Goal: Information Seeking & Learning: Check status

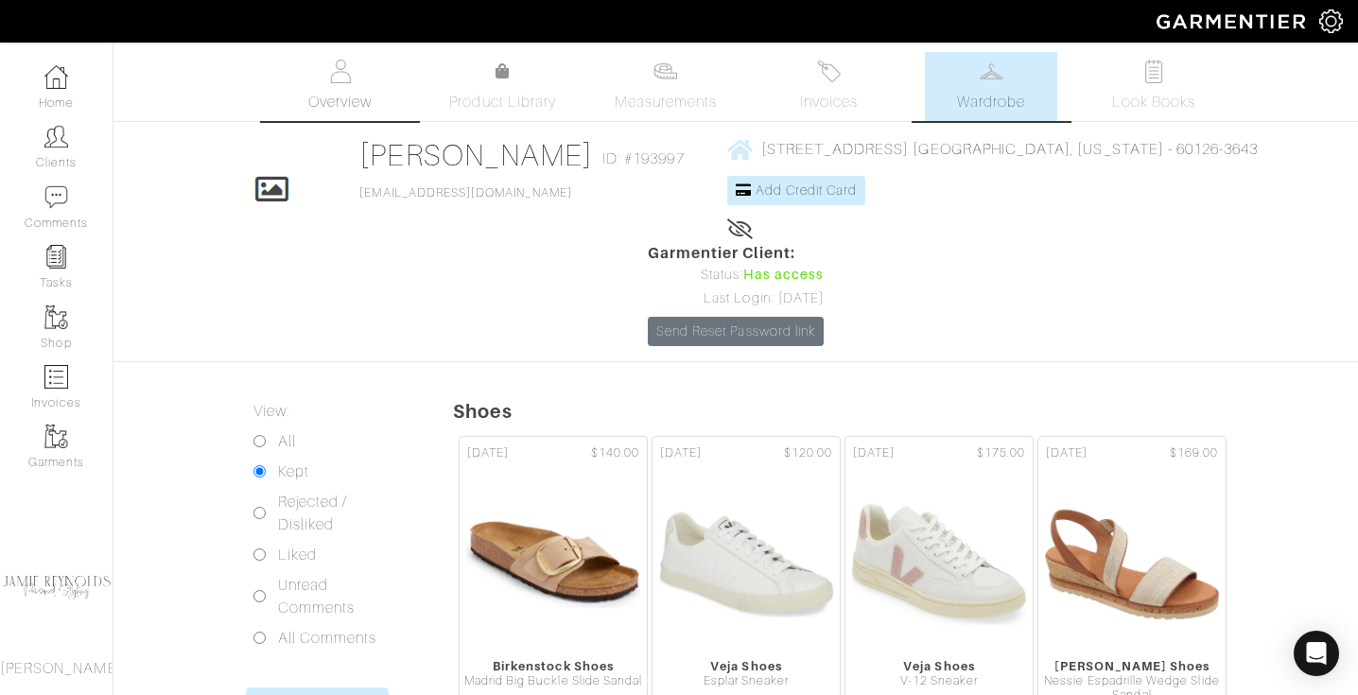
click at [353, 83] on link "Overview" at bounding box center [340, 86] width 132 height 69
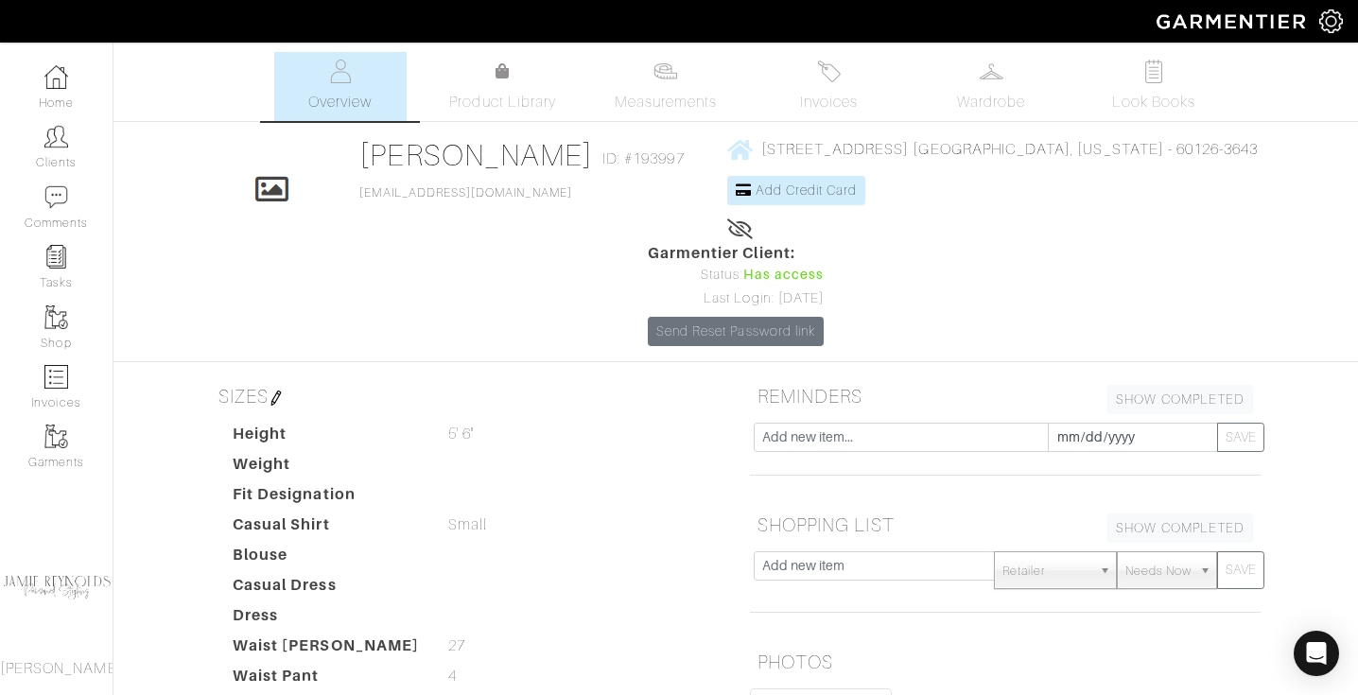
click at [337, 78] on img at bounding box center [340, 72] width 24 height 24
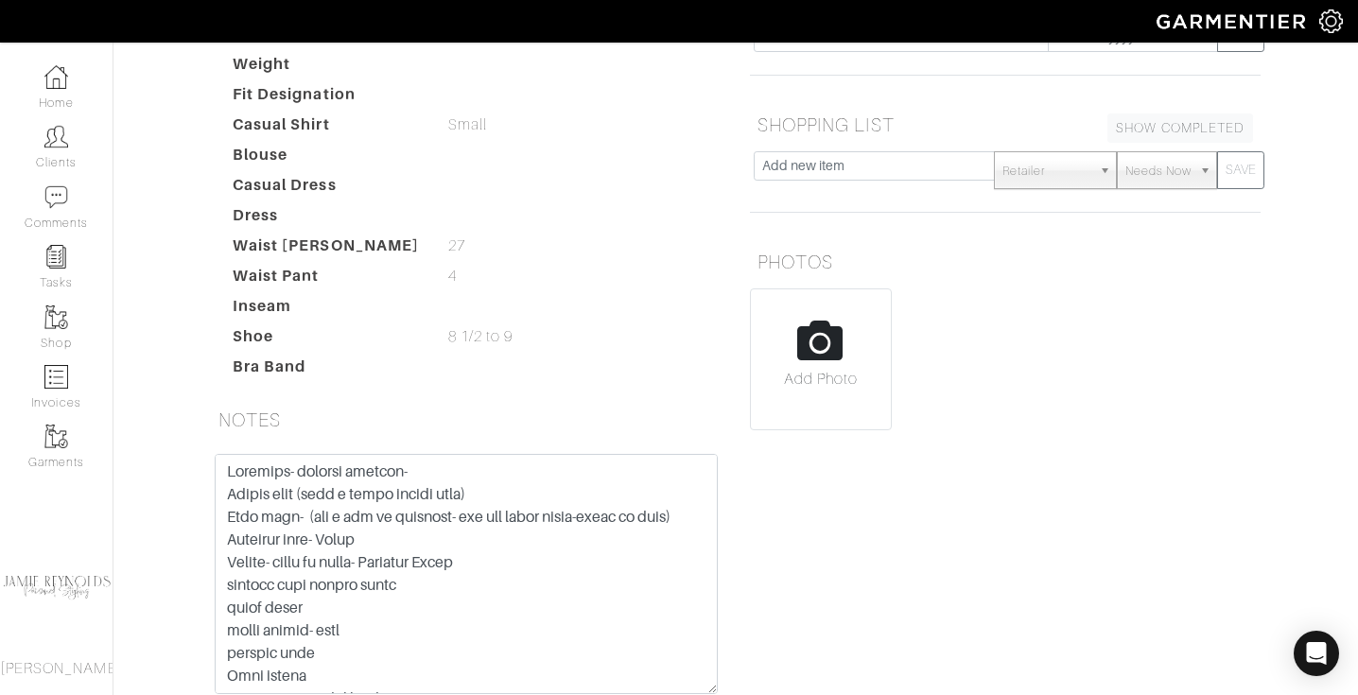
scroll to position [453, 0]
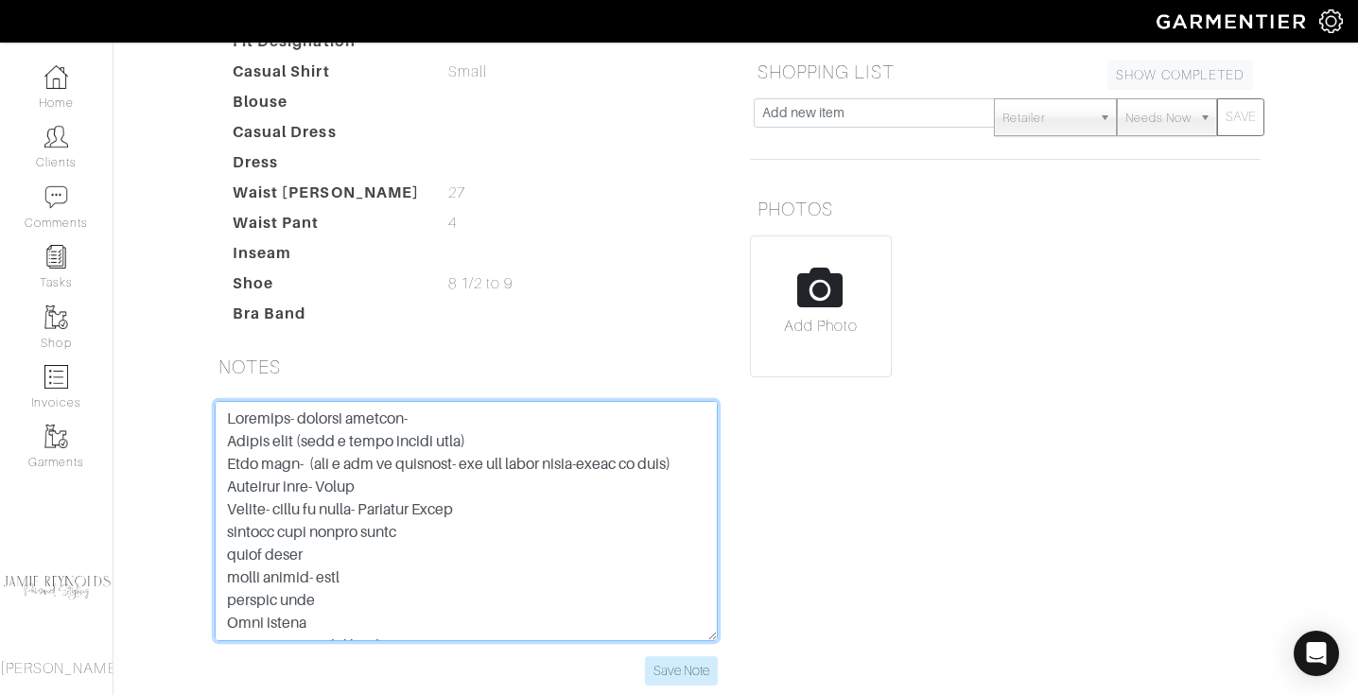
click at [623, 481] on textarea at bounding box center [466, 521] width 503 height 240
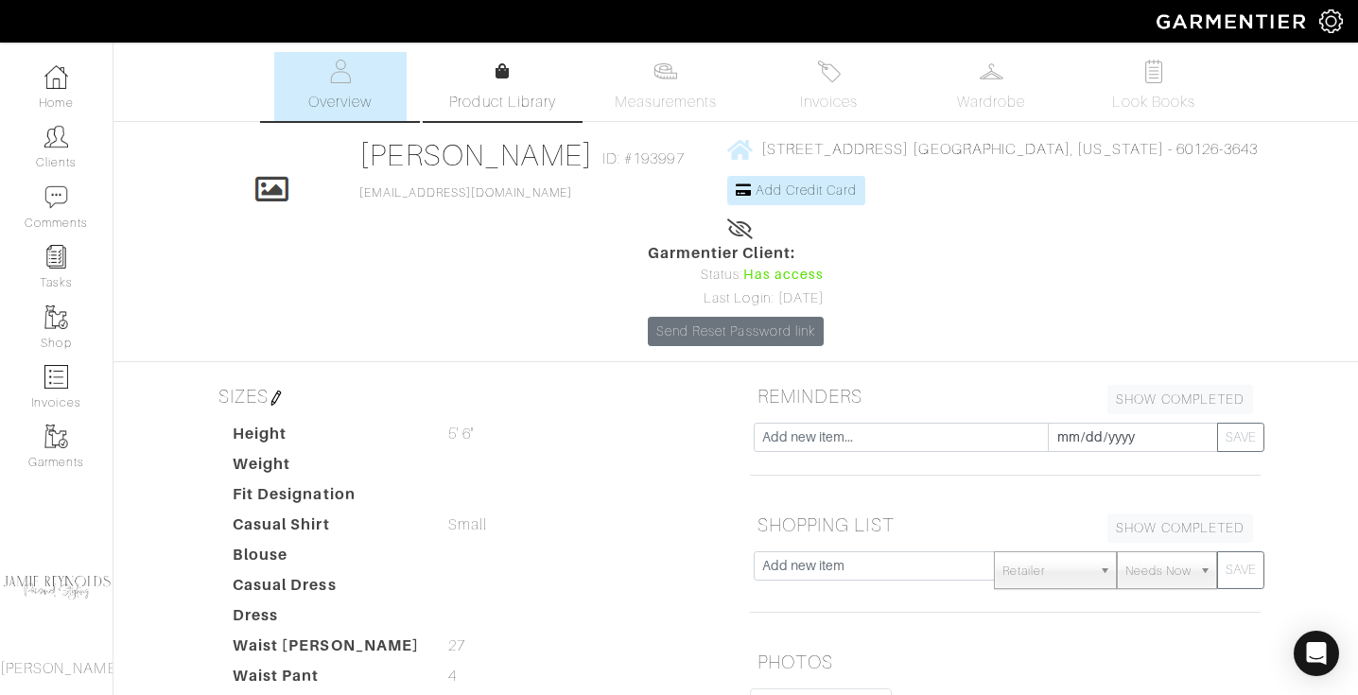
click at [505, 72] on icon at bounding box center [503, 70] width 14 height 15
click at [495, 87] on link "Product Library" at bounding box center [503, 87] width 132 height 53
click at [710, 96] on span "Measurements" at bounding box center [666, 102] width 103 height 23
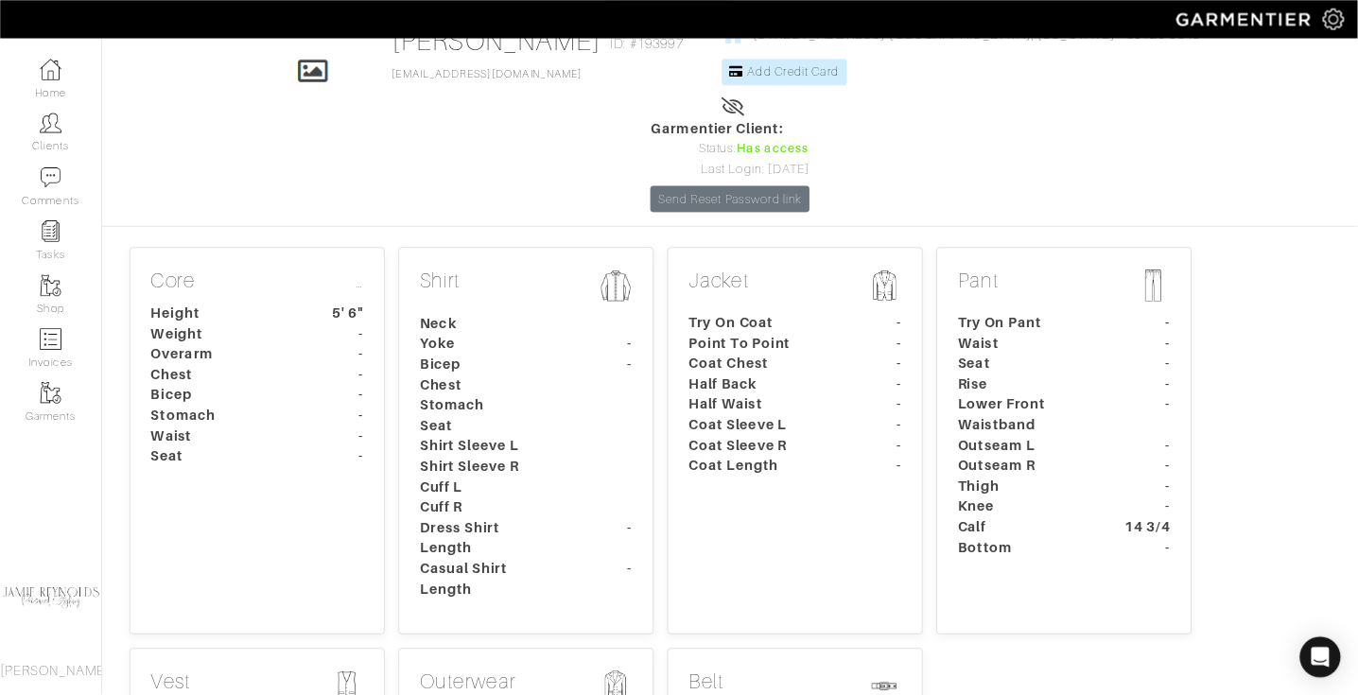
scroll to position [112, 0]
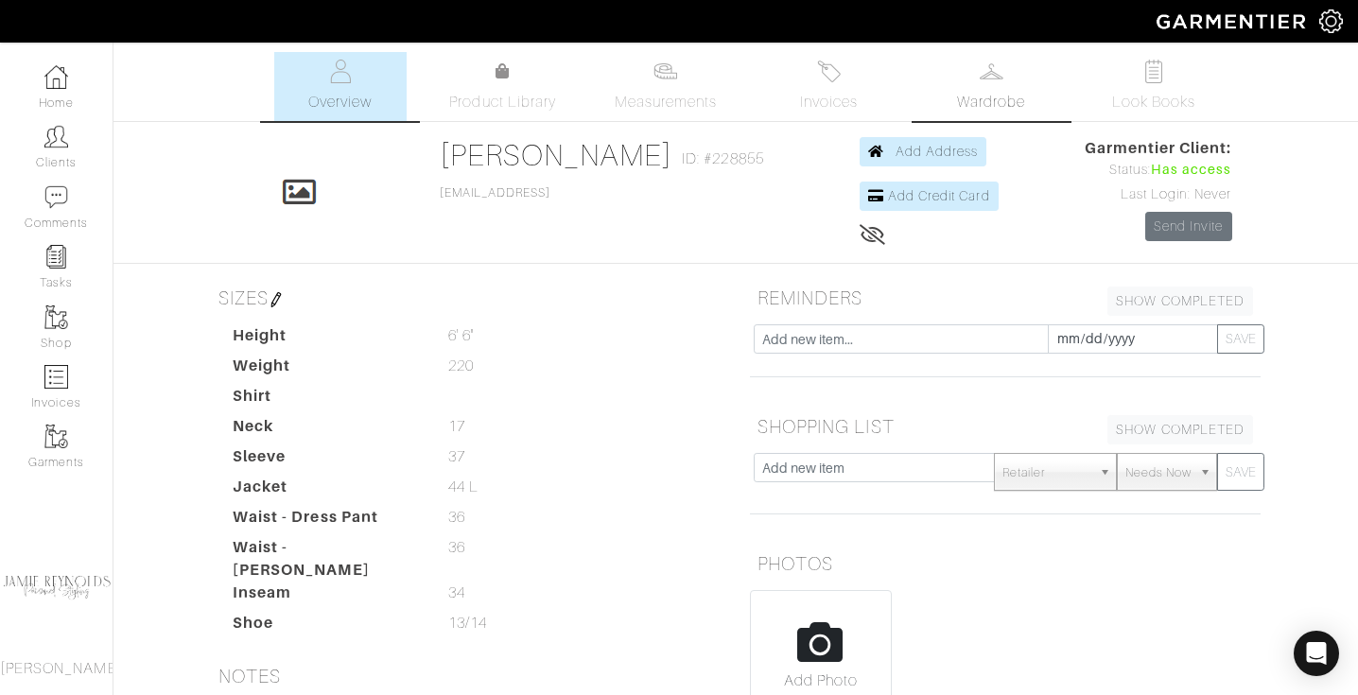
click at [994, 77] on img at bounding box center [992, 72] width 24 height 24
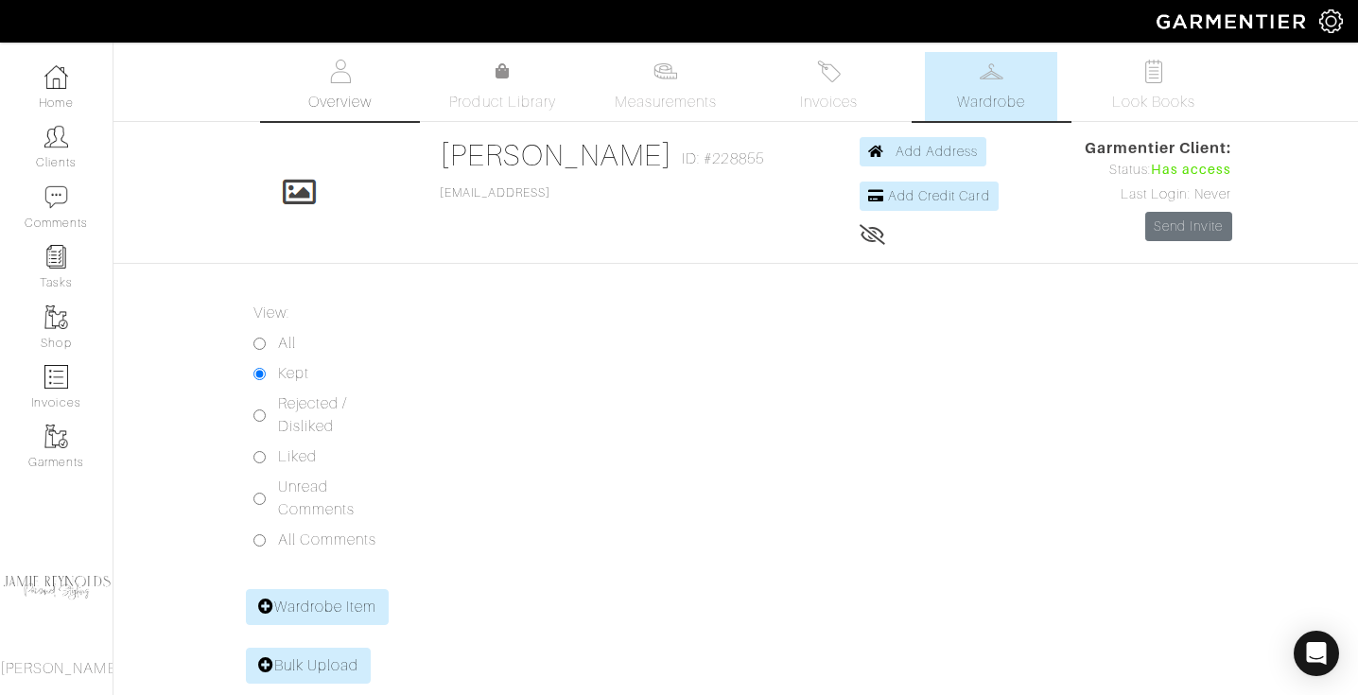
click at [376, 91] on link "Overview" at bounding box center [340, 86] width 132 height 69
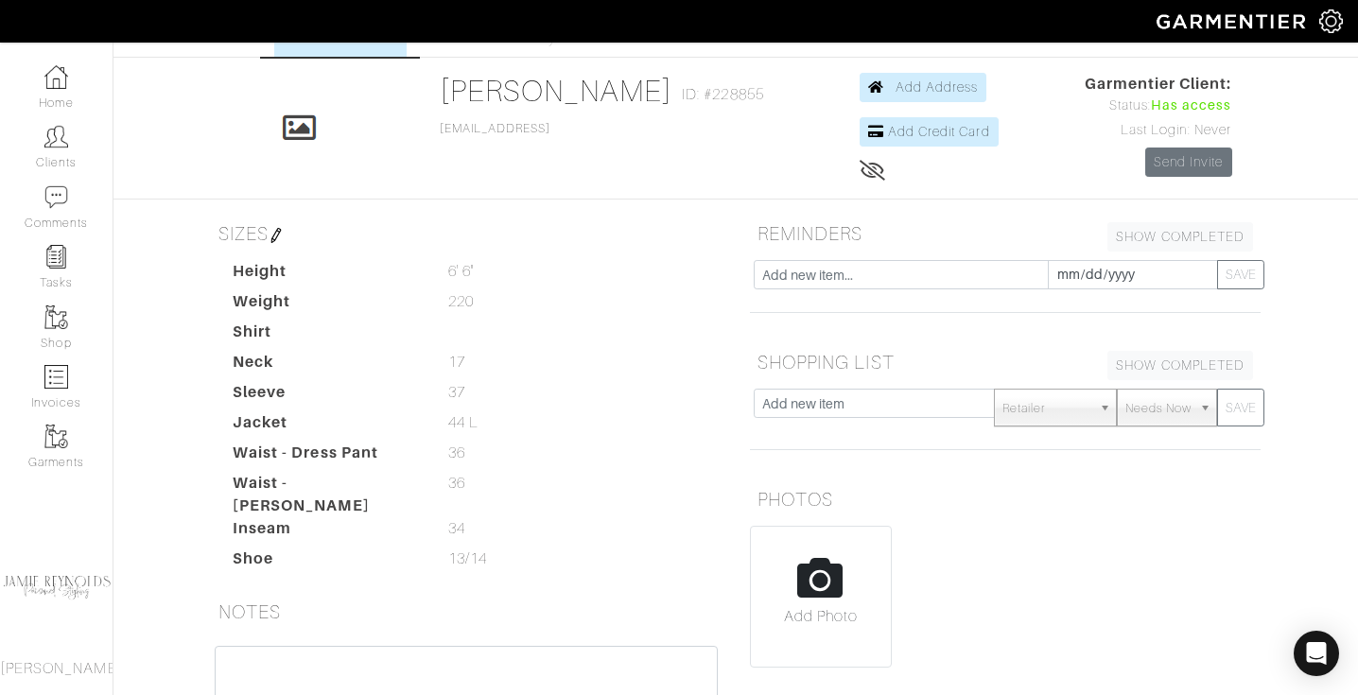
scroll to position [49, 0]
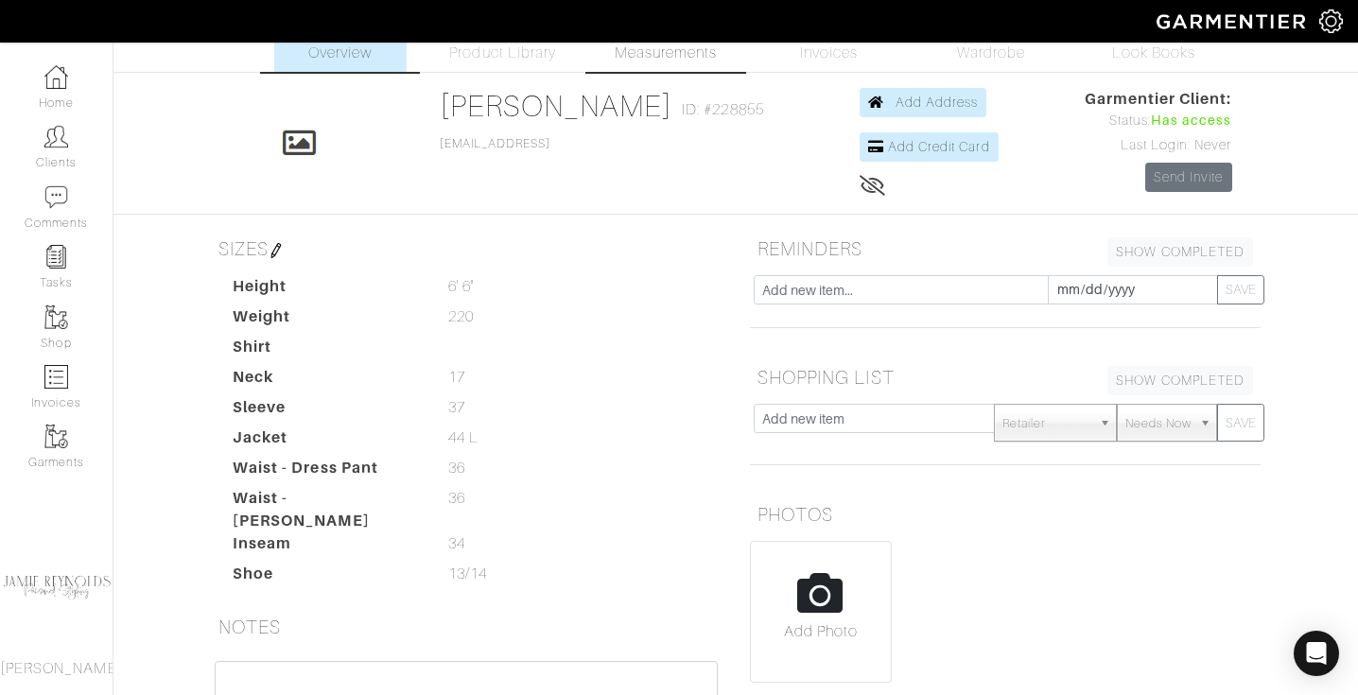
click at [641, 56] on span "Measurements" at bounding box center [666, 53] width 103 height 23
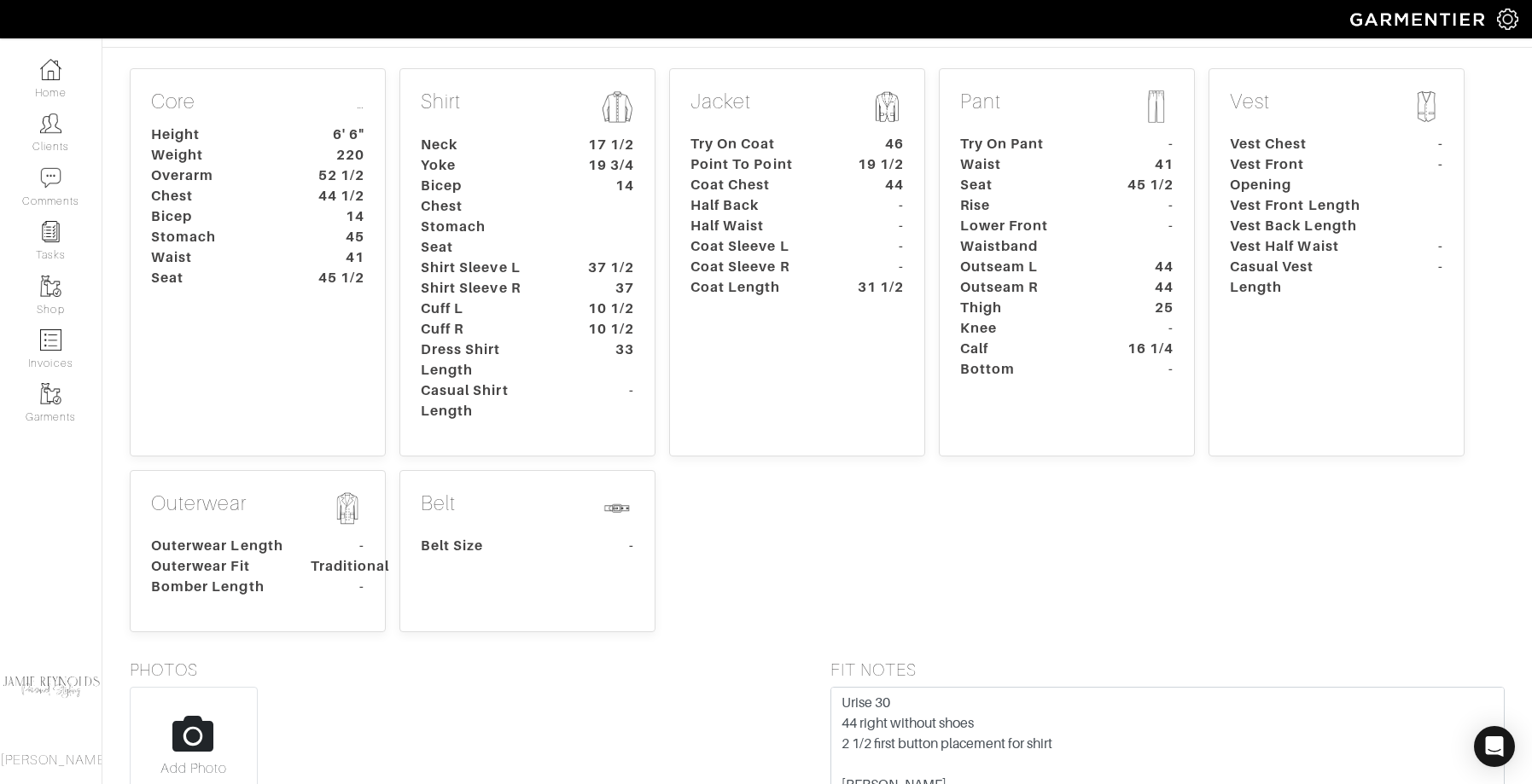
scroll to position [427, 0]
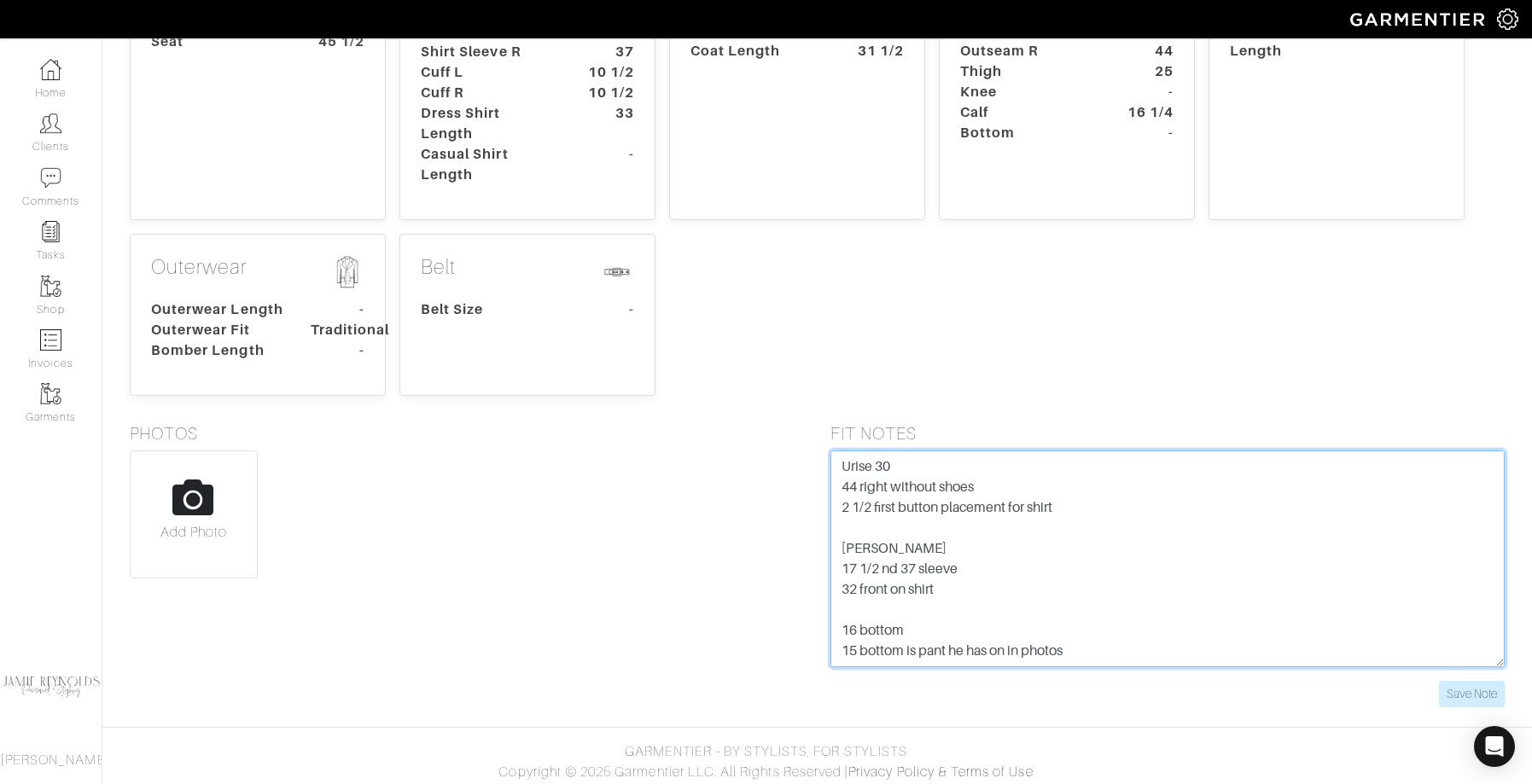
click at [1195, 567] on textarea "Urise 30 44 right without shoes 2 1/2 first button placement for shirt Charles …" at bounding box center [1167, 558] width 675 height 217
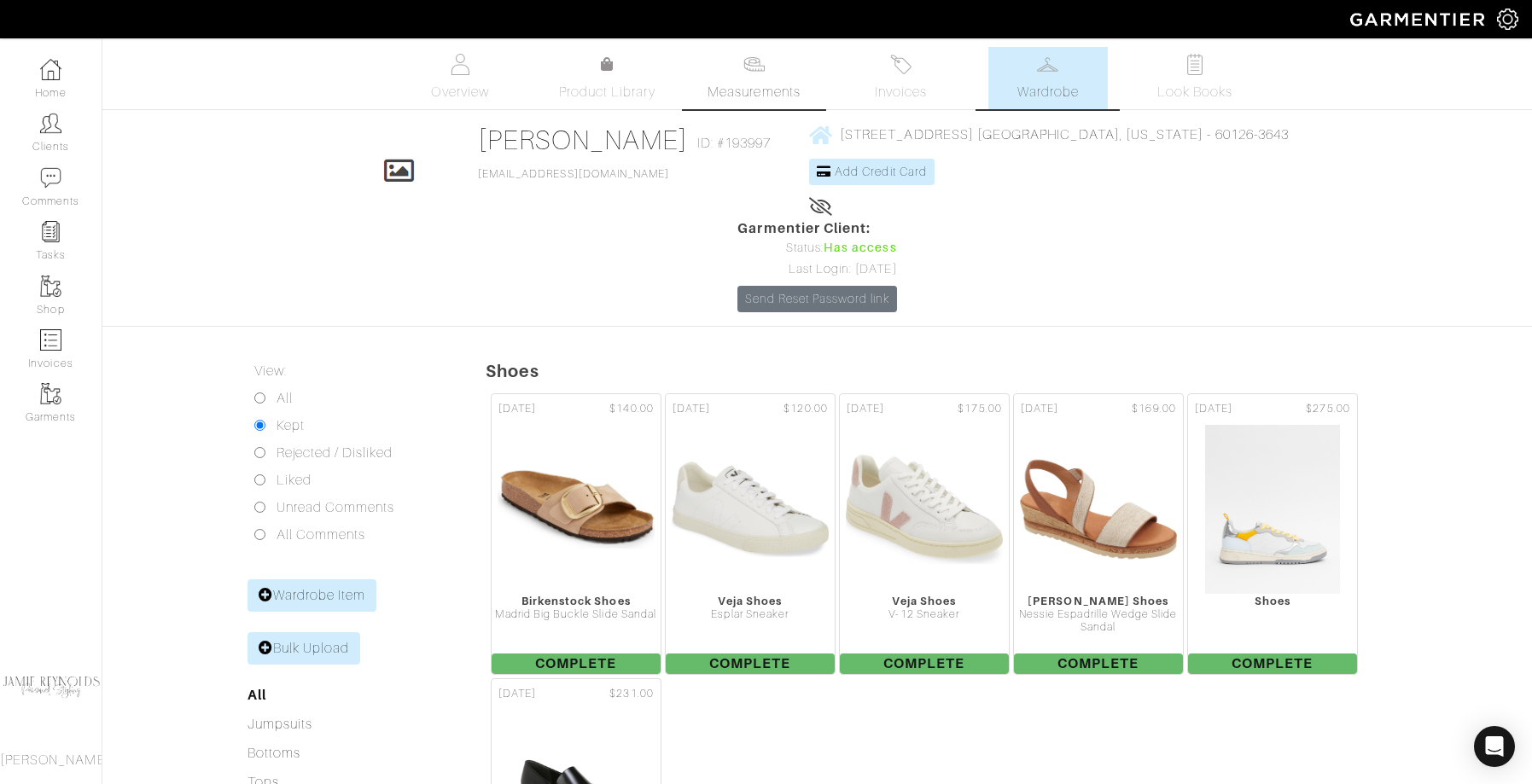
click at [900, 72] on img at bounding box center [900, 65] width 22 height 22
click at [747, 82] on span "Measurements" at bounding box center [753, 92] width 93 height 21
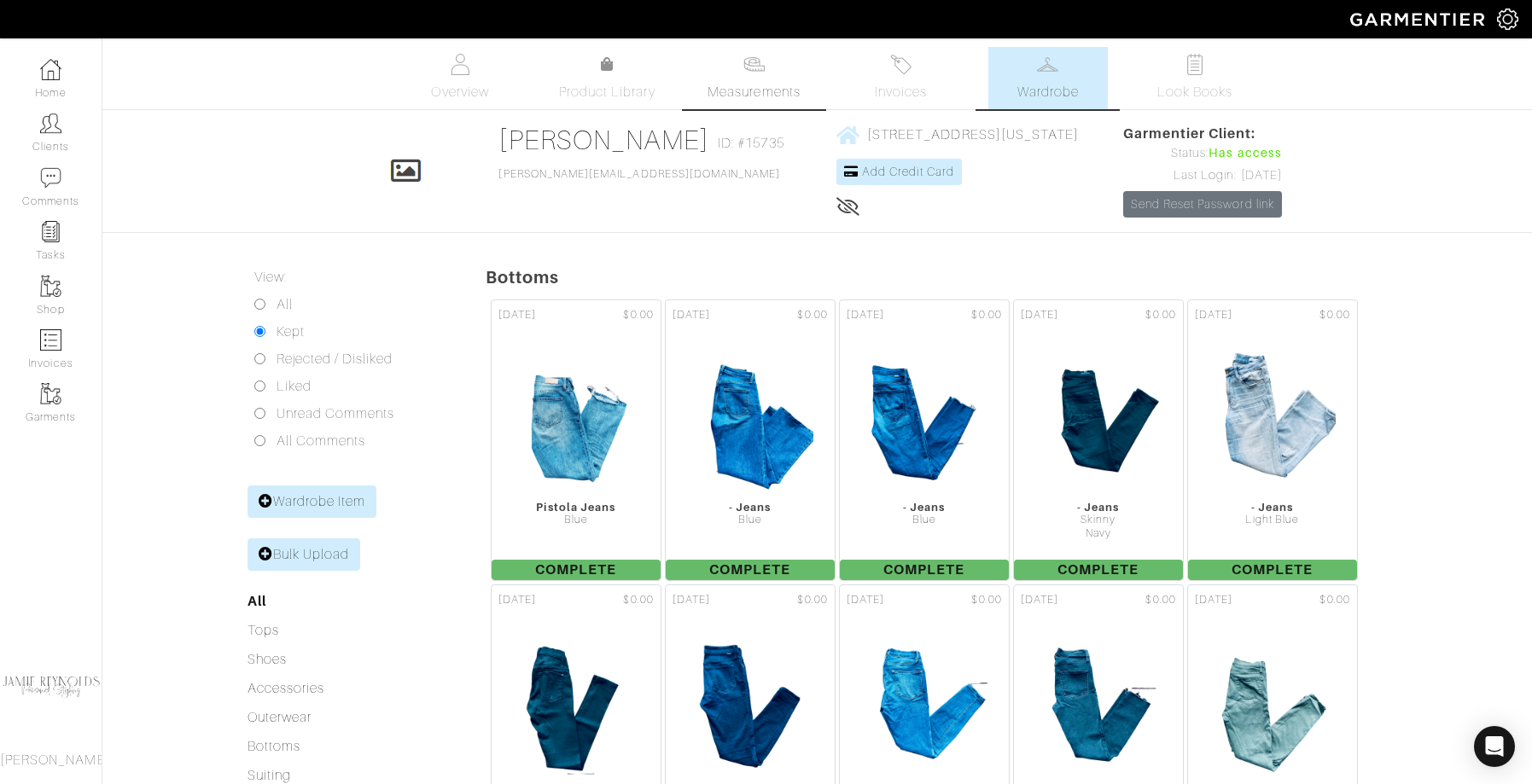
click at [764, 68] on link "Measurements" at bounding box center [753, 78] width 120 height 62
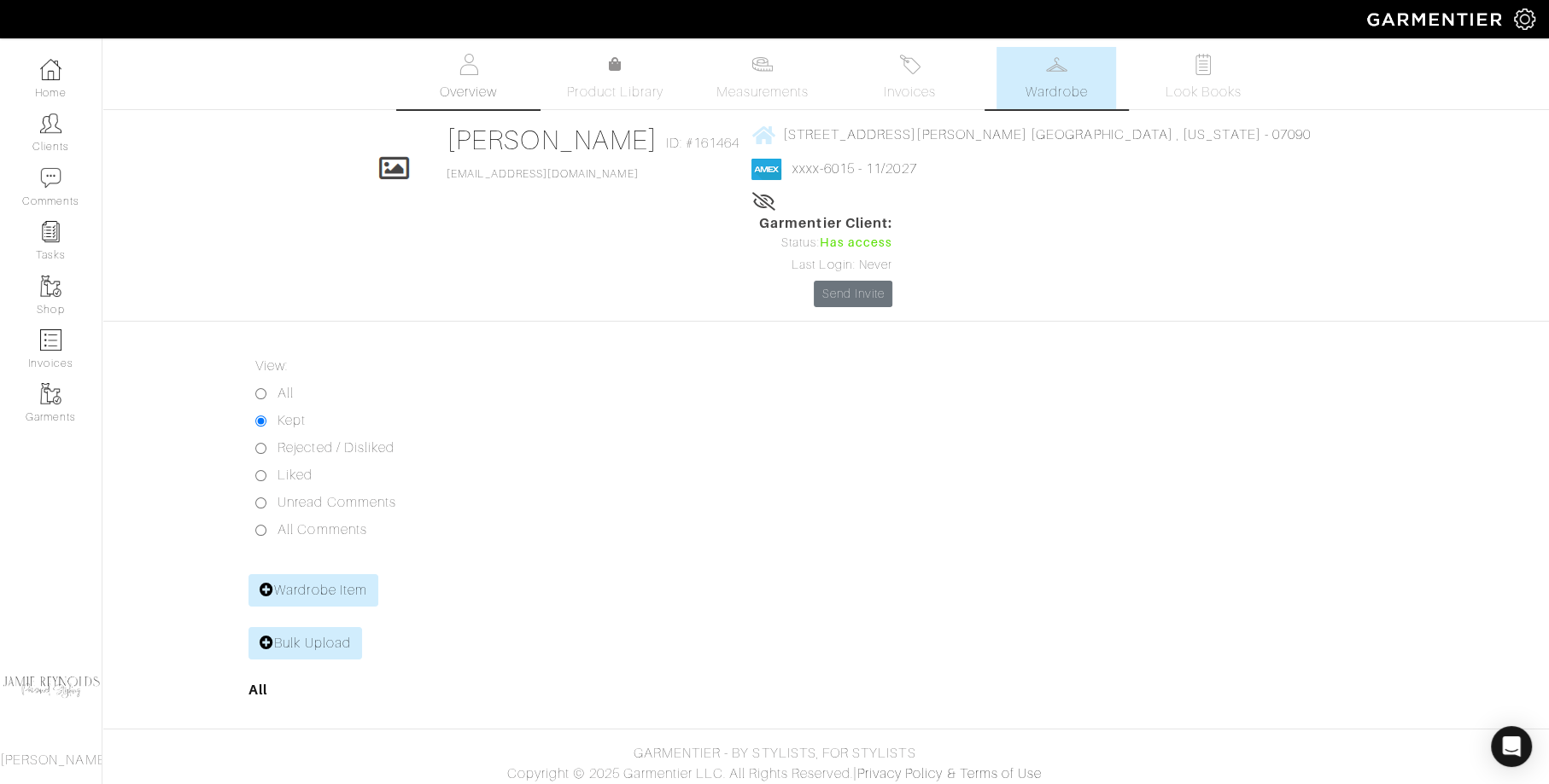
click at [462, 63] on img at bounding box center [468, 65] width 22 height 22
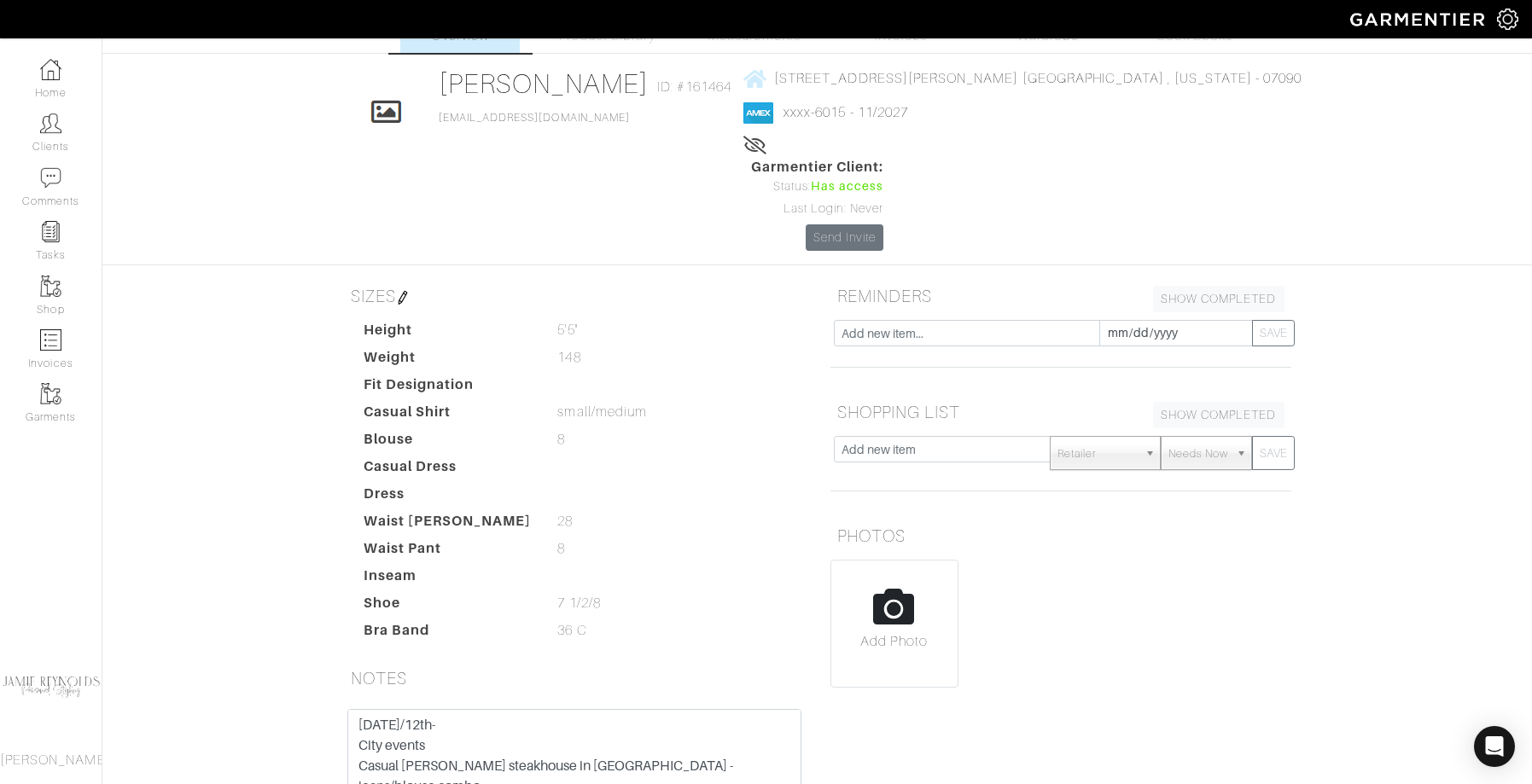
scroll to position [87, 0]
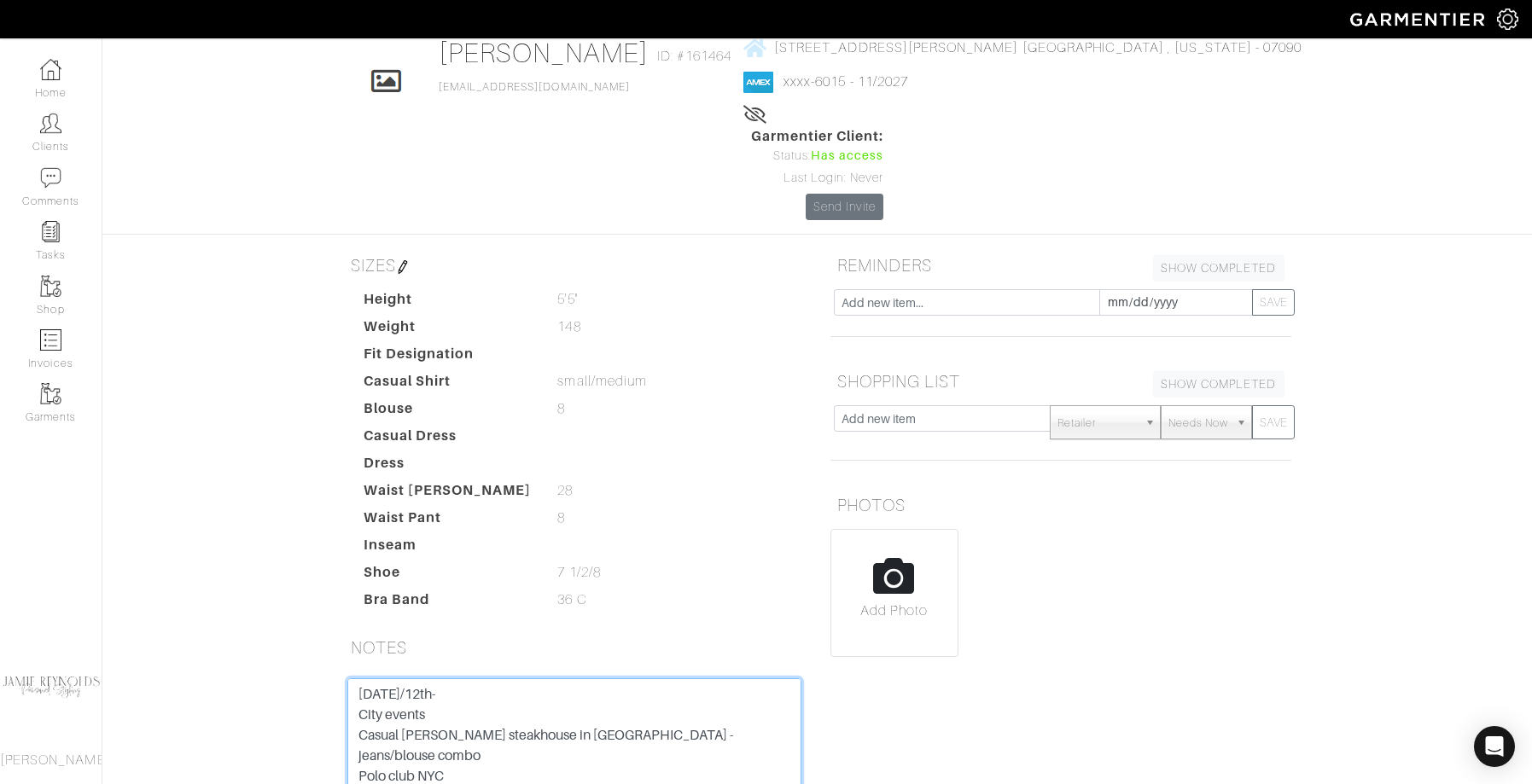
click at [595, 678] on textarea "October 11th/12th- City events Casual Peter Lugar steakhouse in Brooklyn - jean…" at bounding box center [574, 787] width 454 height 217
click at [323, 289] on div "Kristine Baker Overview Overview Measurements Product Library Invoices Wardrobe…" at bounding box center [766, 458] width 1532 height 996
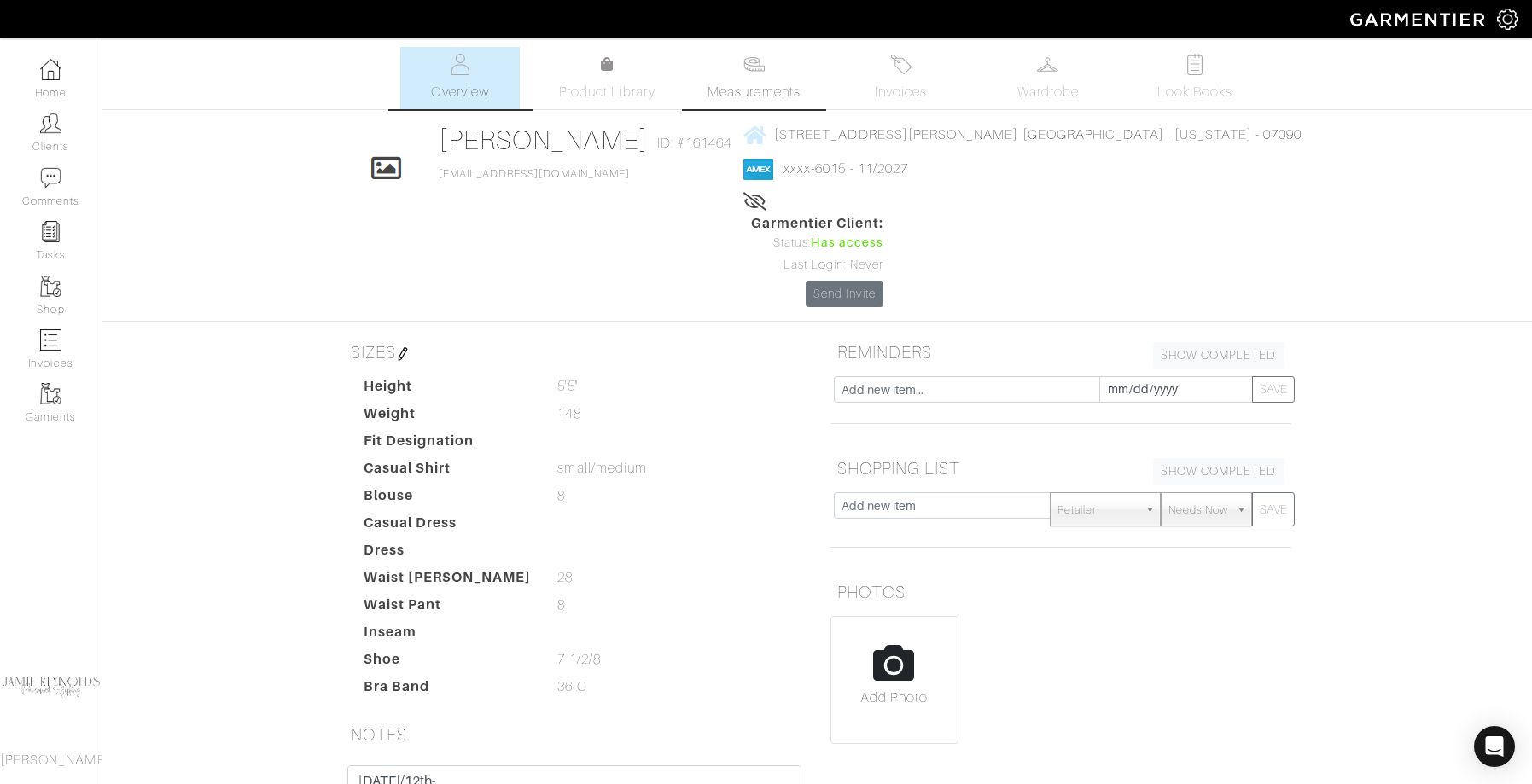
click at [748, 69] on img at bounding box center [754, 65] width 22 height 22
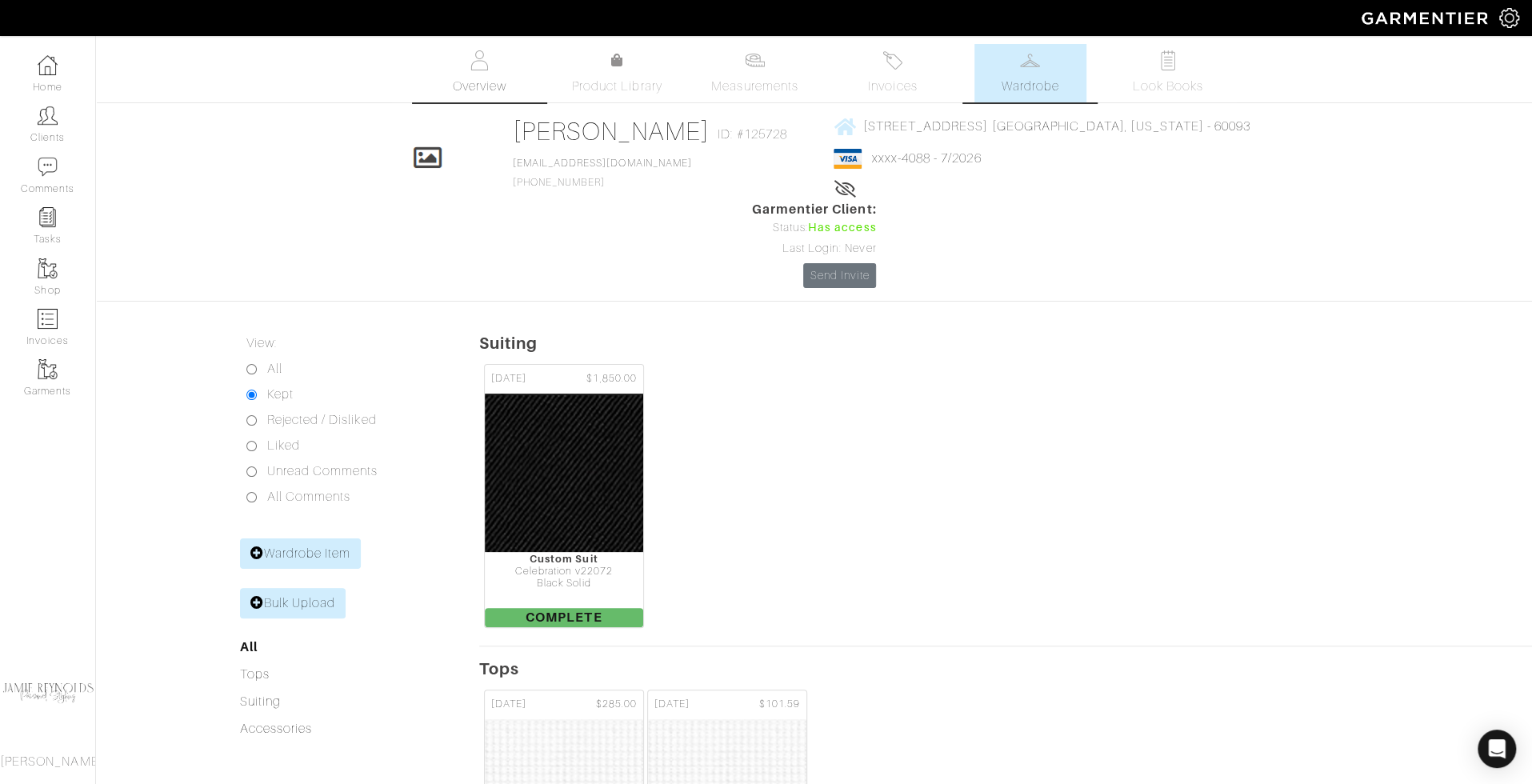
click at [457, 71] on link "Overview" at bounding box center [479, 73] width 112 height 58
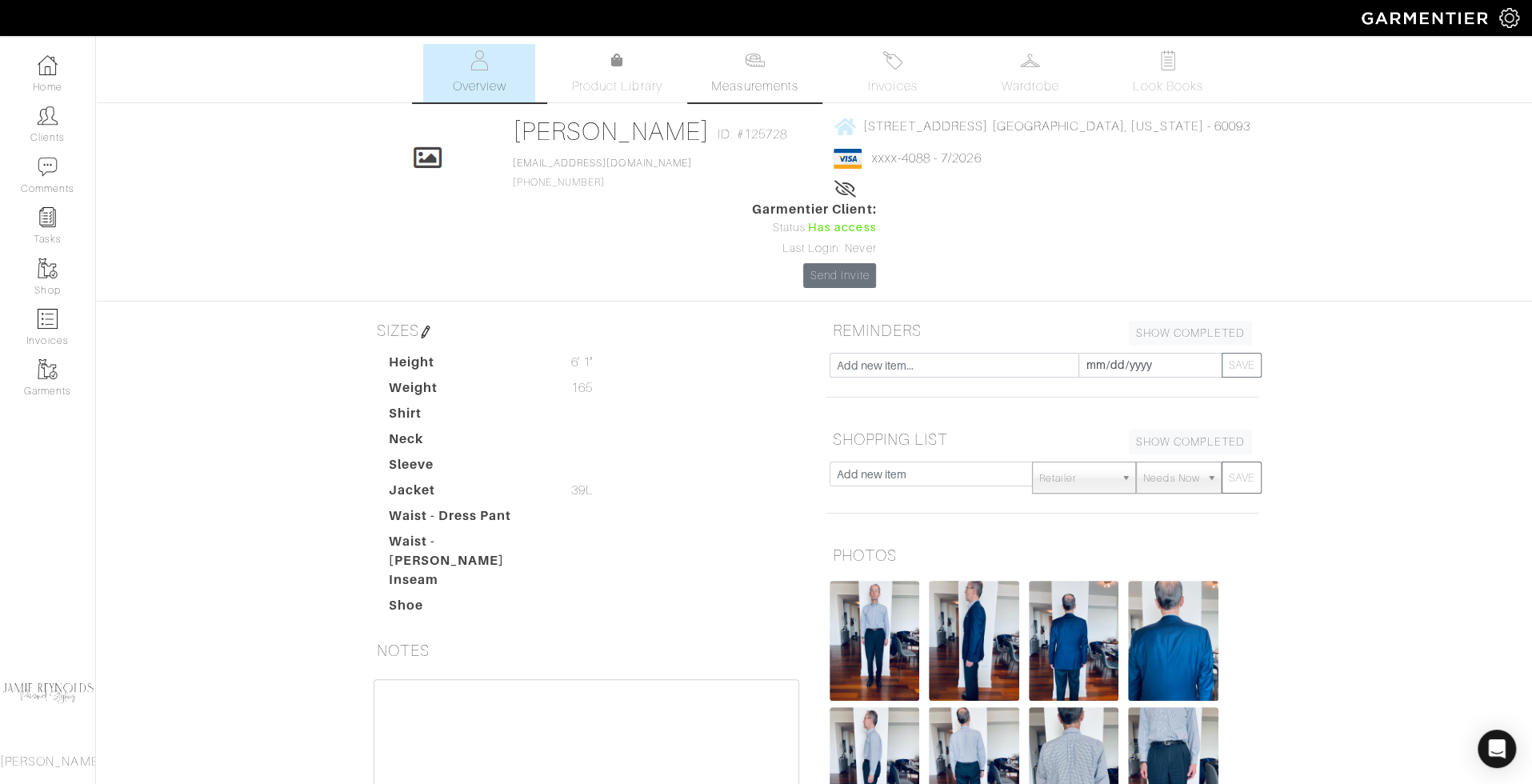
click at [754, 72] on link "Measurements" at bounding box center [755, 73] width 113 height 58
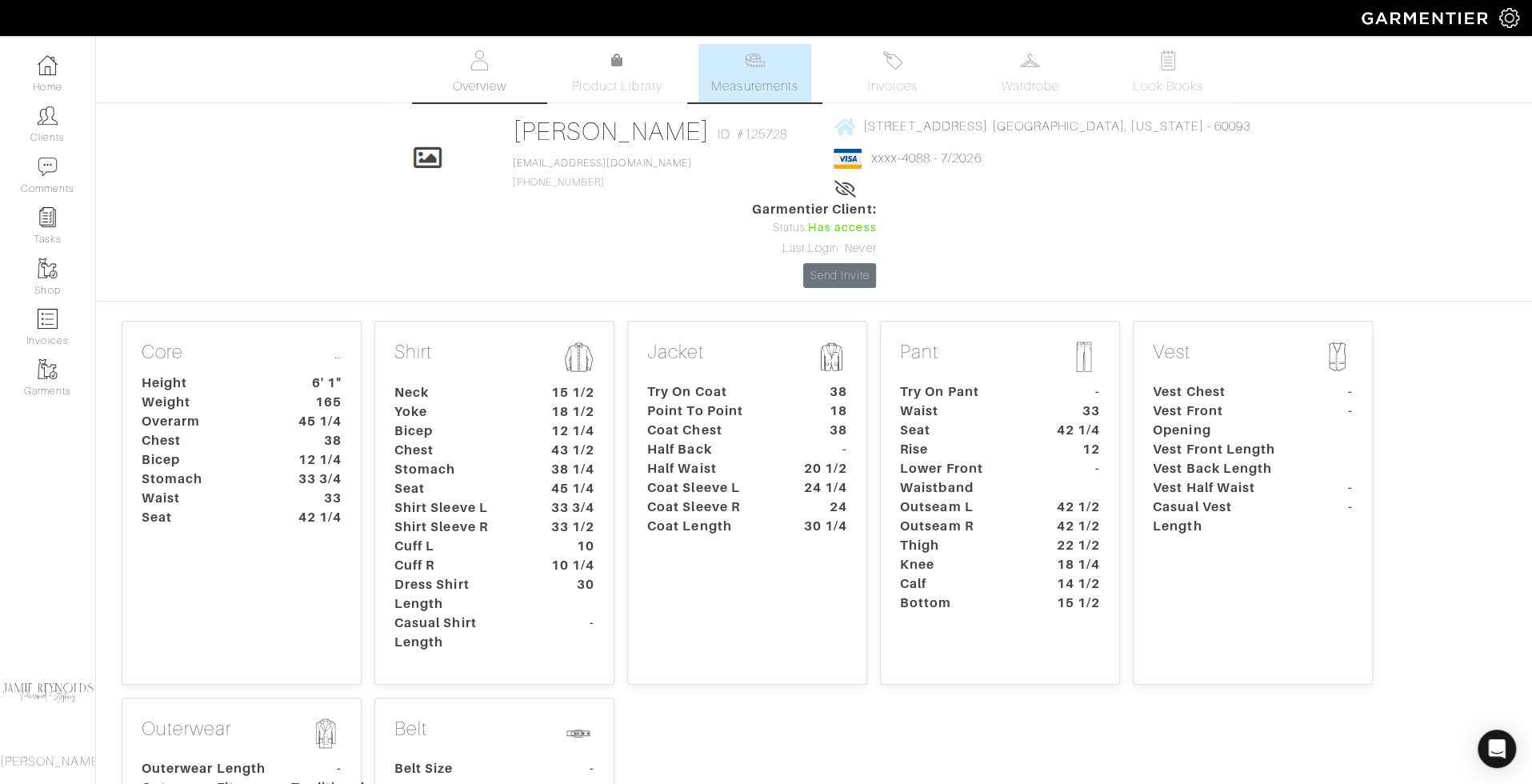
click at [499, 70] on link "Overview" at bounding box center [479, 73] width 112 height 58
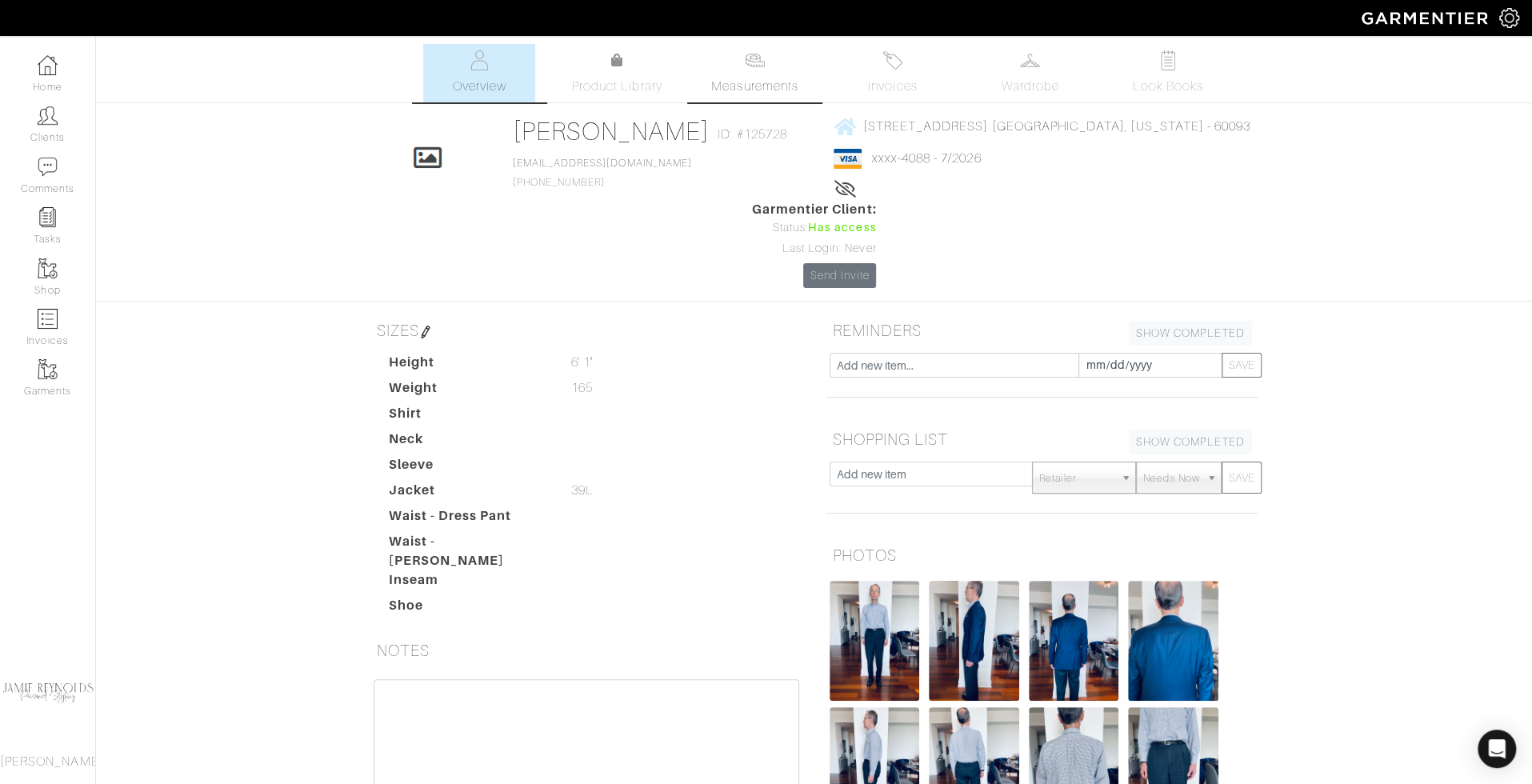
click at [739, 84] on span "Measurements" at bounding box center [755, 86] width 87 height 19
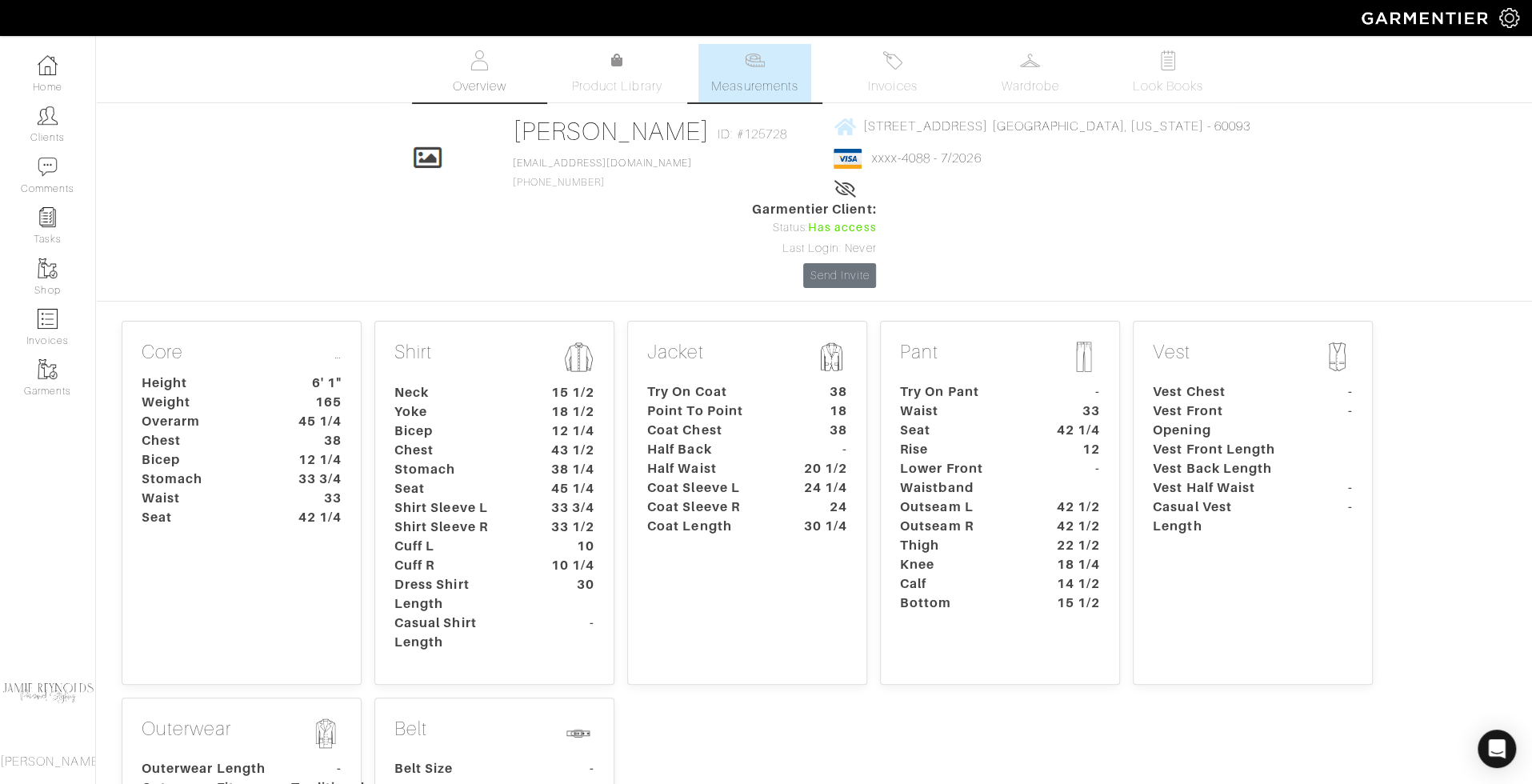
click at [477, 71] on link "Overview" at bounding box center [479, 73] width 112 height 58
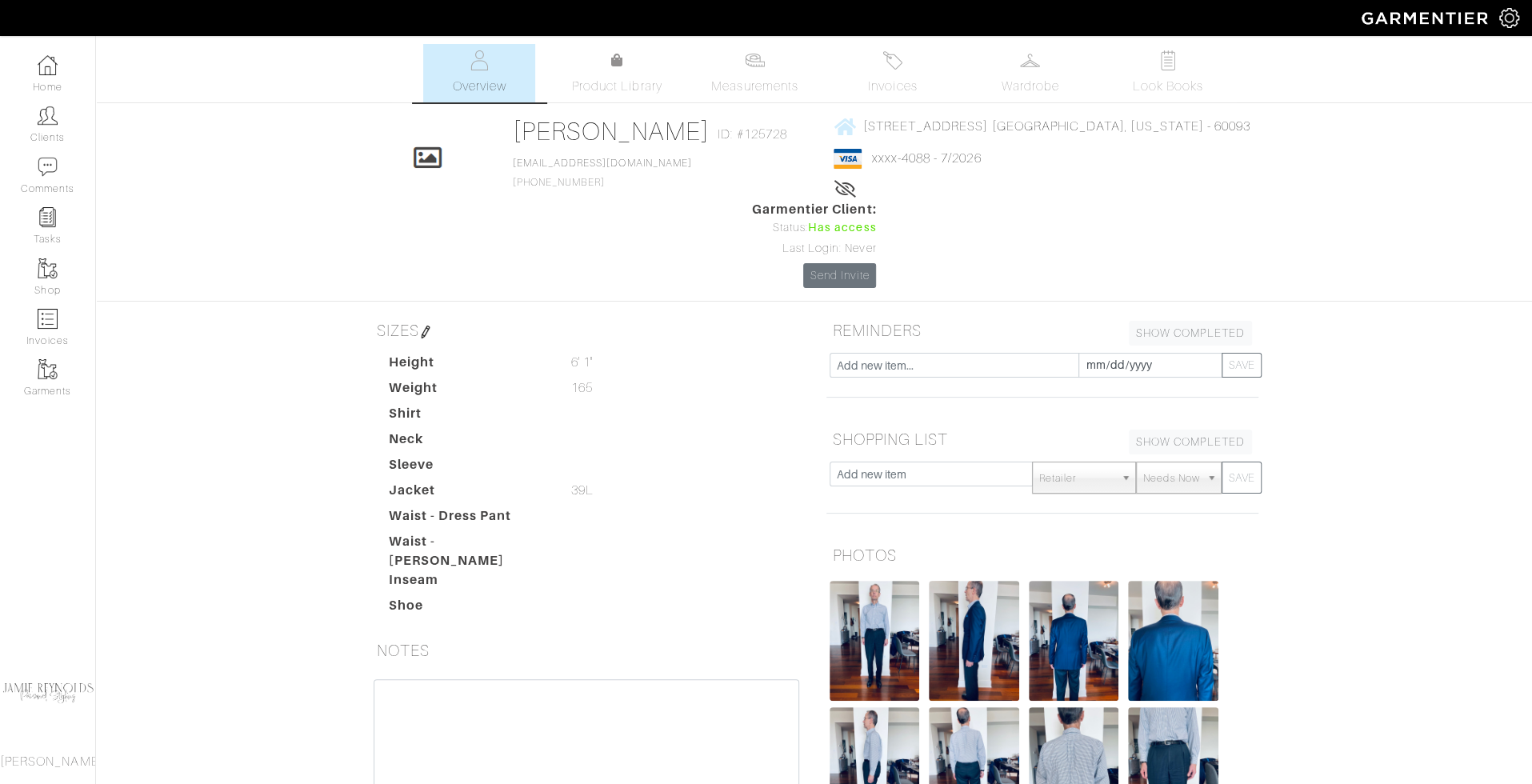
scroll to position [170, 0]
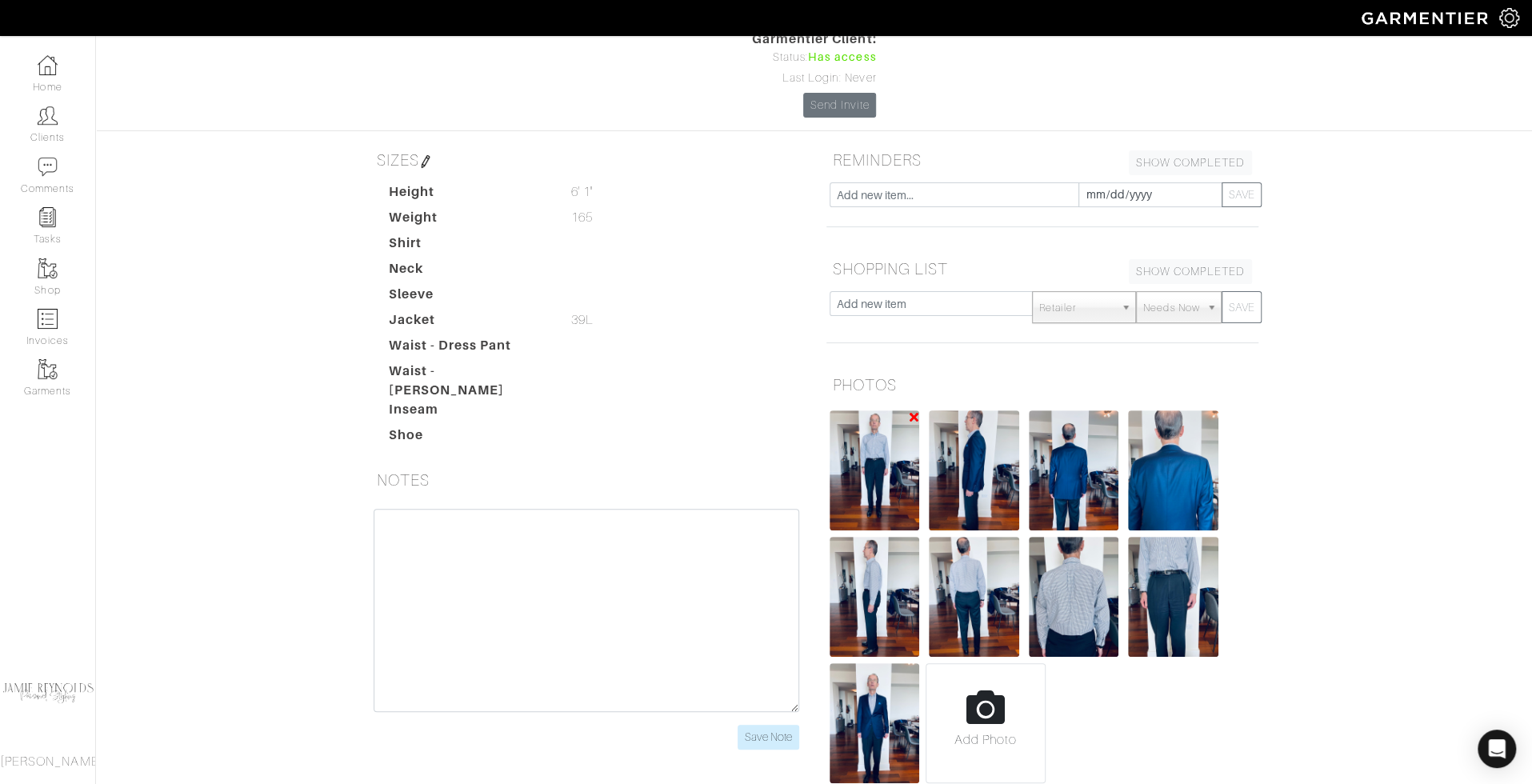
click at [881, 410] on img at bounding box center [875, 470] width 91 height 120
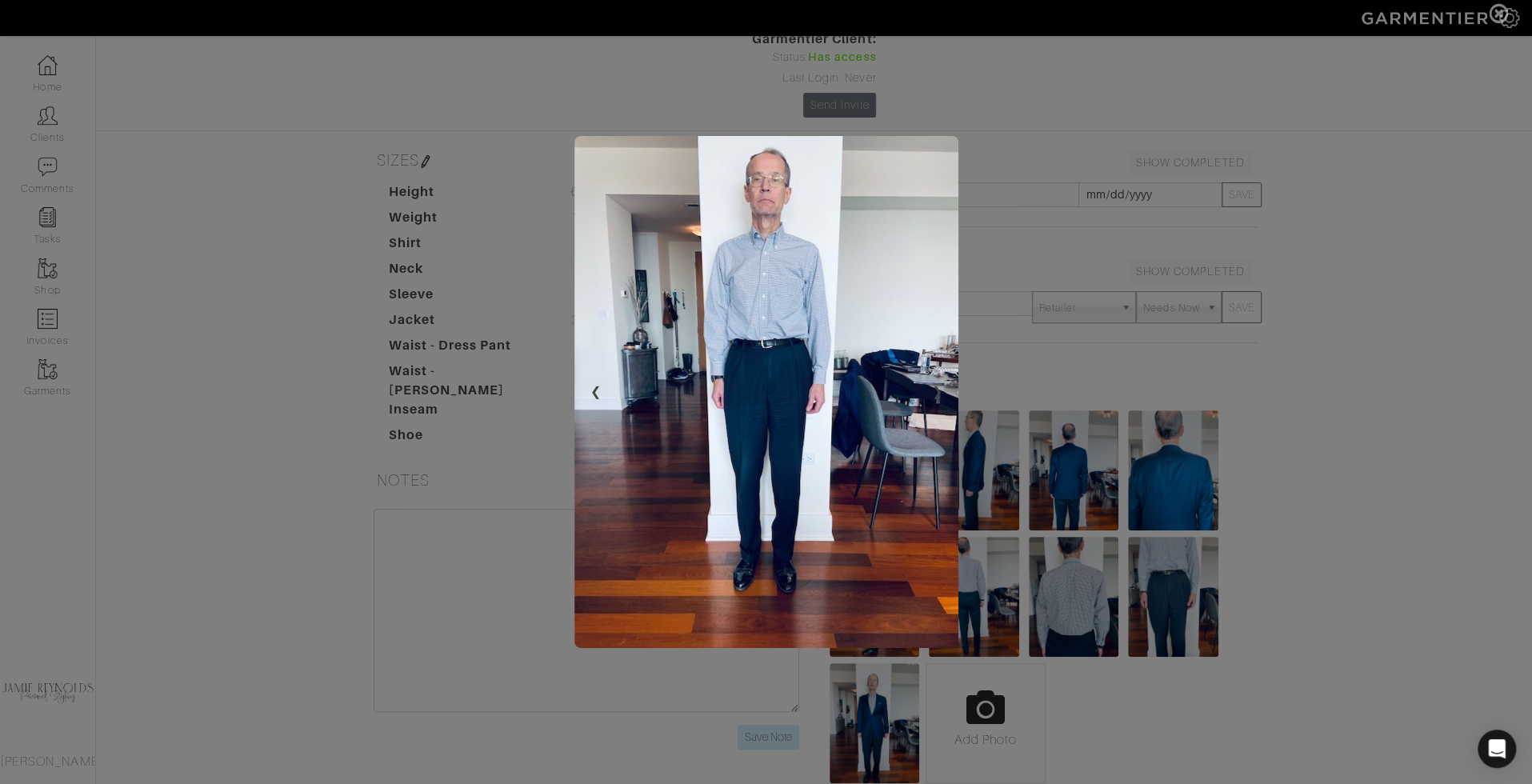
click at [1396, 696] on span at bounding box center [766, 392] width 1532 height 784
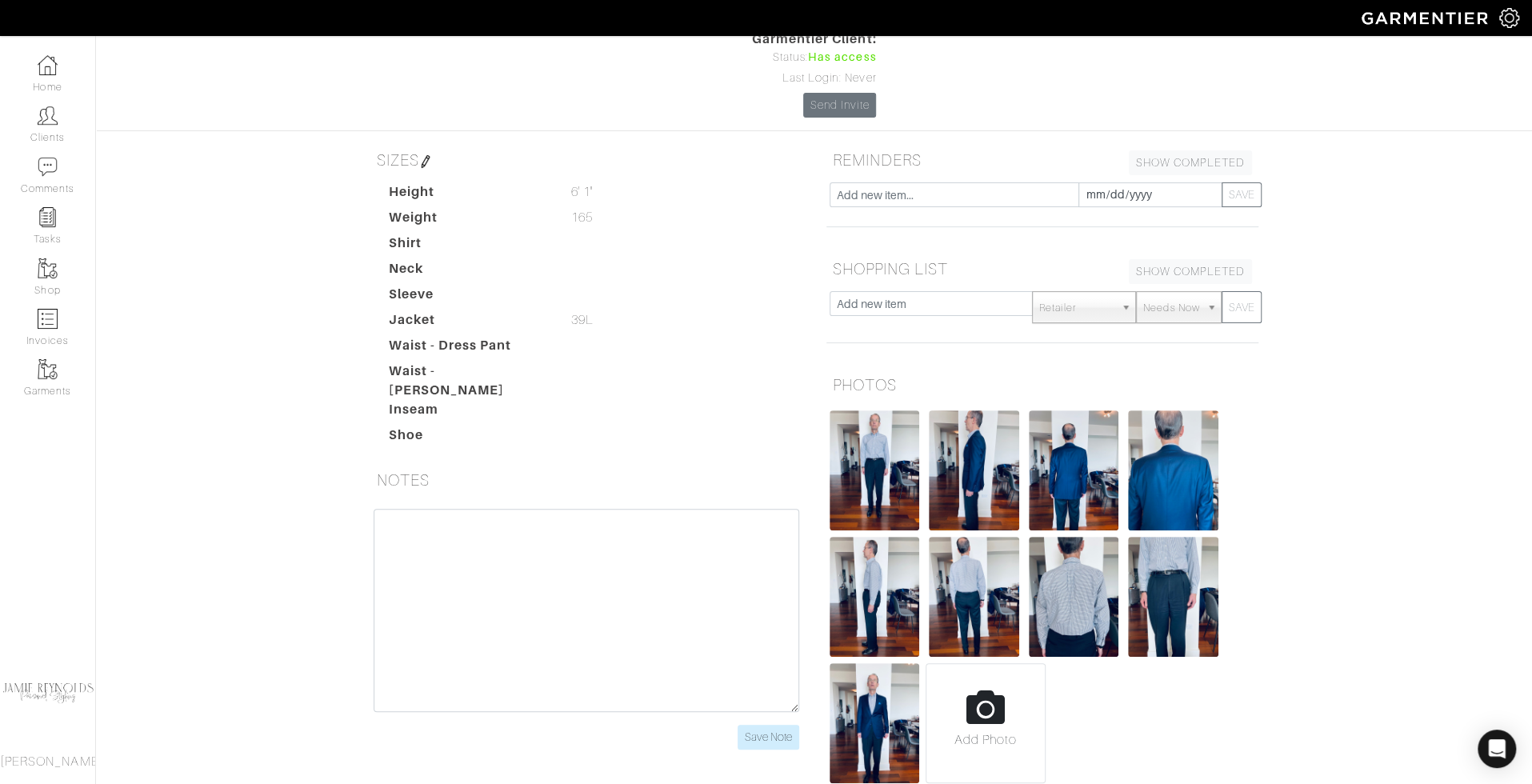
click at [1243, 626] on div "Add Photo" at bounding box center [1042, 596] width 432 height 379
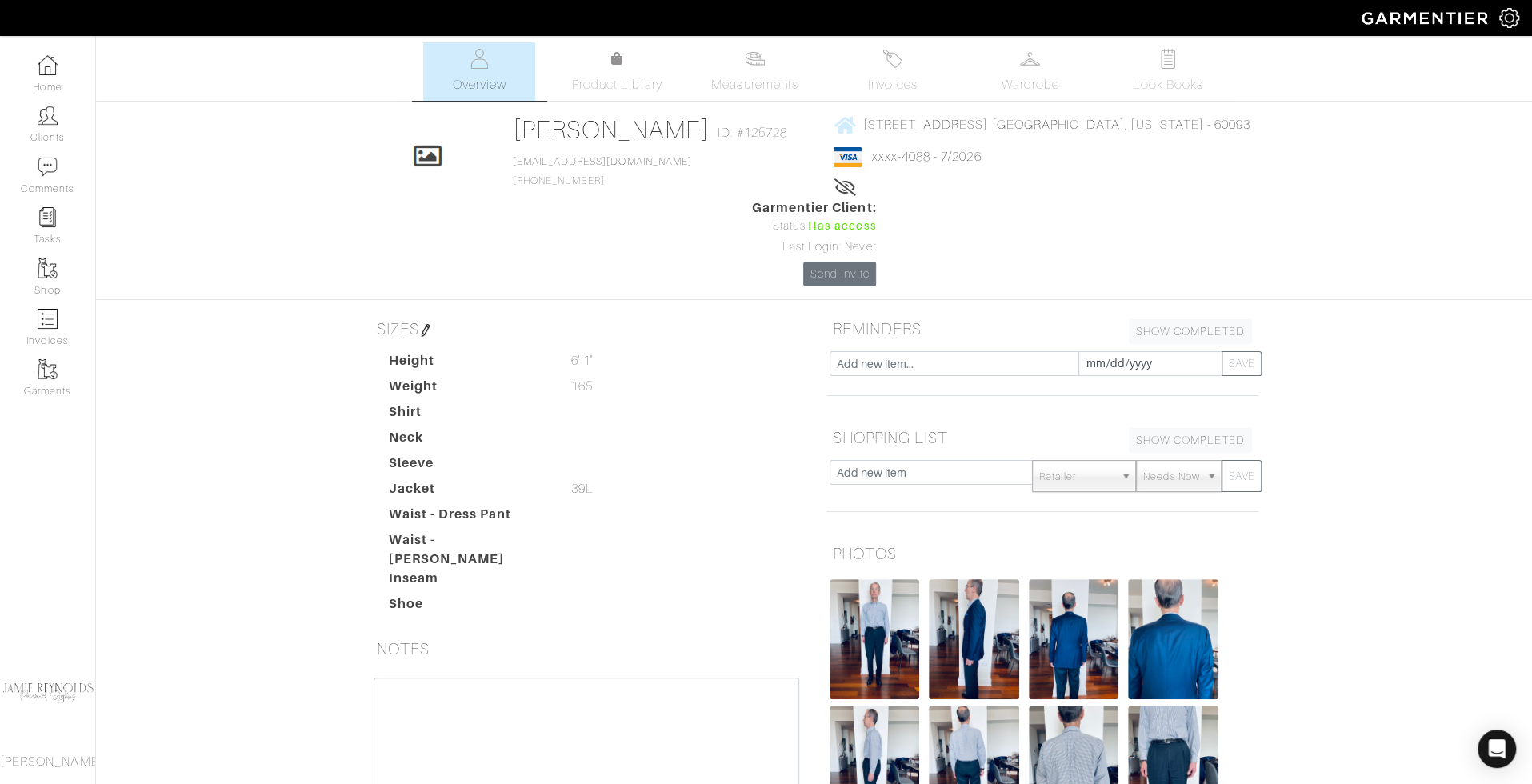
scroll to position [0, 0]
click at [764, 67] on img at bounding box center [755, 61] width 20 height 20
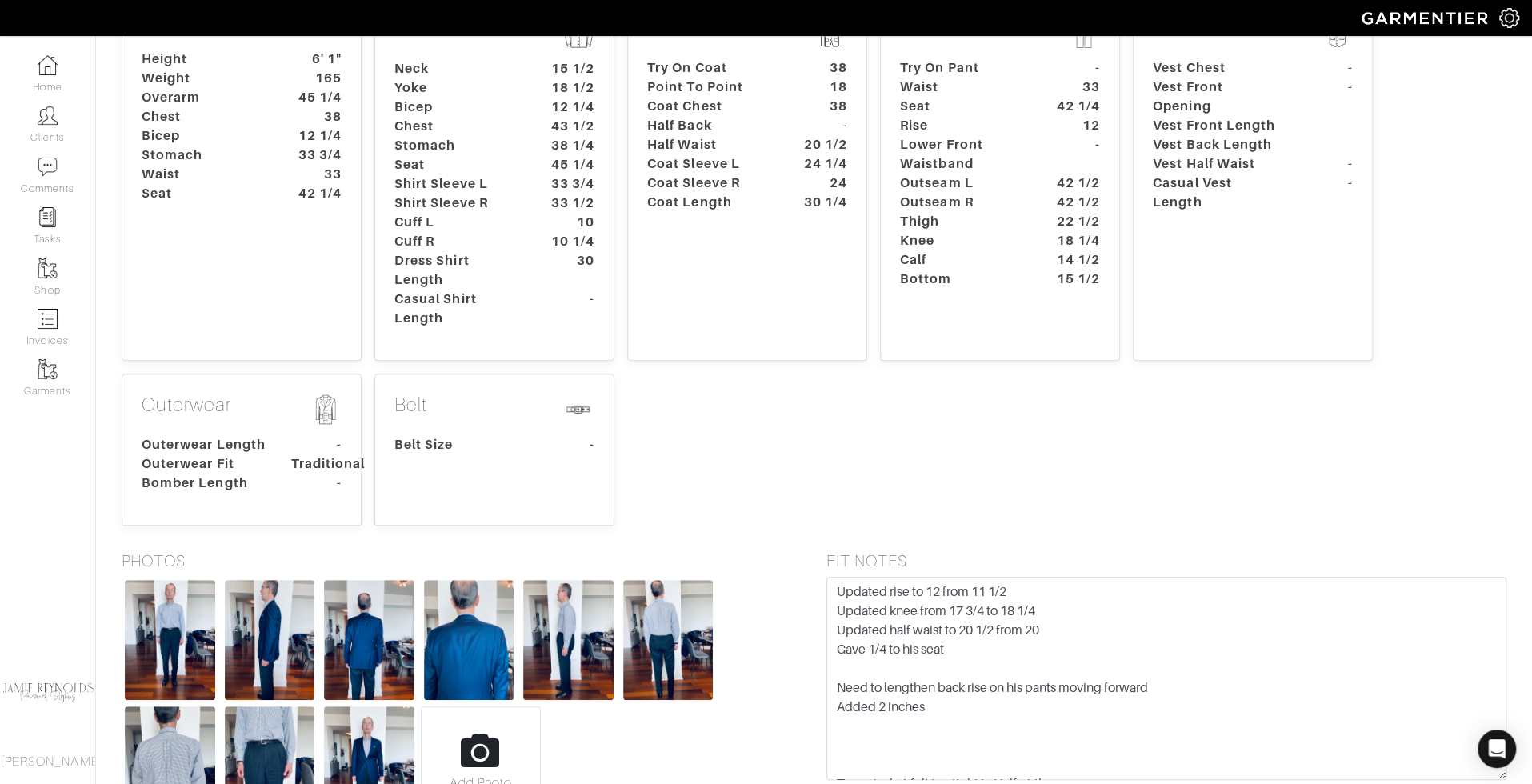
scroll to position [360, 0]
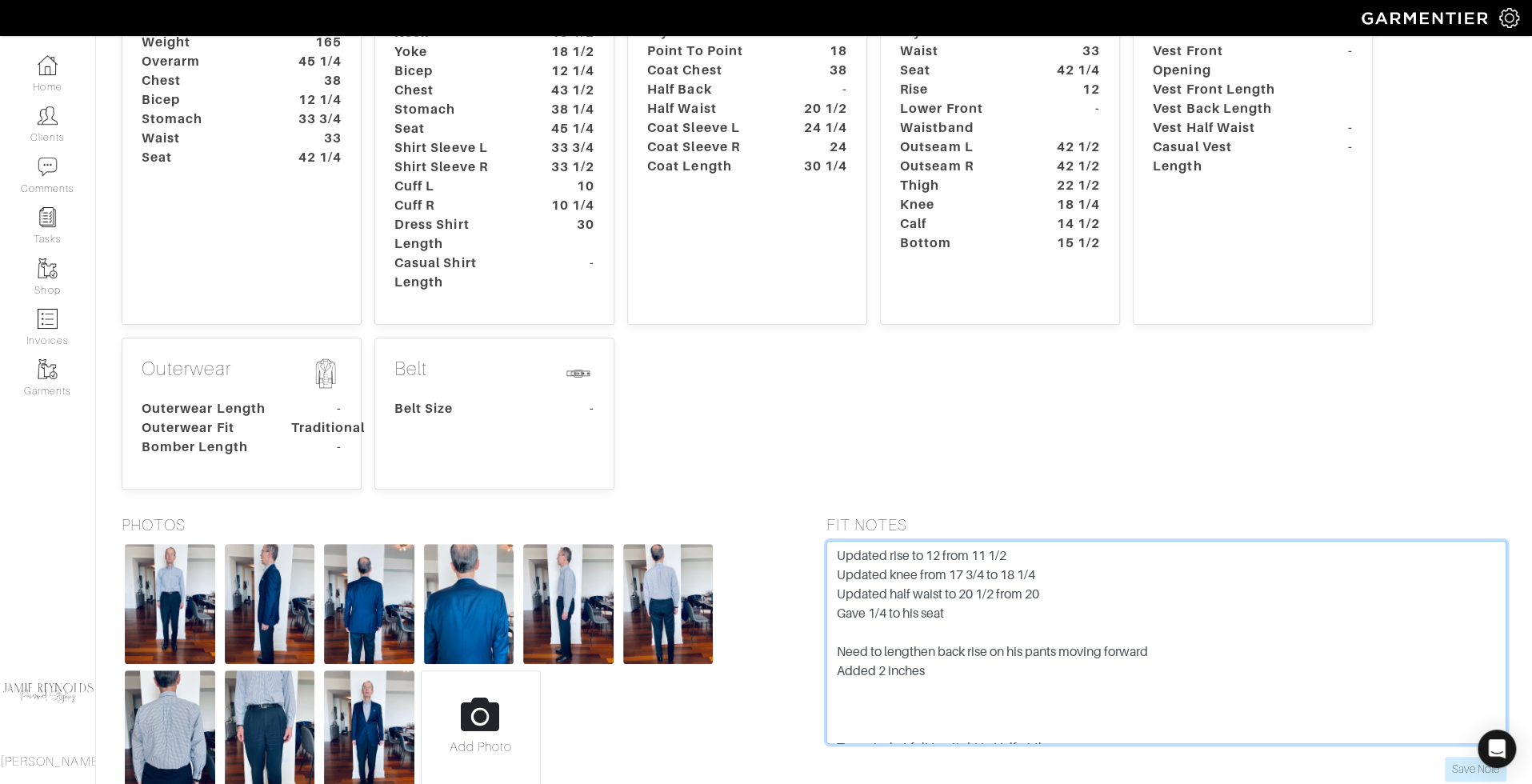
click at [1021, 548] on textarea "Updated rise to 12 from 11 1/2 Updated knee from 17 3/4 to 18 1/4 Updated half …" at bounding box center [1167, 642] width 681 height 203
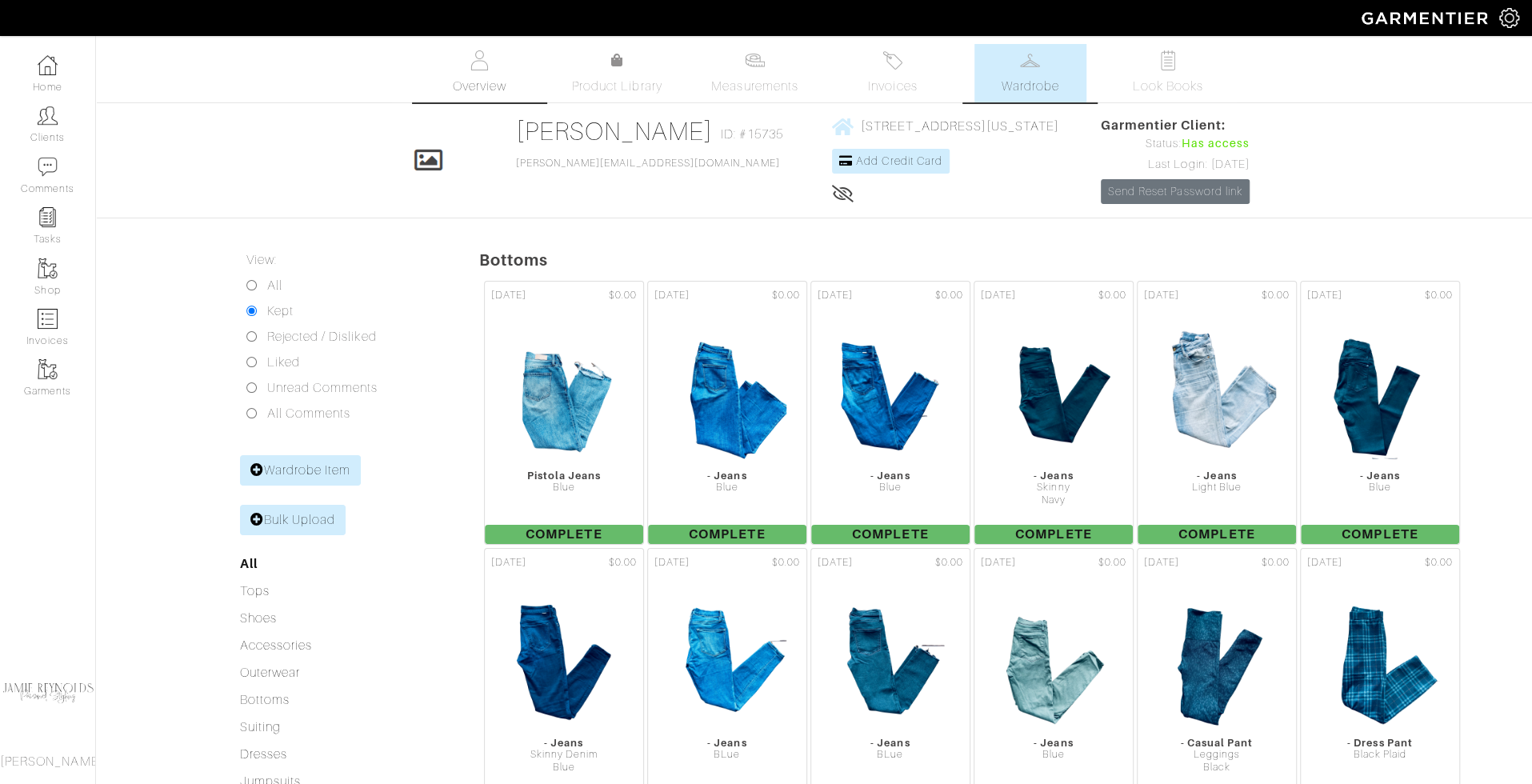
click at [475, 74] on link "Overview" at bounding box center [479, 73] width 112 height 58
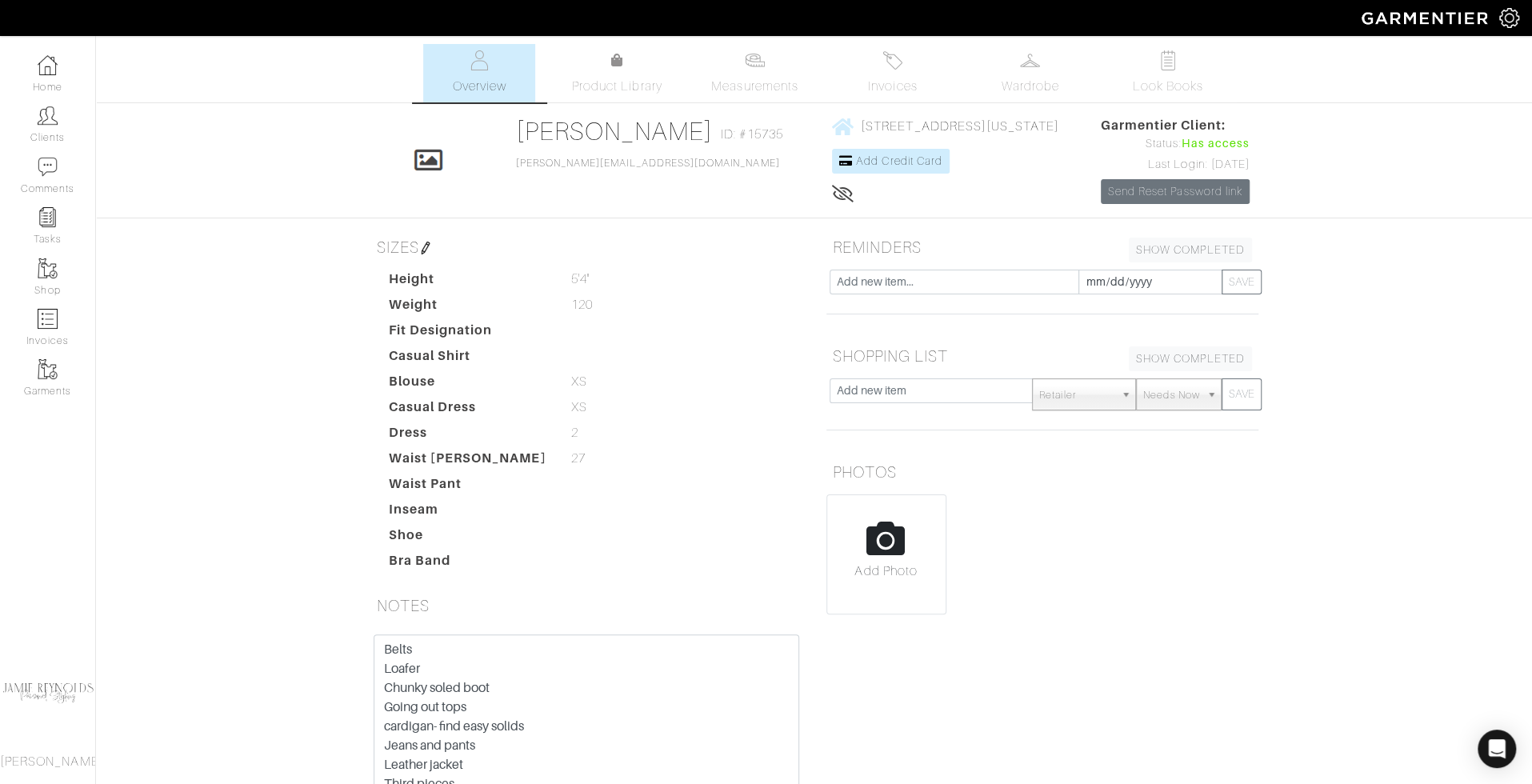
click at [991, 256] on h5 "REMINDERS SHOW COMPLETED SHOW INCOMPLETE" at bounding box center [1042, 247] width 432 height 32
click at [1002, 291] on input "text" at bounding box center [954, 282] width 250 height 25
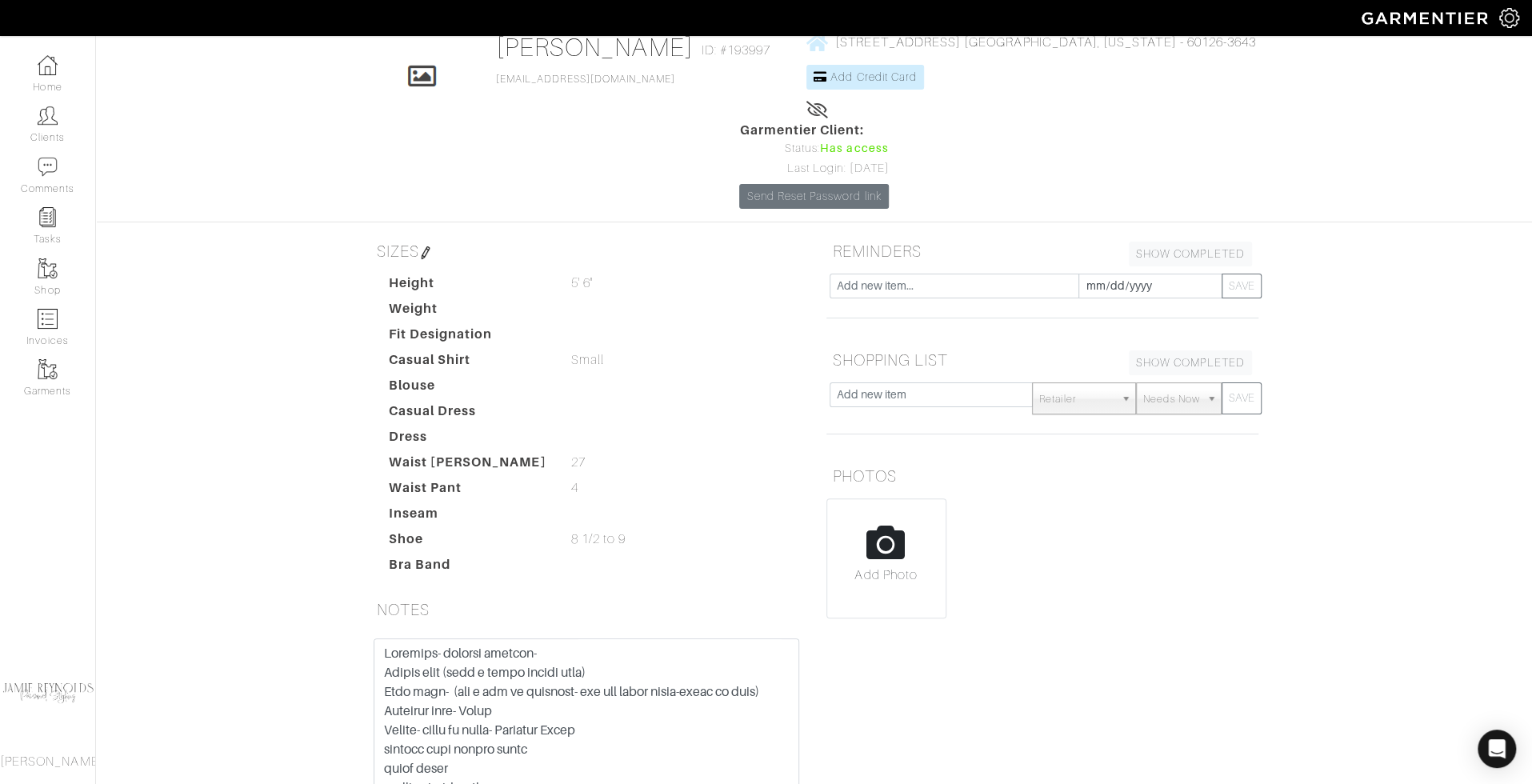
scroll to position [184, 0]
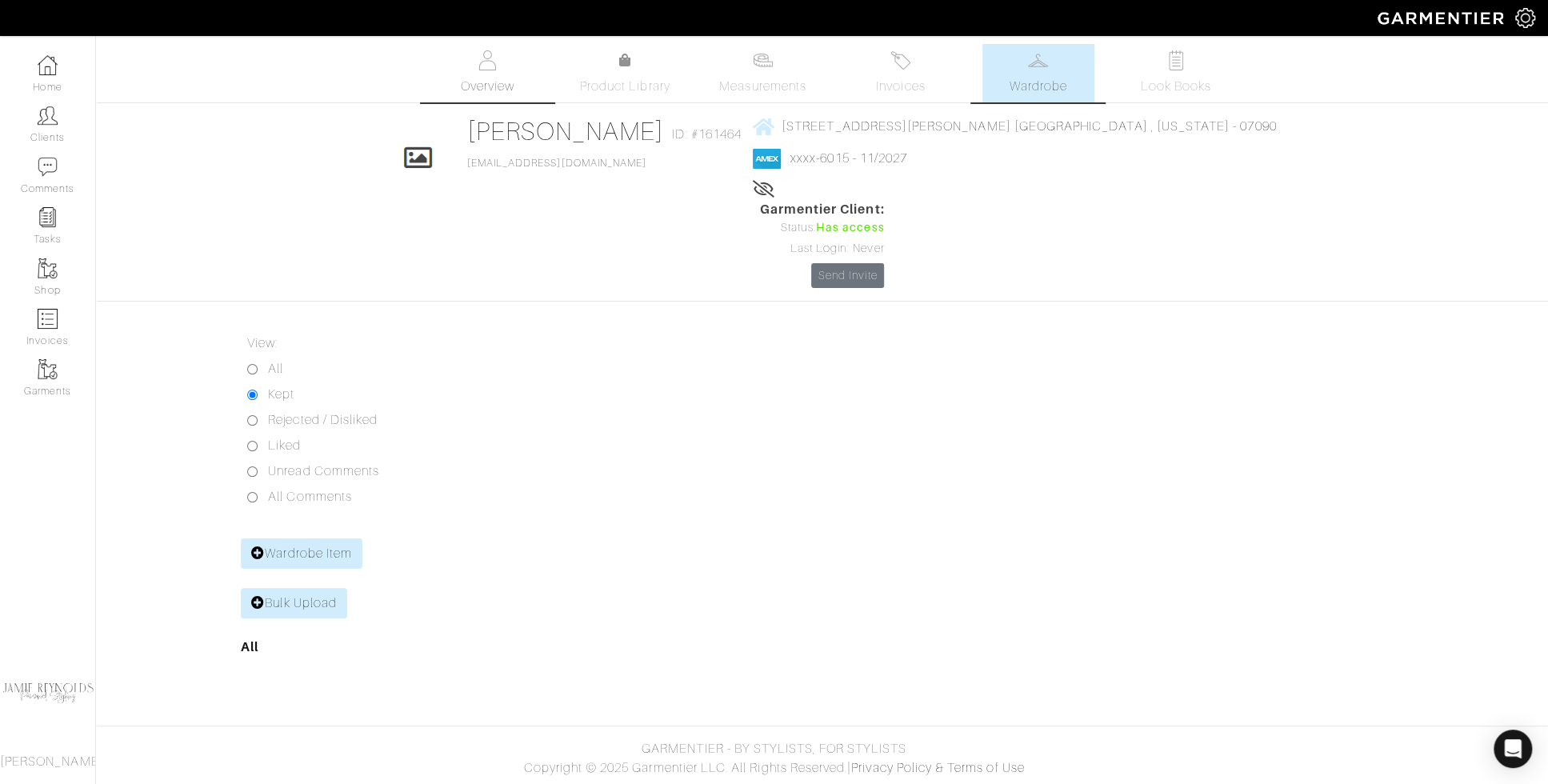
click at [493, 65] on img at bounding box center [488, 61] width 20 height 20
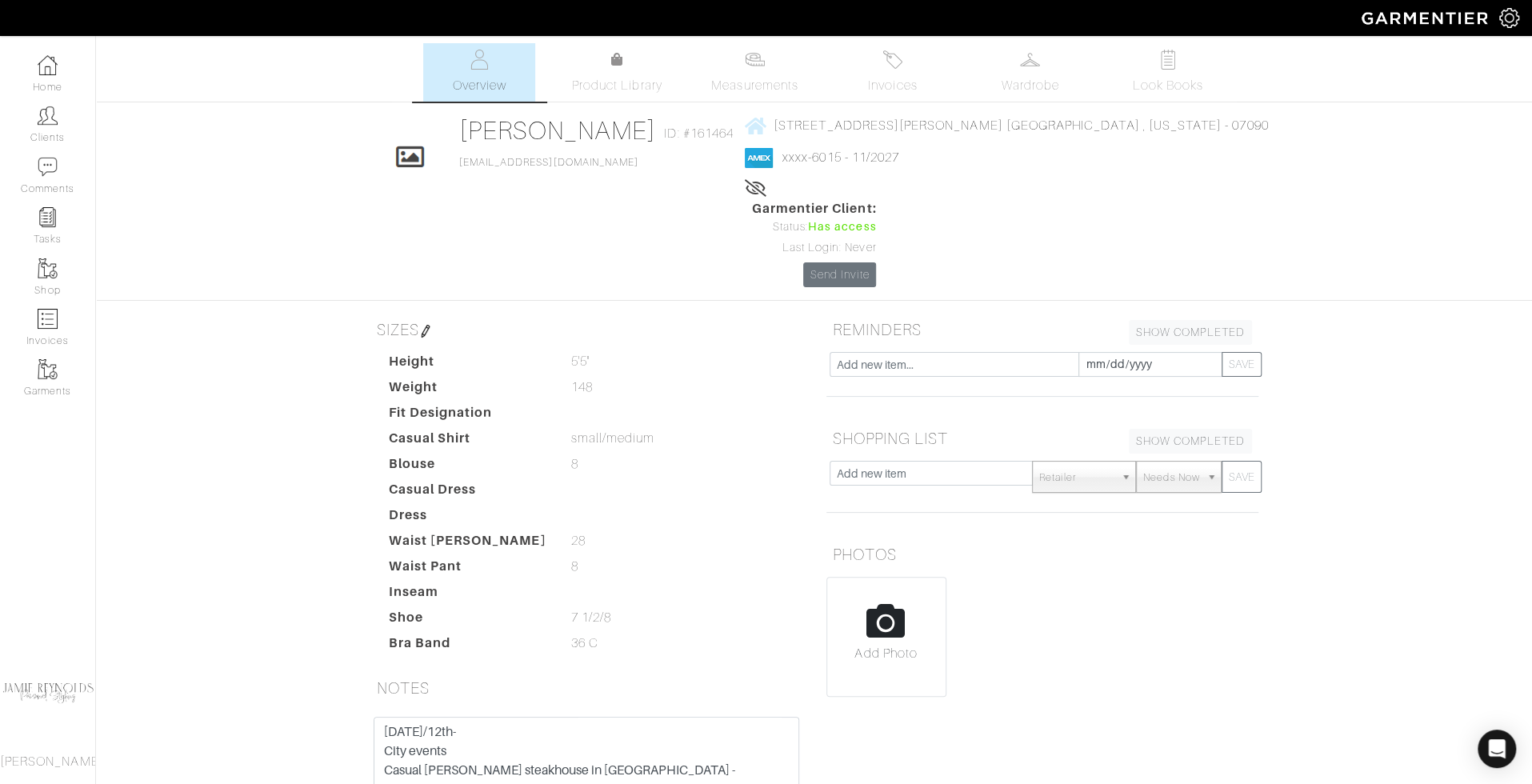
scroll to position [184, 0]
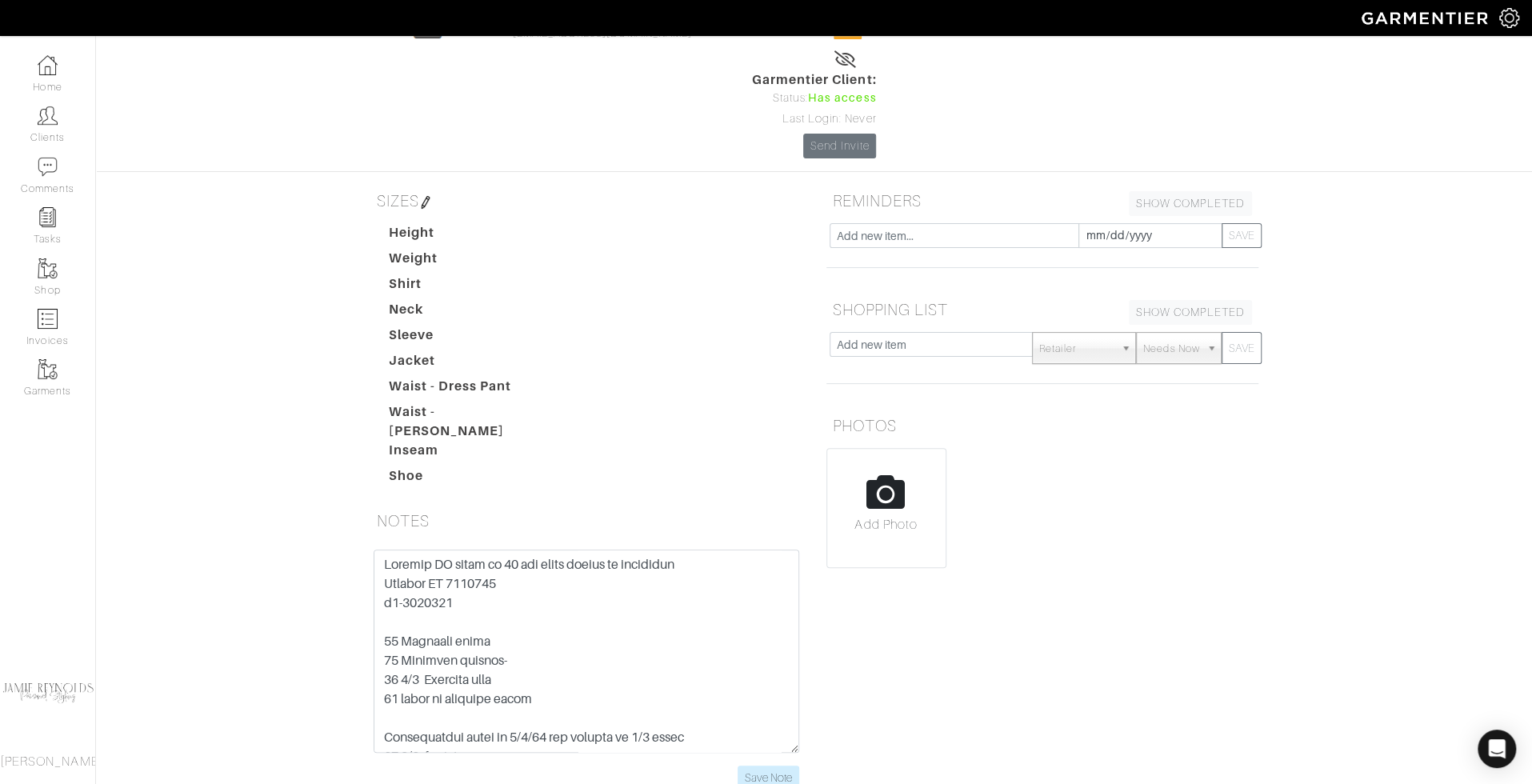
scroll to position [133, 0]
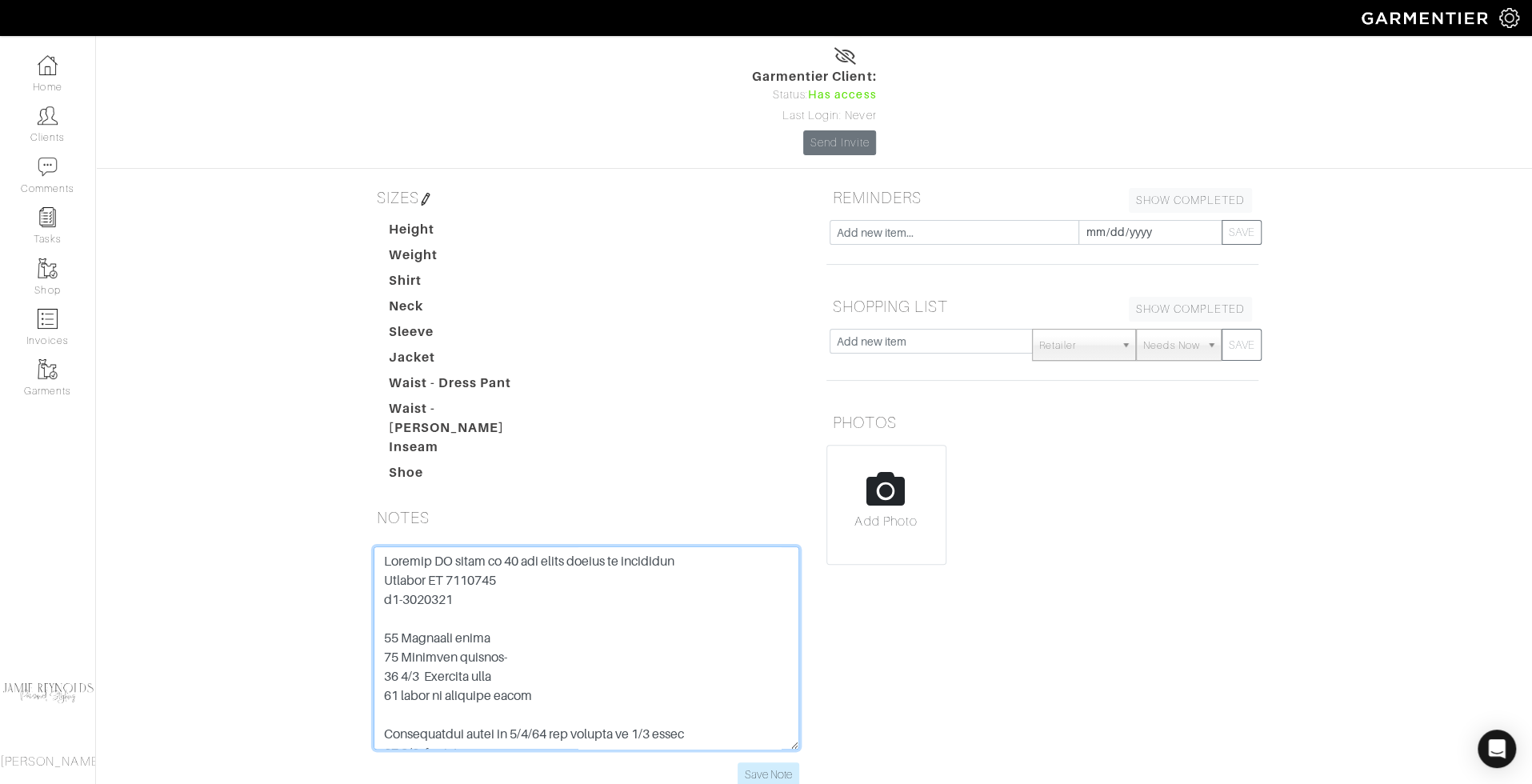
click at [661, 546] on textarea at bounding box center [586, 648] width 426 height 203
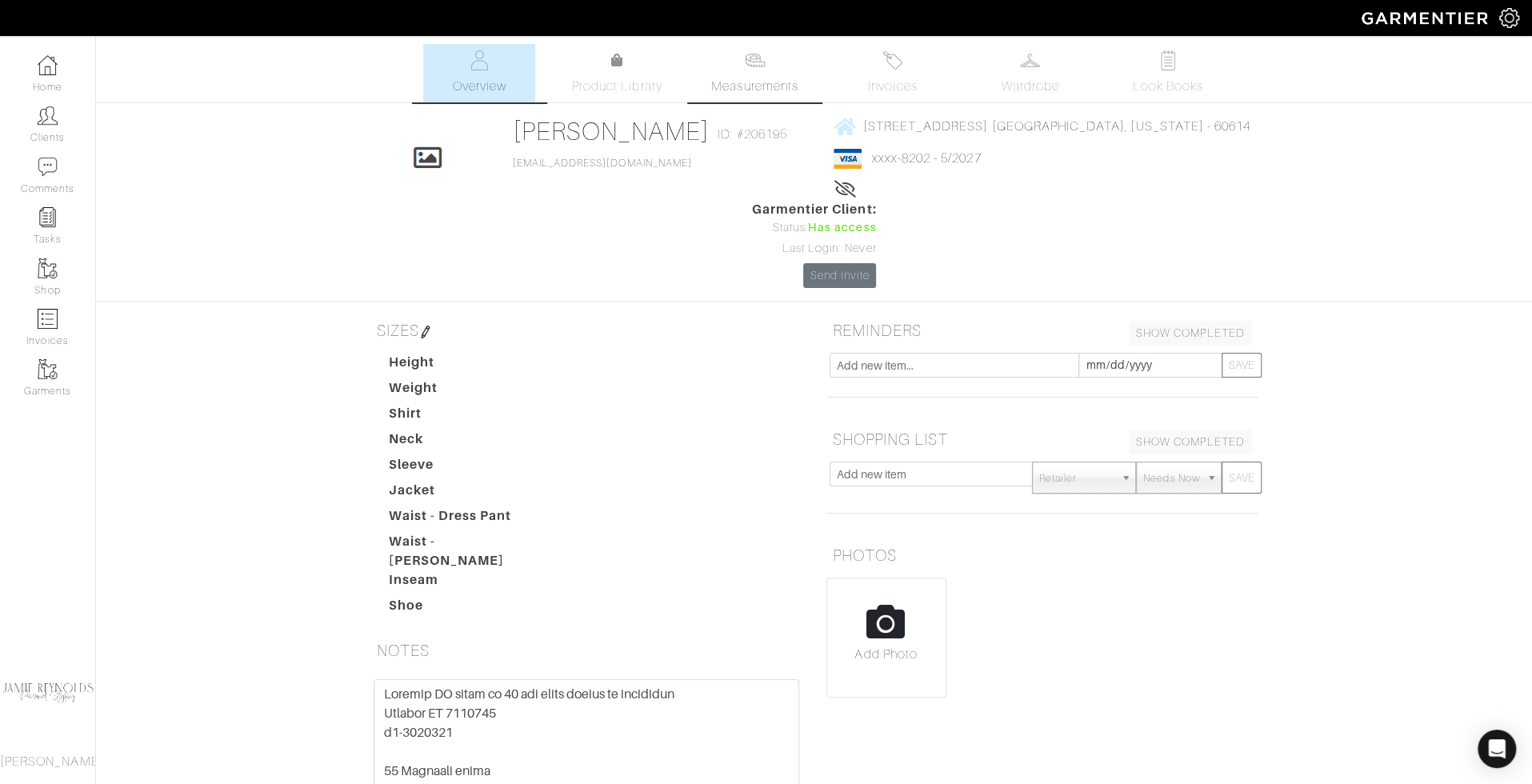
click at [746, 71] on link "Measurements" at bounding box center [755, 73] width 113 height 58
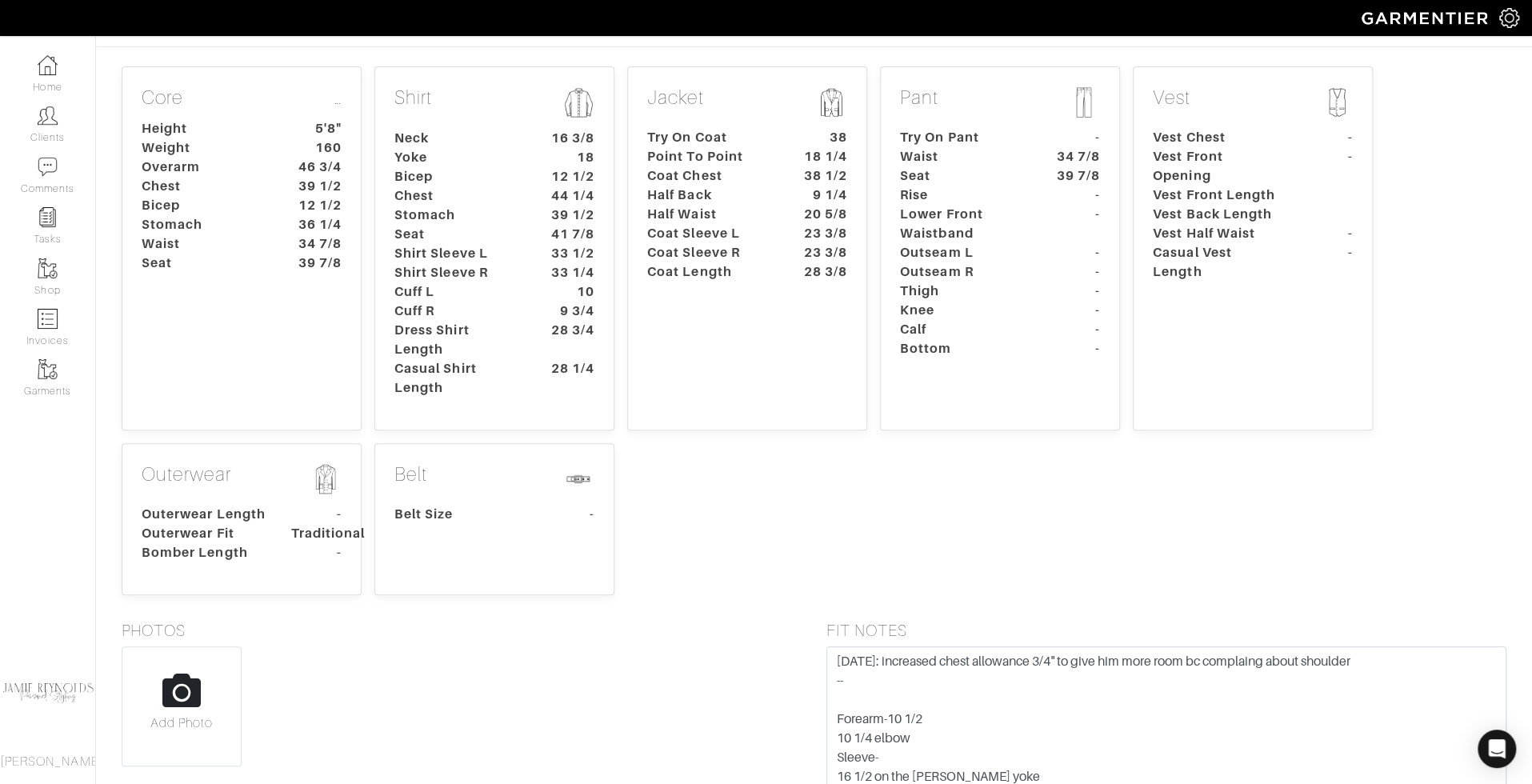
scroll to position [347, 0]
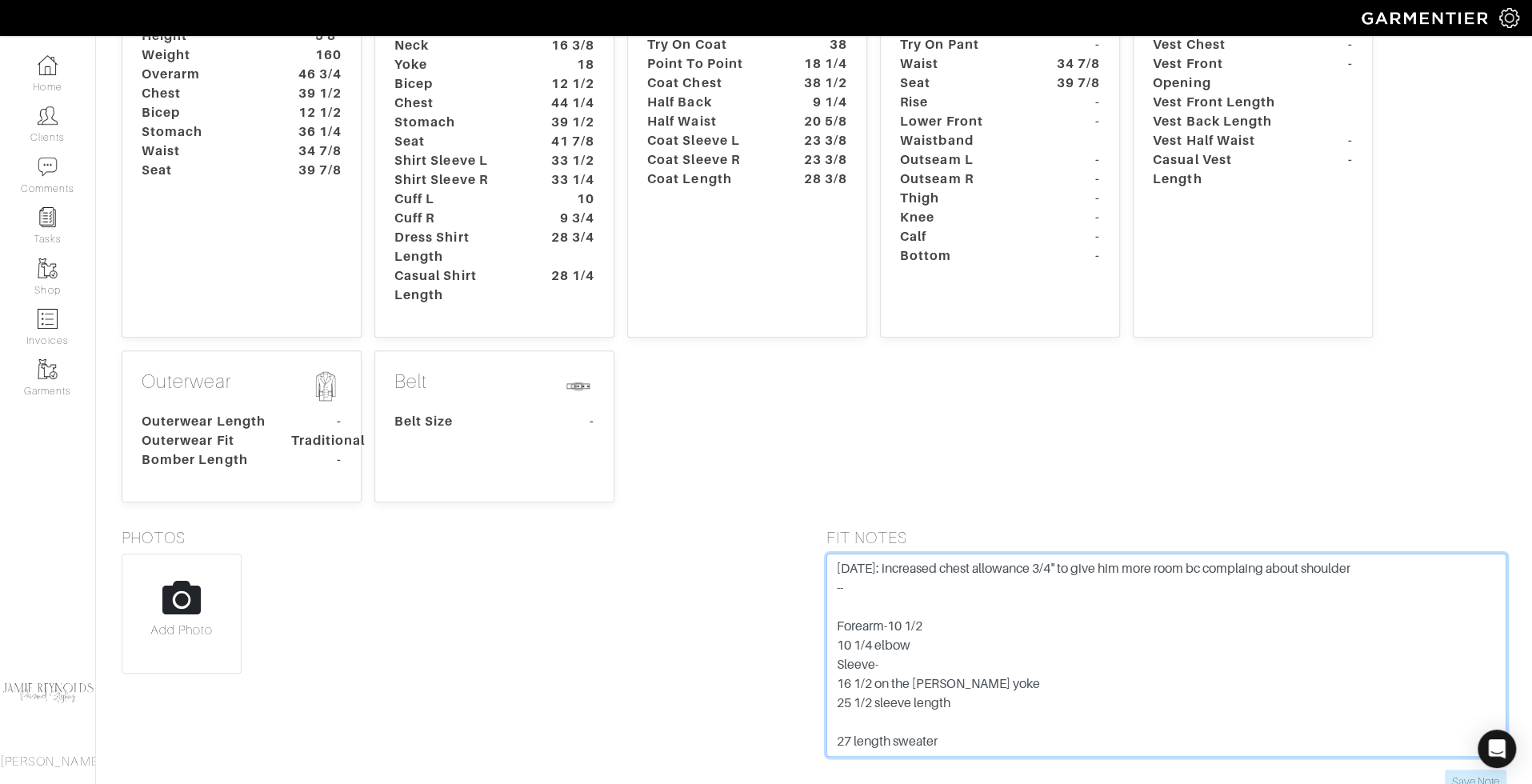
click at [957, 553] on textarea "9/26/25: increased chest allowance 3/4" to give him more room bc complaing abou…" at bounding box center [1167, 655] width 681 height 203
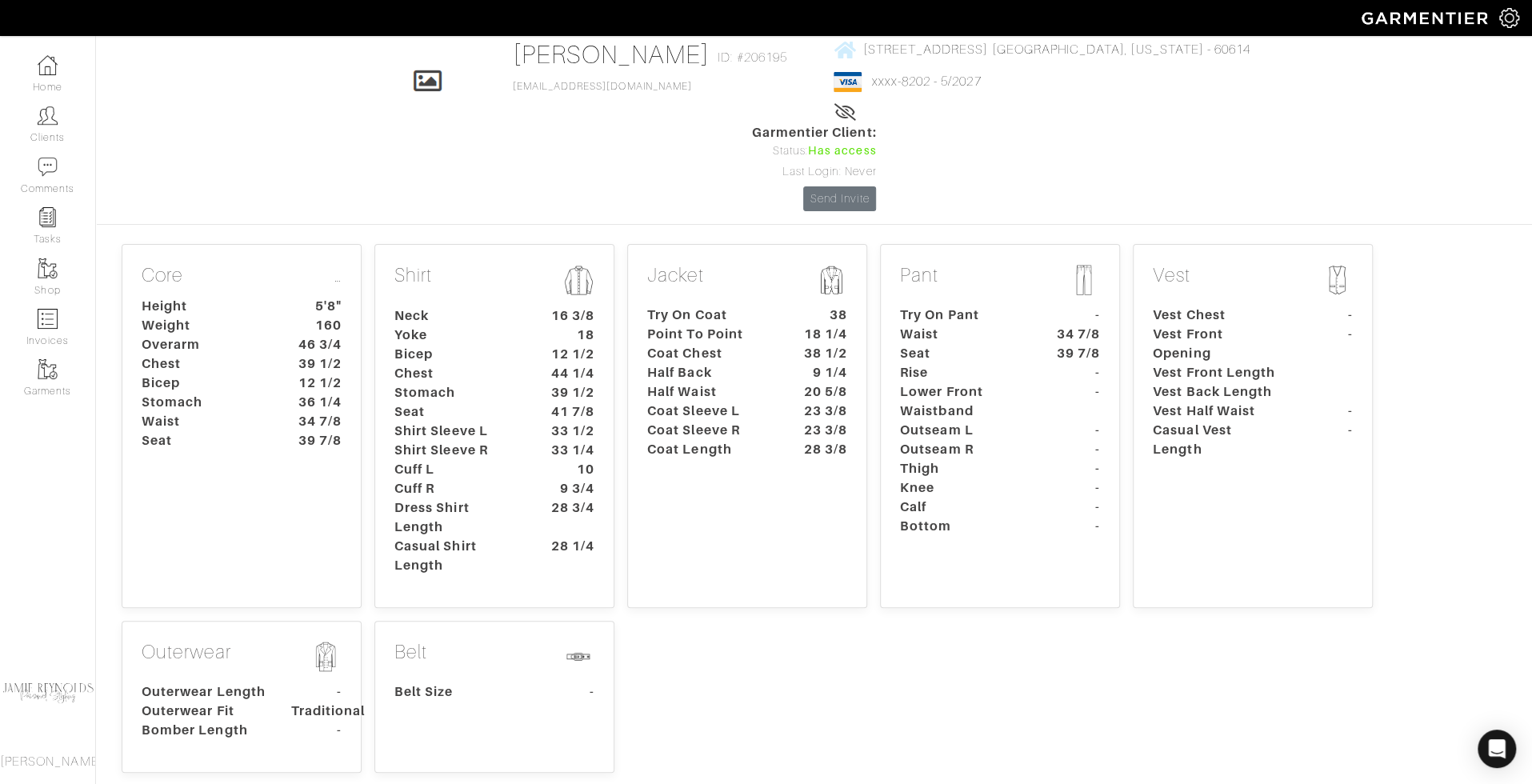
scroll to position [96, 0]
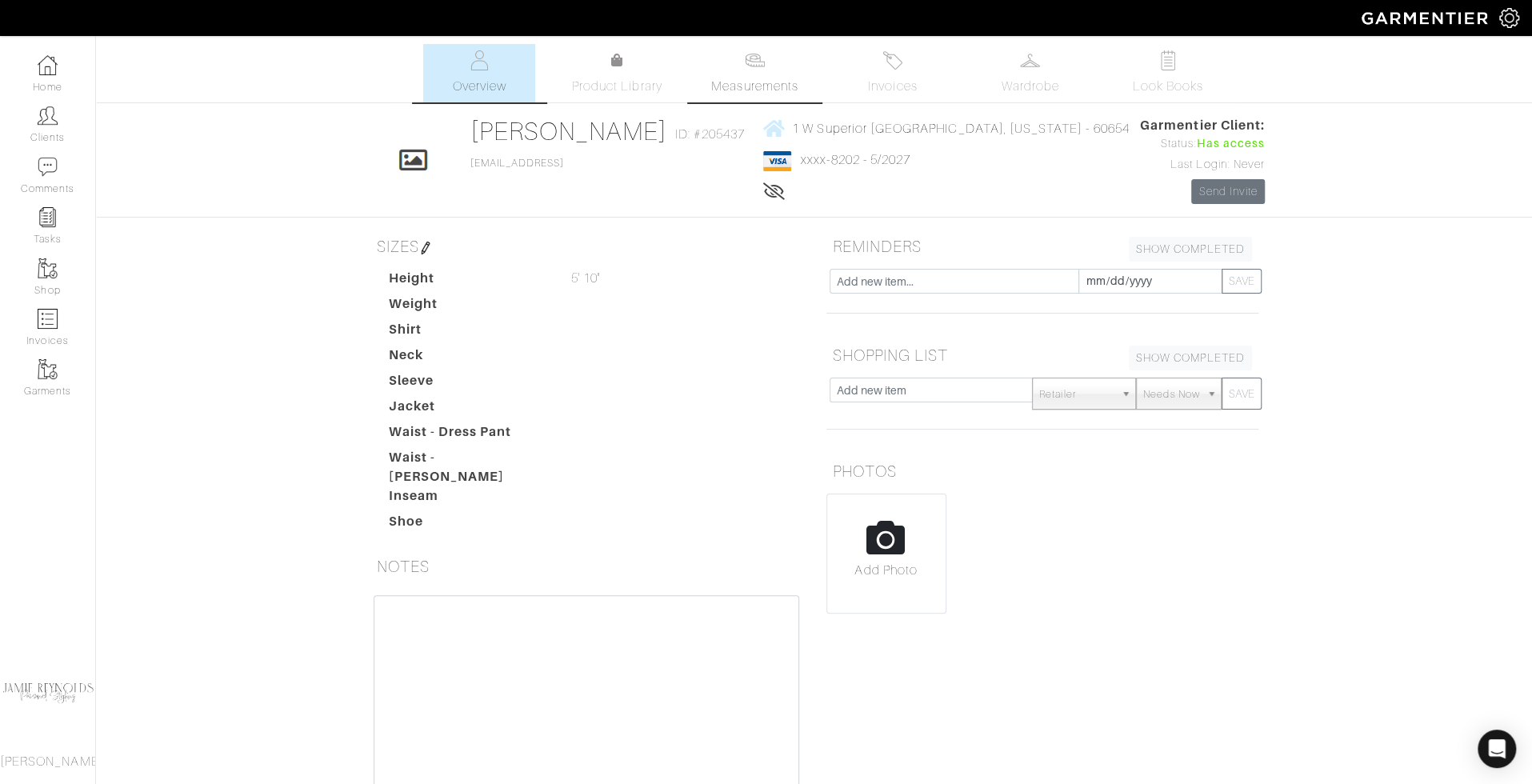
click at [758, 81] on span "Measurements" at bounding box center [755, 86] width 87 height 19
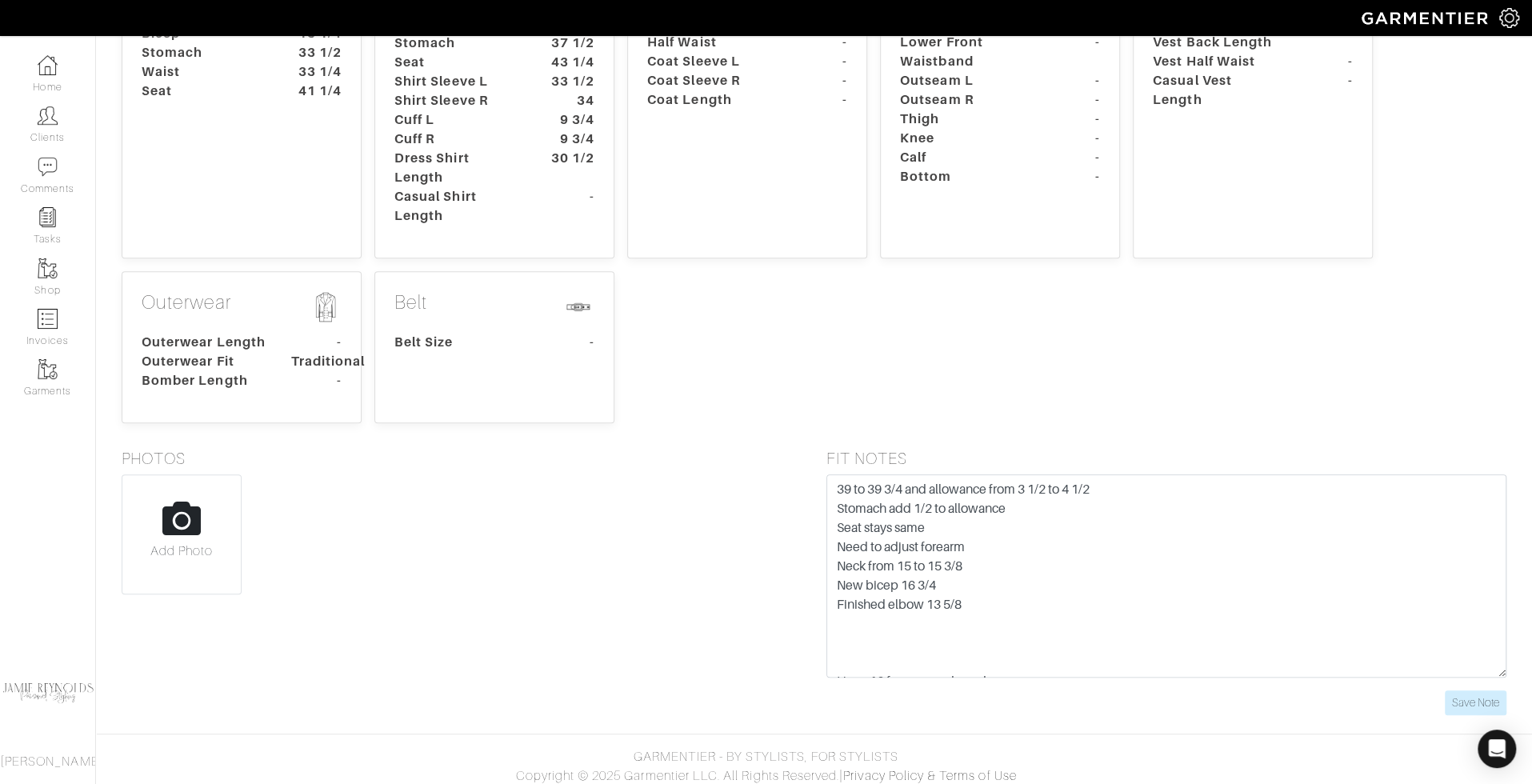
scroll to position [347, 0]
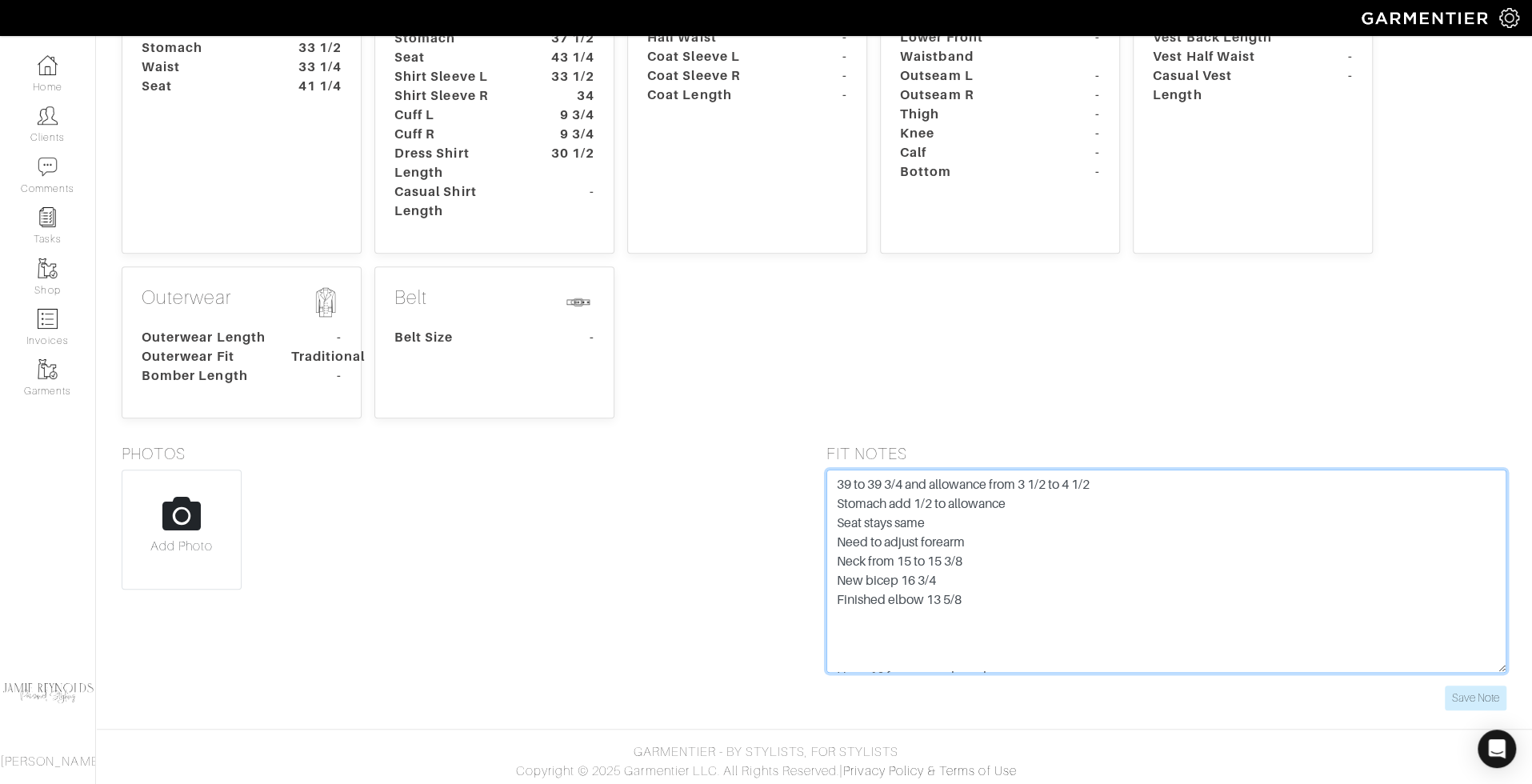
click at [929, 573] on textarea "39 to 39 3/4 and allowance from 3 1/2 to 4 1/2 Stomach add 1/2 to allowance Sea…" at bounding box center [1167, 571] width 681 height 203
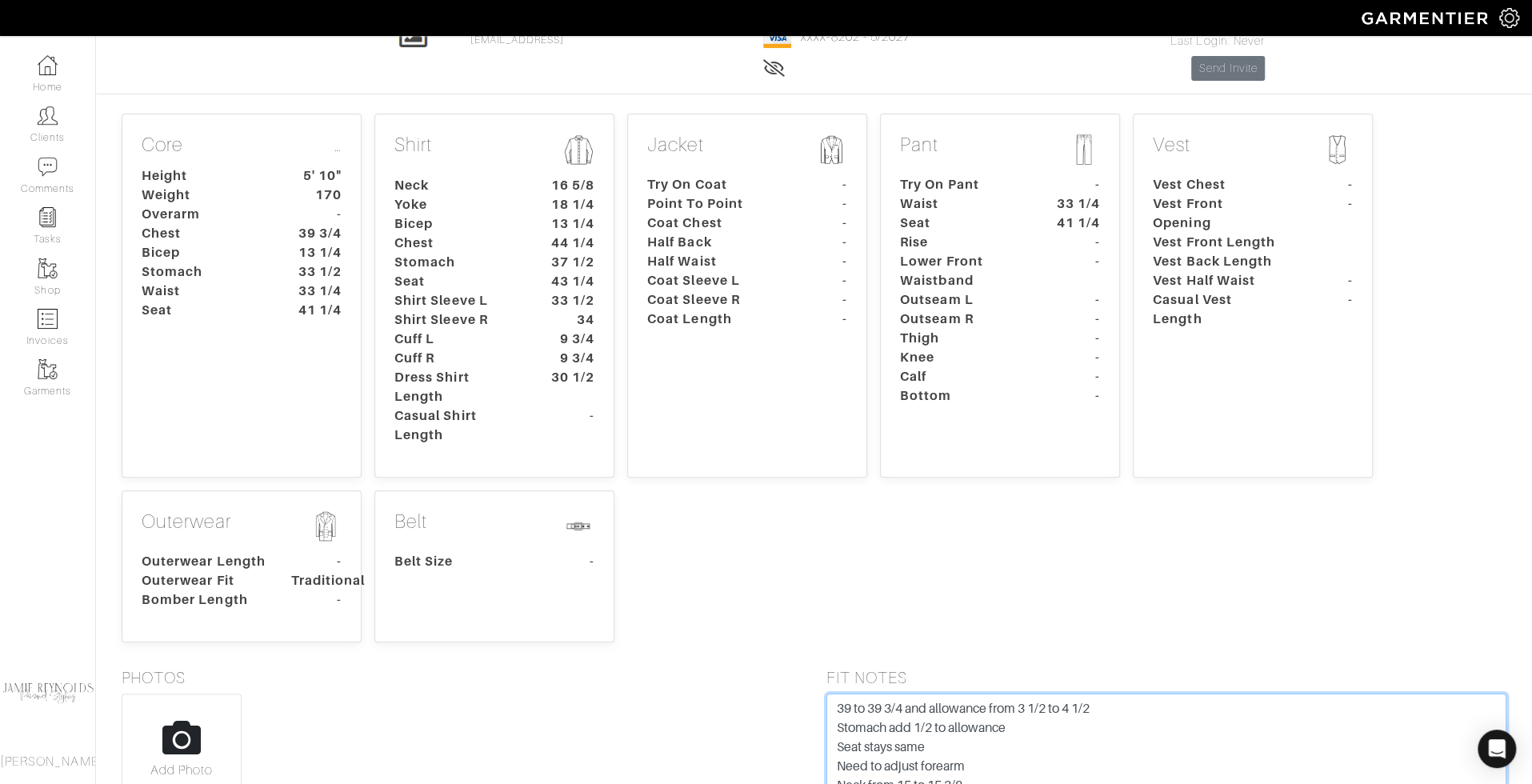
scroll to position [0, 0]
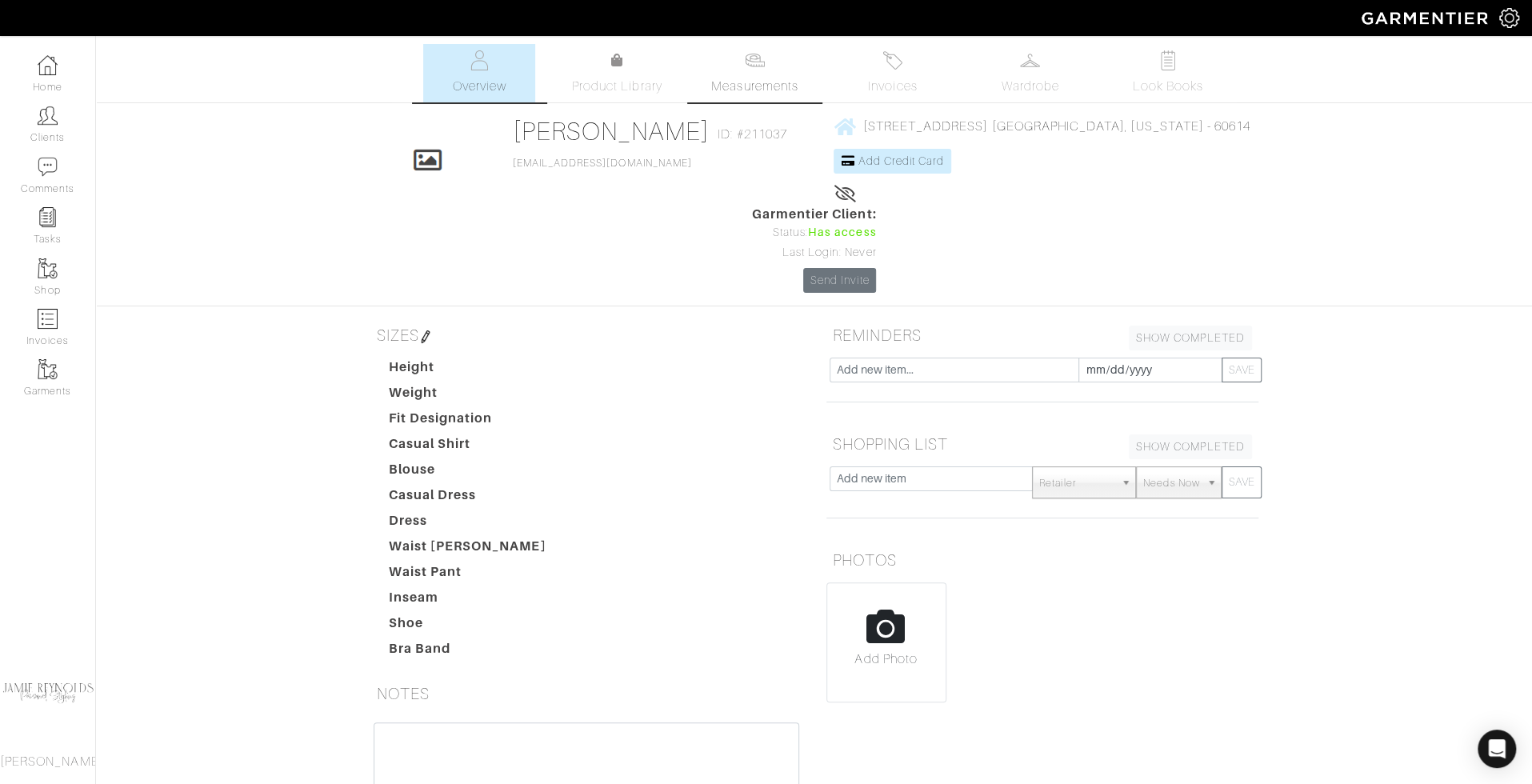
click at [750, 90] on span "Measurements" at bounding box center [755, 86] width 87 height 19
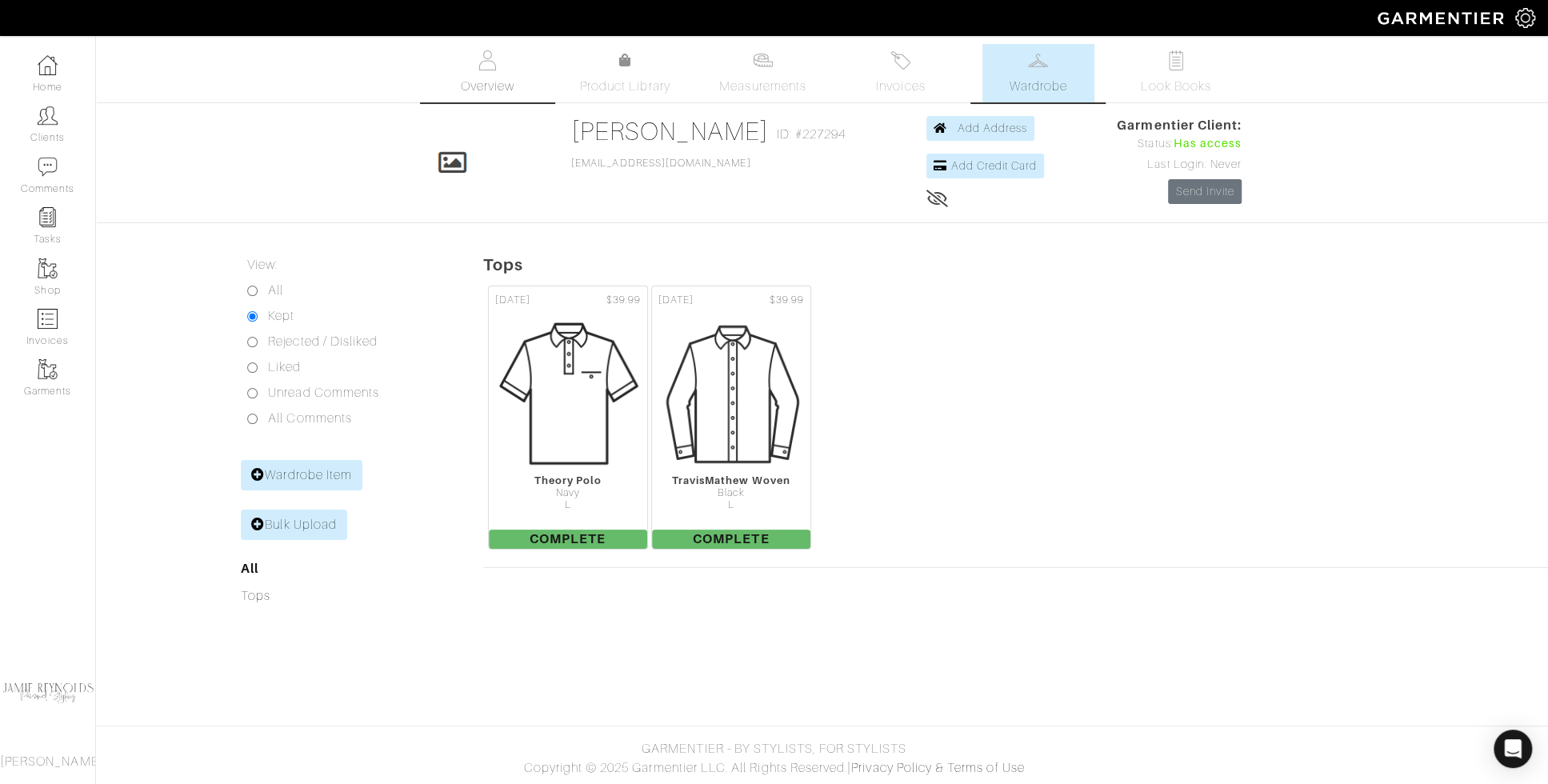
click at [490, 61] on img at bounding box center [488, 61] width 20 height 20
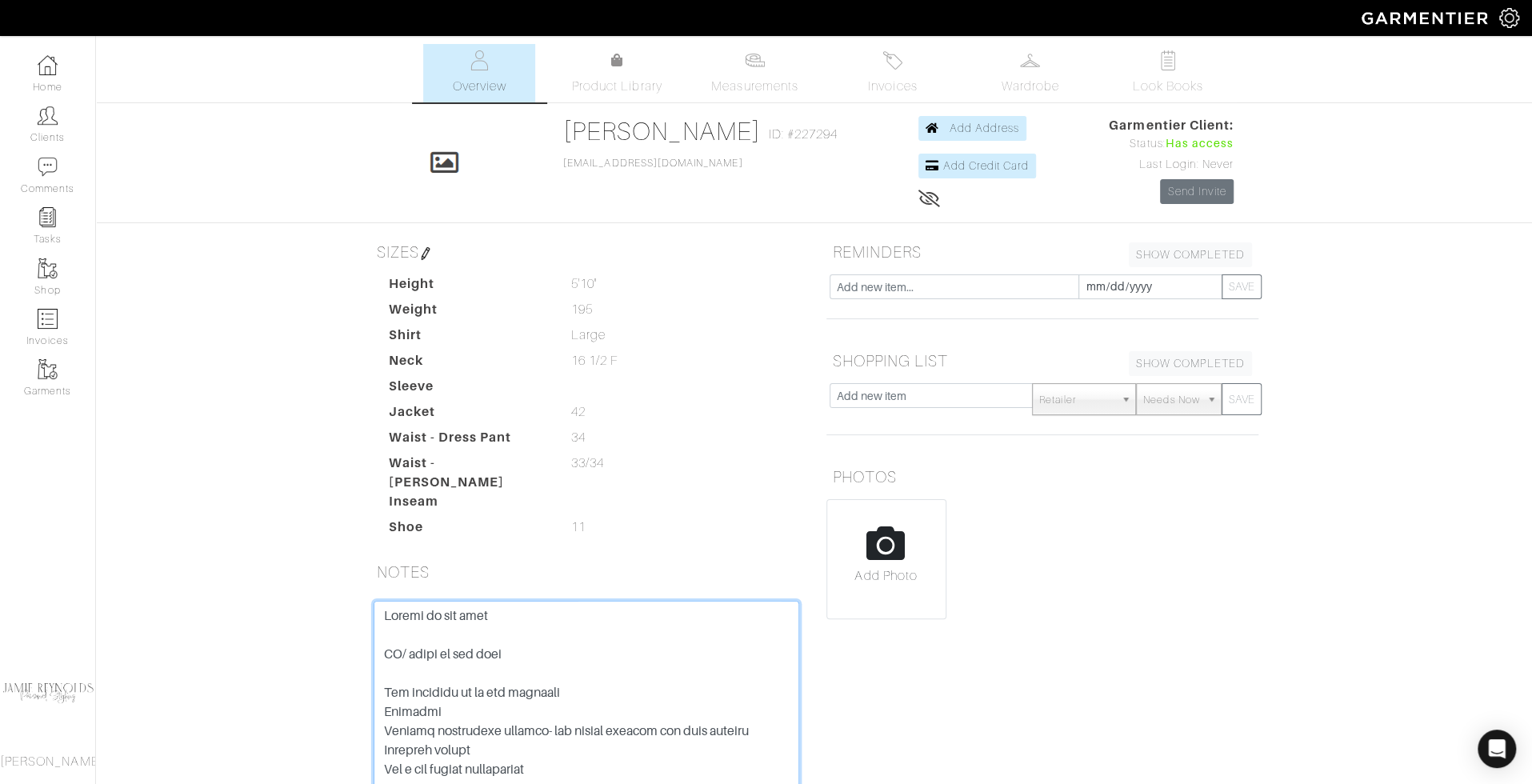
click at [541, 685] on textarea at bounding box center [586, 702] width 426 height 203
click at [764, 57] on img at bounding box center [755, 61] width 20 height 20
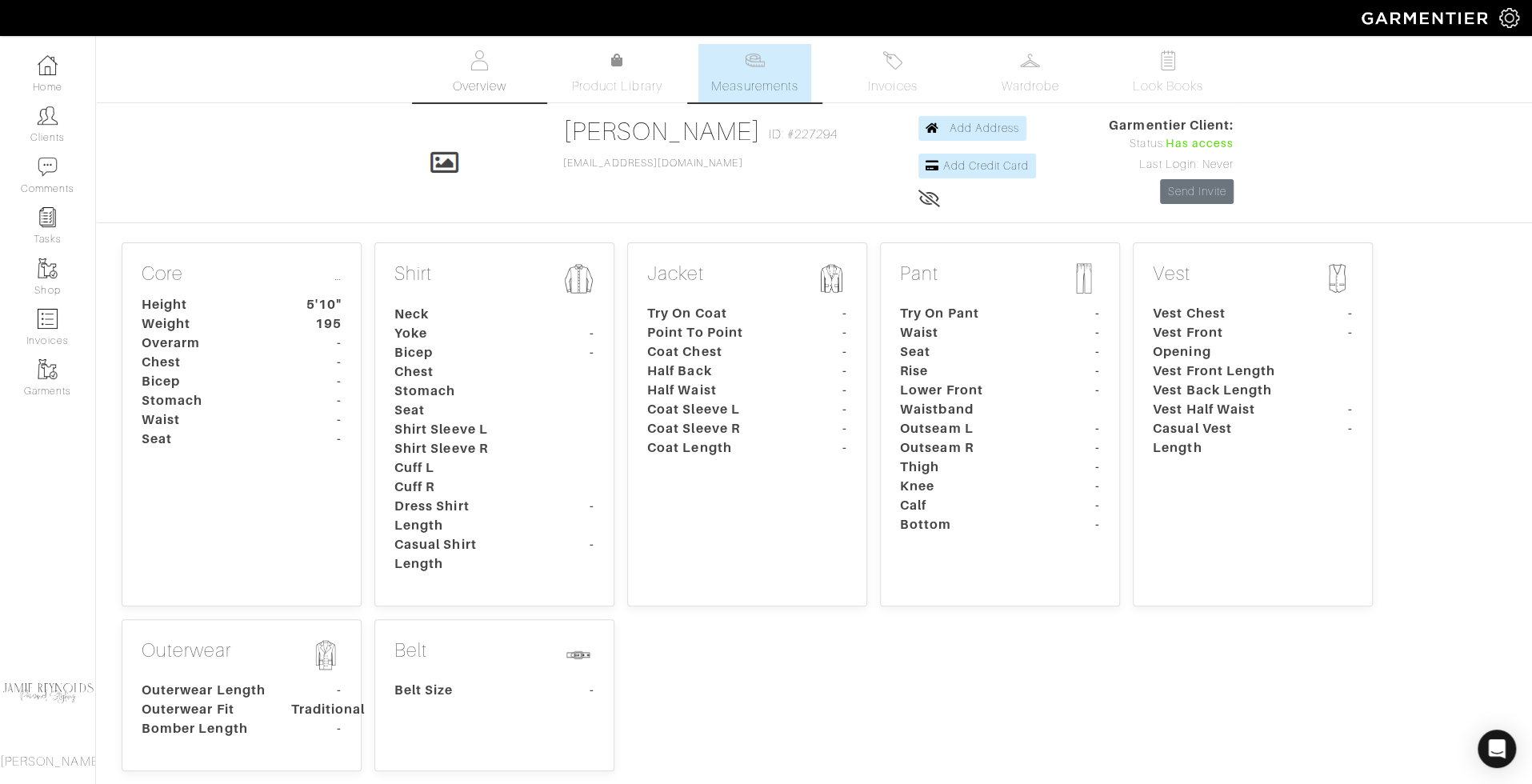
click at [483, 79] on span "Overview" at bounding box center [478, 86] width 53 height 19
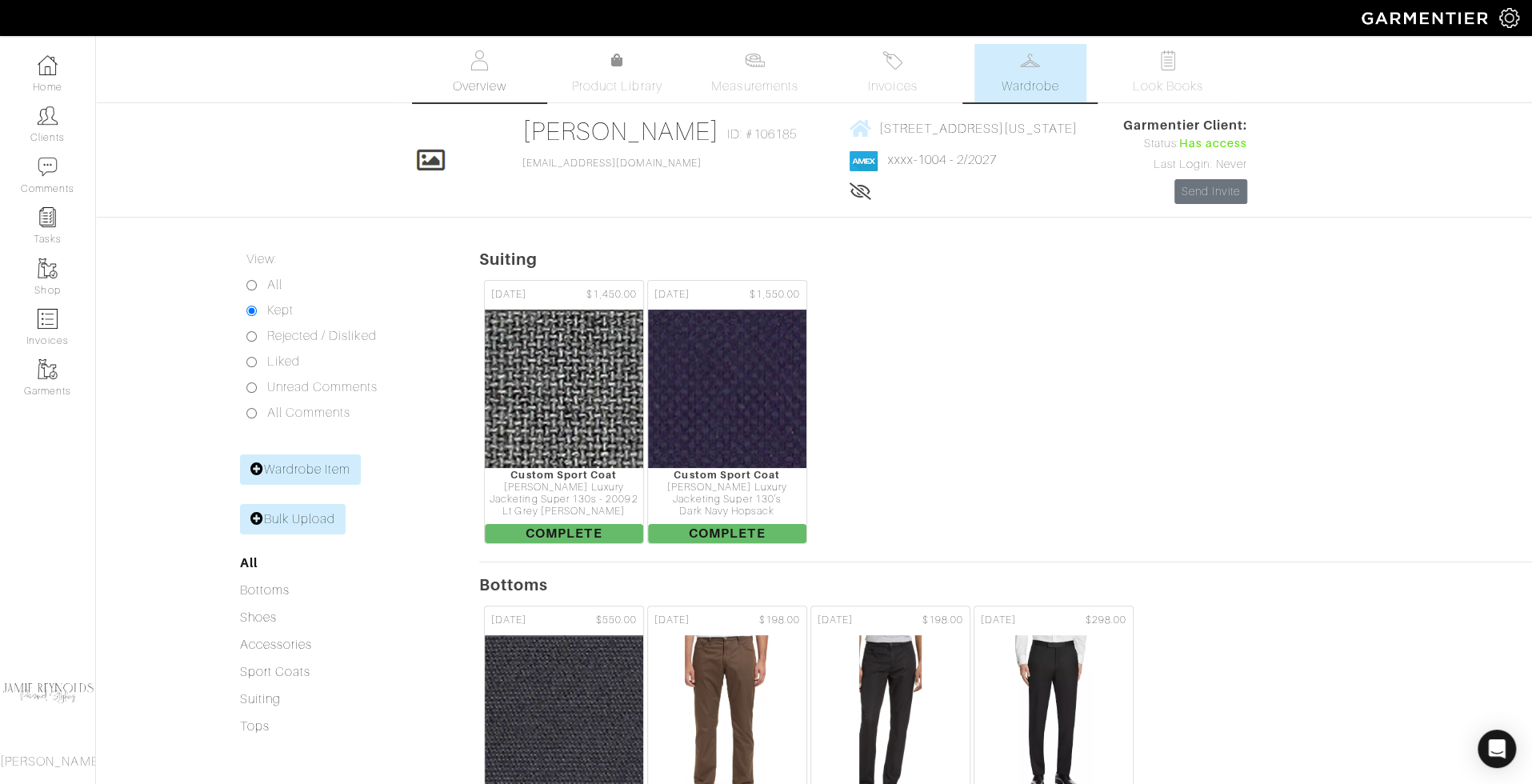
click at [477, 71] on link "Overview" at bounding box center [479, 73] width 112 height 58
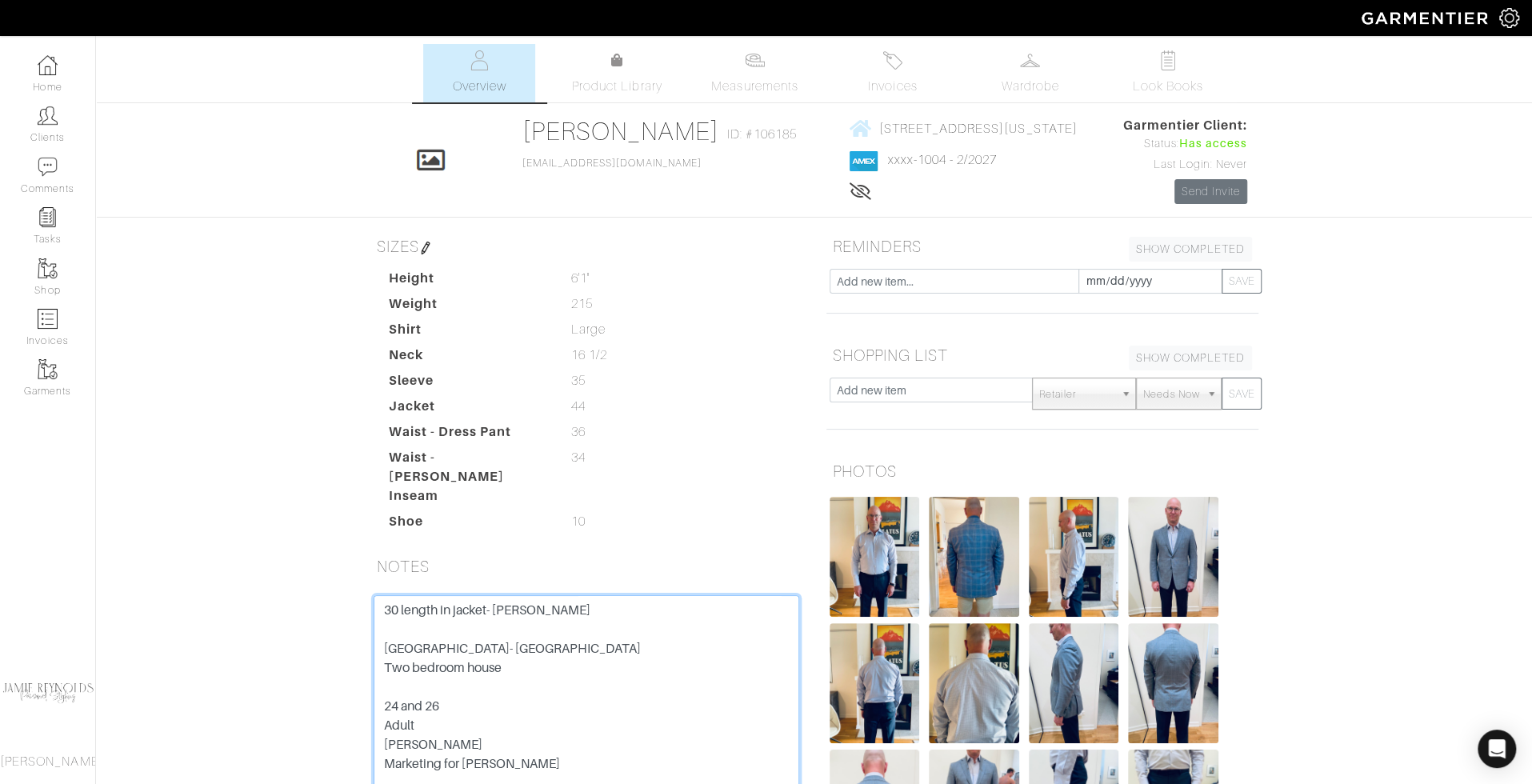
drag, startPoint x: 656, startPoint y: 720, endPoint x: 656, endPoint y: 706, distance: 14.0
click at [656, 706] on textarea "30 length in jacket- brittni Ski house- Park city Two bedroom house 24 and 26 A…" at bounding box center [586, 697] width 426 height 203
click at [764, 74] on link "Measurements" at bounding box center [755, 73] width 113 height 58
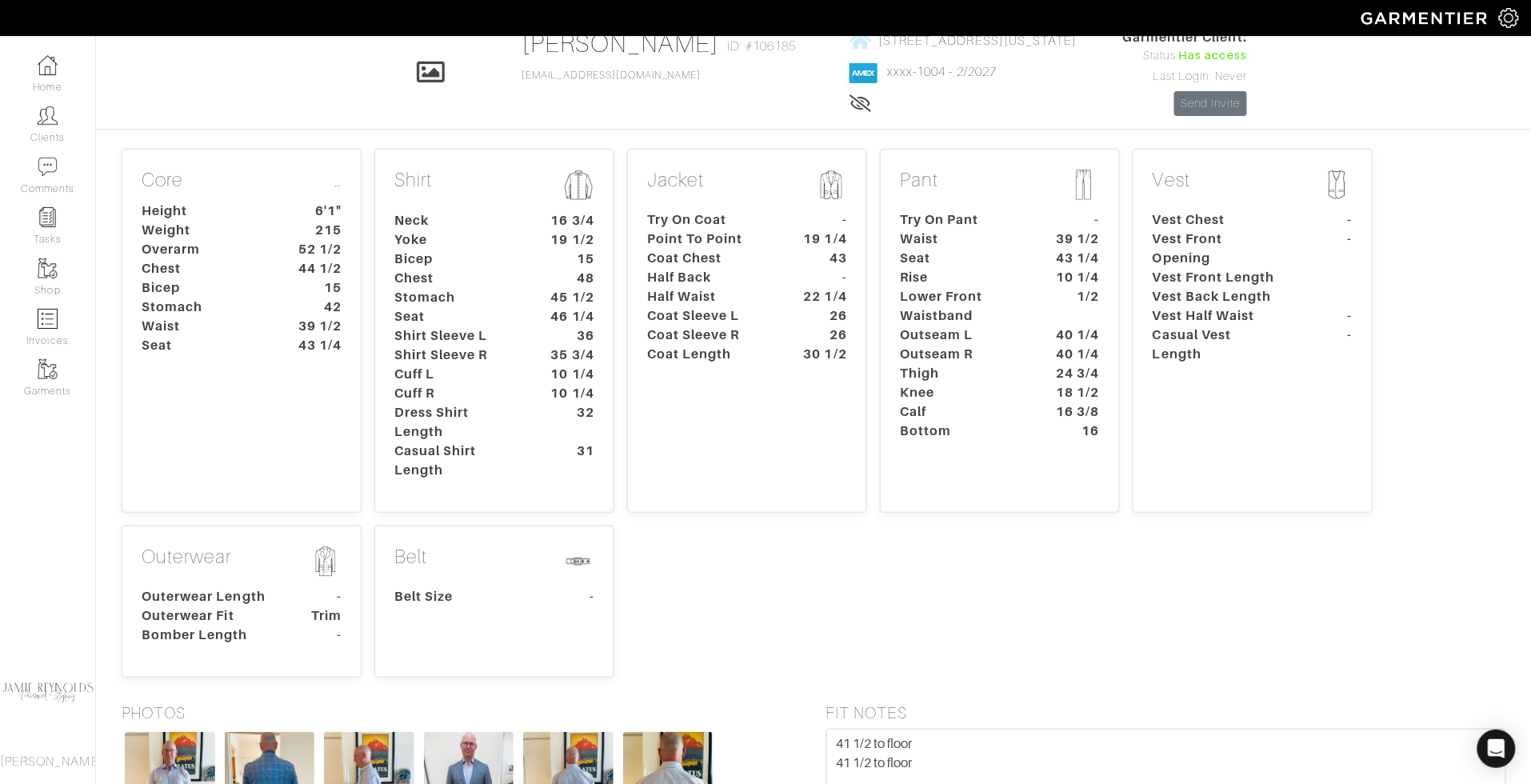
scroll to position [247, 0]
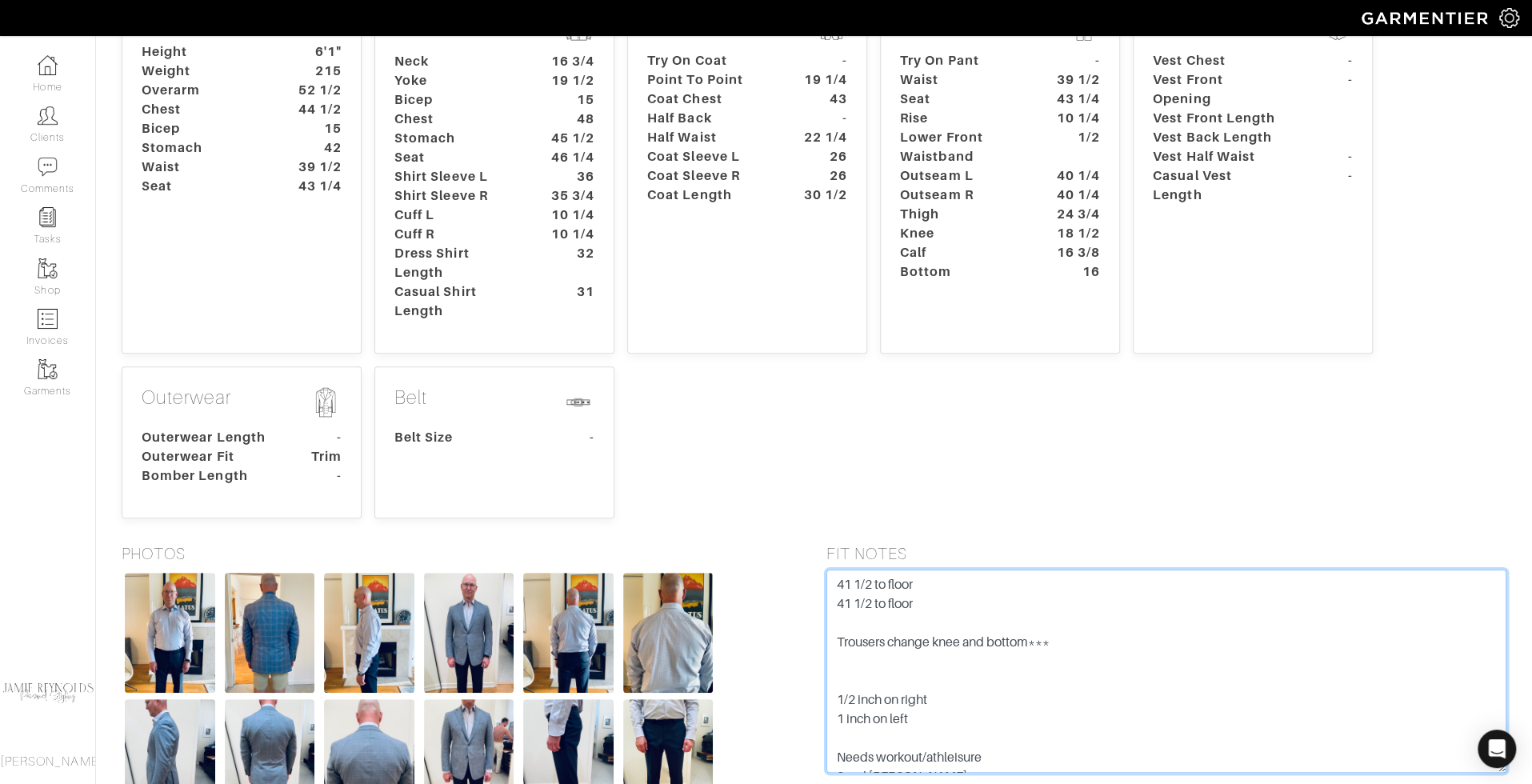
click at [1182, 659] on textarea "41 1/2 to floor 41 1/2 to floor Trousers change knee and bottom*** 1/2 inch on …" at bounding box center [1167, 671] width 681 height 203
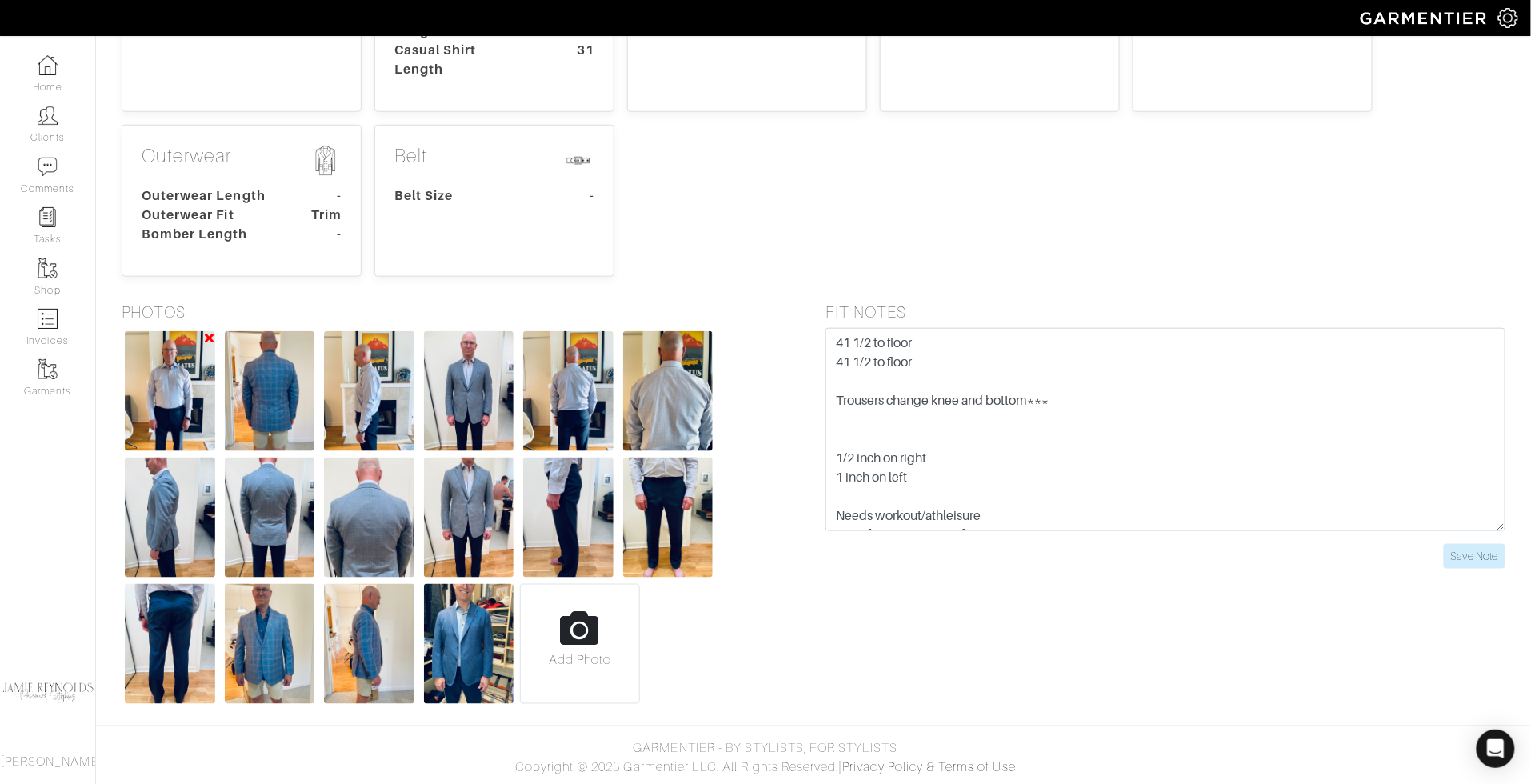
scroll to position [0, 0]
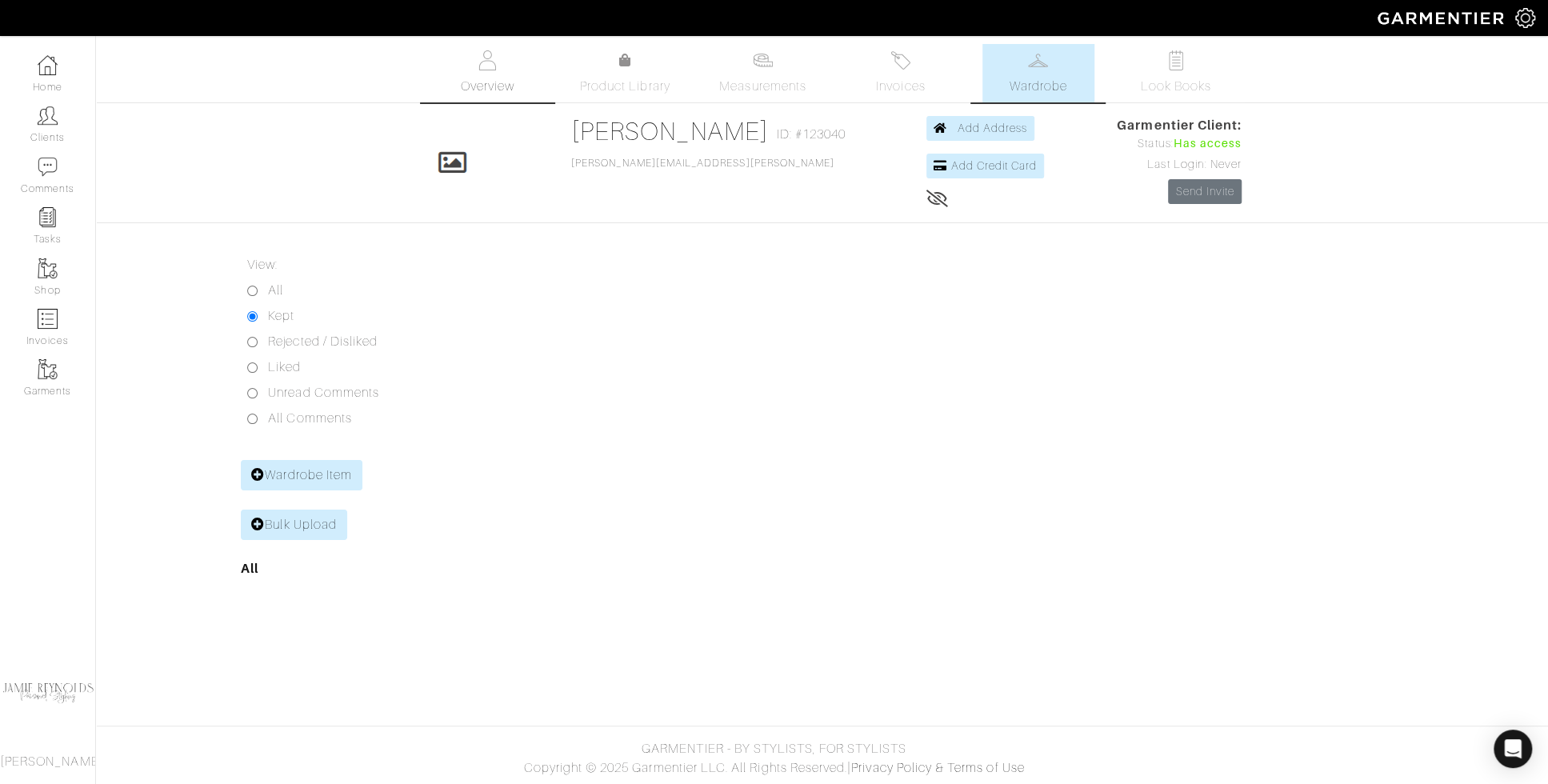
click at [496, 62] on img at bounding box center [488, 61] width 20 height 20
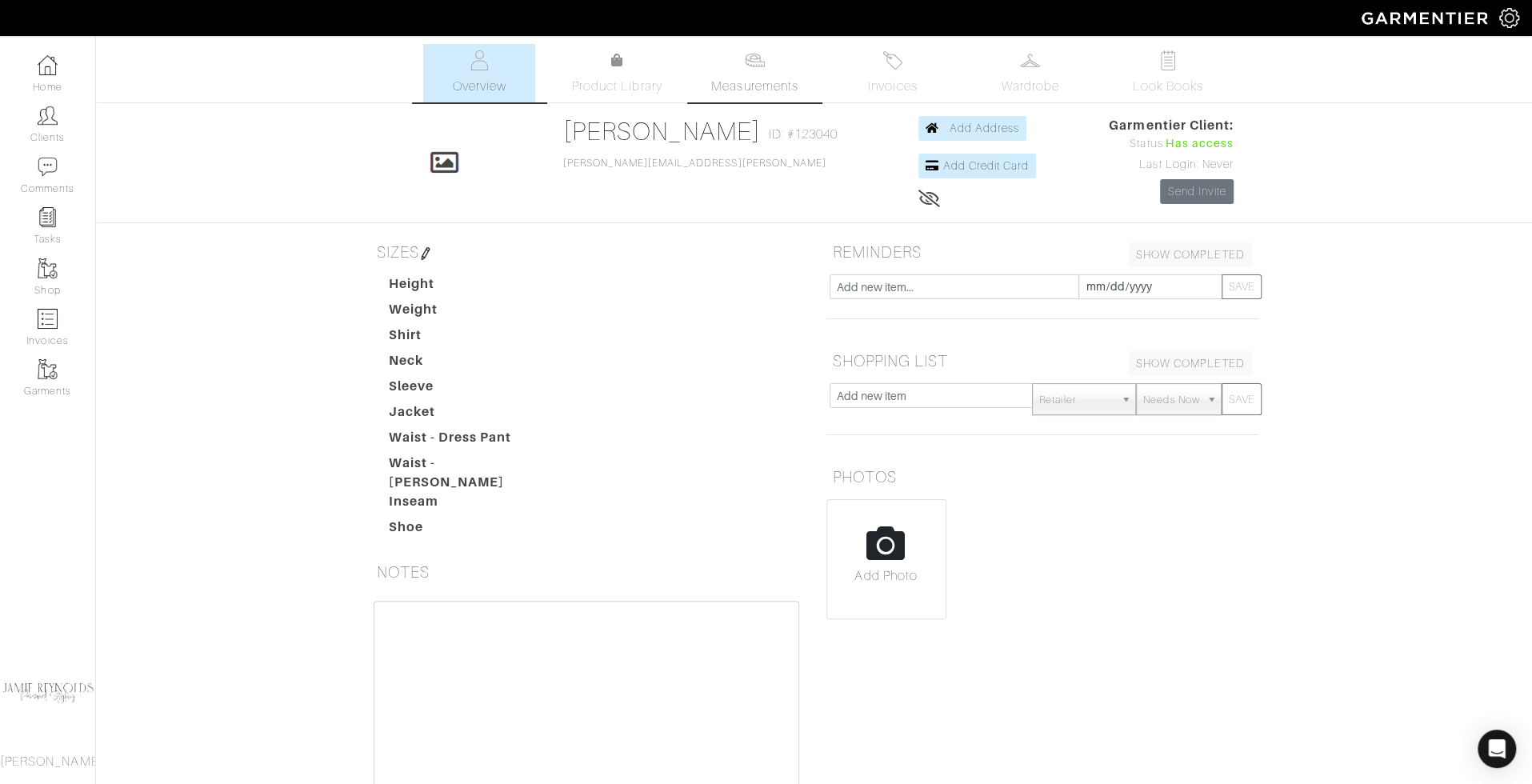
click at [756, 87] on span "Measurements" at bounding box center [755, 86] width 87 height 19
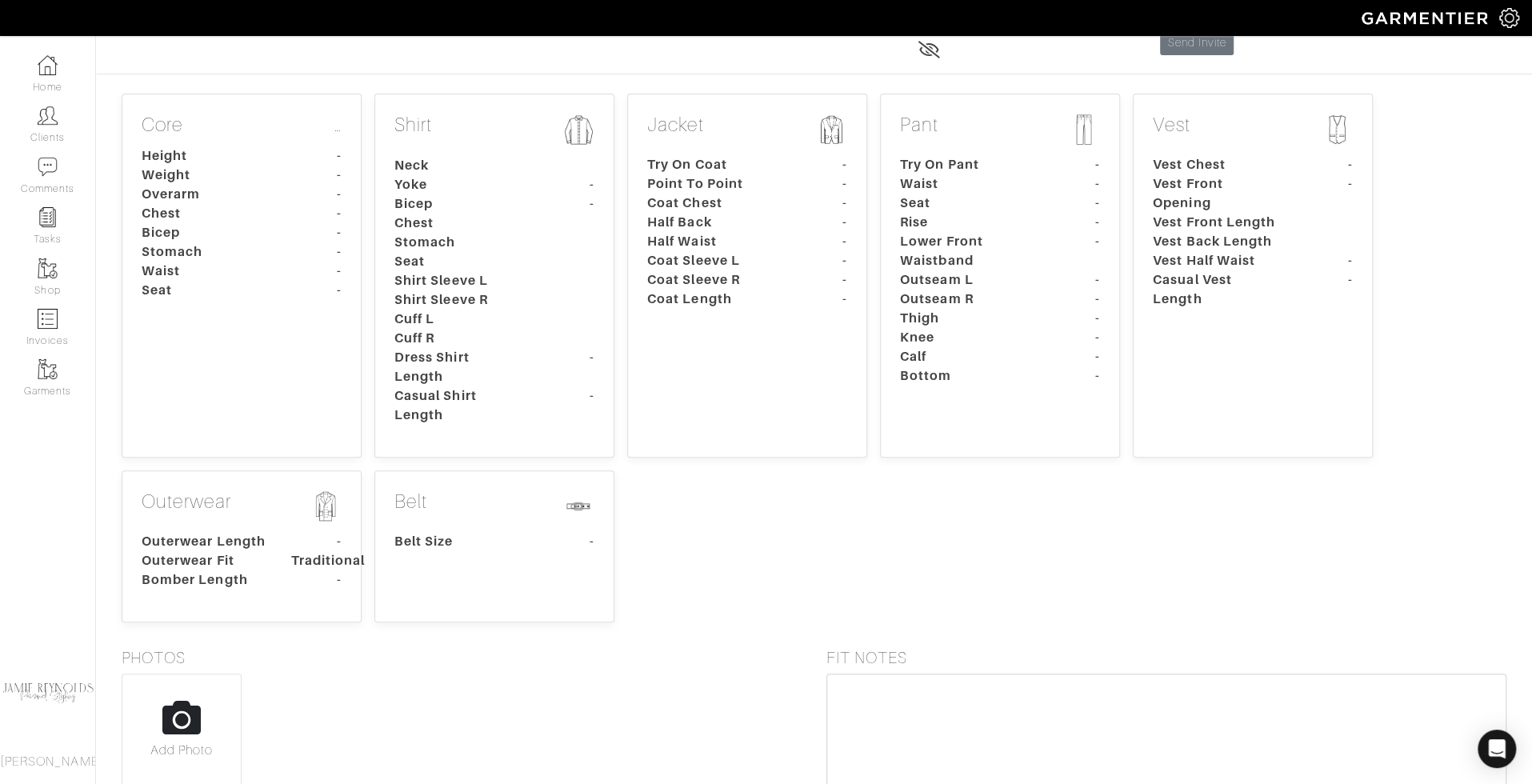
scroll to position [352, 0]
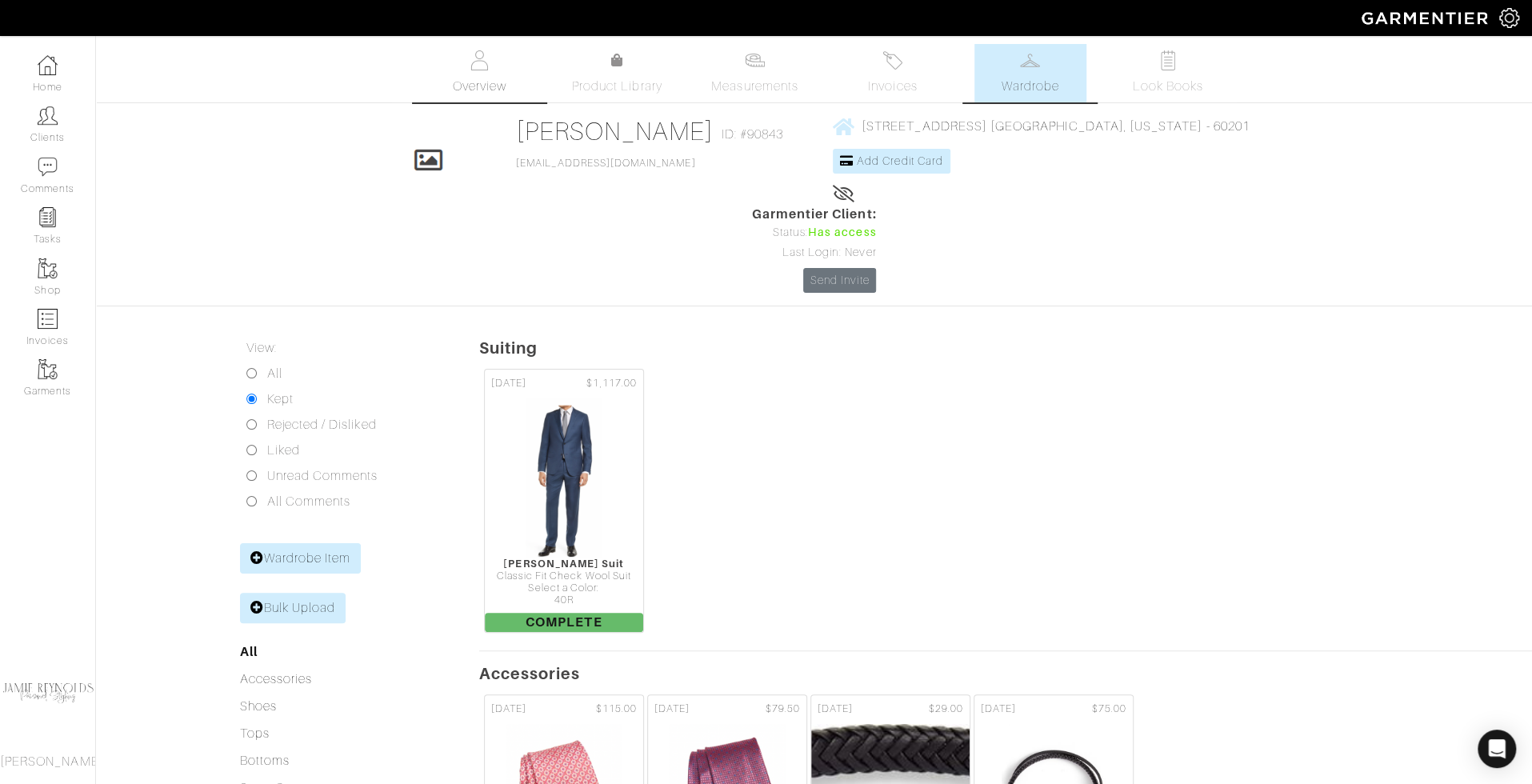
click at [469, 77] on span "Overview" at bounding box center [478, 86] width 53 height 19
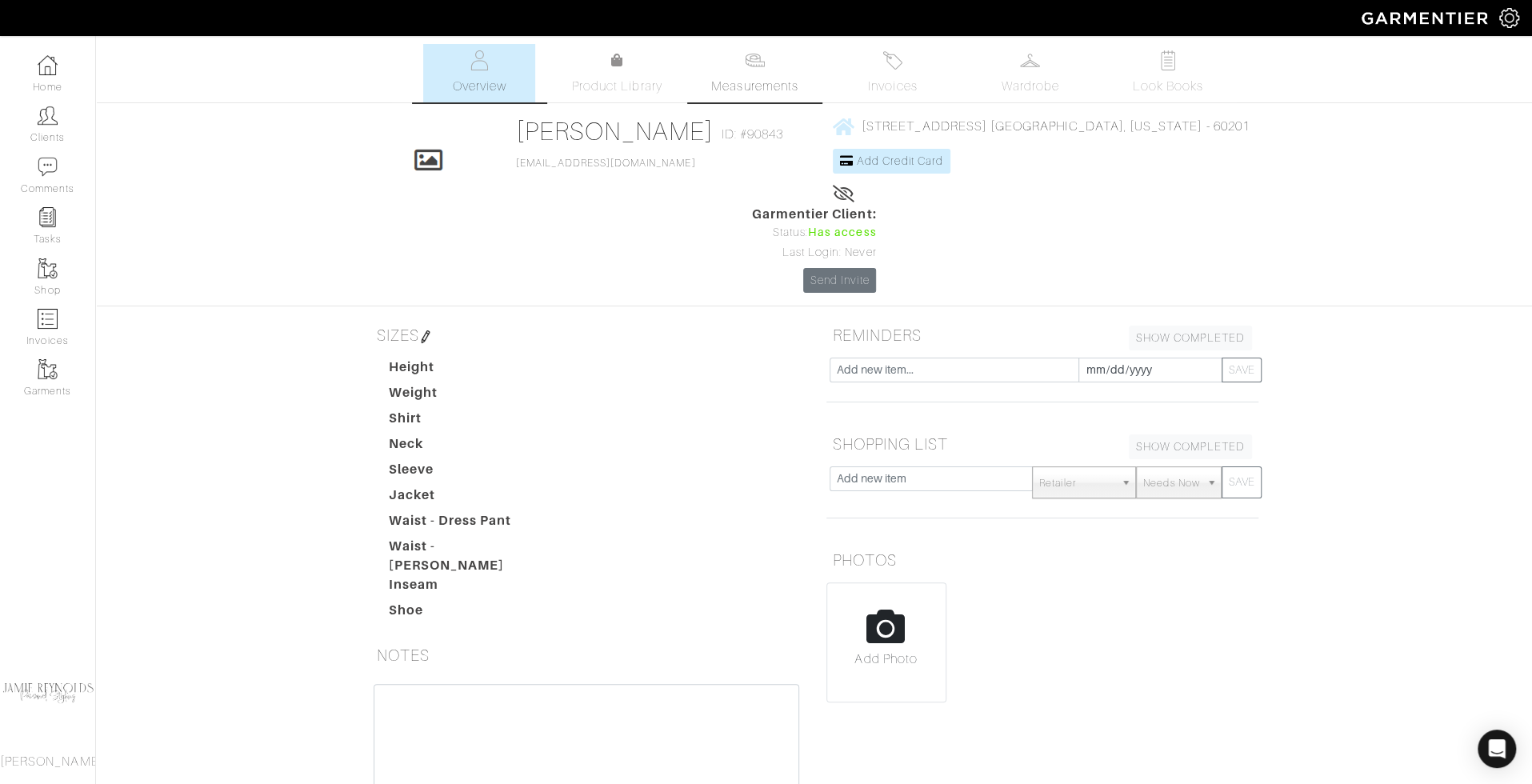
click at [749, 79] on span "Measurements" at bounding box center [755, 86] width 87 height 19
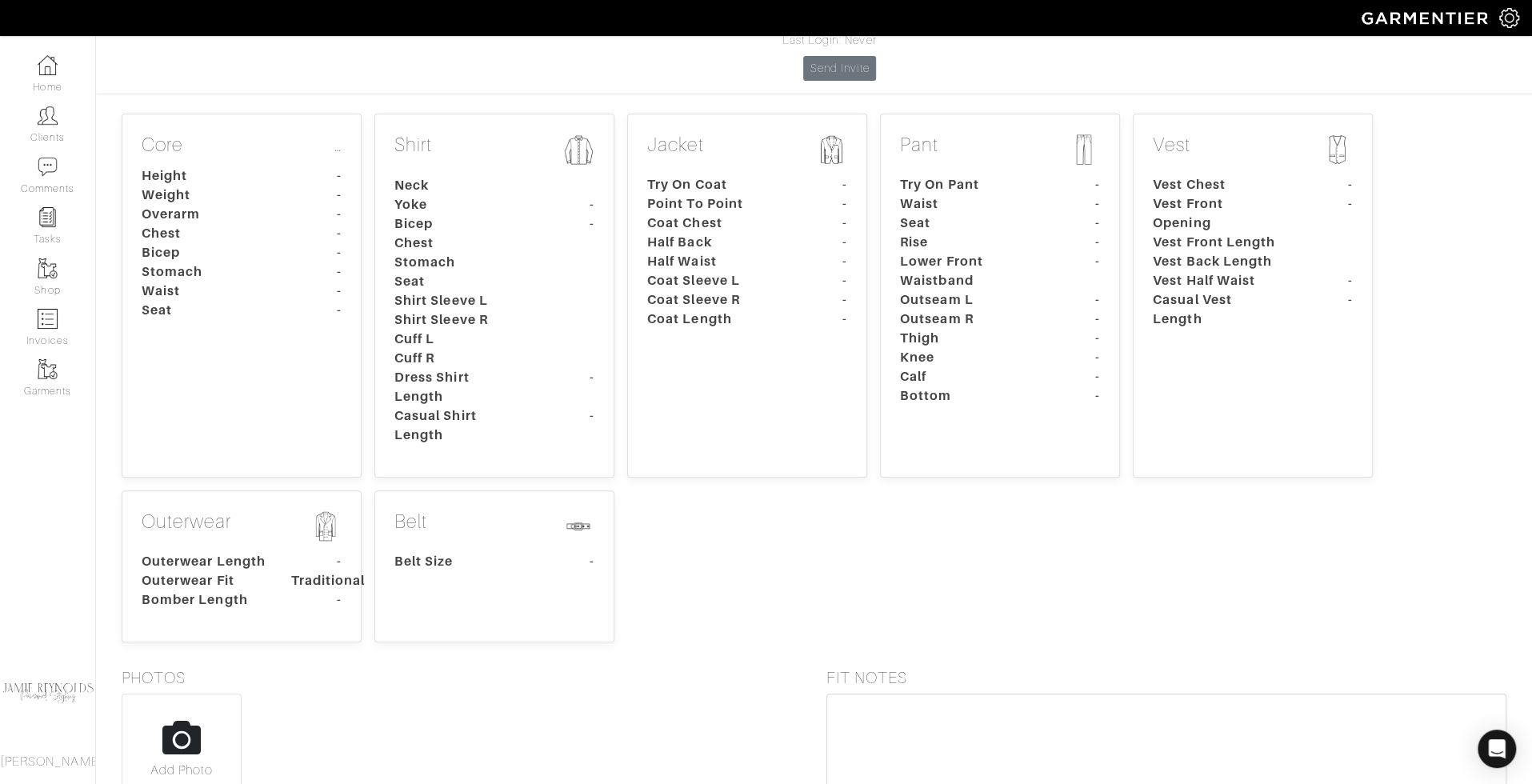
scroll to position [348, 0]
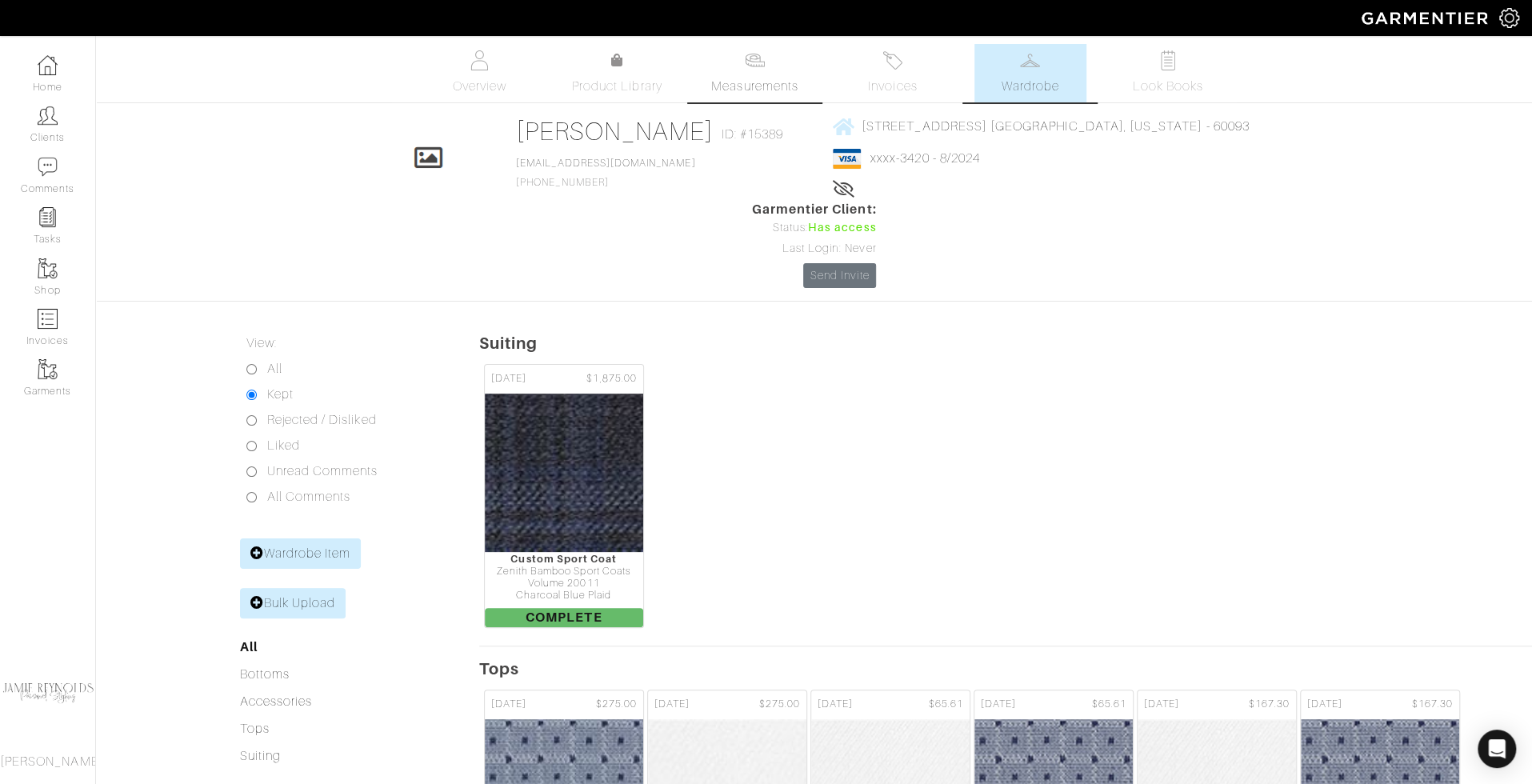
click at [752, 68] on img at bounding box center [755, 61] width 20 height 20
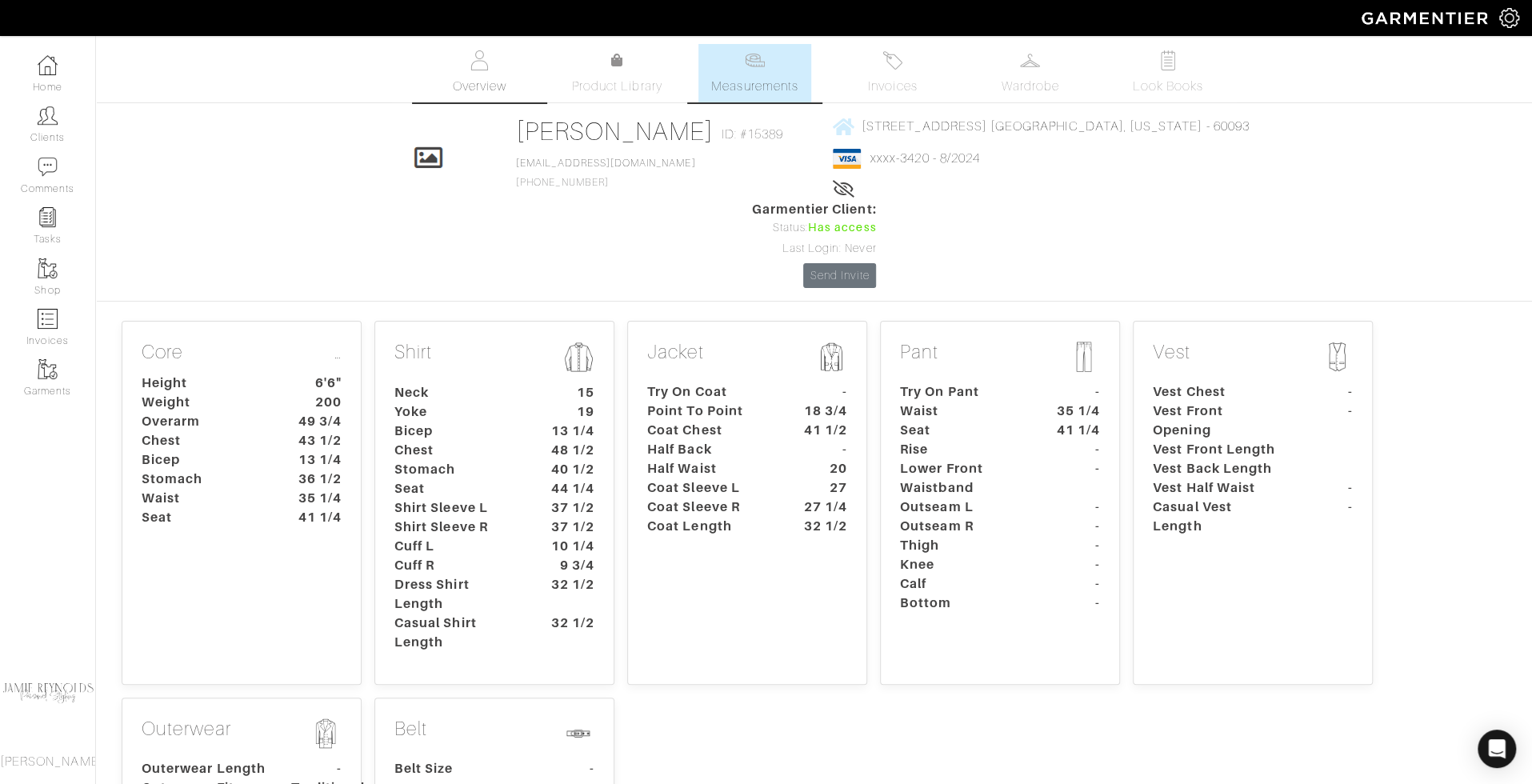
click at [477, 73] on link "Overview" at bounding box center [479, 73] width 112 height 58
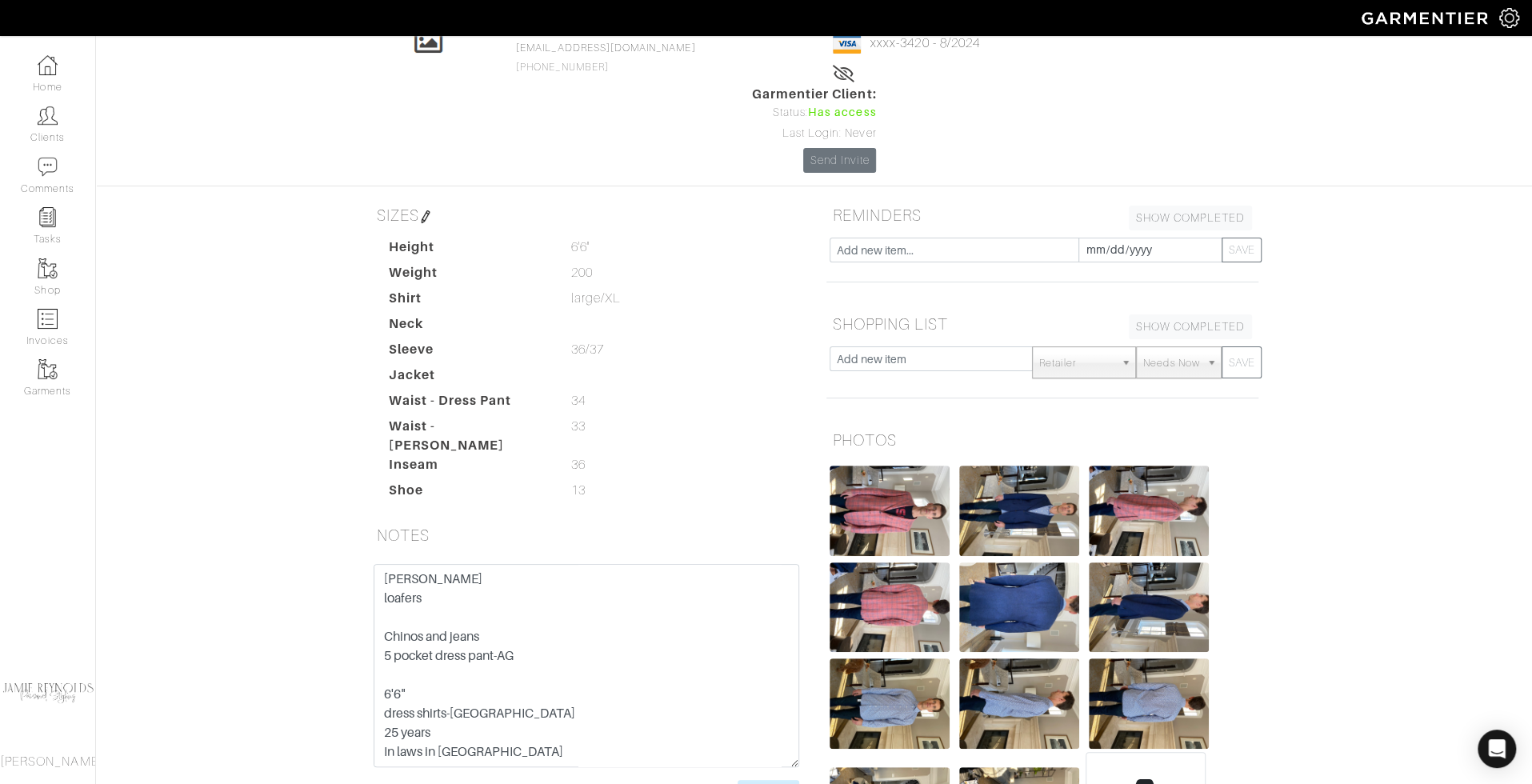
scroll to position [87, 0]
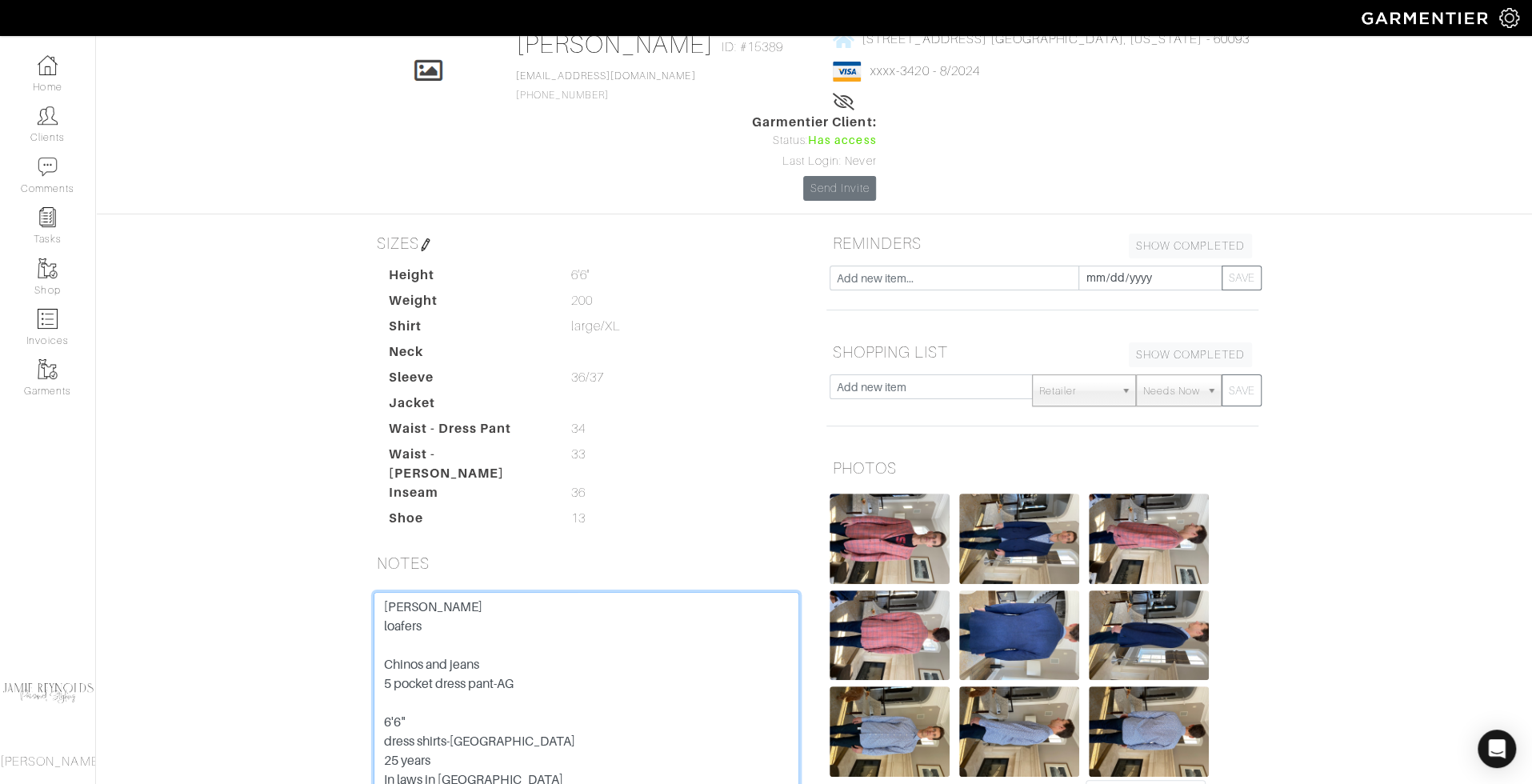
click at [765, 592] on textarea "[PERSON_NAME] loafers Chinos and jeans 5 pocket dress pant-AG 6'6" dress shirts…" at bounding box center [586, 694] width 426 height 203
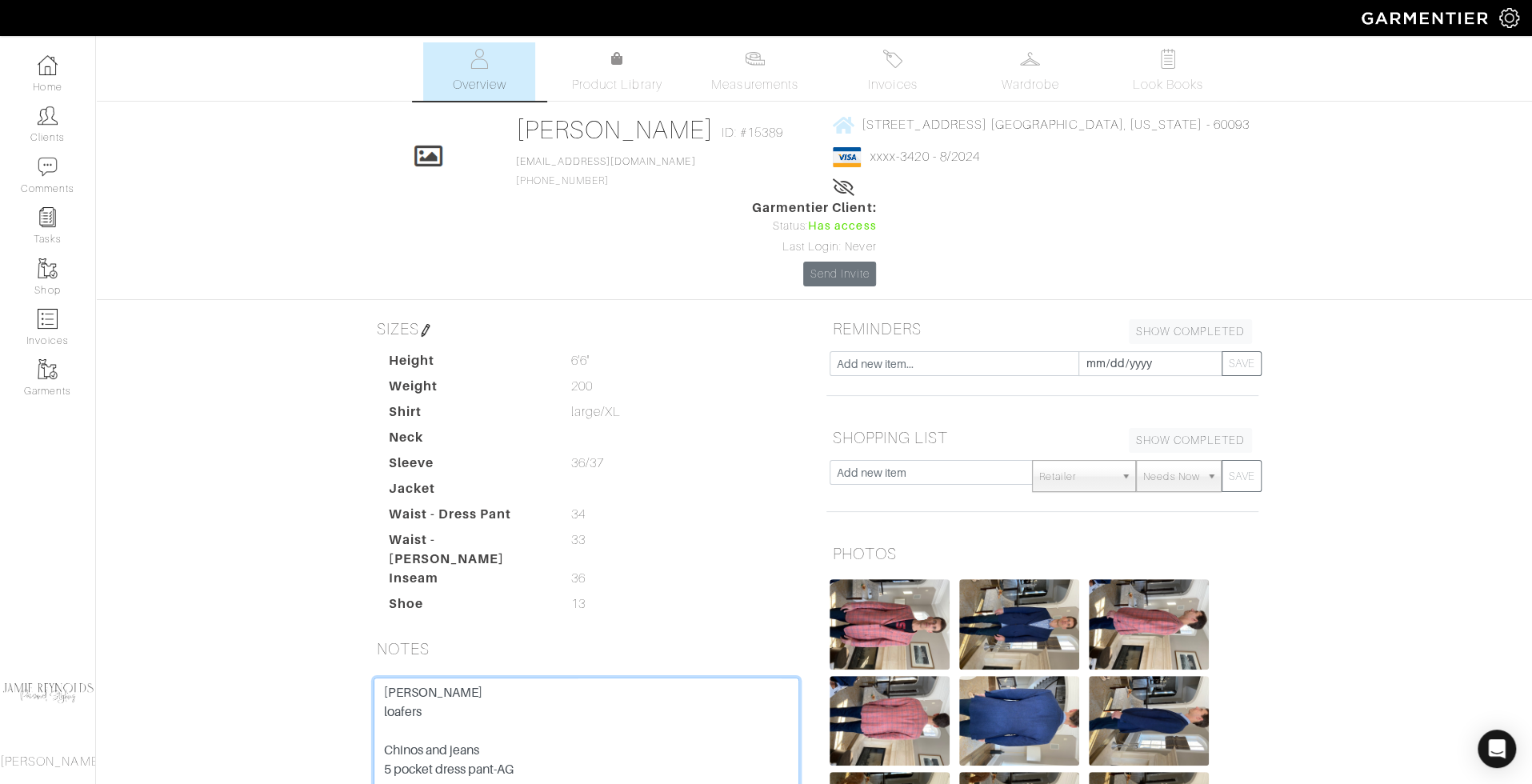
scroll to position [0, 0]
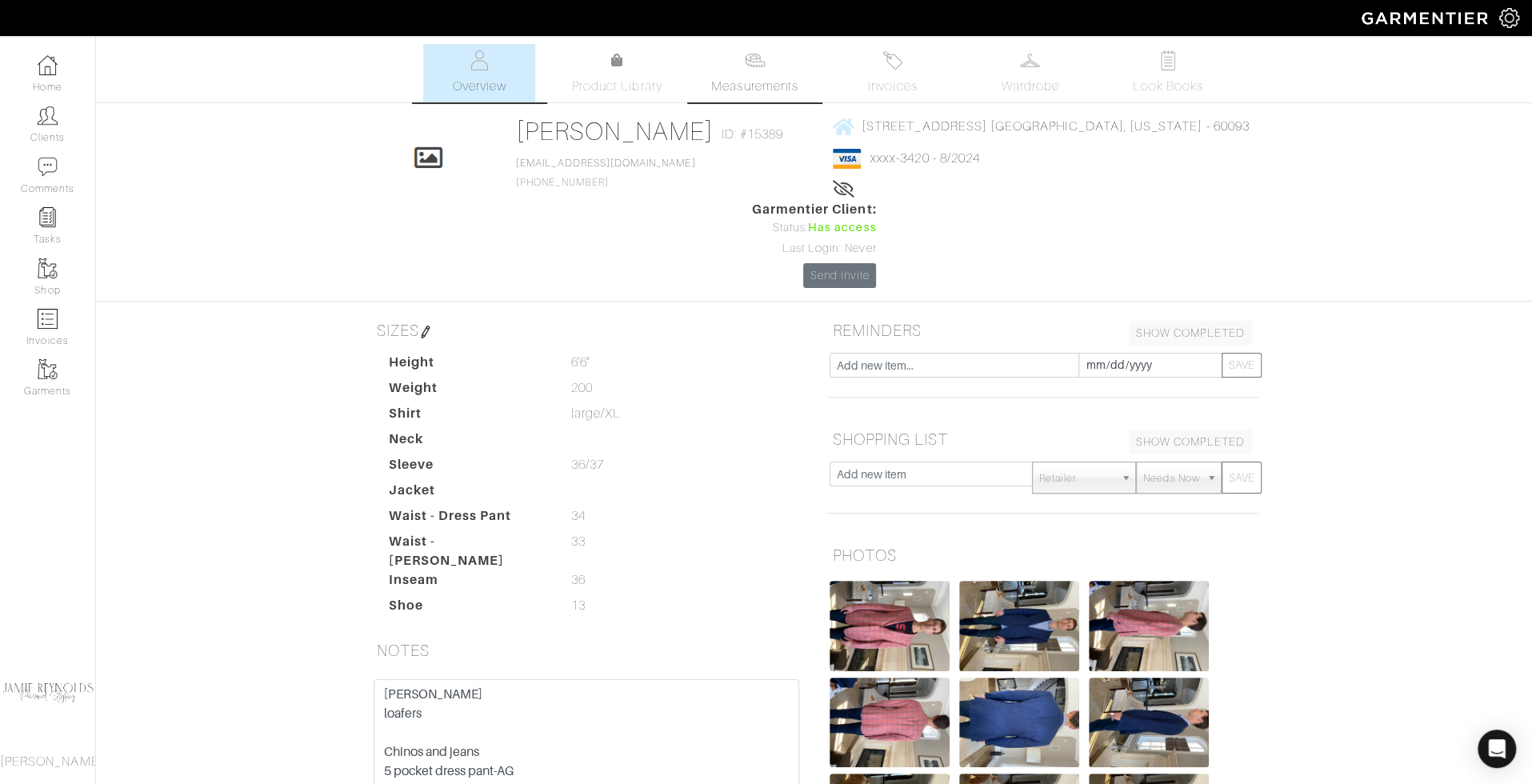
click at [774, 74] on link "Measurements" at bounding box center [755, 73] width 113 height 58
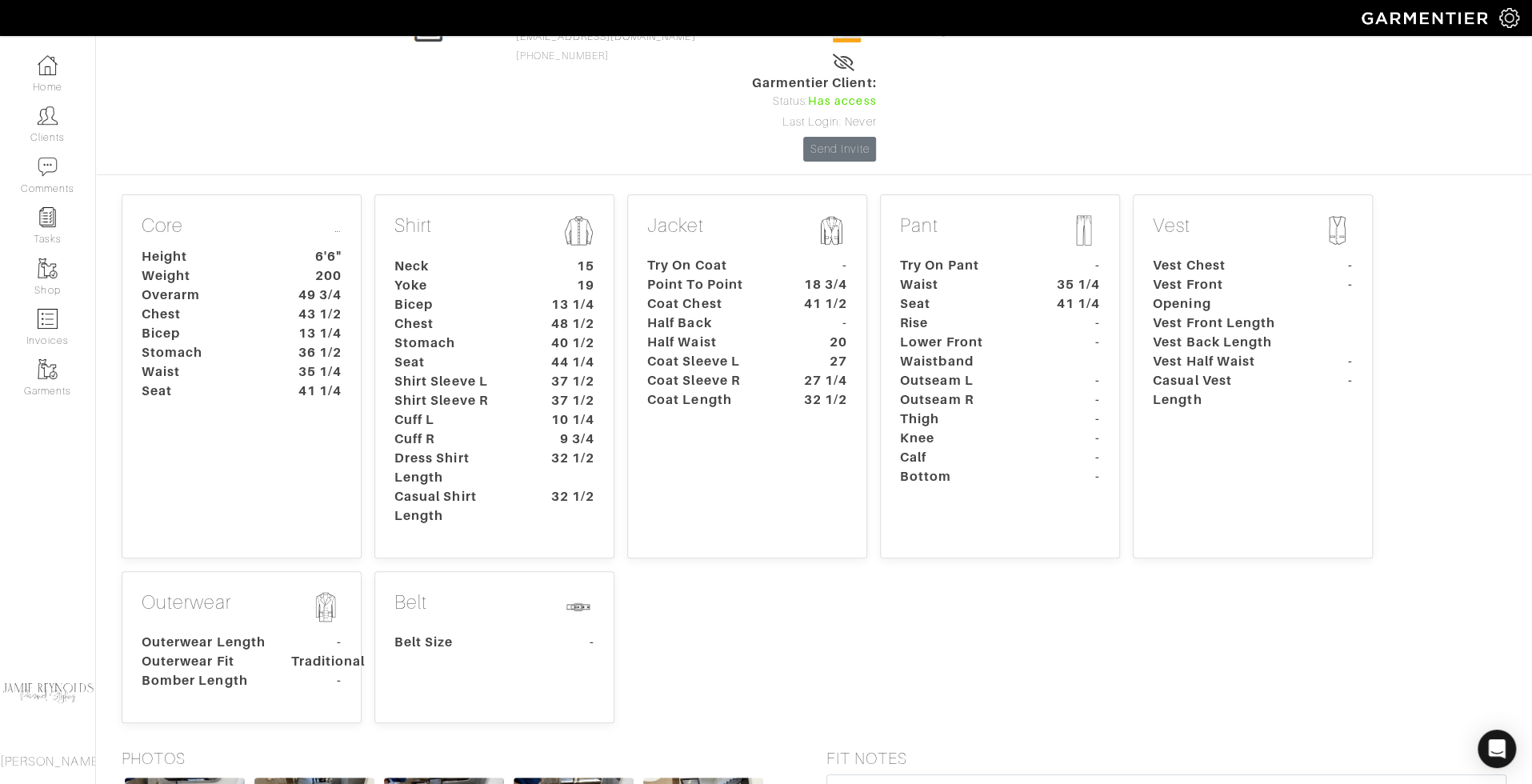
scroll to position [420, 0]
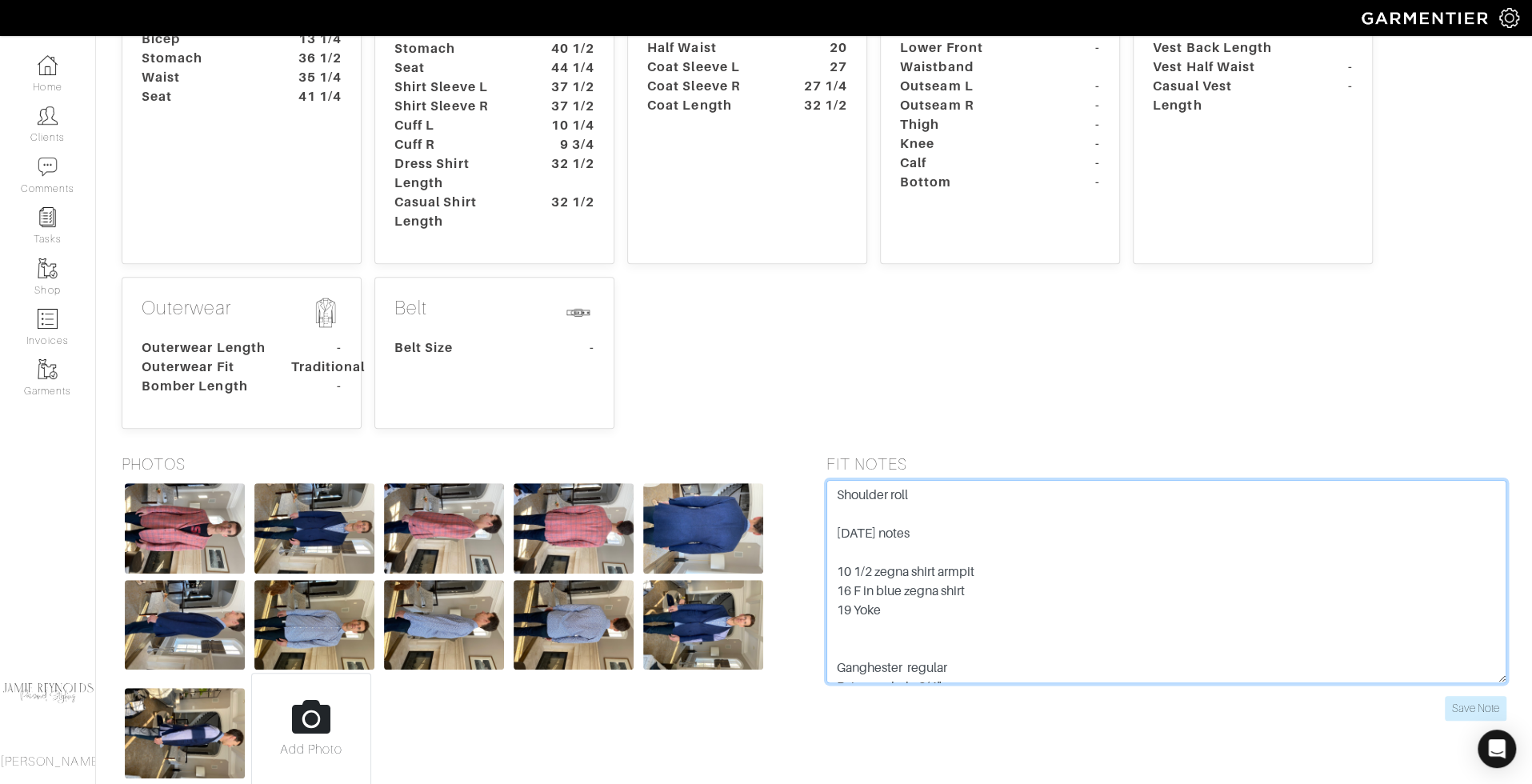
click at [1054, 509] on textarea "Shoulder roll [DATE] notes 10 1/2 zegna shirt armpit 16 F in blue zegna shirt 1…" at bounding box center [1167, 581] width 681 height 203
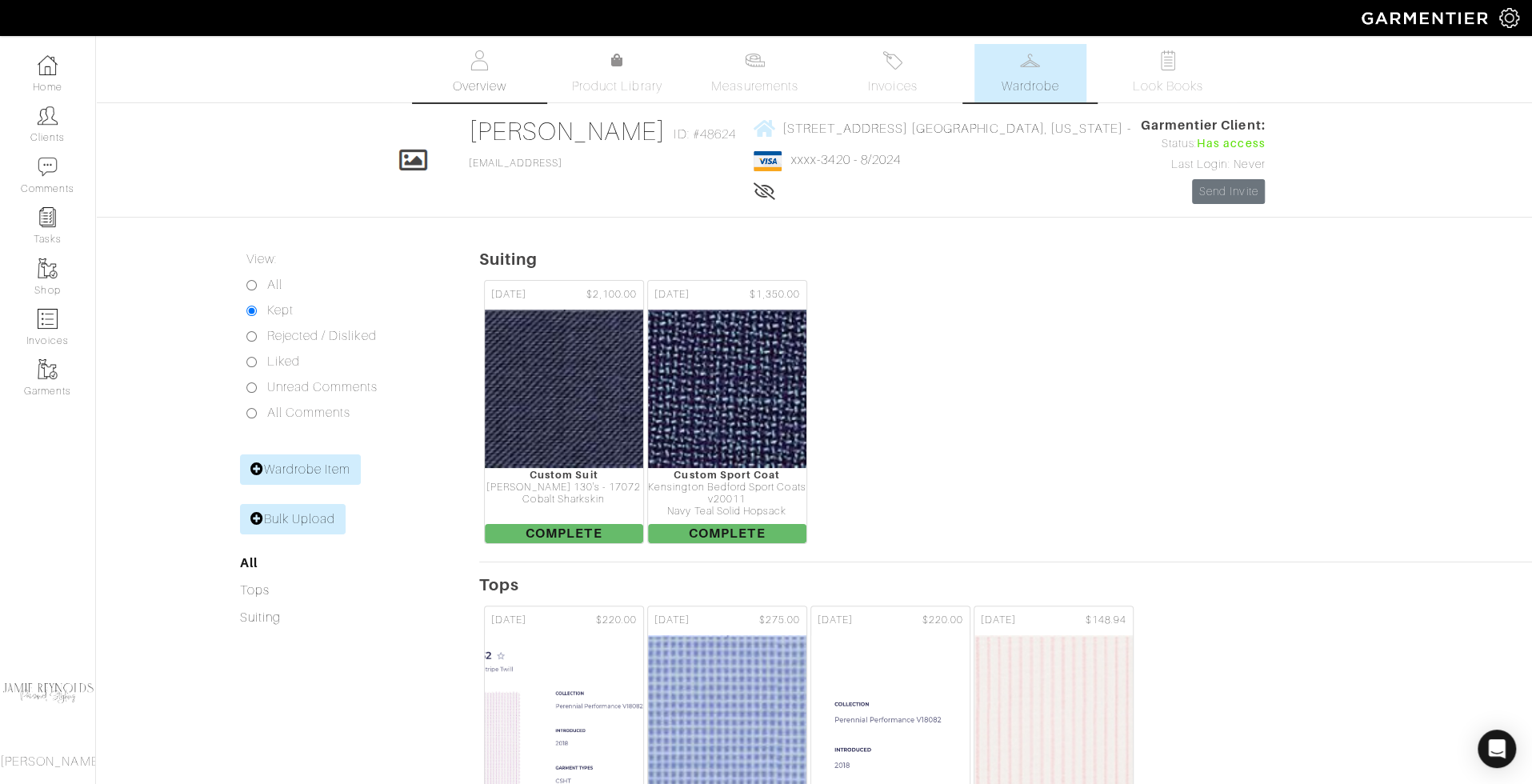
click at [491, 78] on span "Overview" at bounding box center [478, 86] width 53 height 19
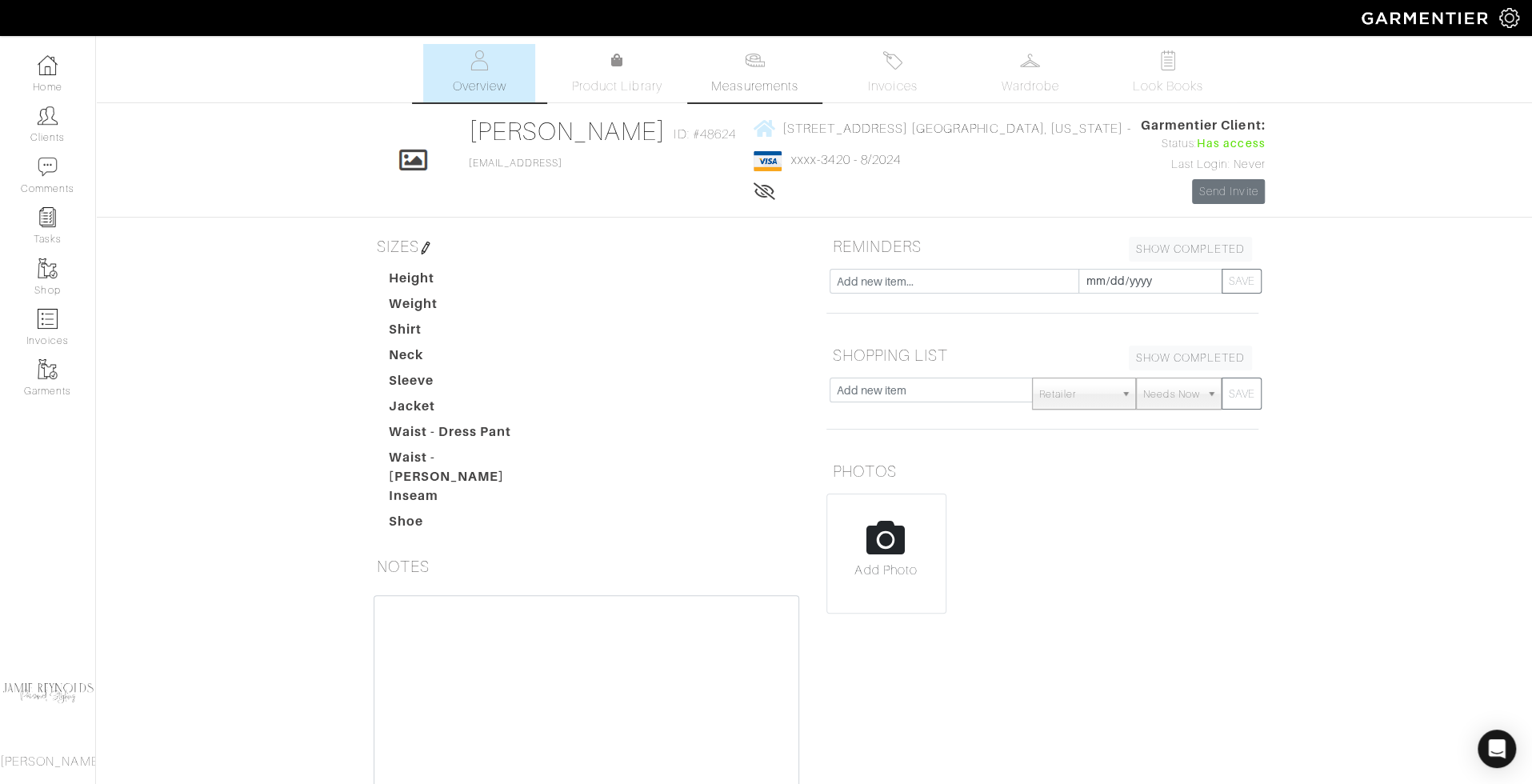
click at [737, 96] on link "Measurements" at bounding box center [755, 73] width 113 height 58
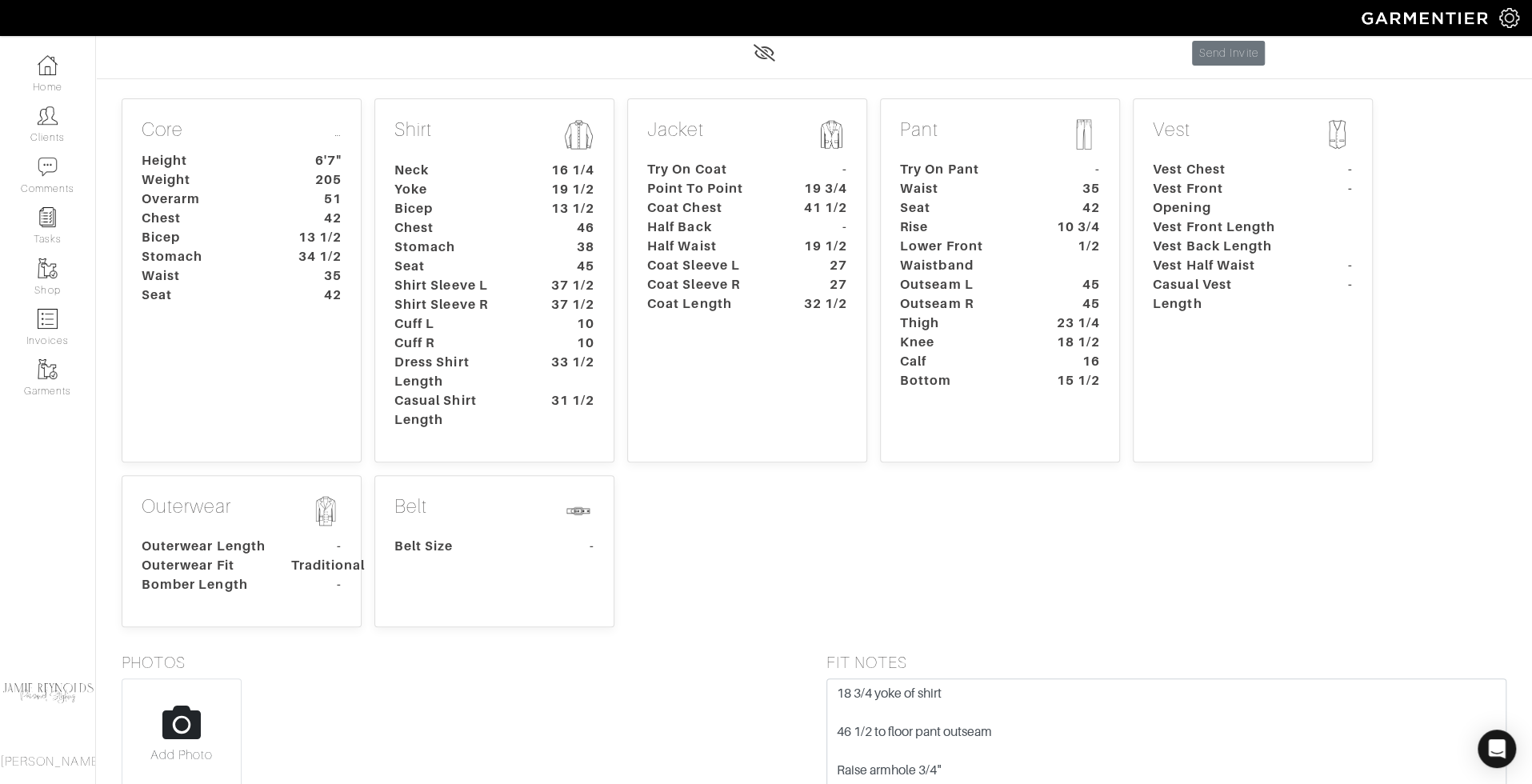
scroll to position [117, 0]
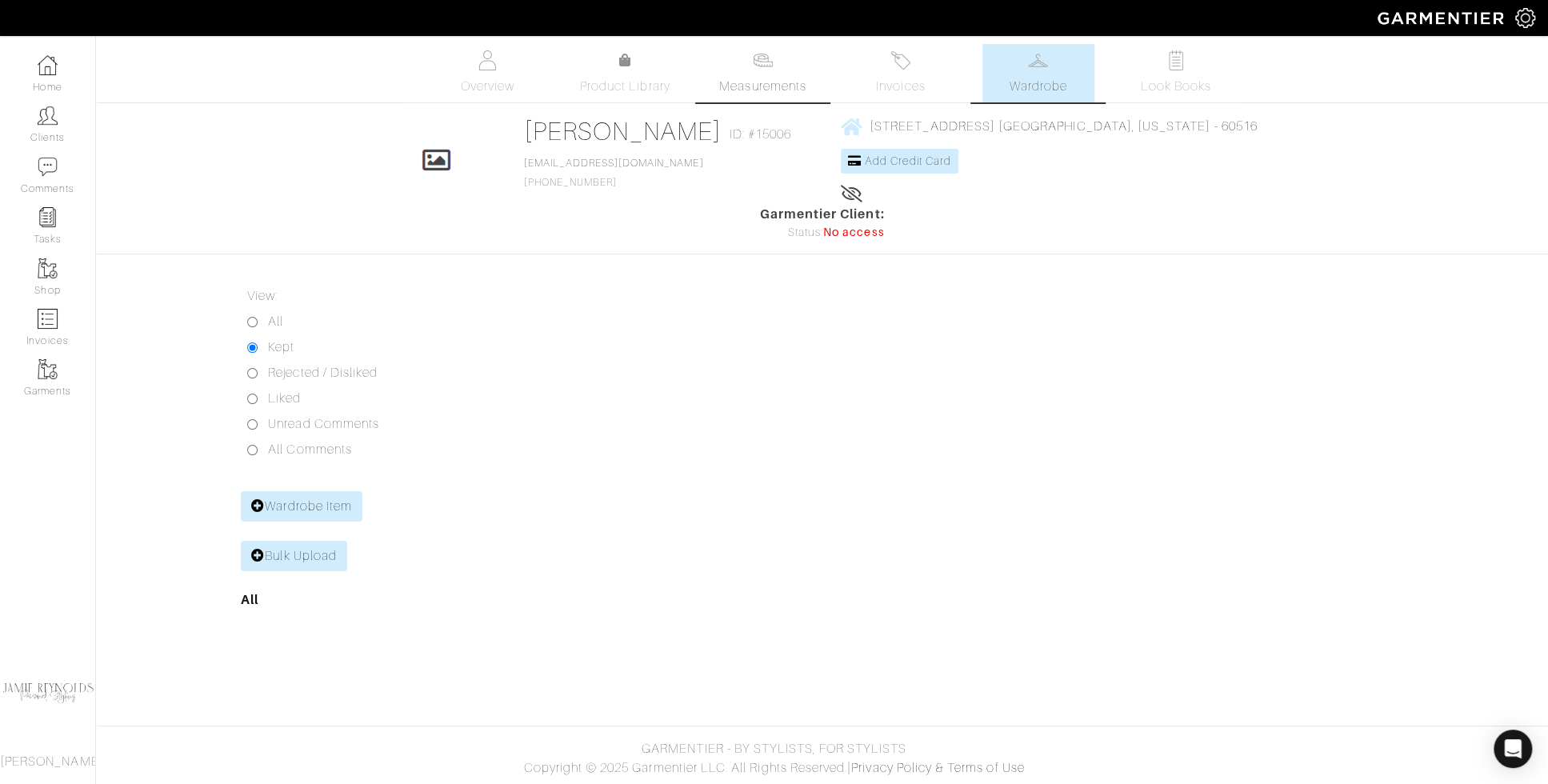
click at [760, 81] on span "Measurements" at bounding box center [762, 86] width 87 height 19
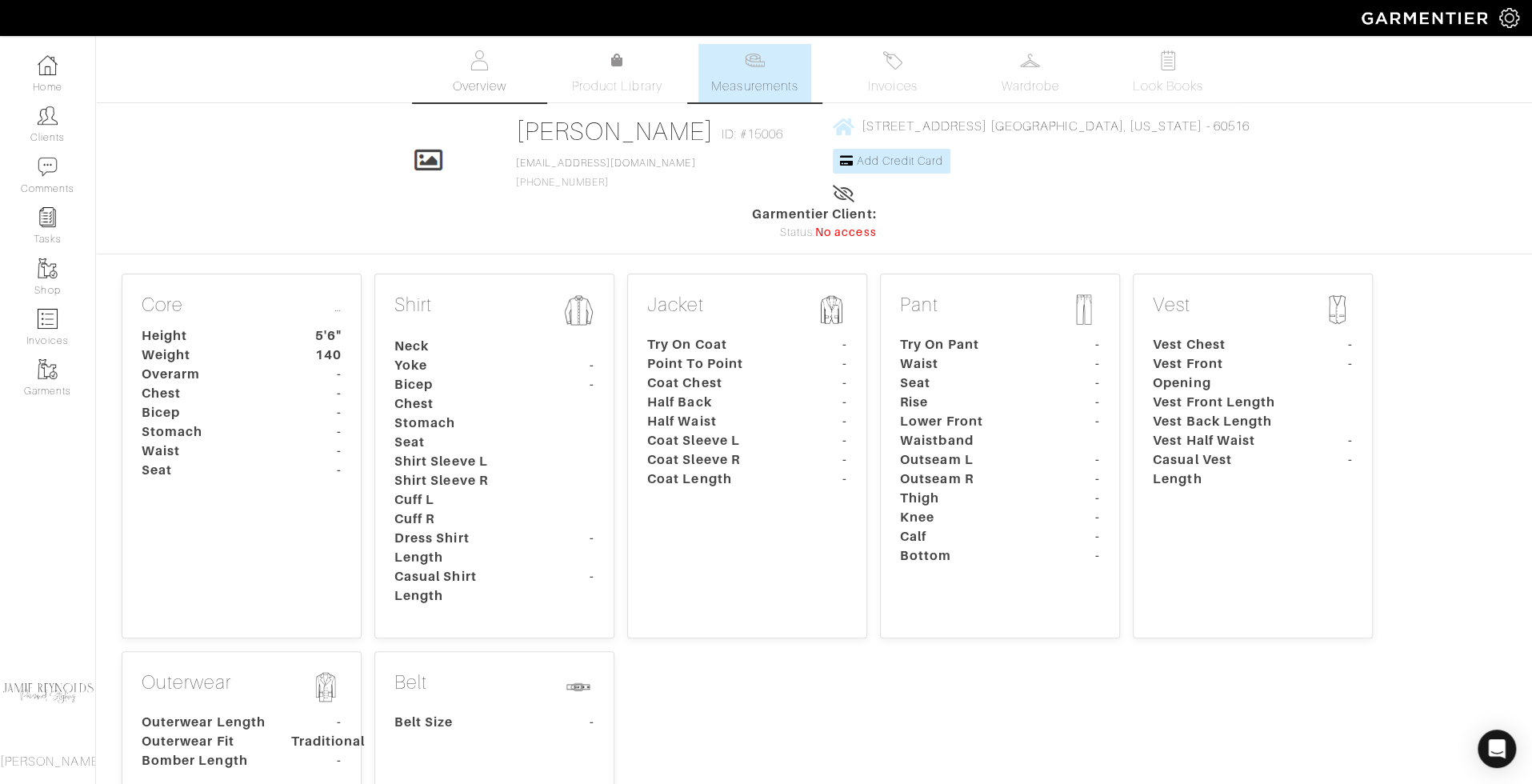
click at [470, 70] on link "Overview" at bounding box center [479, 73] width 112 height 58
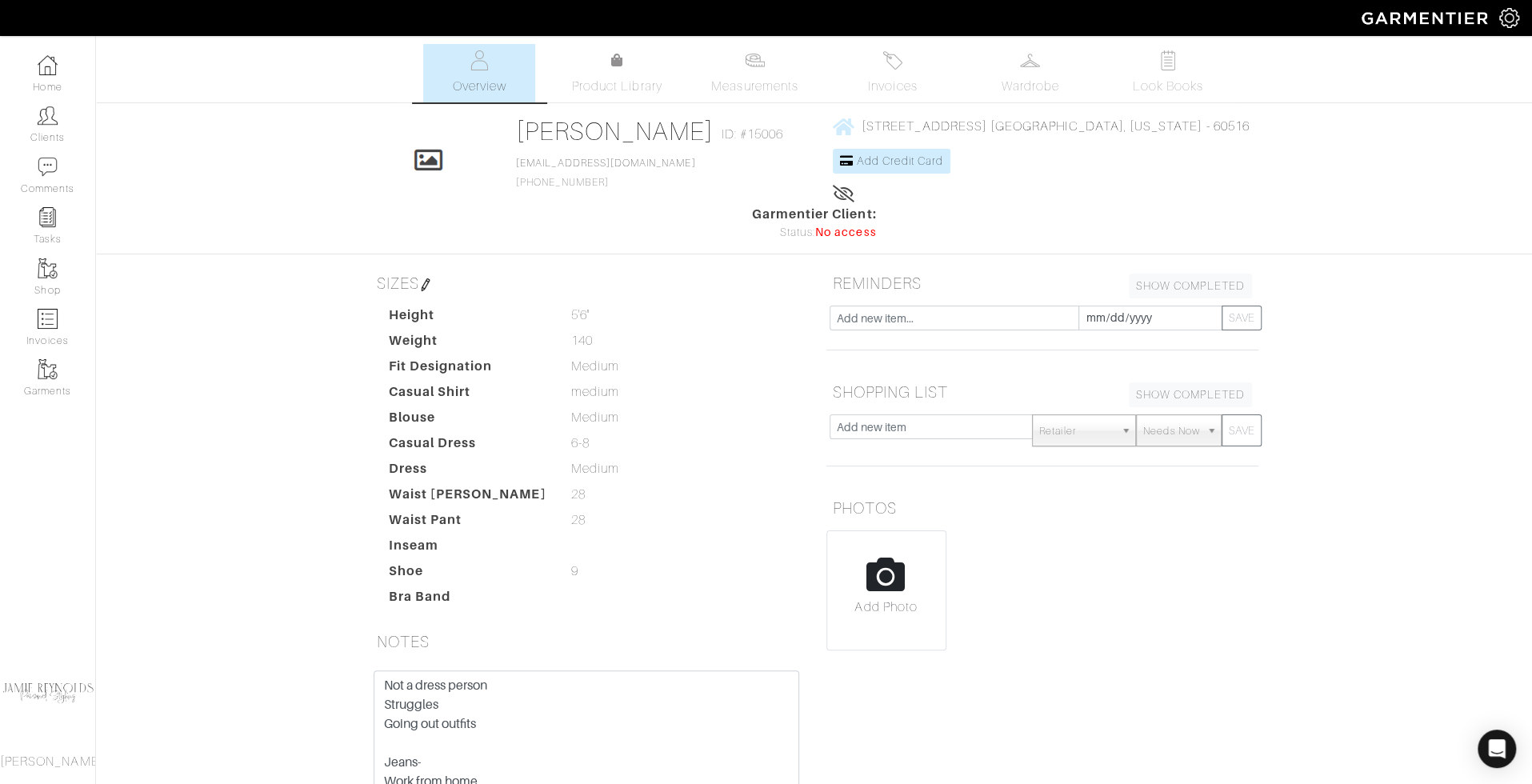
scroll to position [66, 0]
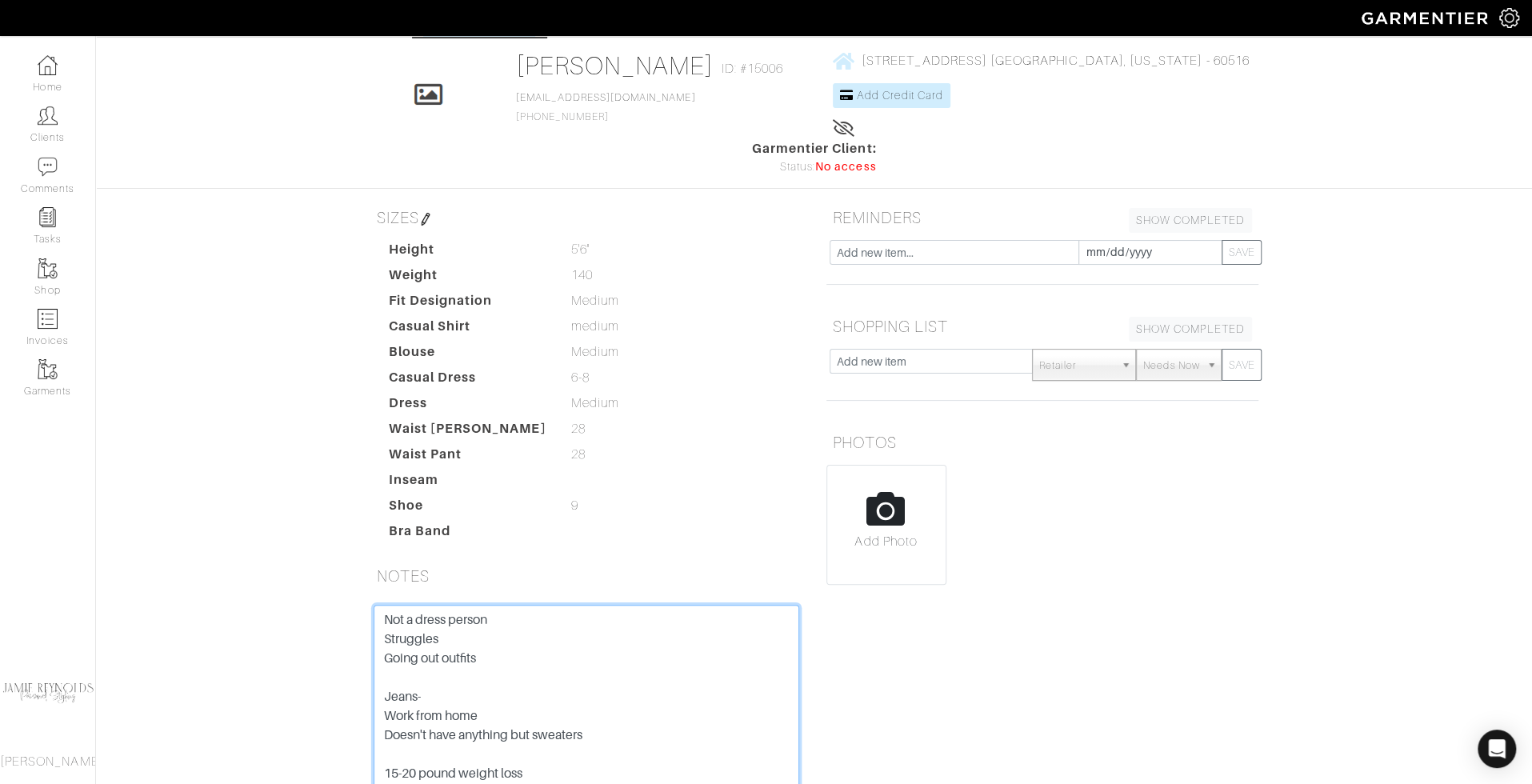
click at [475, 666] on textarea "Not a dress person Struggles Going out outfits Jeans- Work from home Doesn't ha…" at bounding box center [586, 706] width 426 height 203
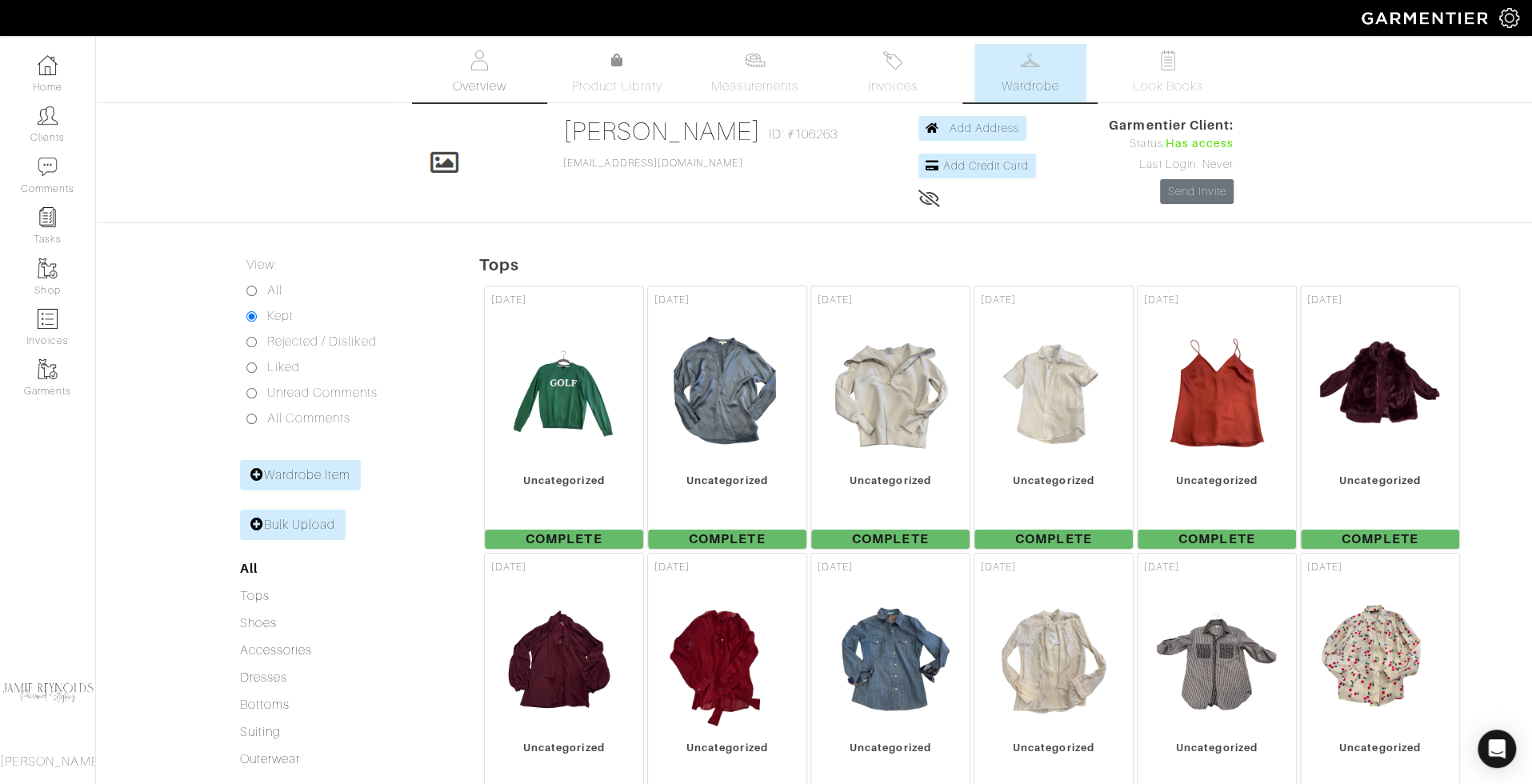
click at [491, 86] on span "Overview" at bounding box center [478, 86] width 53 height 19
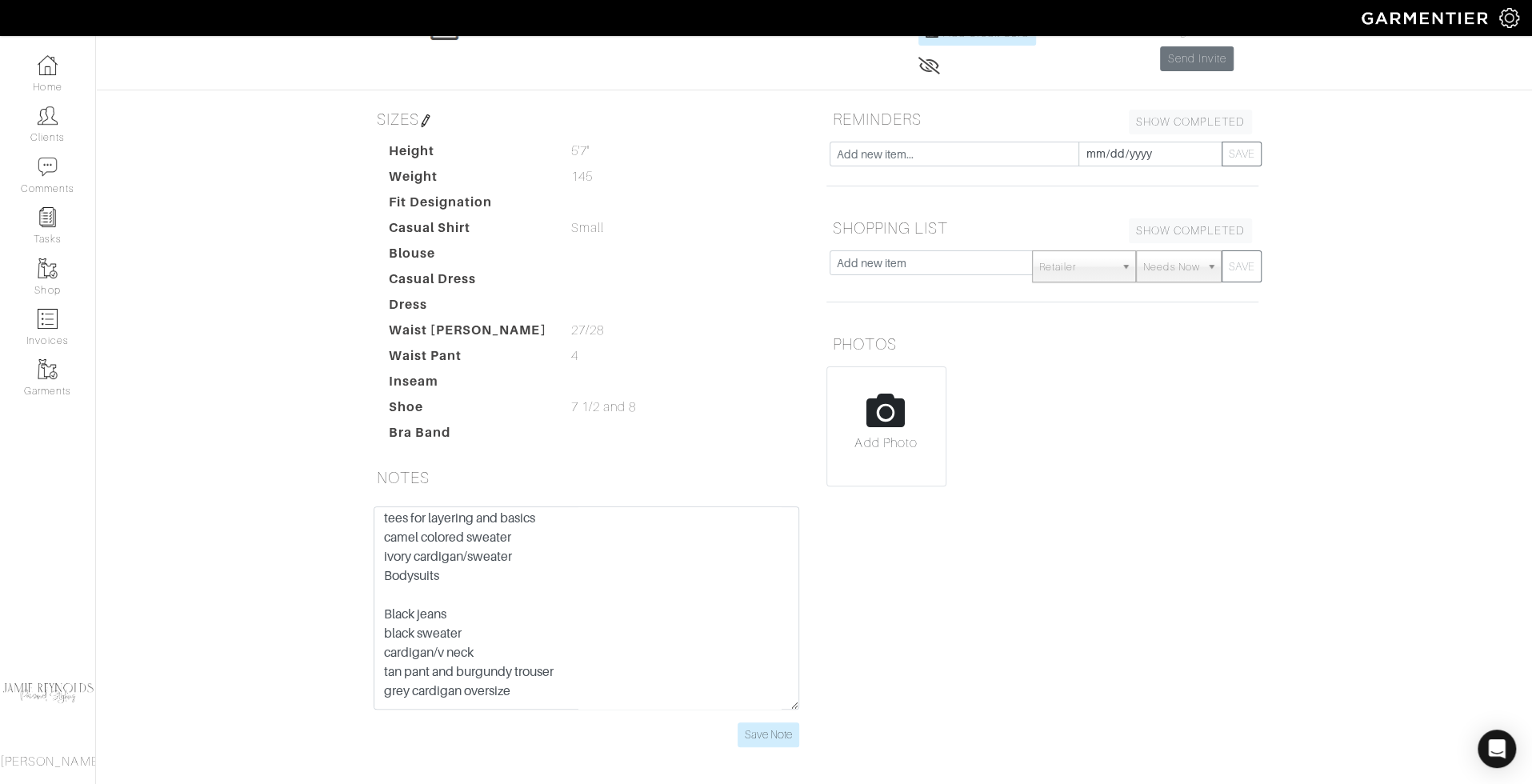
scroll to position [113, 0]
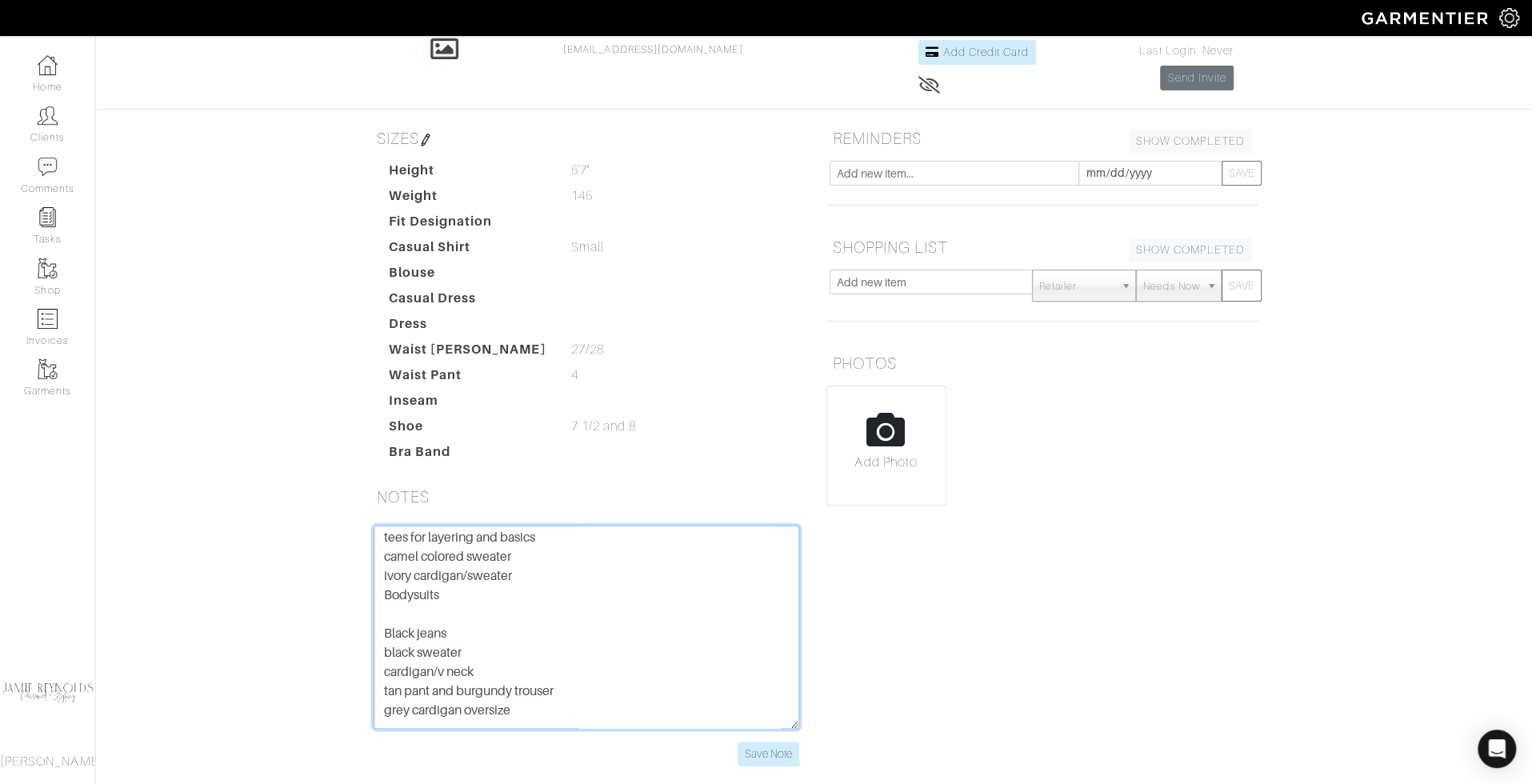
click at [634, 587] on textarea "Casual black boot Black blazer lace camisole for layering under the blue blazer…" at bounding box center [586, 627] width 426 height 203
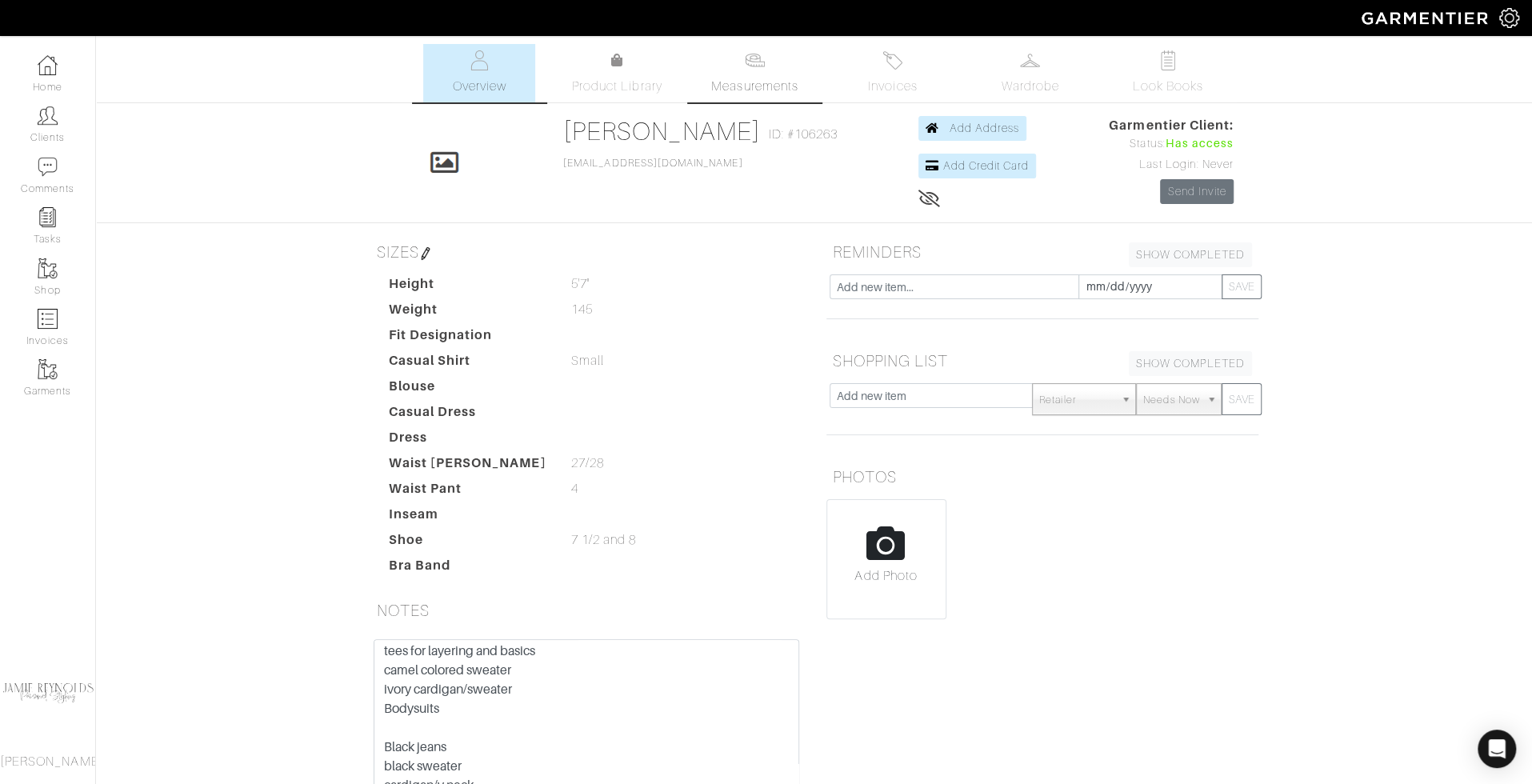
click at [759, 81] on span "Measurements" at bounding box center [755, 86] width 87 height 19
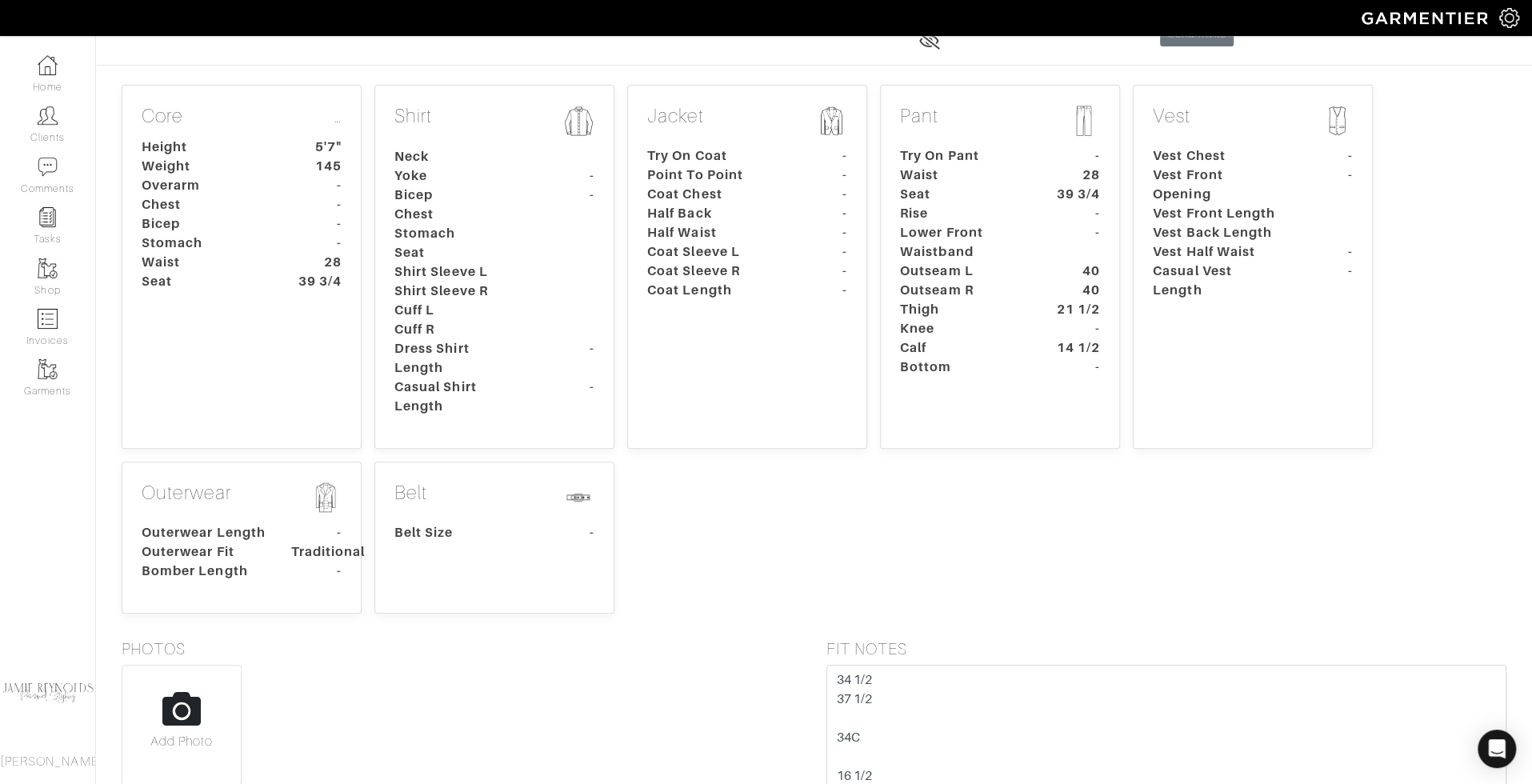
scroll to position [160, 0]
click at [1119, 587] on textarea "32 34 1/2 37 1/2 34C 16 1/2 Hip 31 22 to pant waistband 24" tee in length" at bounding box center [1167, 764] width 681 height 203
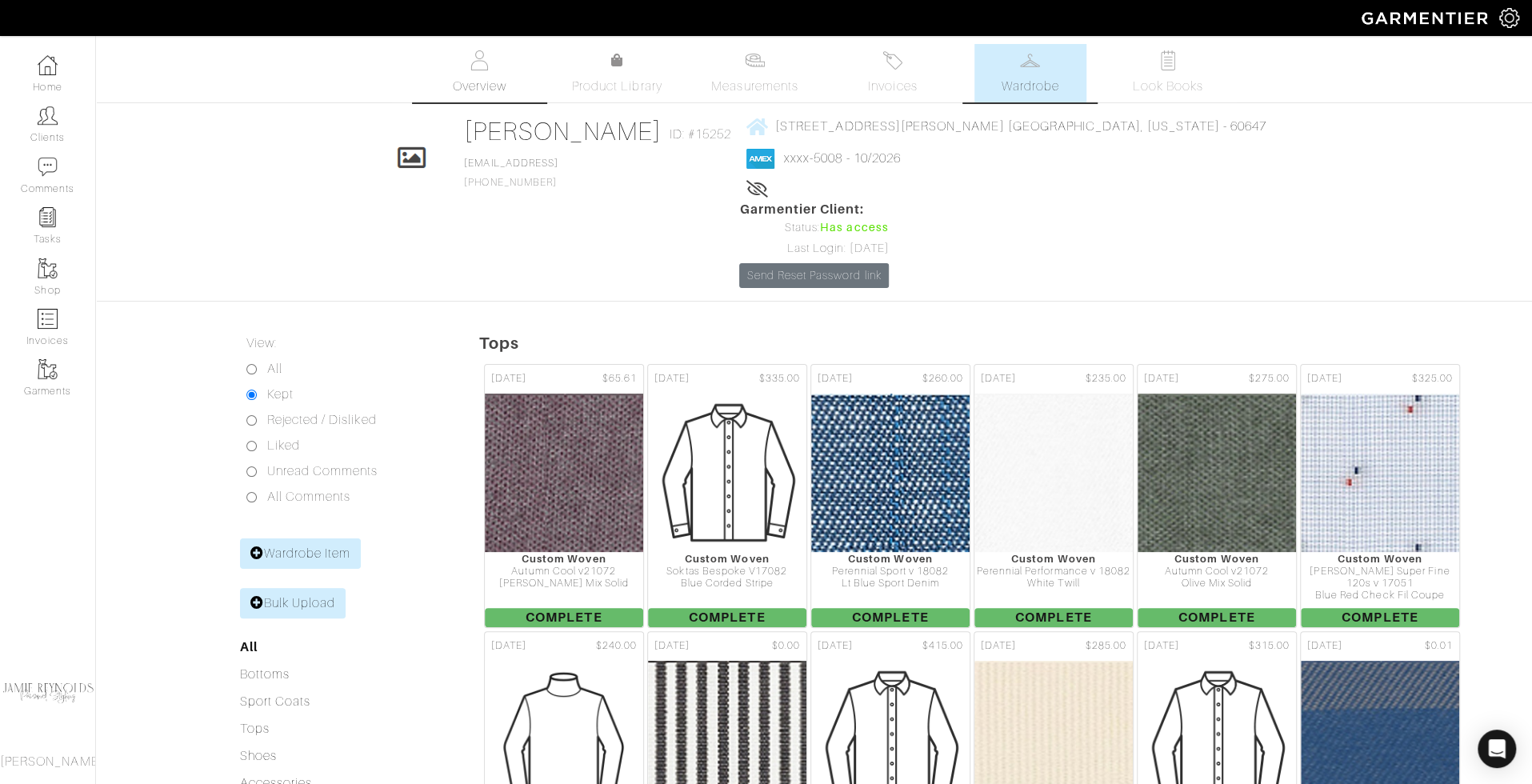
click at [486, 69] on img at bounding box center [480, 61] width 20 height 20
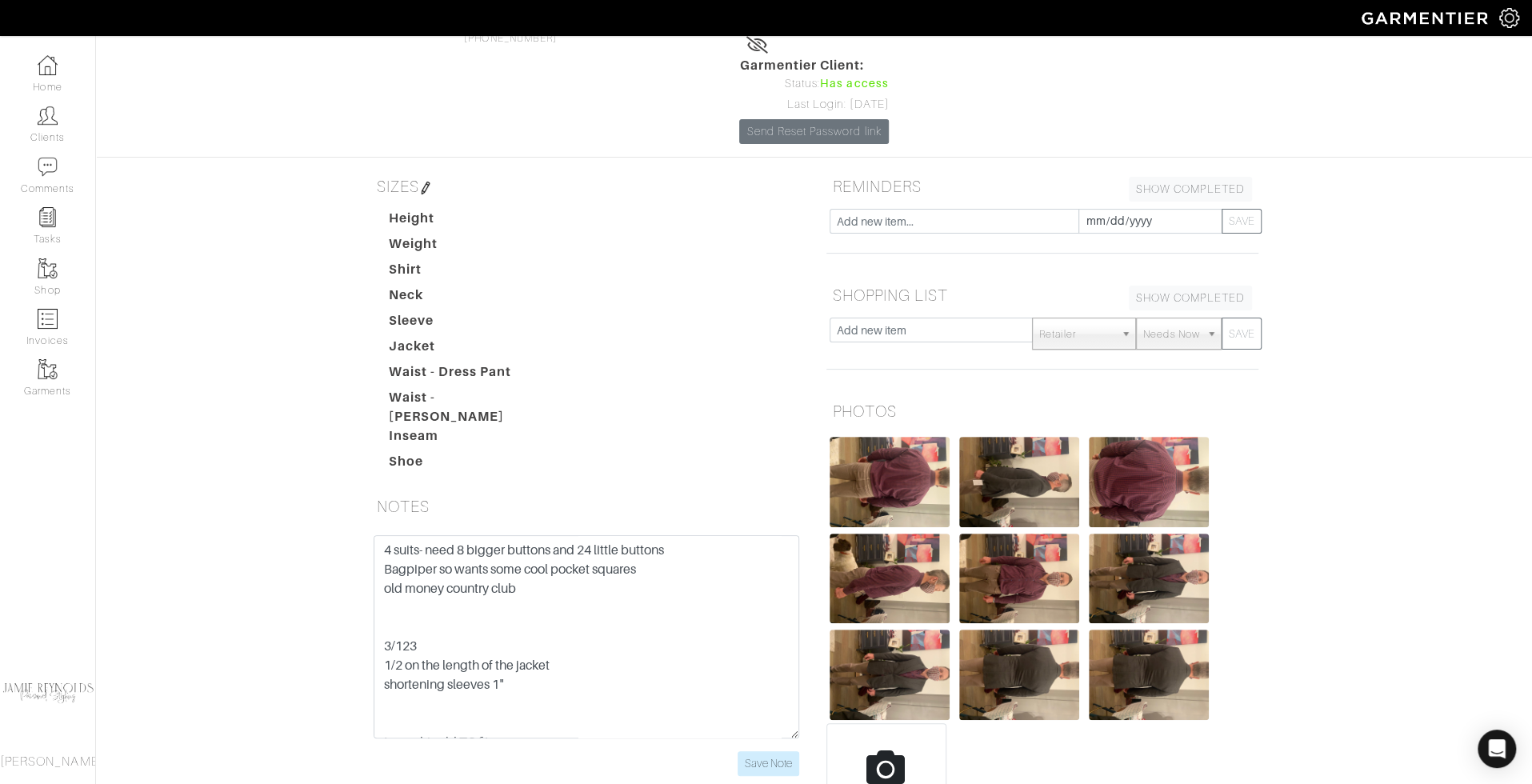
scroll to position [146, 0]
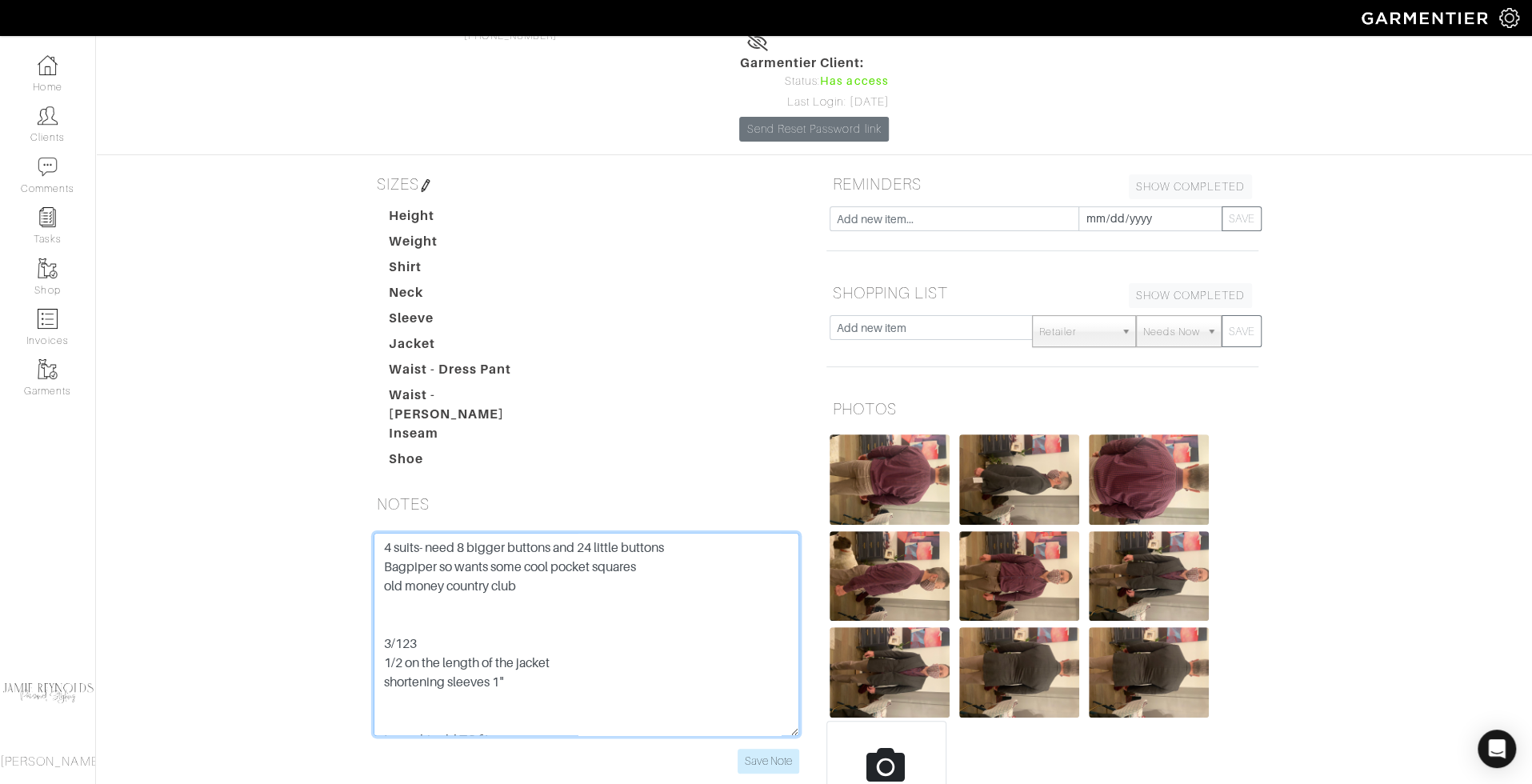
click at [528, 533] on textarea "4 suits- need 8 bigger buttons and 24 little buttons Bagpiper so wants some coo…" at bounding box center [586, 634] width 426 height 203
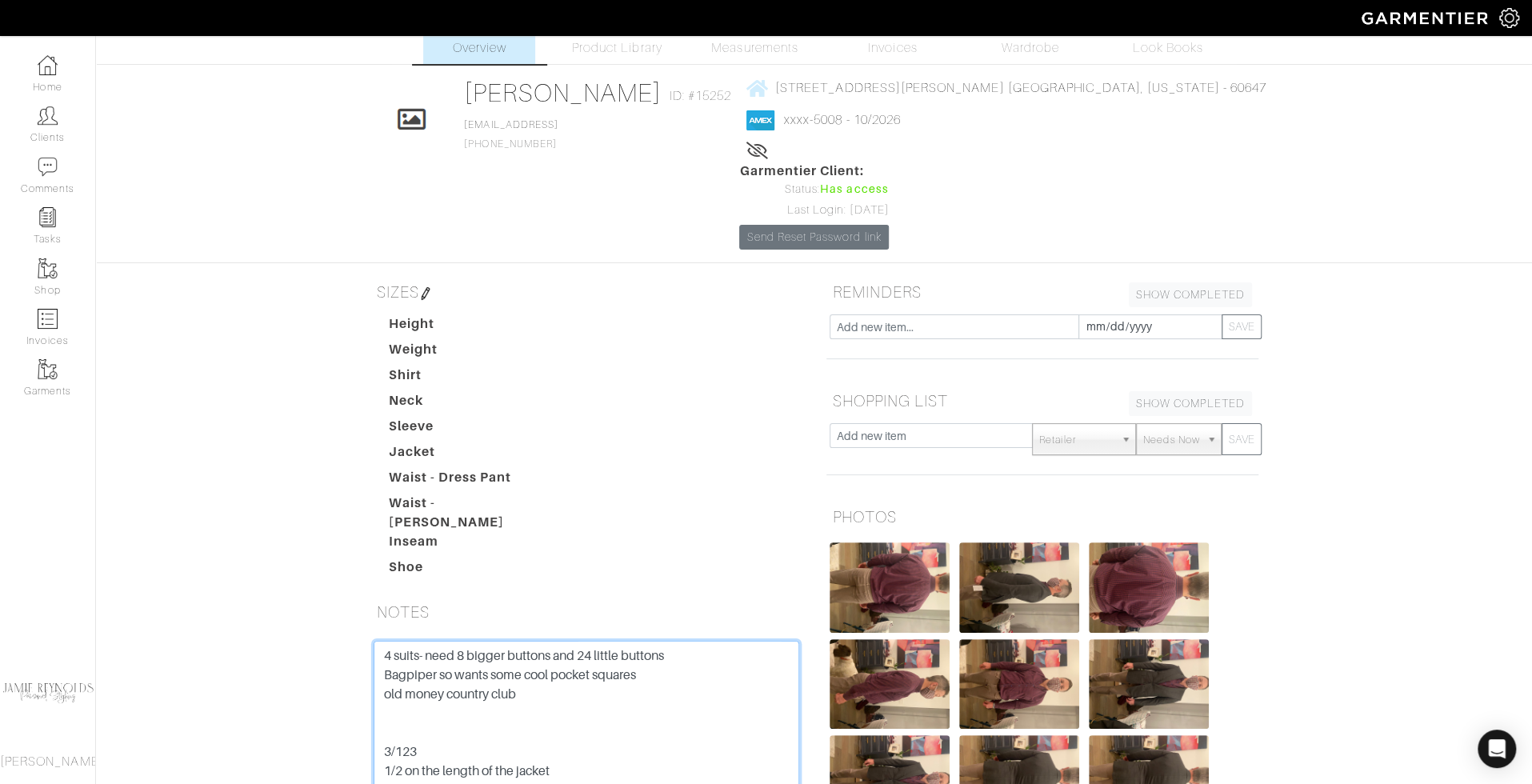
scroll to position [0, 0]
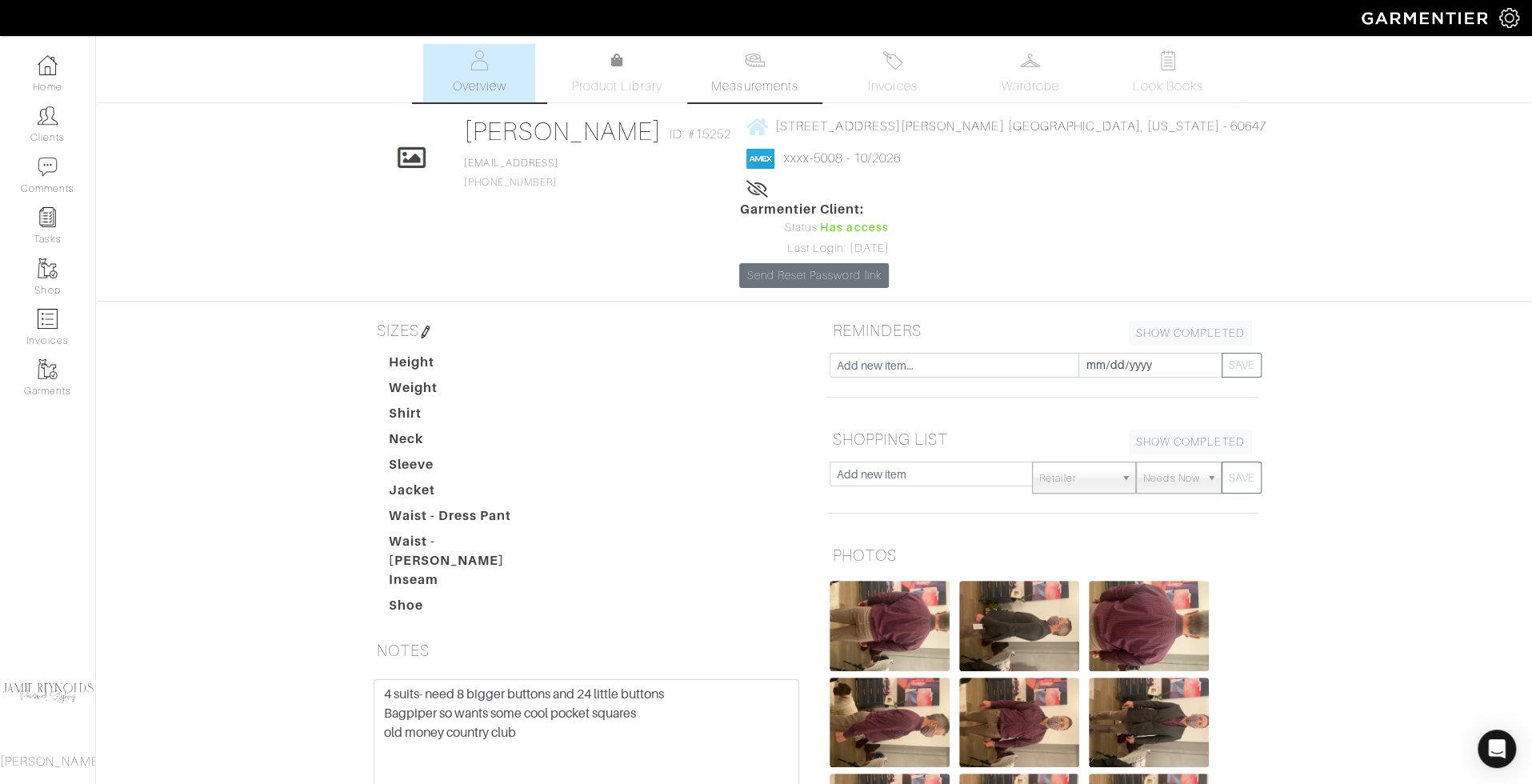
click at [736, 87] on span "Measurements" at bounding box center [755, 86] width 87 height 19
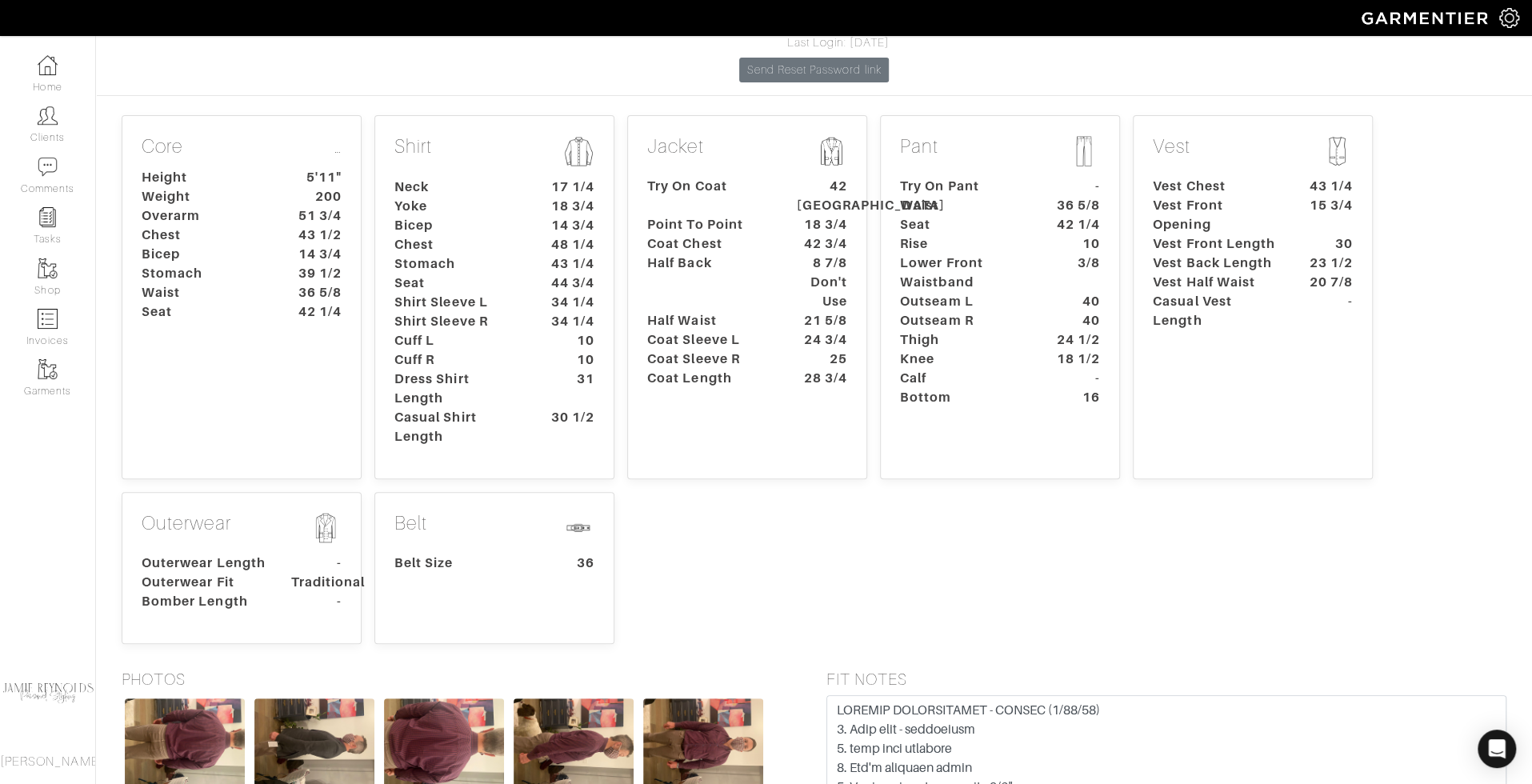
scroll to position [347, 0]
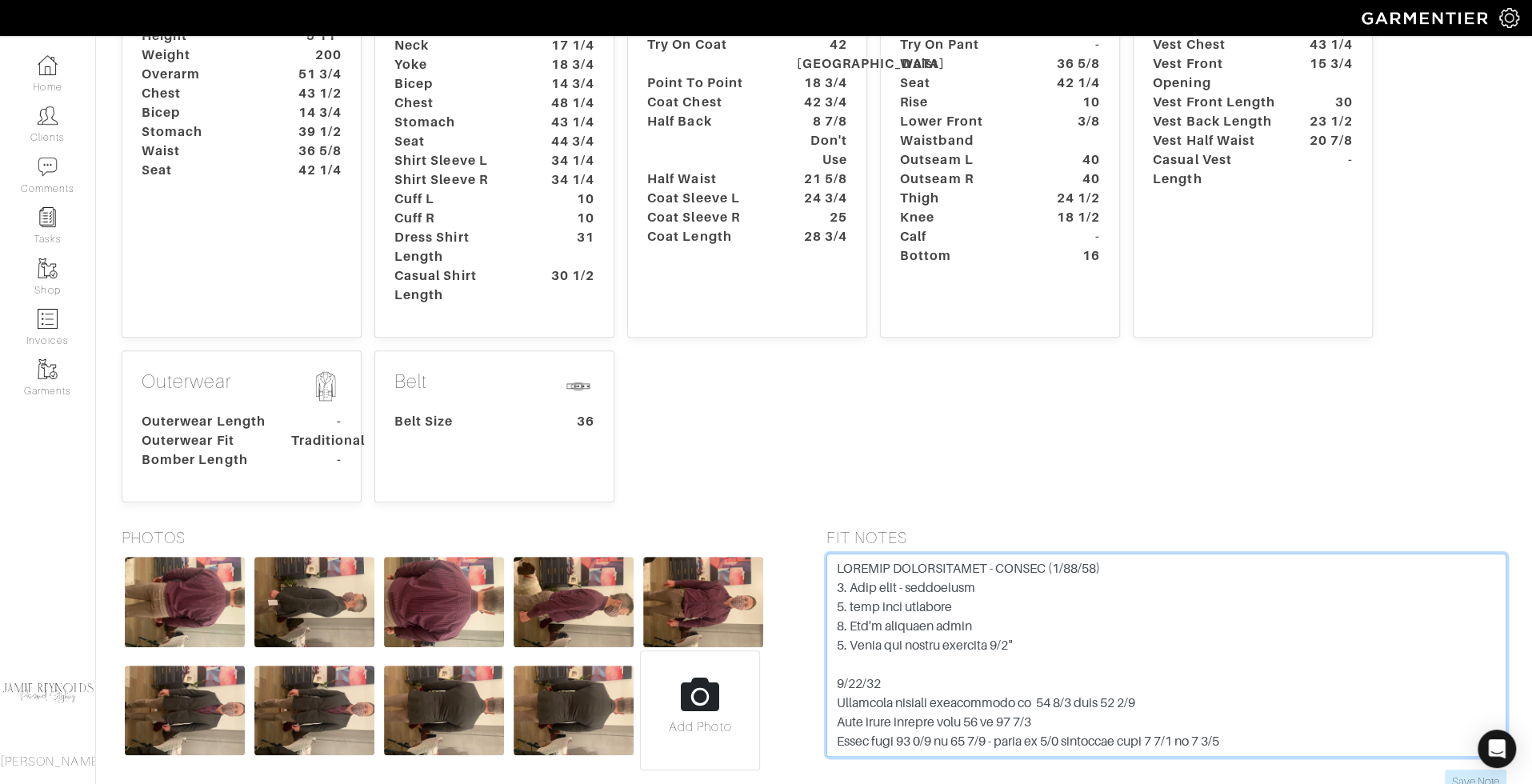
click at [961, 587] on textarea at bounding box center [1167, 655] width 681 height 203
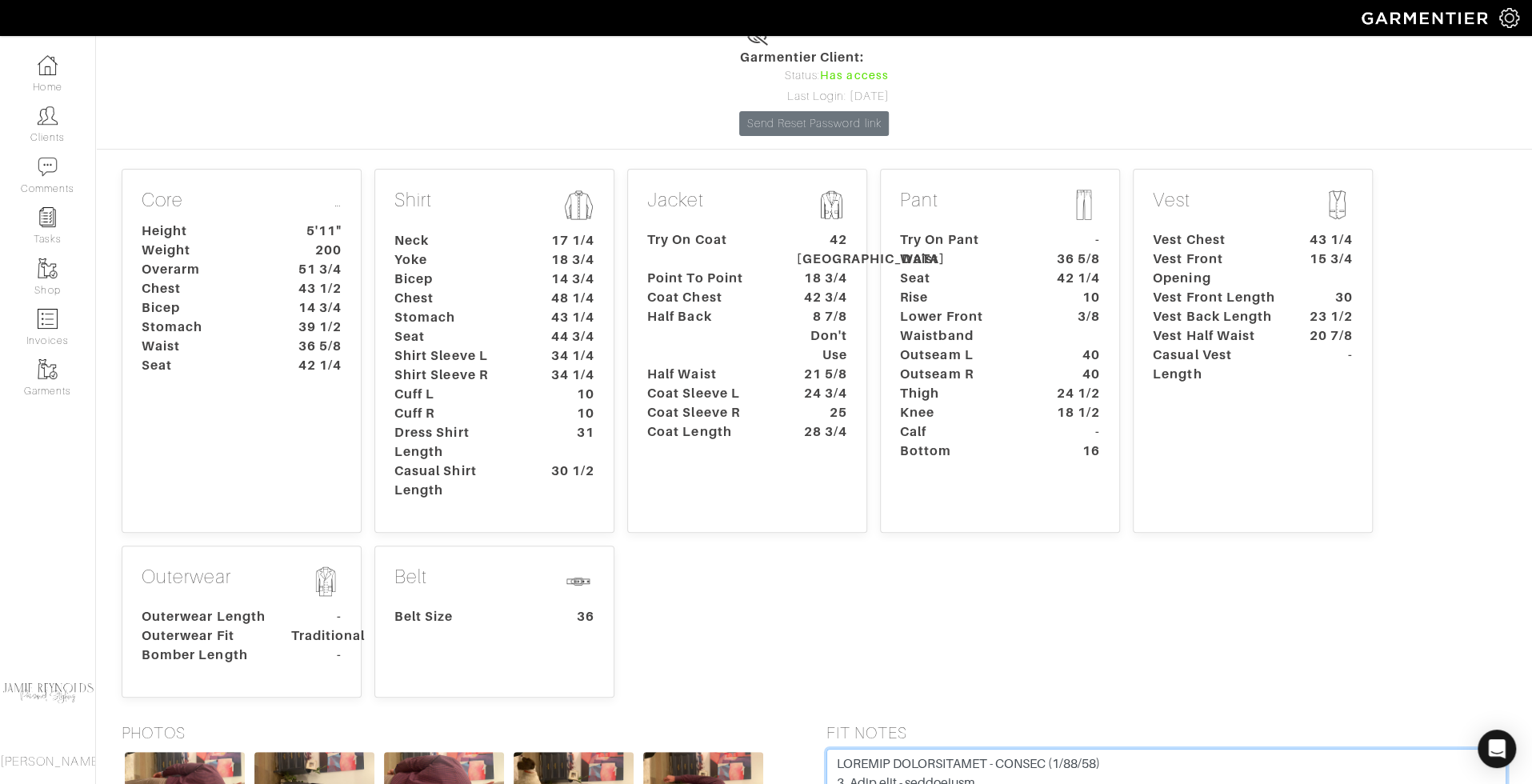
scroll to position [151, 0]
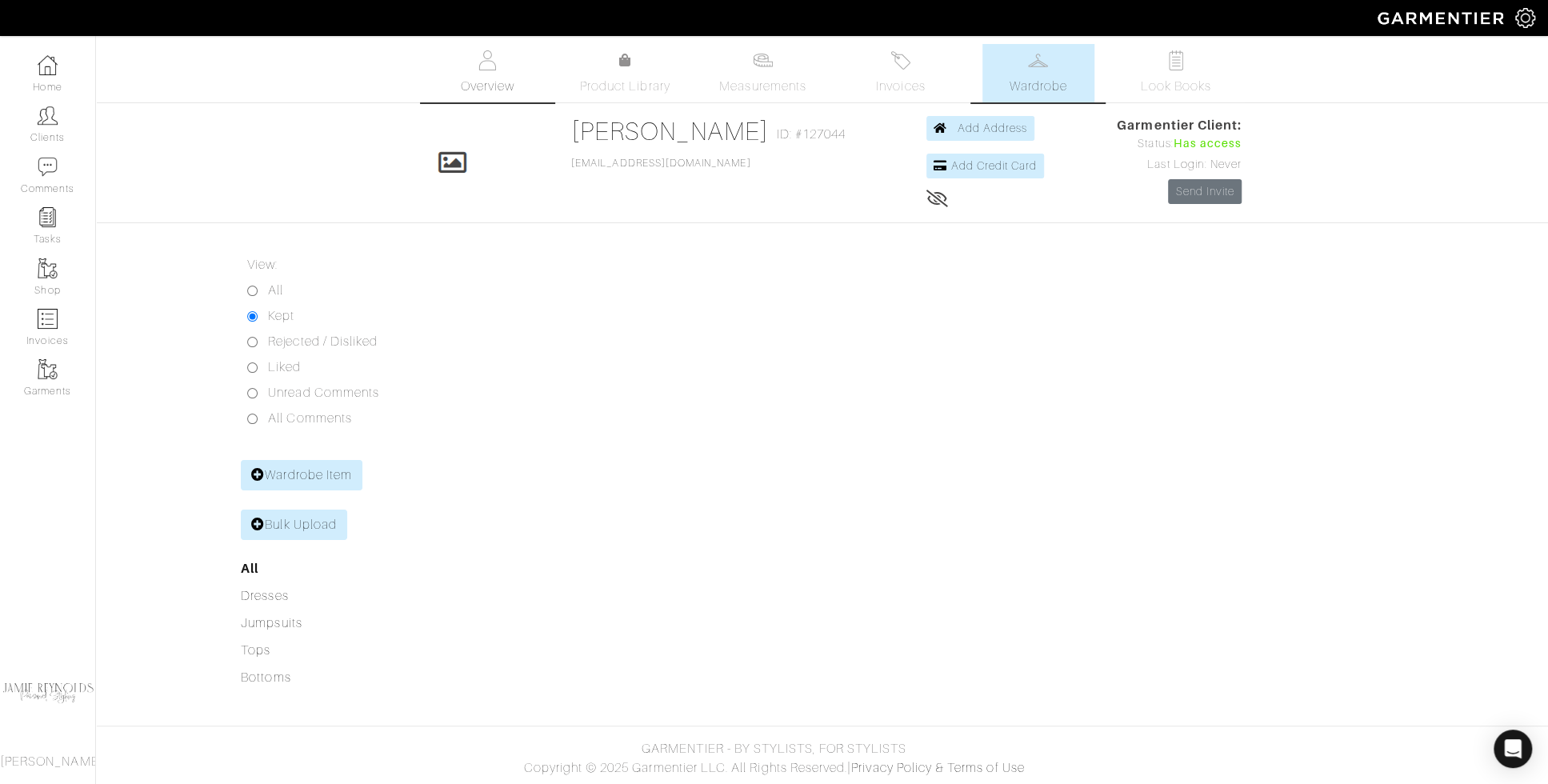
click at [502, 52] on link "Overview" at bounding box center [487, 73] width 112 height 58
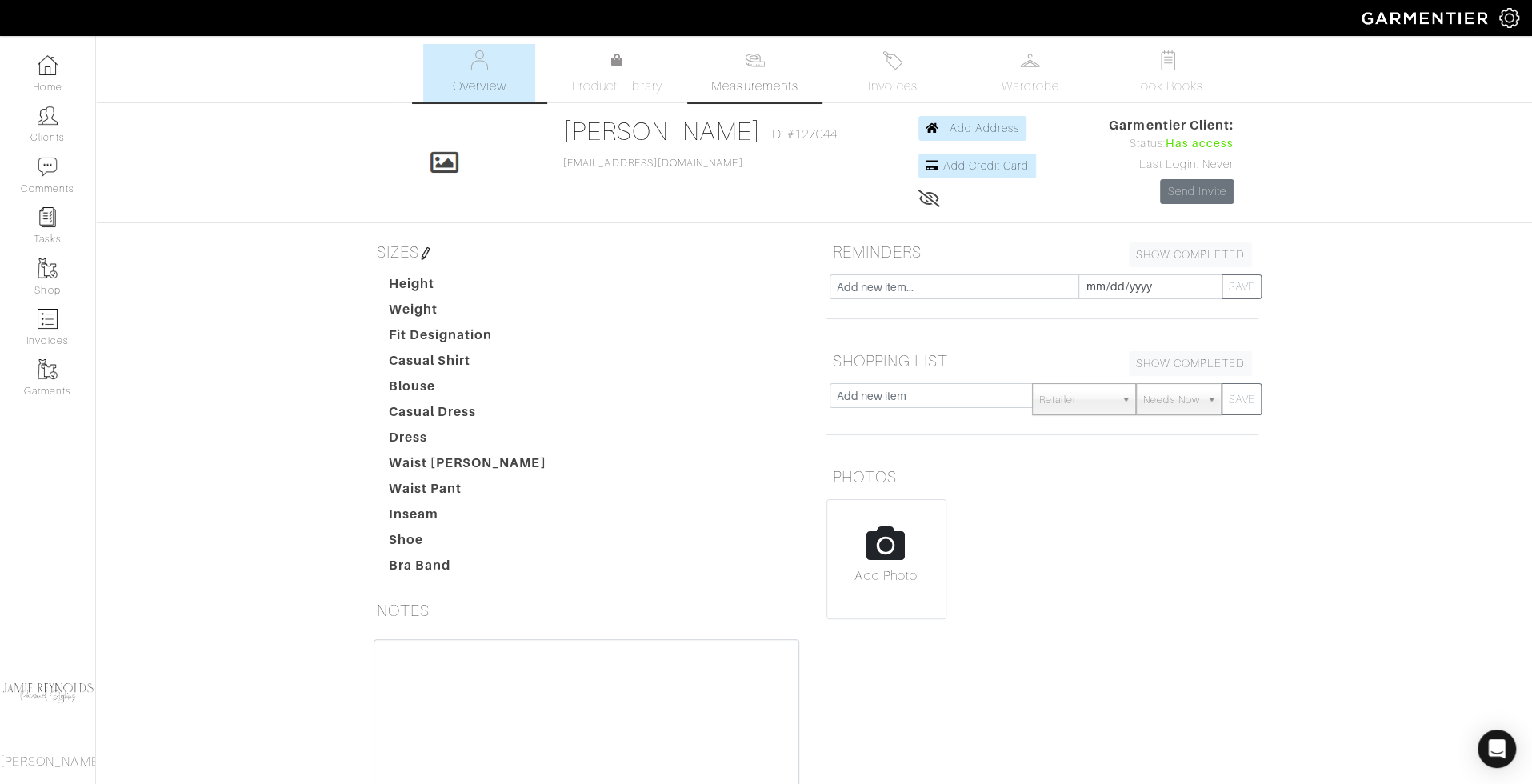
click at [765, 88] on span "Measurements" at bounding box center [755, 86] width 87 height 19
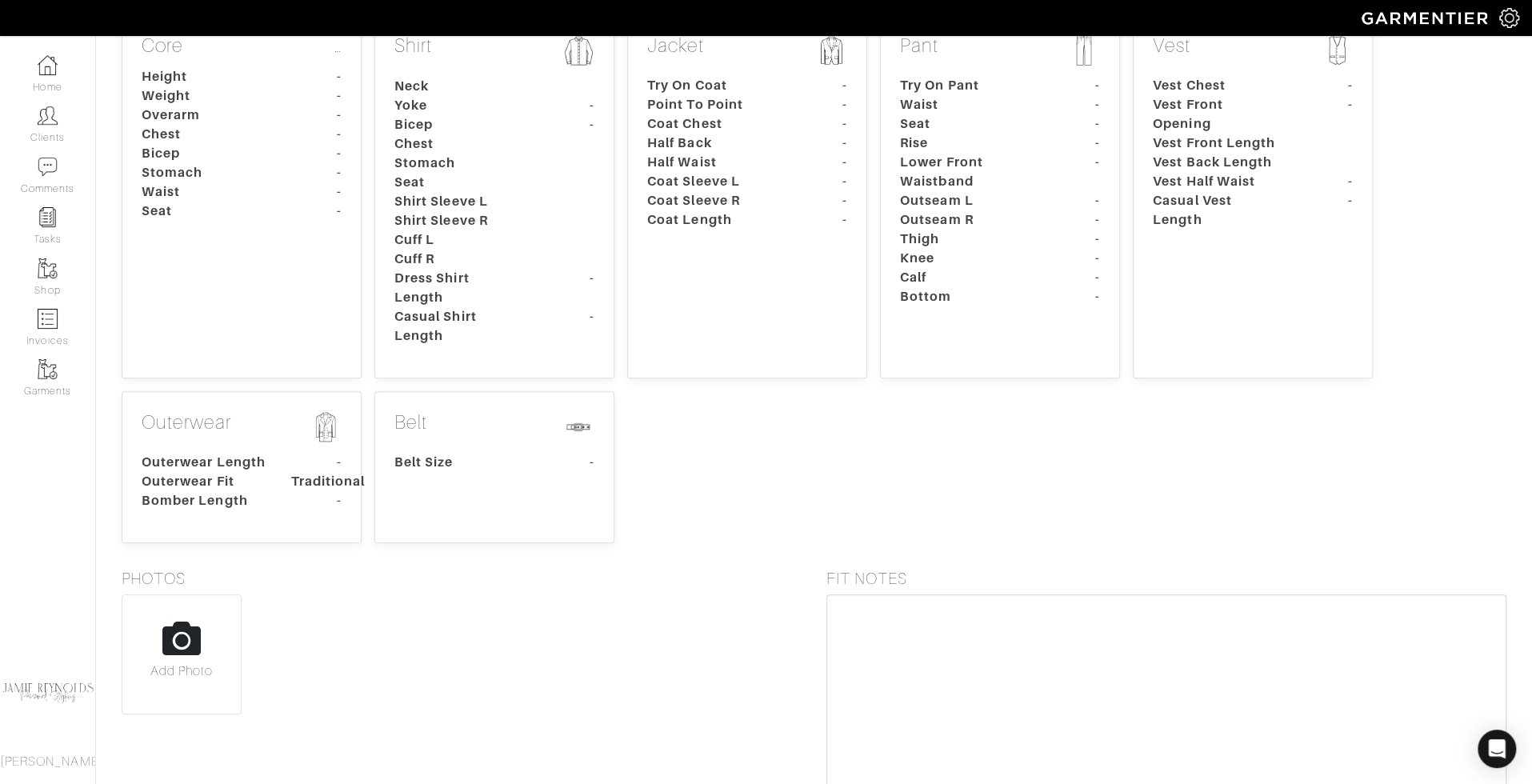
scroll to position [352, 0]
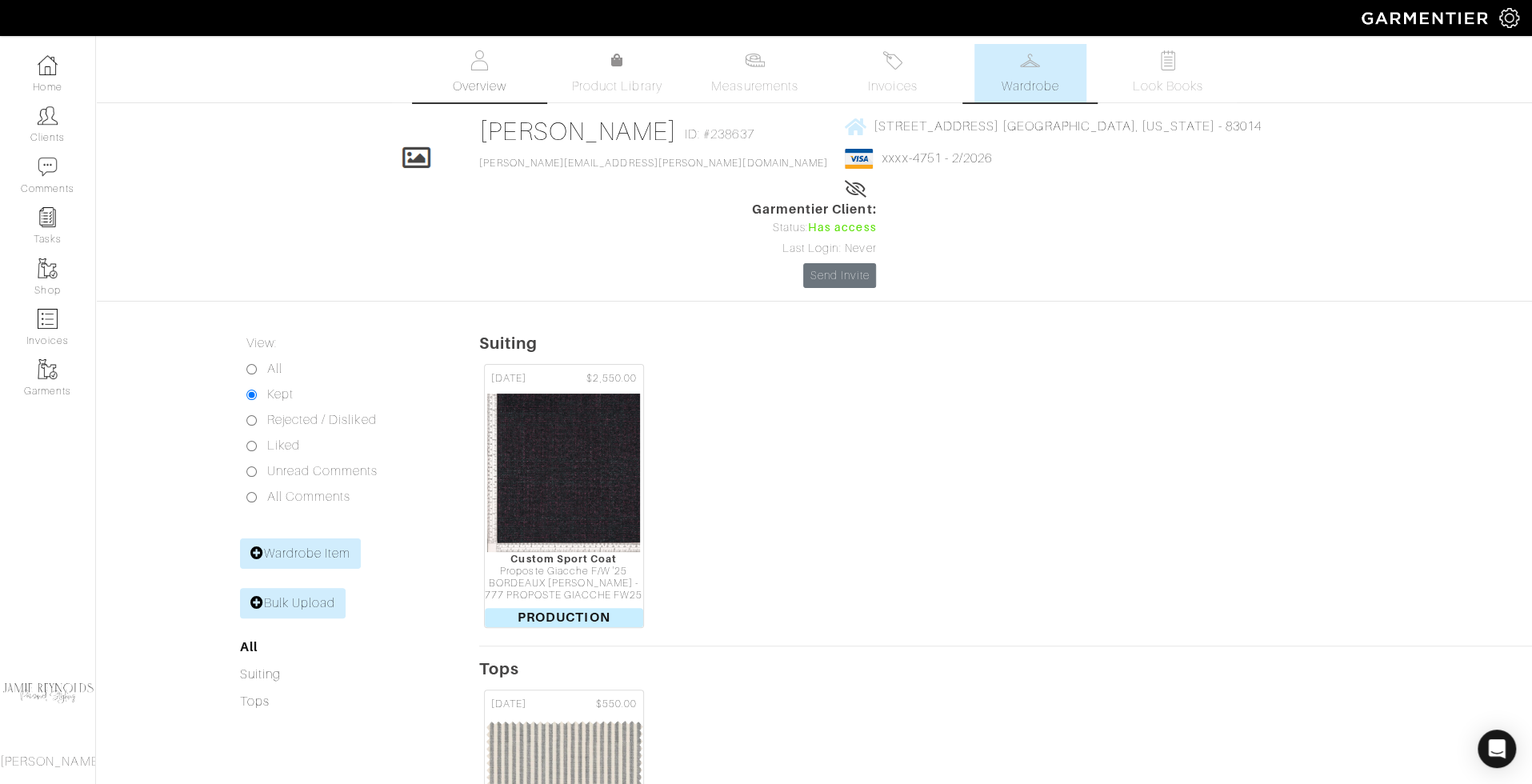
click at [489, 93] on span "Overview" at bounding box center [478, 86] width 53 height 19
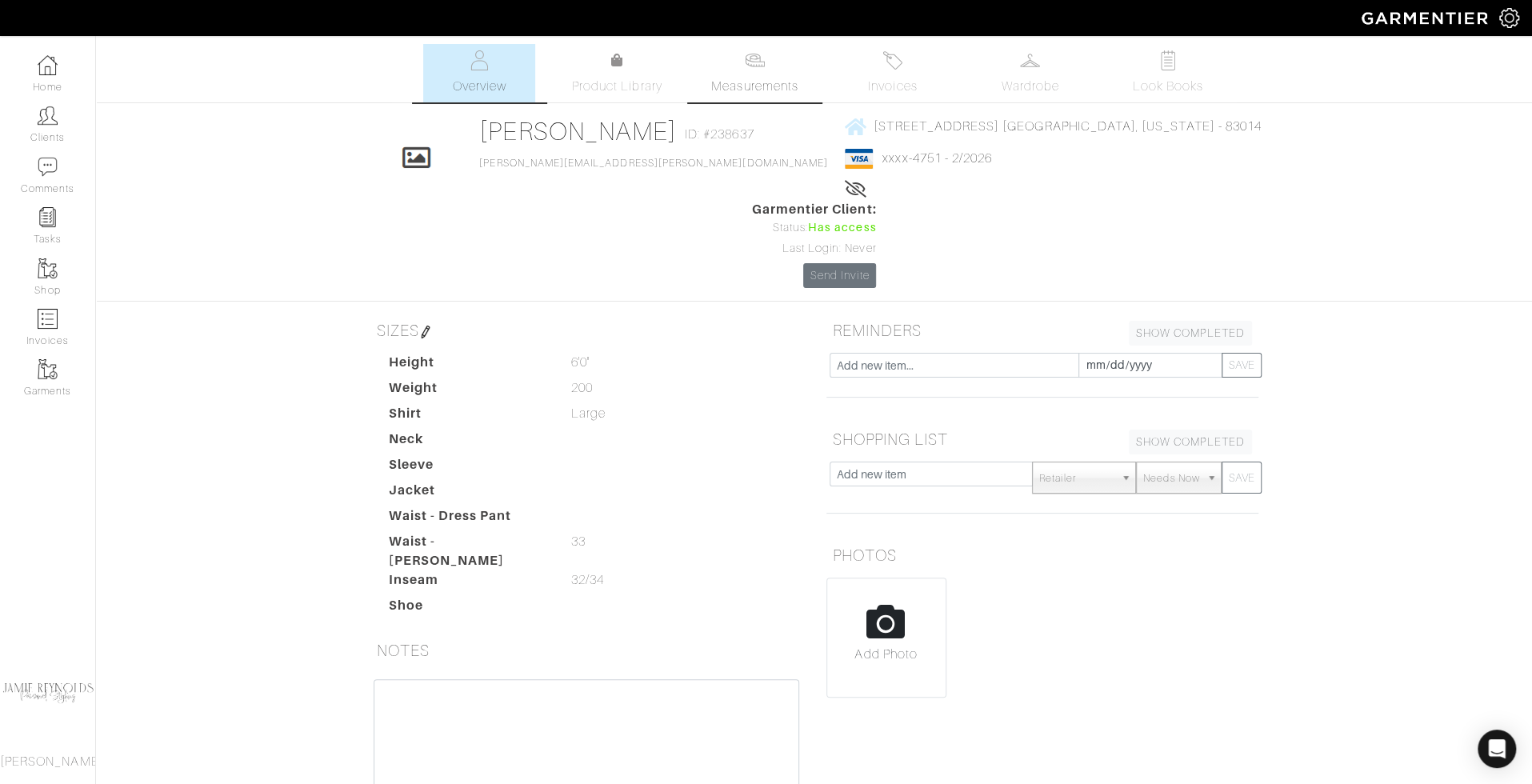
click at [756, 74] on link "Measurements" at bounding box center [755, 73] width 113 height 58
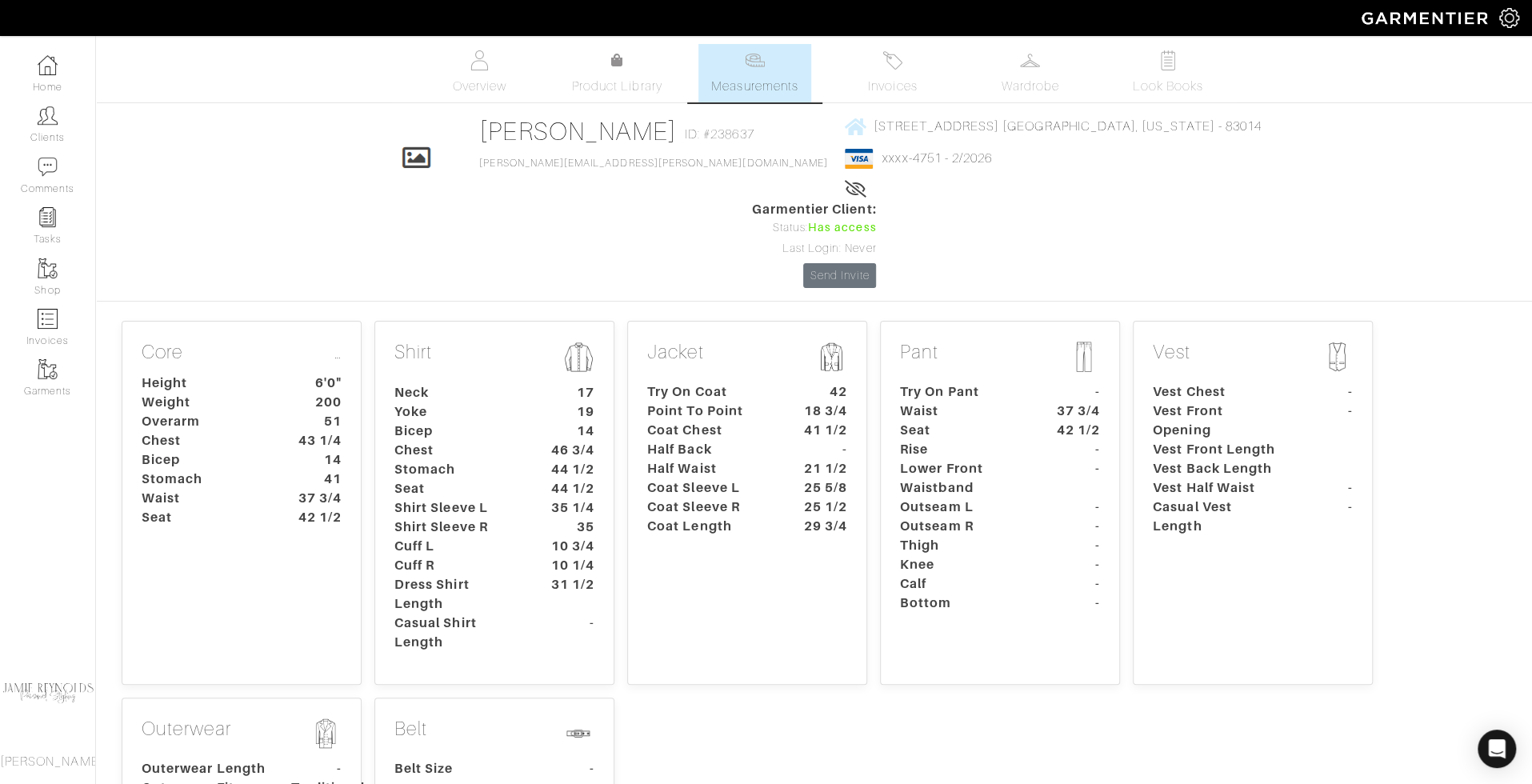
scroll to position [347, 0]
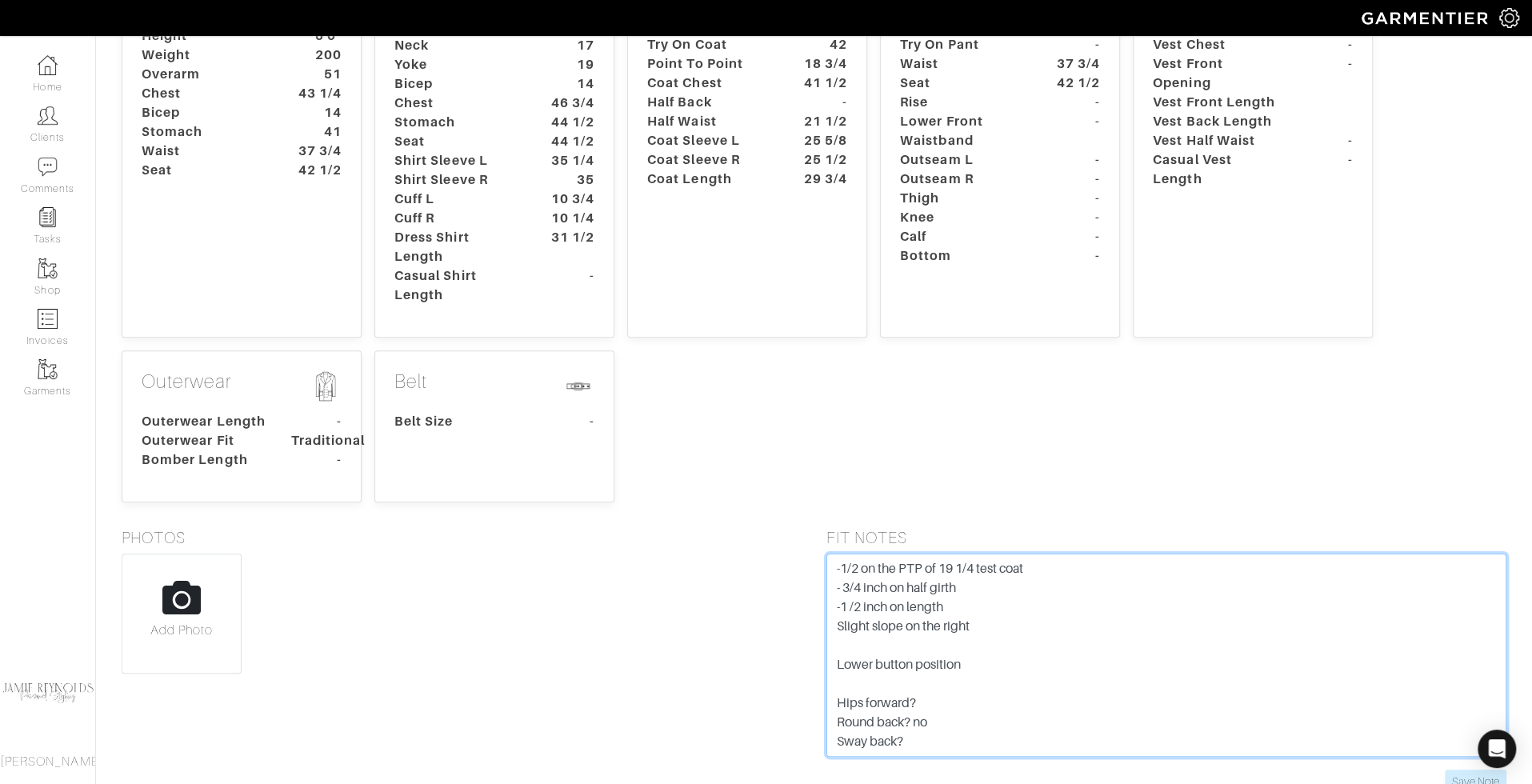
click at [969, 563] on textarea "-1/2 on the PTP of 19 1/4 test coat - 3/4 inch on half girth -1 /2 inch on leng…" at bounding box center [1167, 655] width 681 height 203
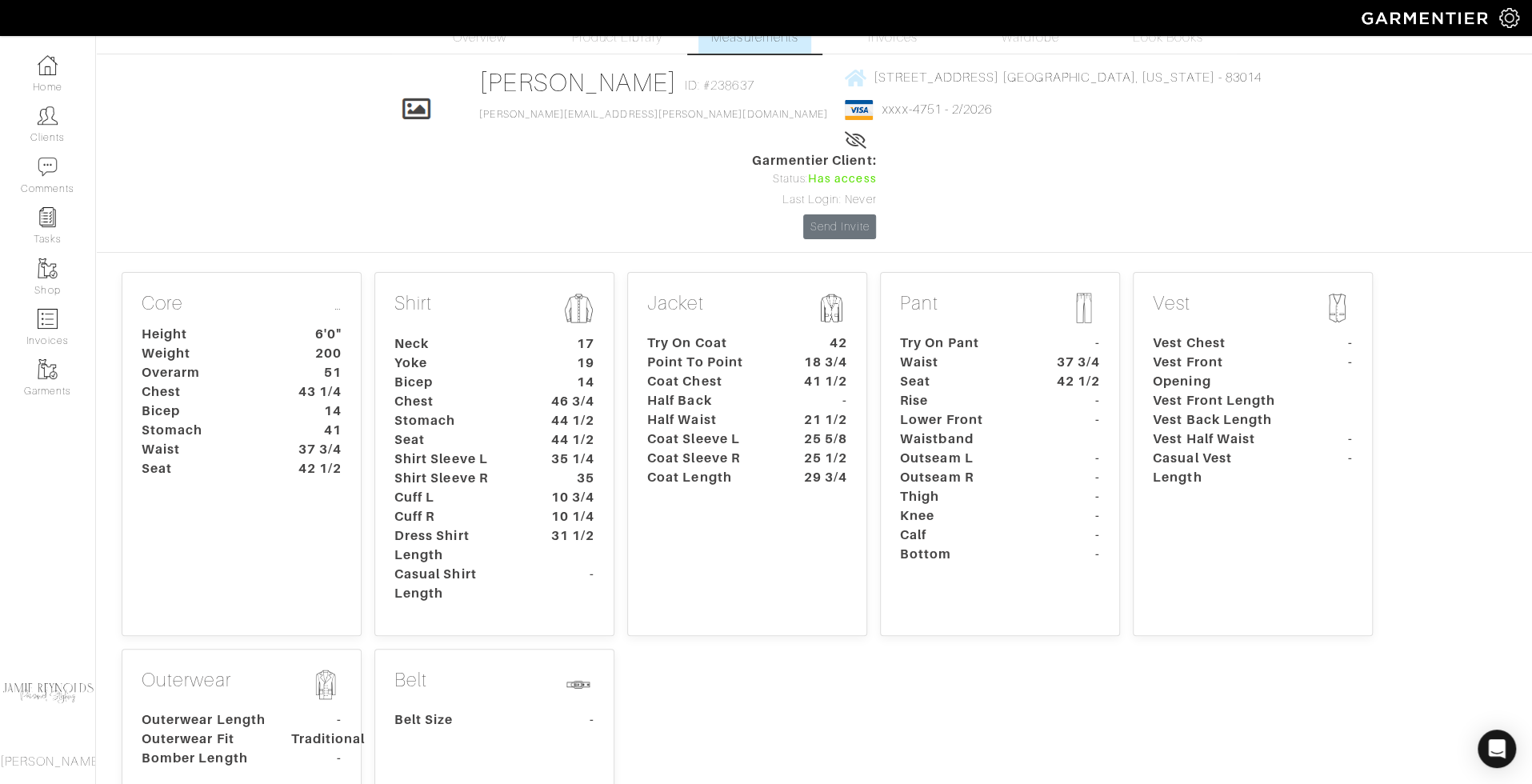
scroll to position [40, 0]
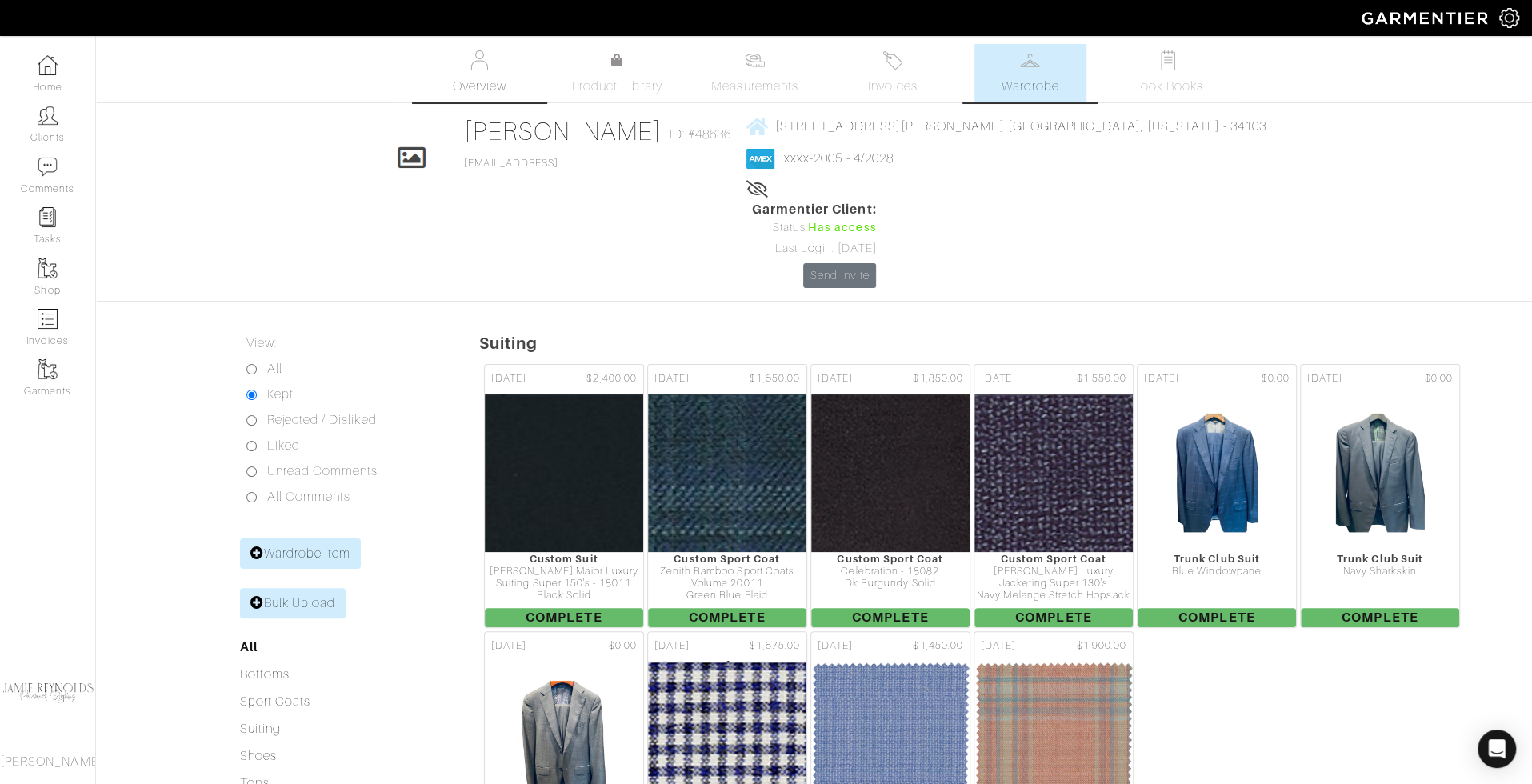
click at [480, 73] on link "Overview" at bounding box center [479, 73] width 112 height 58
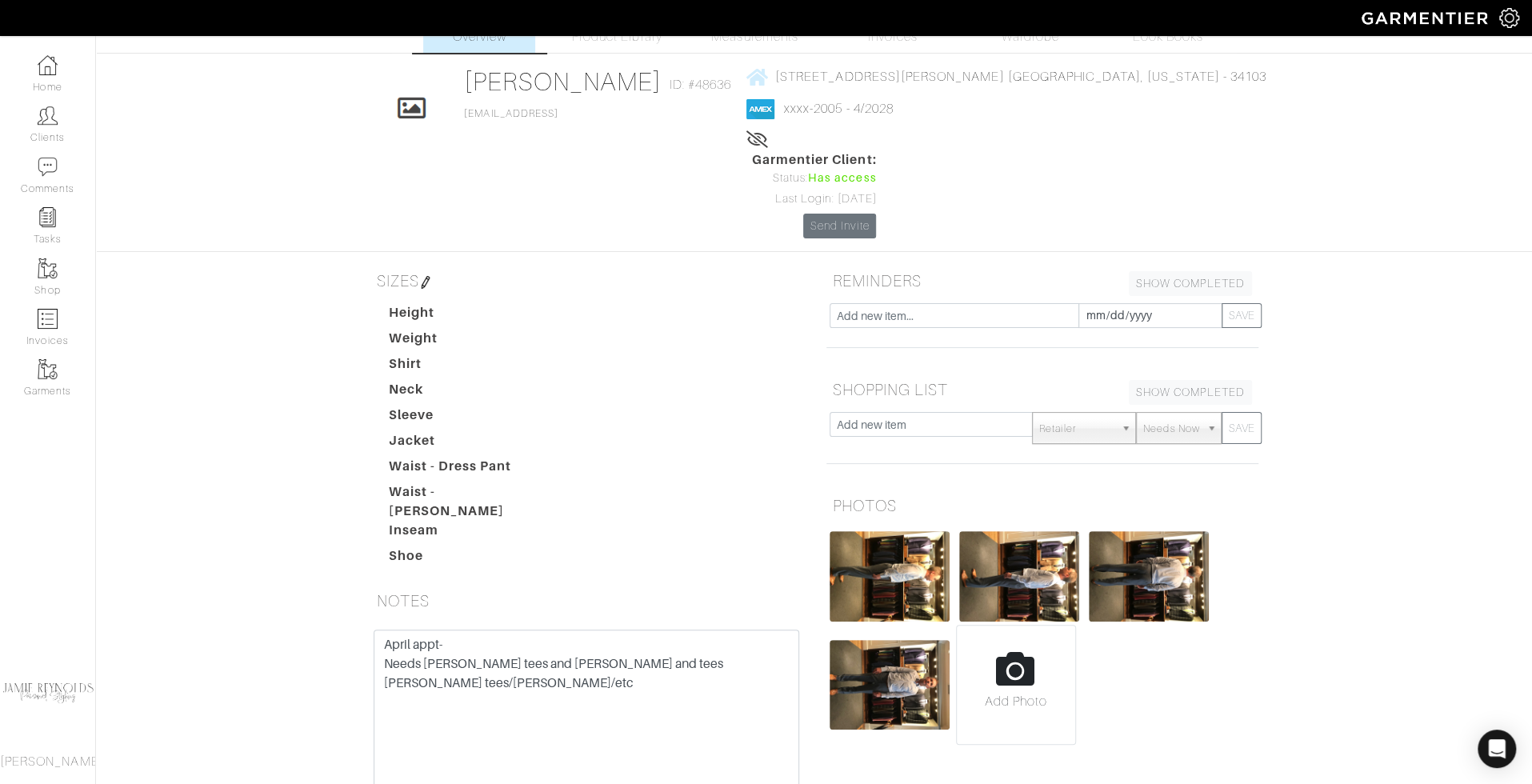
scroll to position [37, 0]
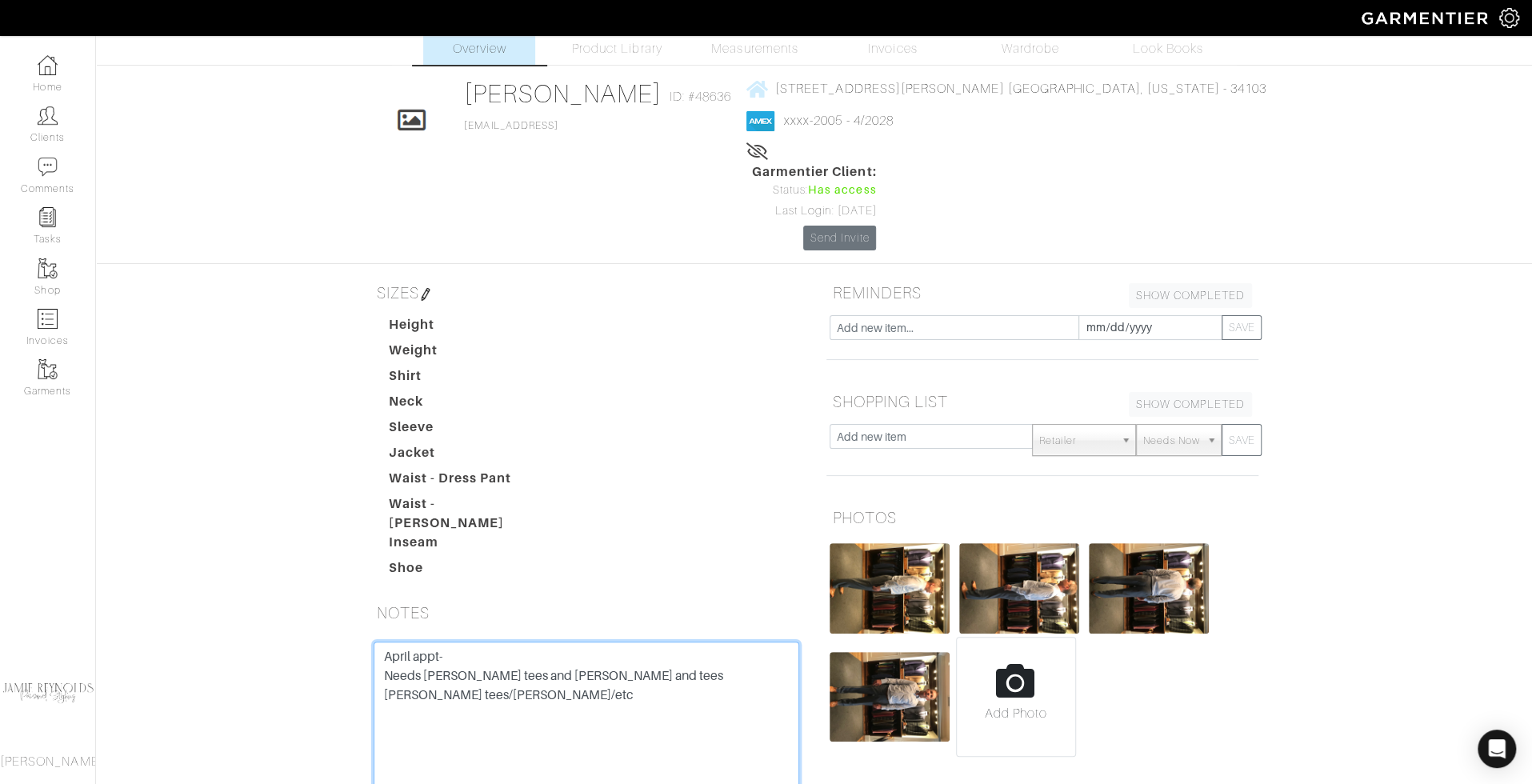
click at [614, 642] on textarea "April appt- Needs Robert Barakett tees and henleys and tees Luca Faloni tees/he…" at bounding box center [586, 743] width 426 height 203
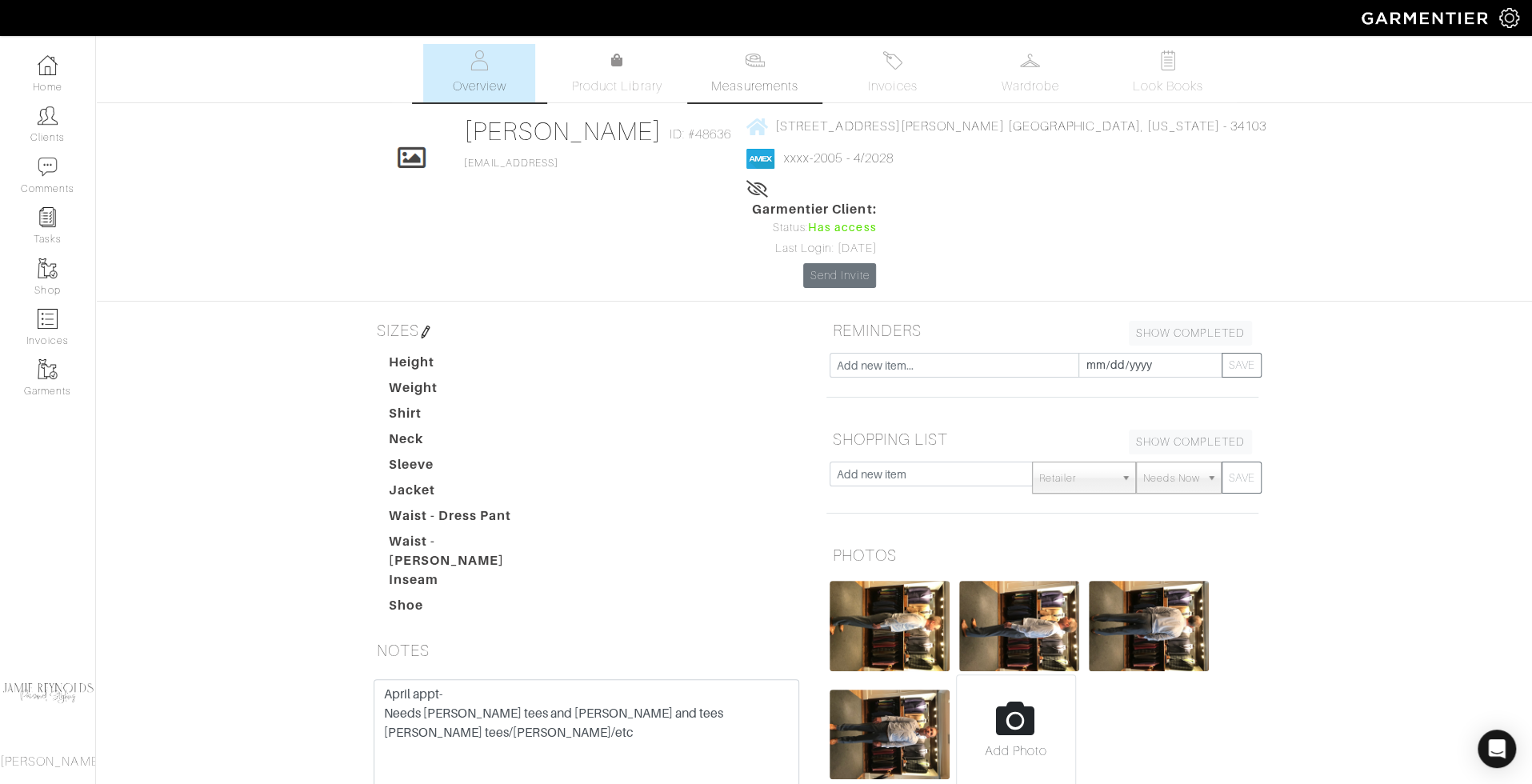
click at [757, 80] on span "Measurements" at bounding box center [755, 86] width 87 height 19
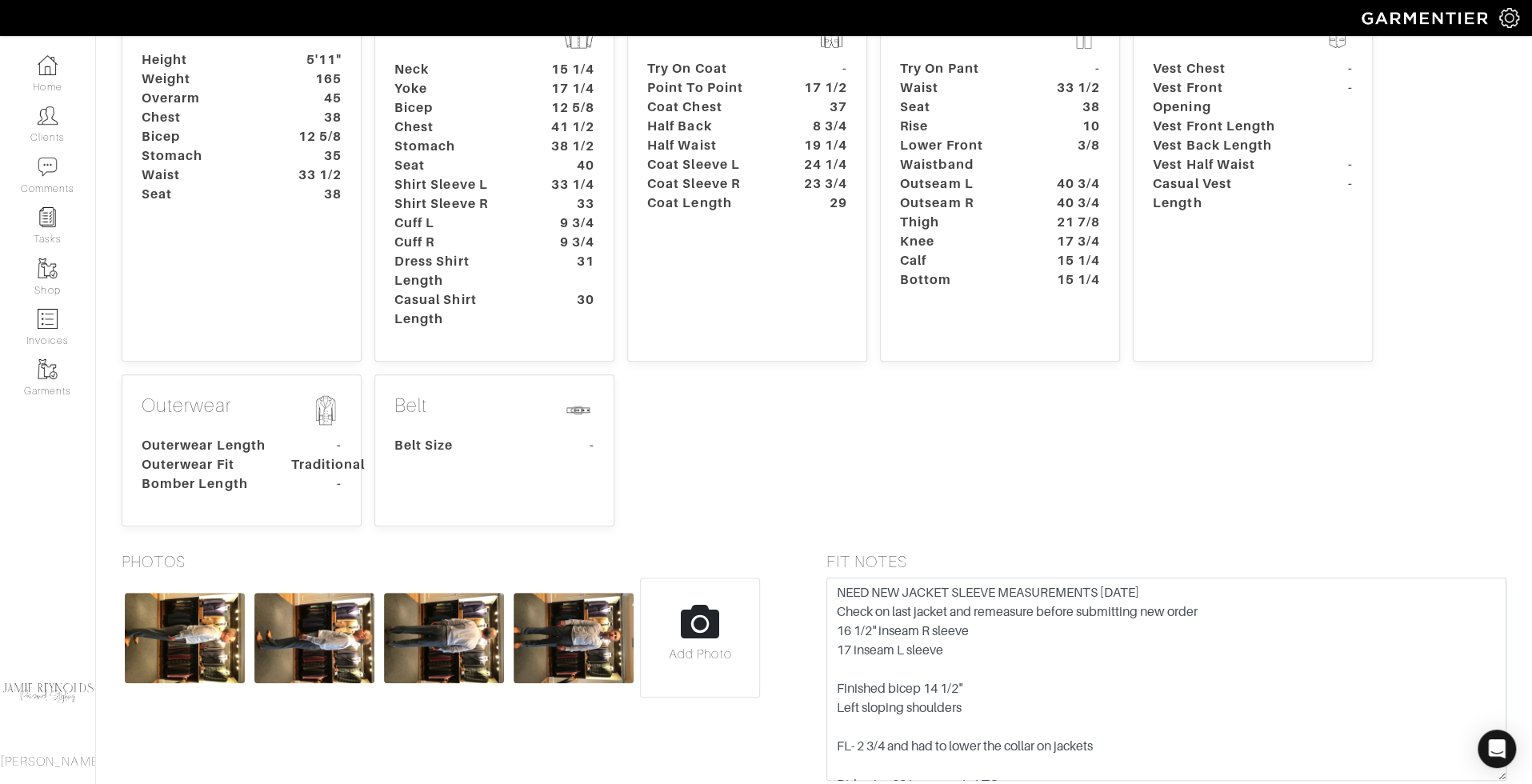
scroll to position [347, 0]
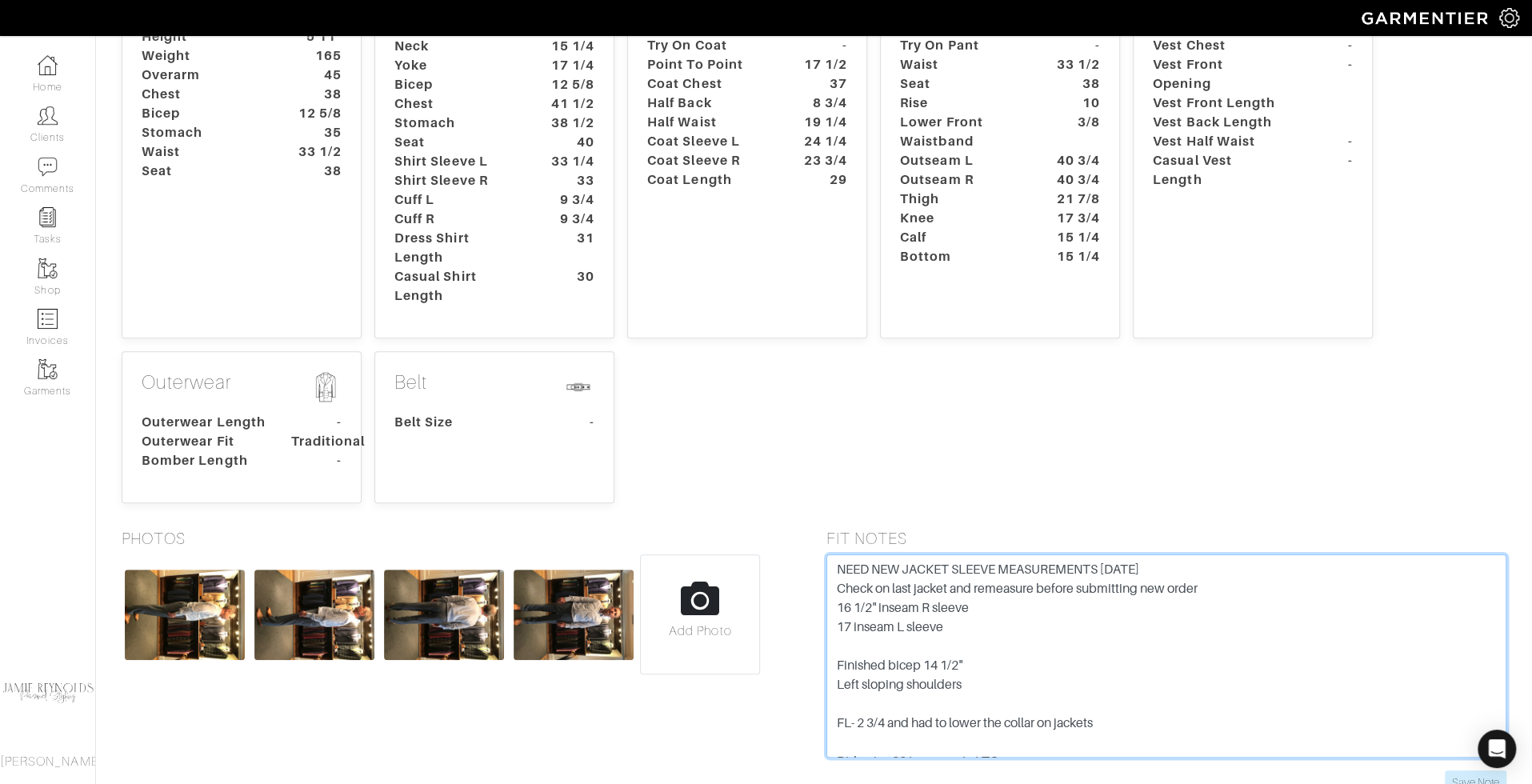
click at [891, 582] on textarea "NEED NEW JACKET SLEEVE MEASUREMENTS 11/15/23 Check on last jacket and remeasure…" at bounding box center [1167, 655] width 681 height 203
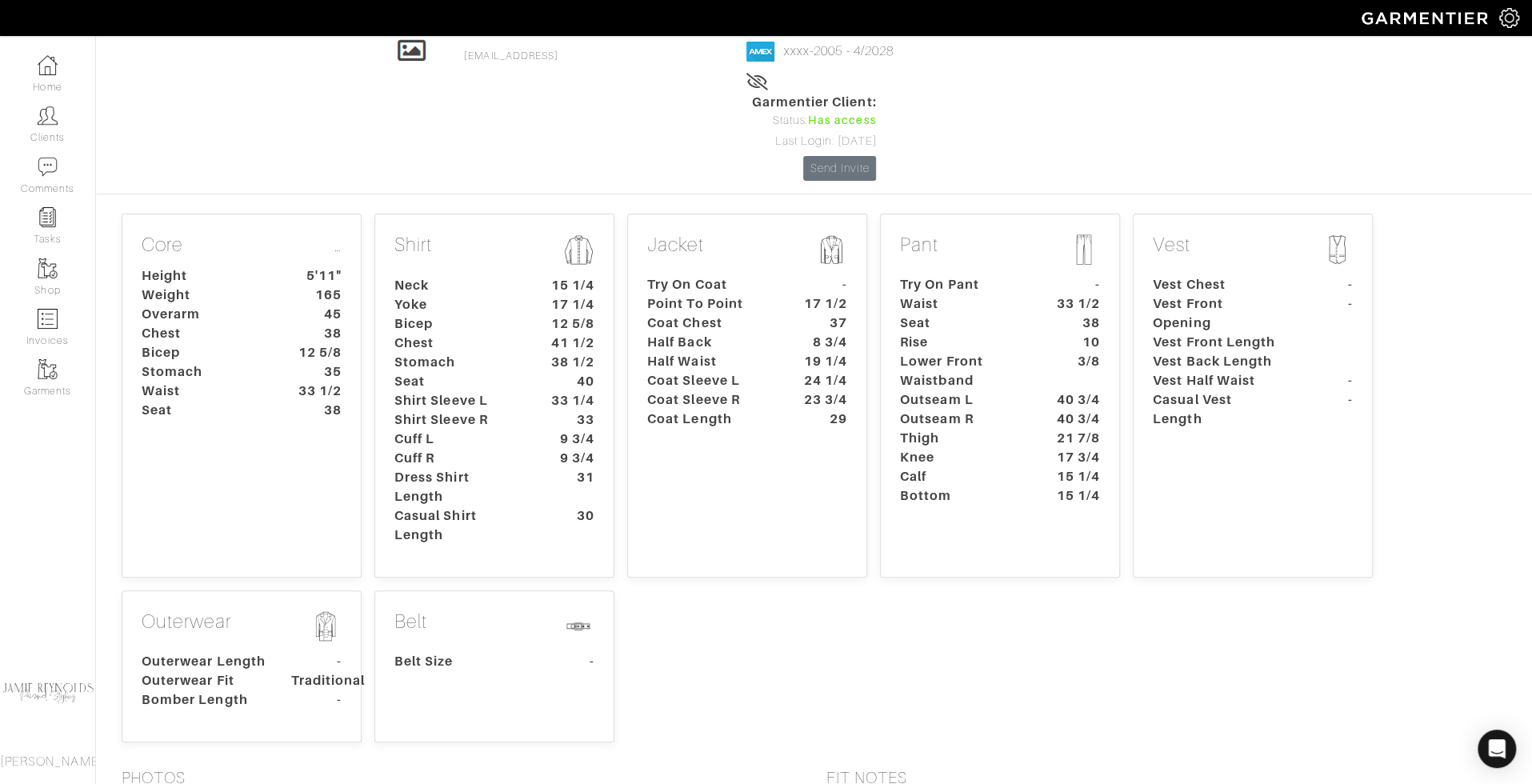
scroll to position [0, 0]
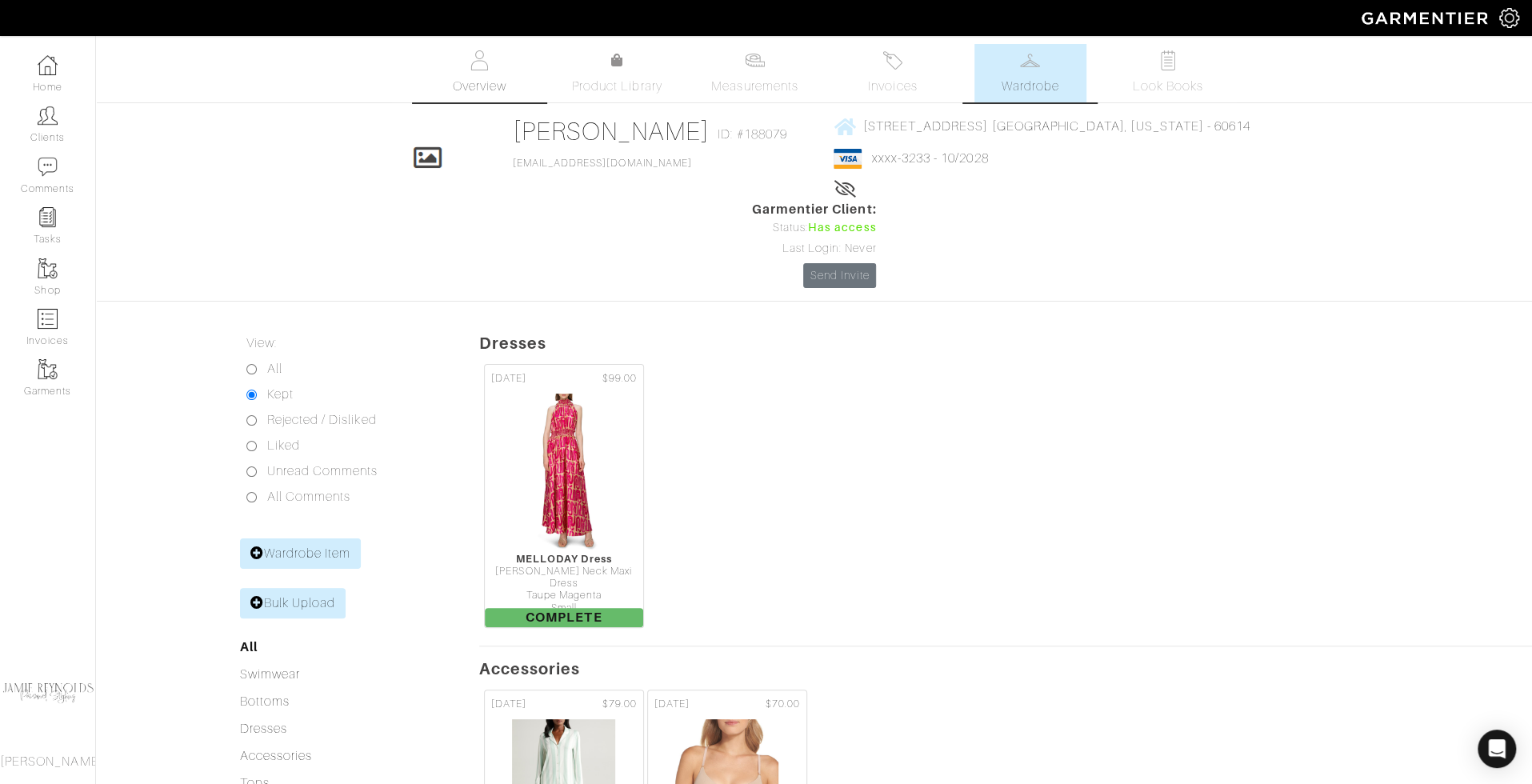
click at [485, 82] on span "Overview" at bounding box center [478, 86] width 53 height 19
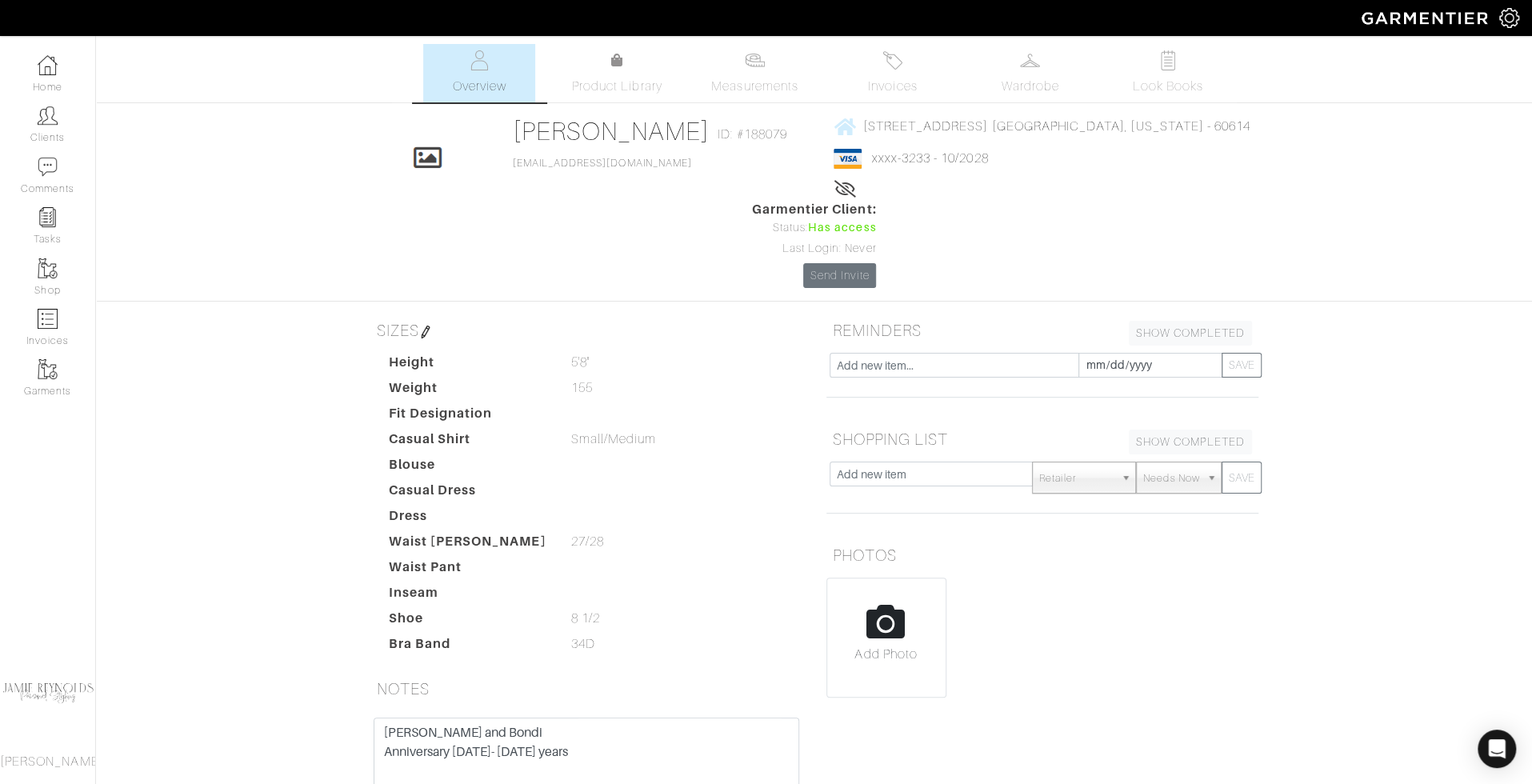
scroll to position [184, 0]
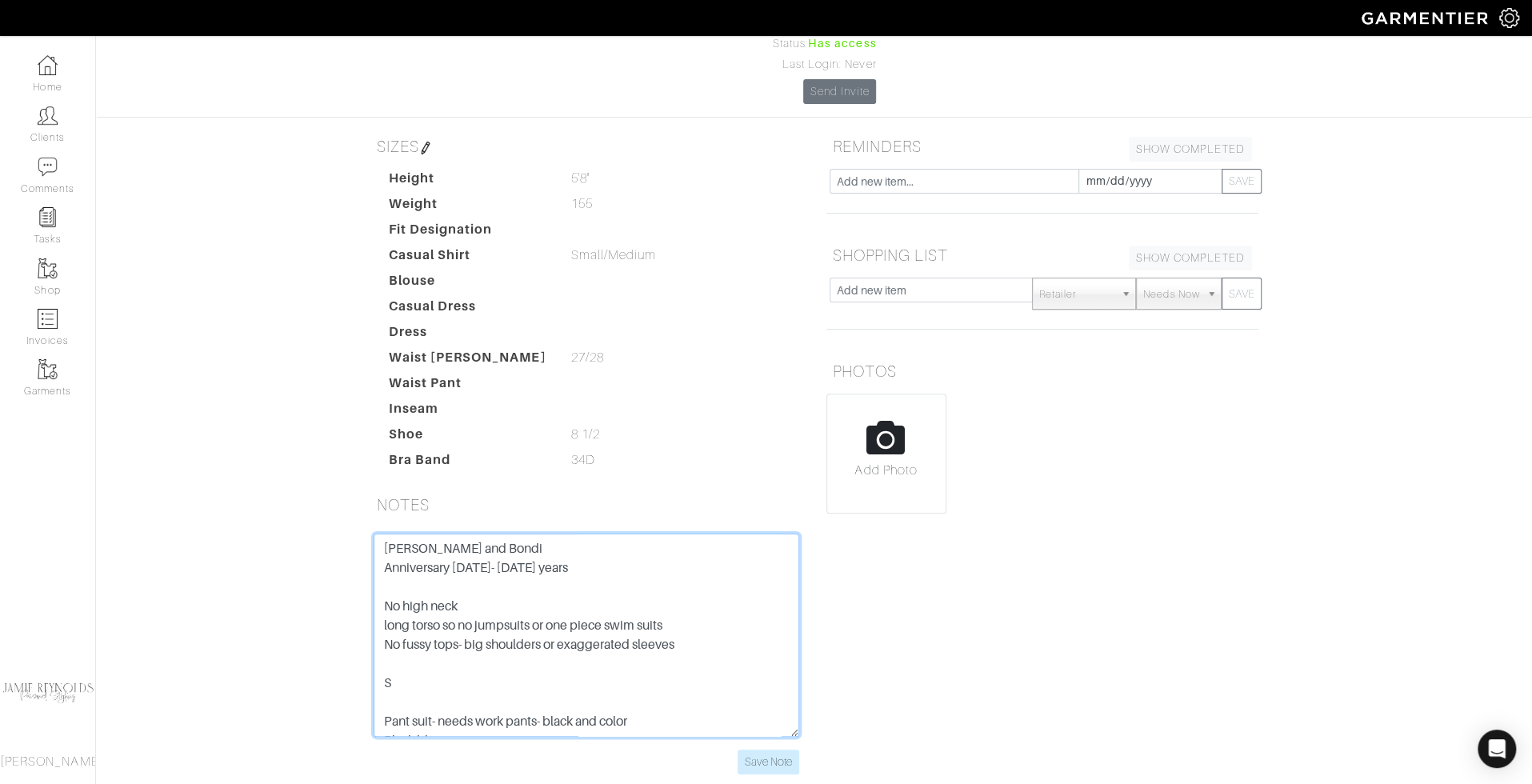
click at [517, 553] on textarea "[PERSON_NAME] and Bondi Anniversary [DATE]- [DATE] years No high neck long tors…" at bounding box center [586, 635] width 426 height 203
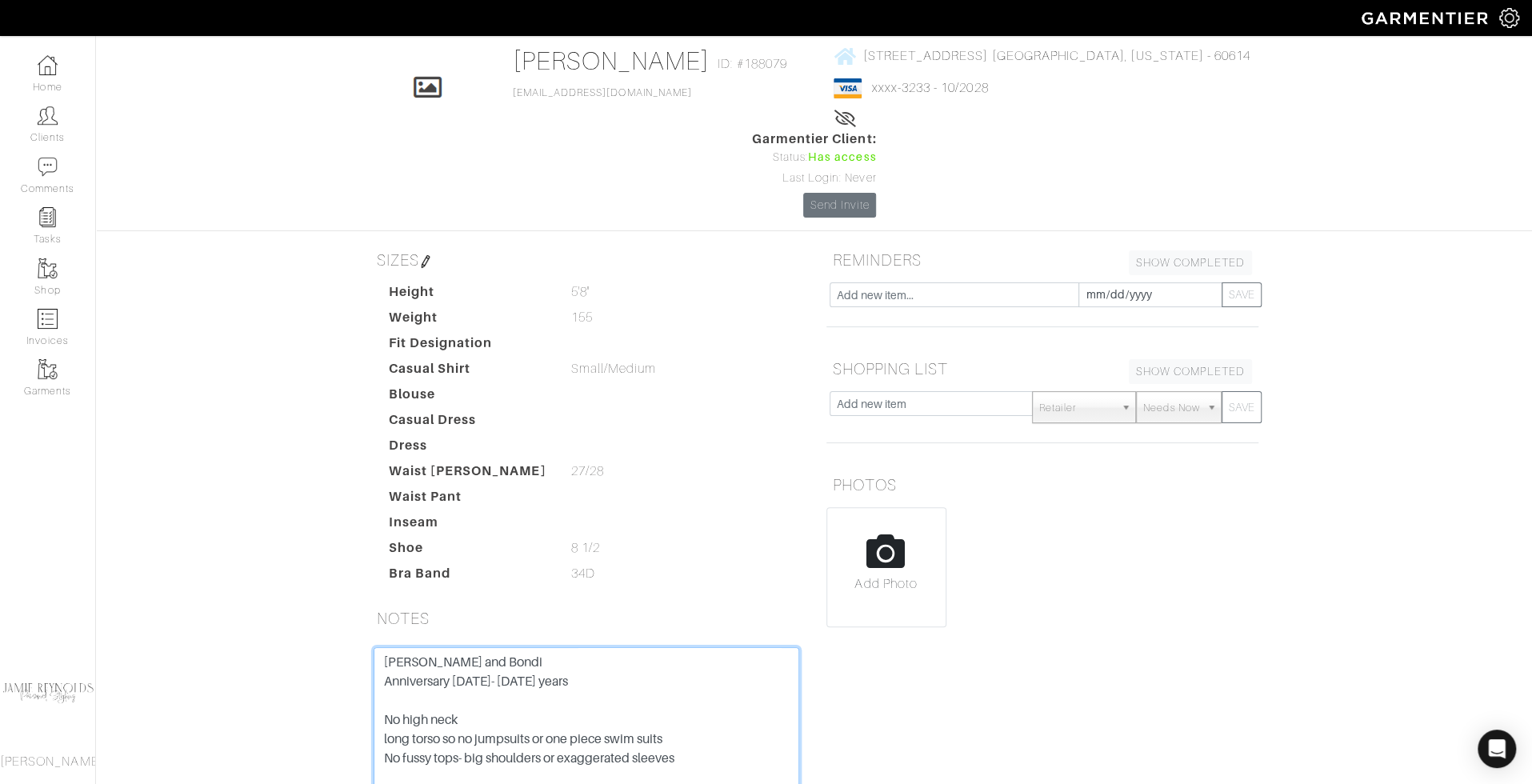
scroll to position [0, 0]
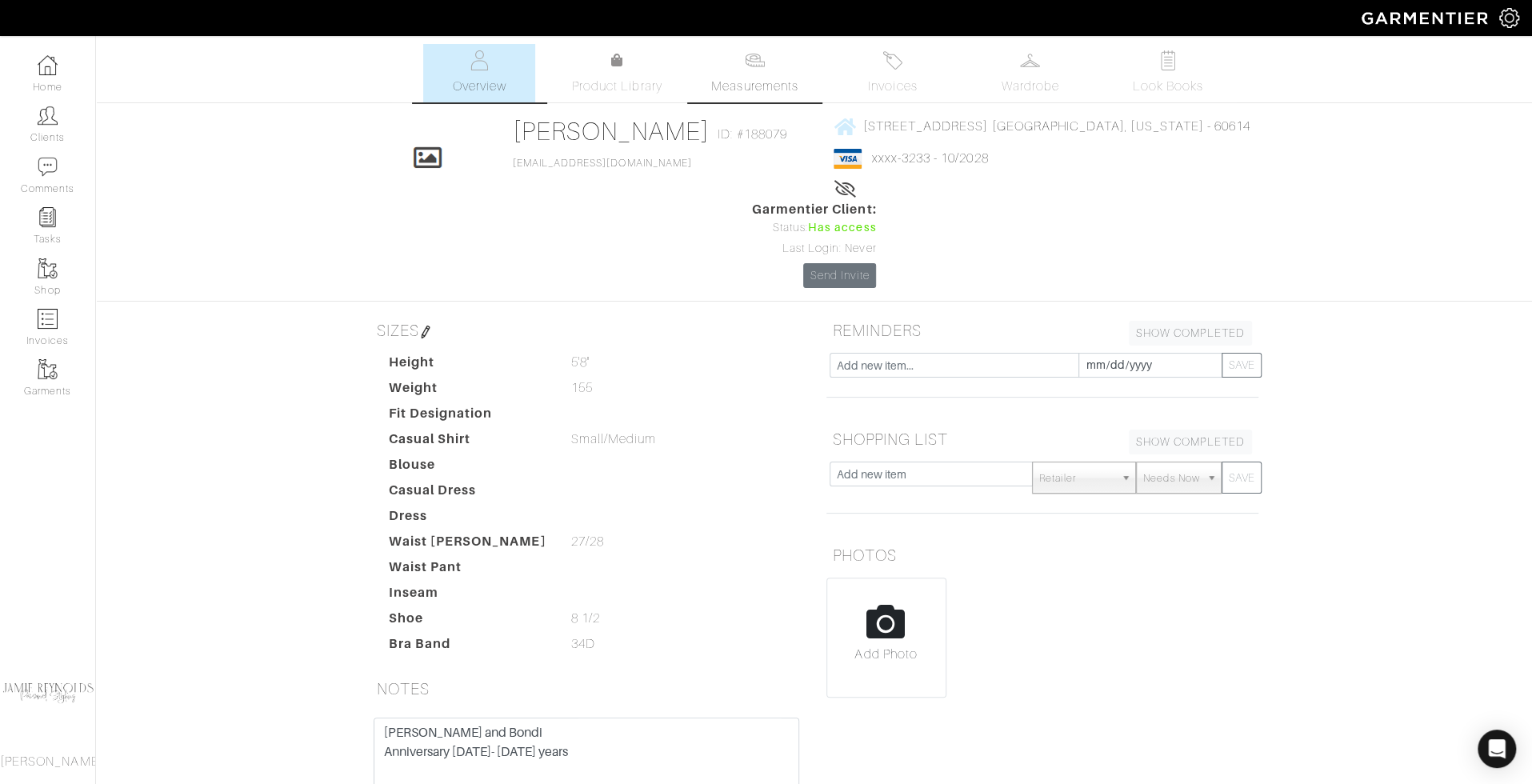
click at [749, 96] on span "Measurements" at bounding box center [755, 86] width 87 height 19
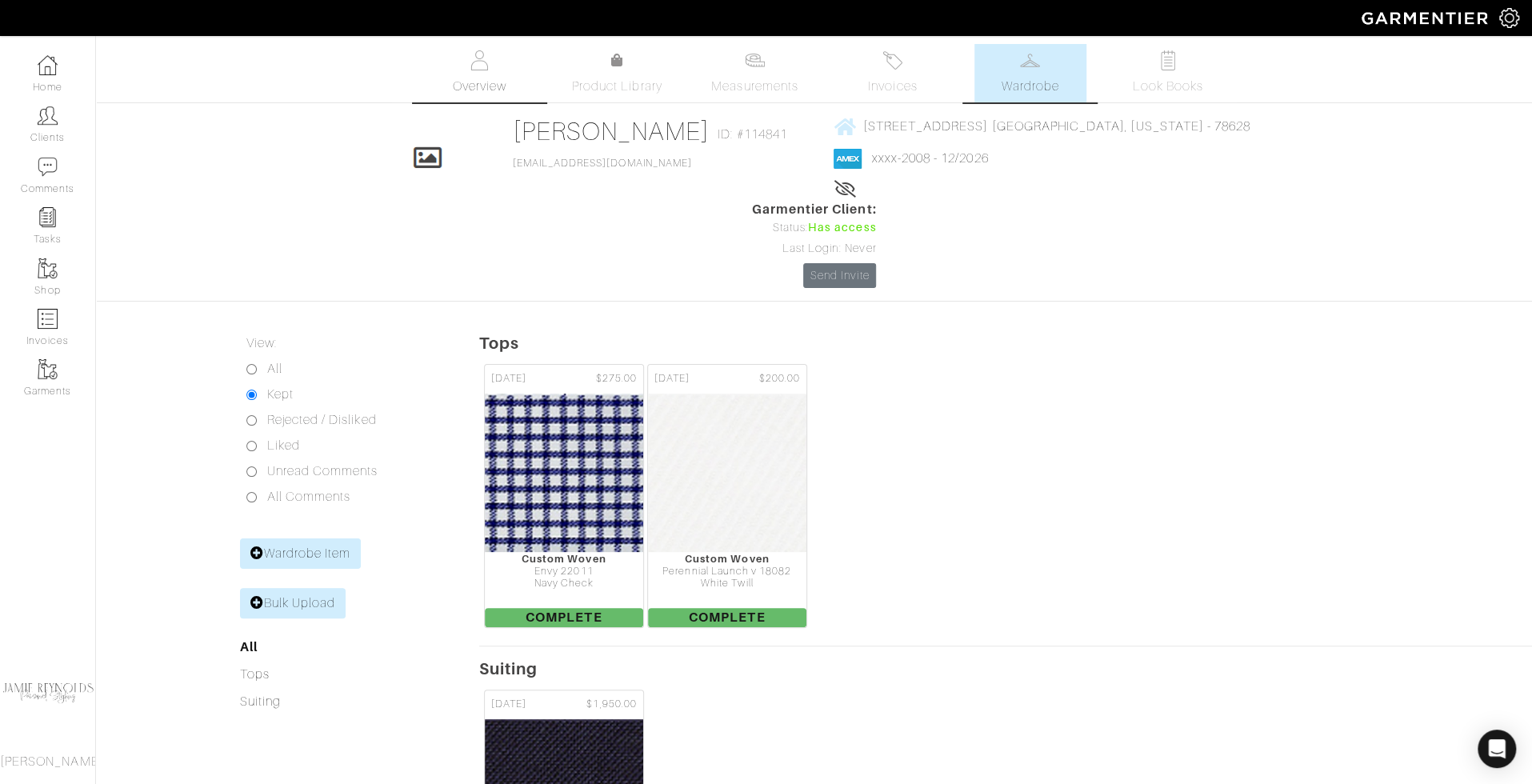
click at [472, 79] on span "Overview" at bounding box center [478, 86] width 53 height 19
click at [487, 73] on link "Overview" at bounding box center [479, 73] width 112 height 58
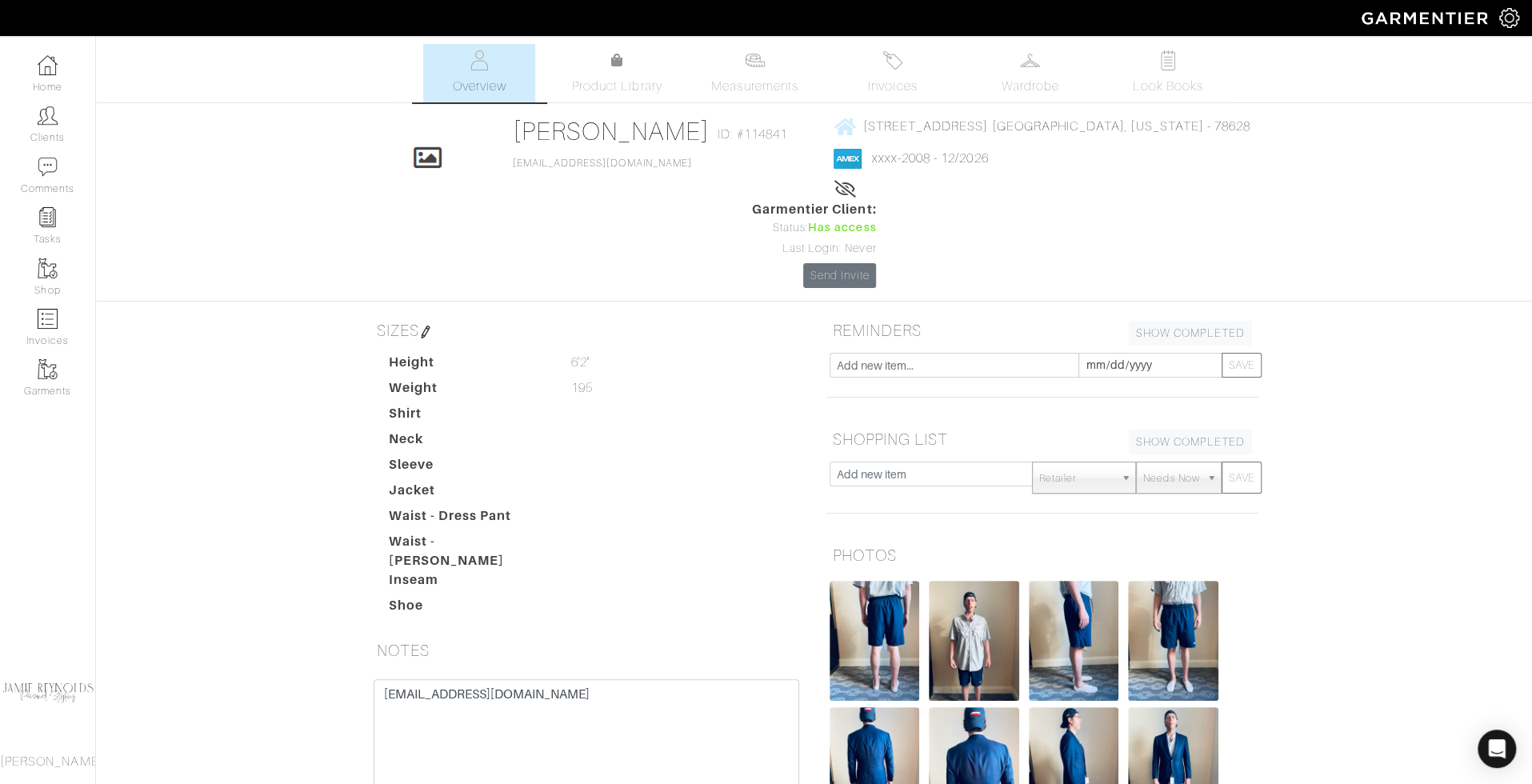
click at [485, 67] on img at bounding box center [480, 61] width 20 height 20
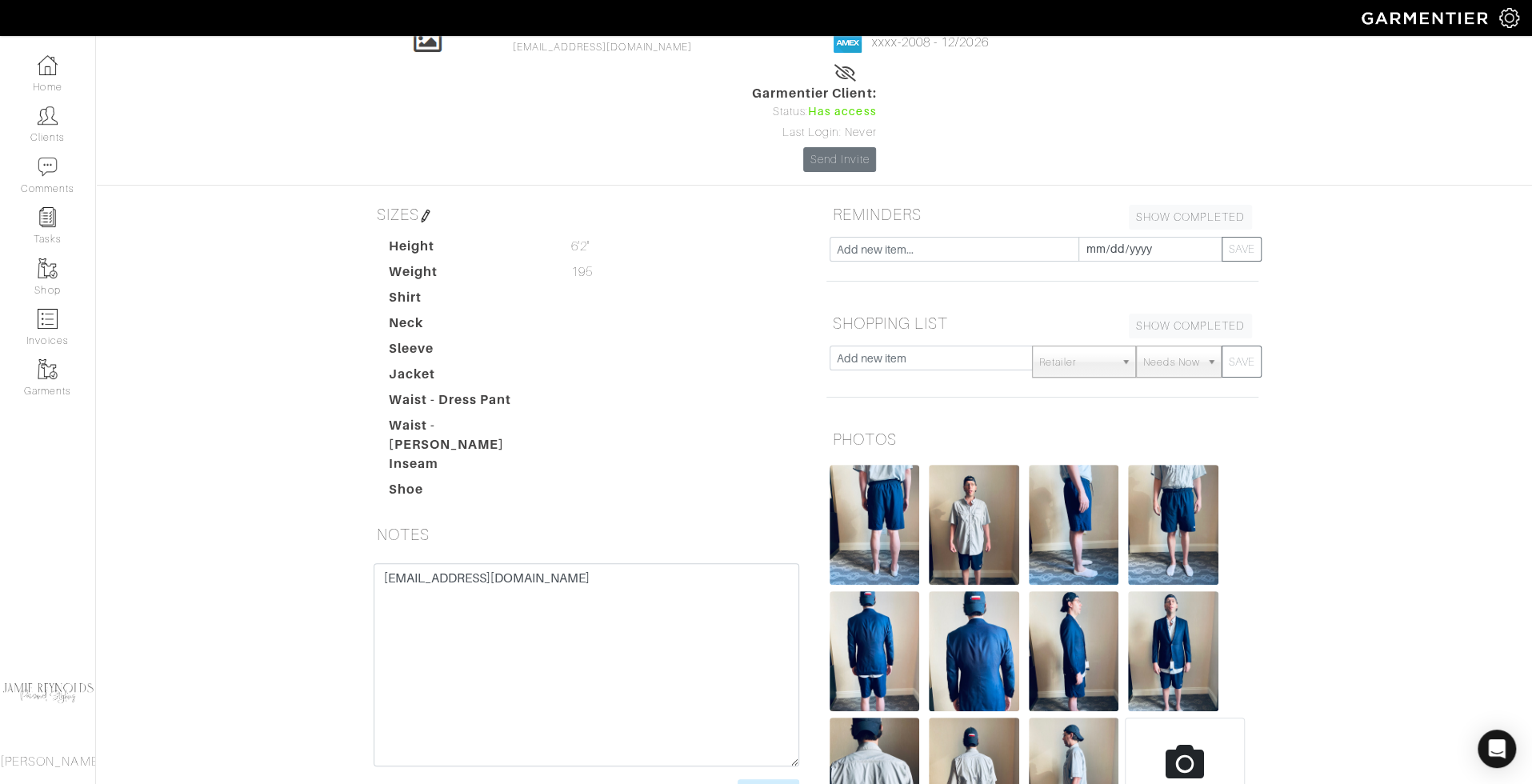
scroll to position [119, 0]
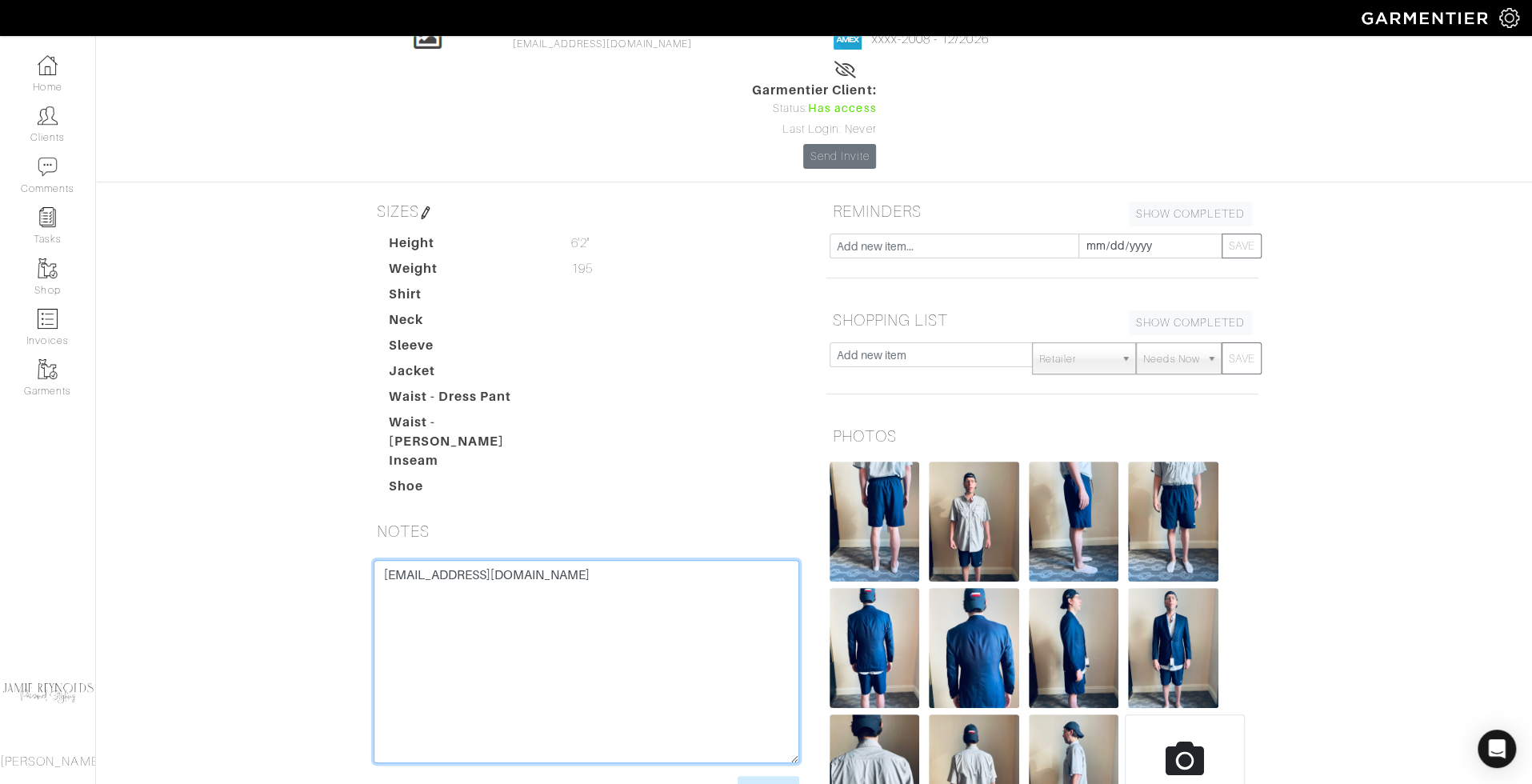
click at [686, 560] on textarea "Chelsycorning@gmail.com" at bounding box center [586, 661] width 426 height 203
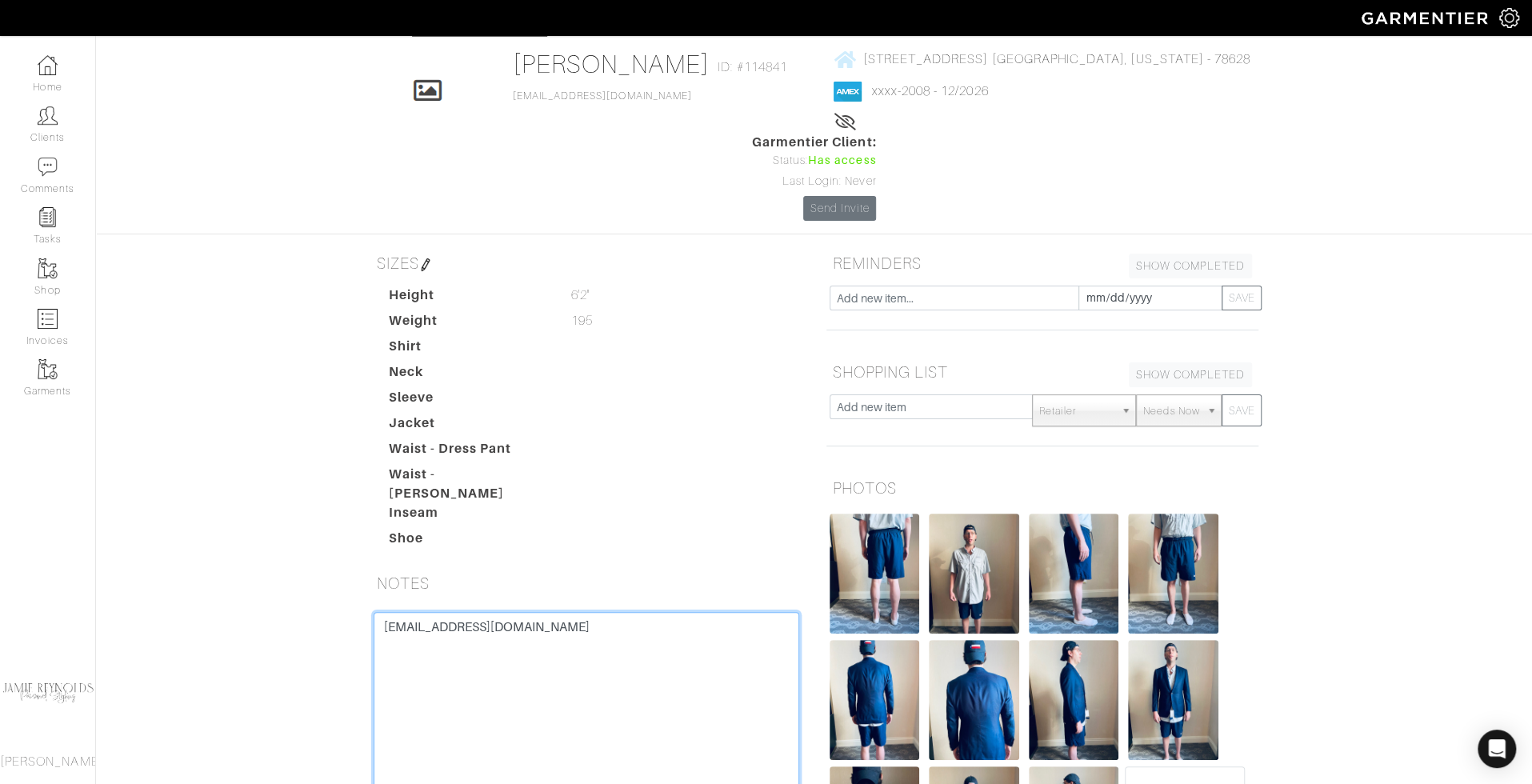
scroll to position [0, 0]
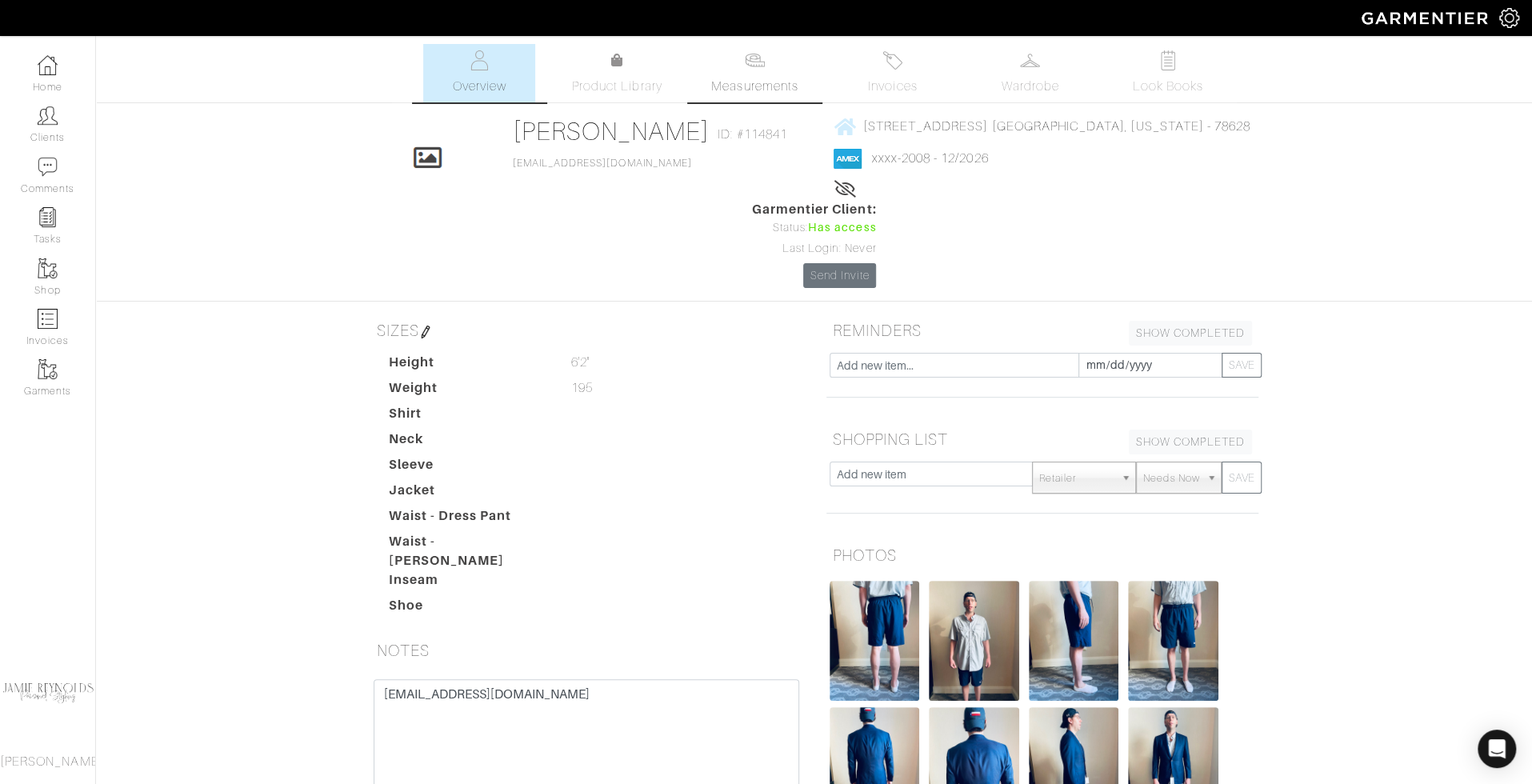
click at [752, 72] on link "Measurements" at bounding box center [755, 73] width 113 height 58
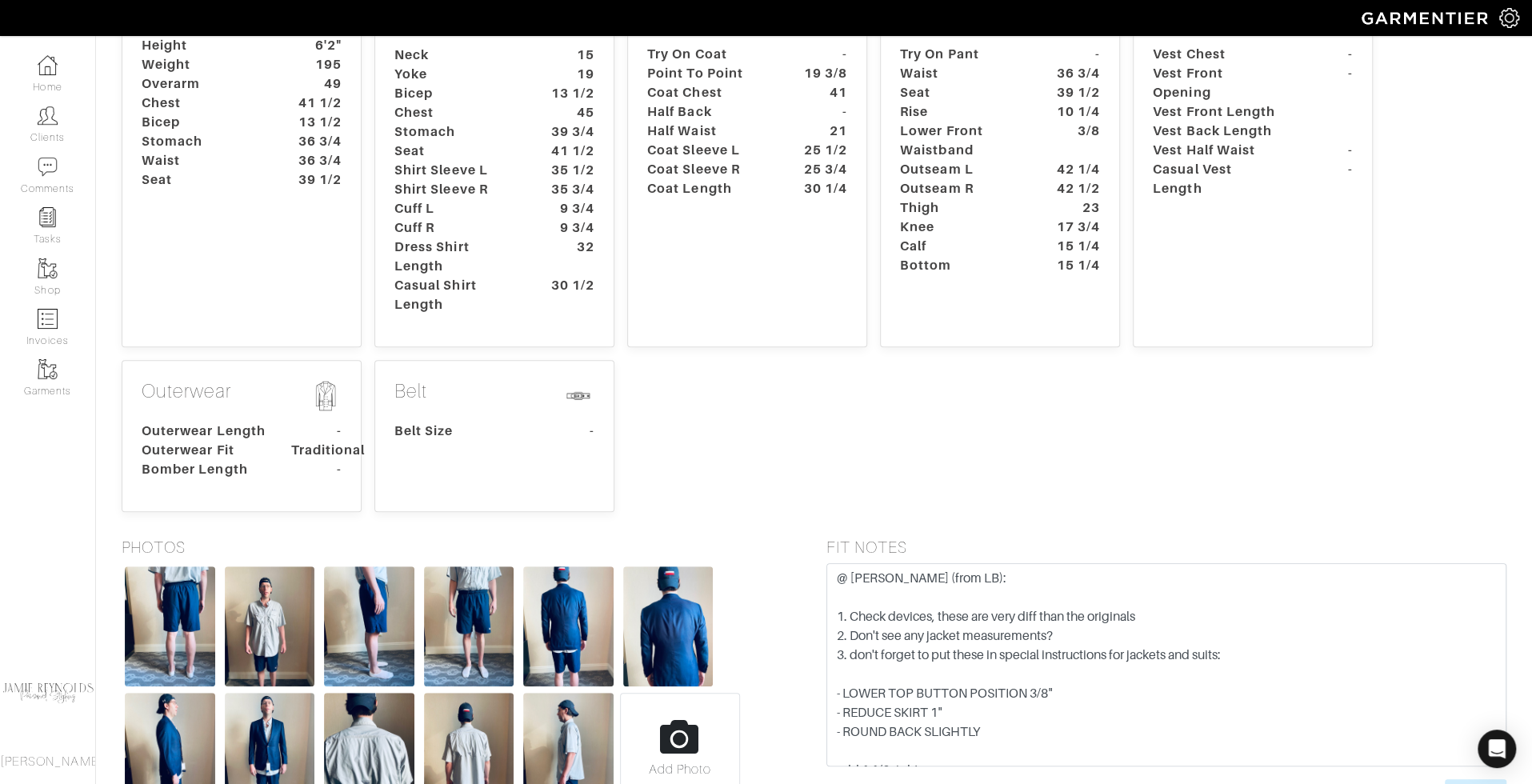
scroll to position [360, 0]
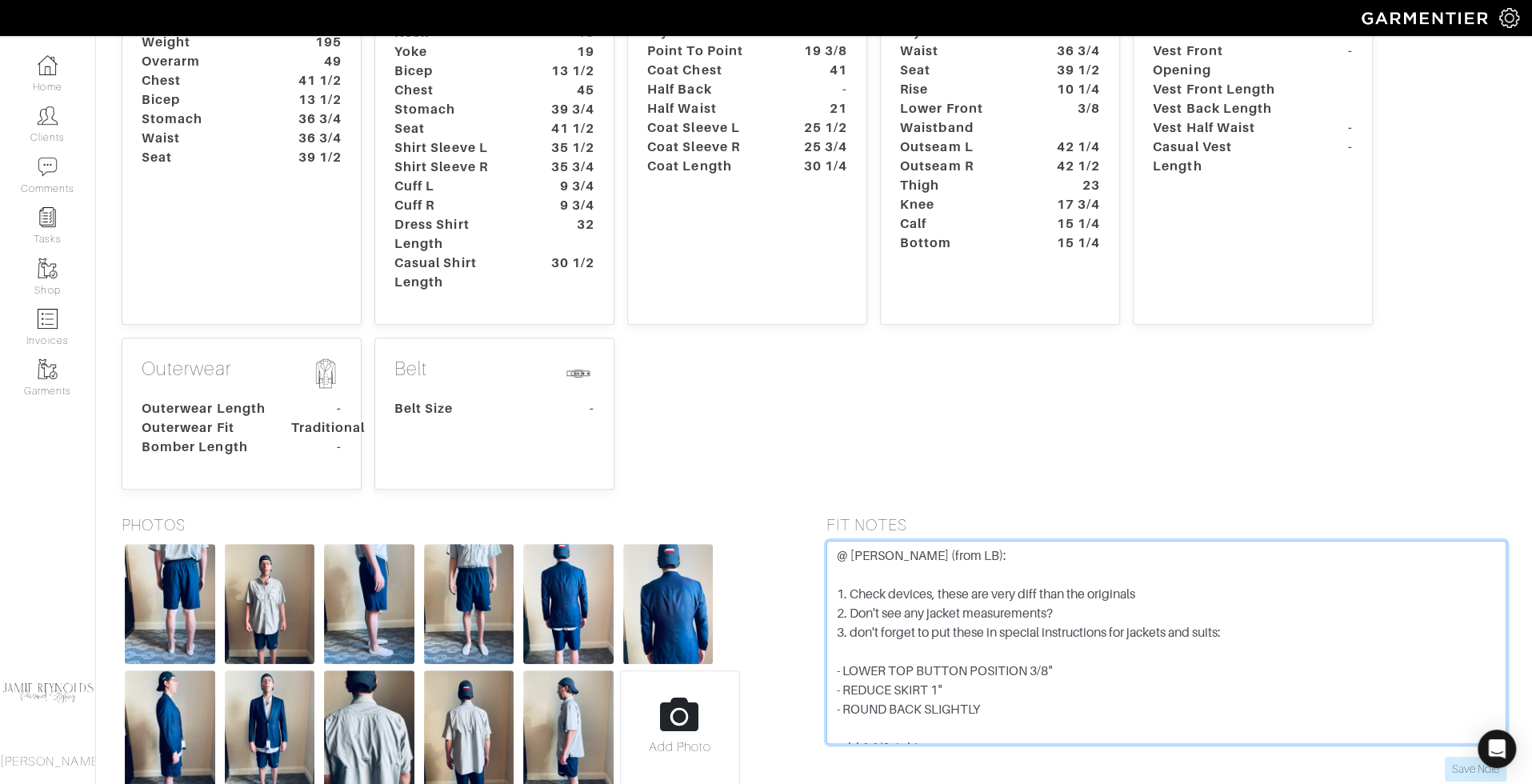
click at [980, 606] on textarea "@ Jamie (from LB): 1. Check devices, these are very diff than the originals 2. …" at bounding box center [1167, 642] width 681 height 203
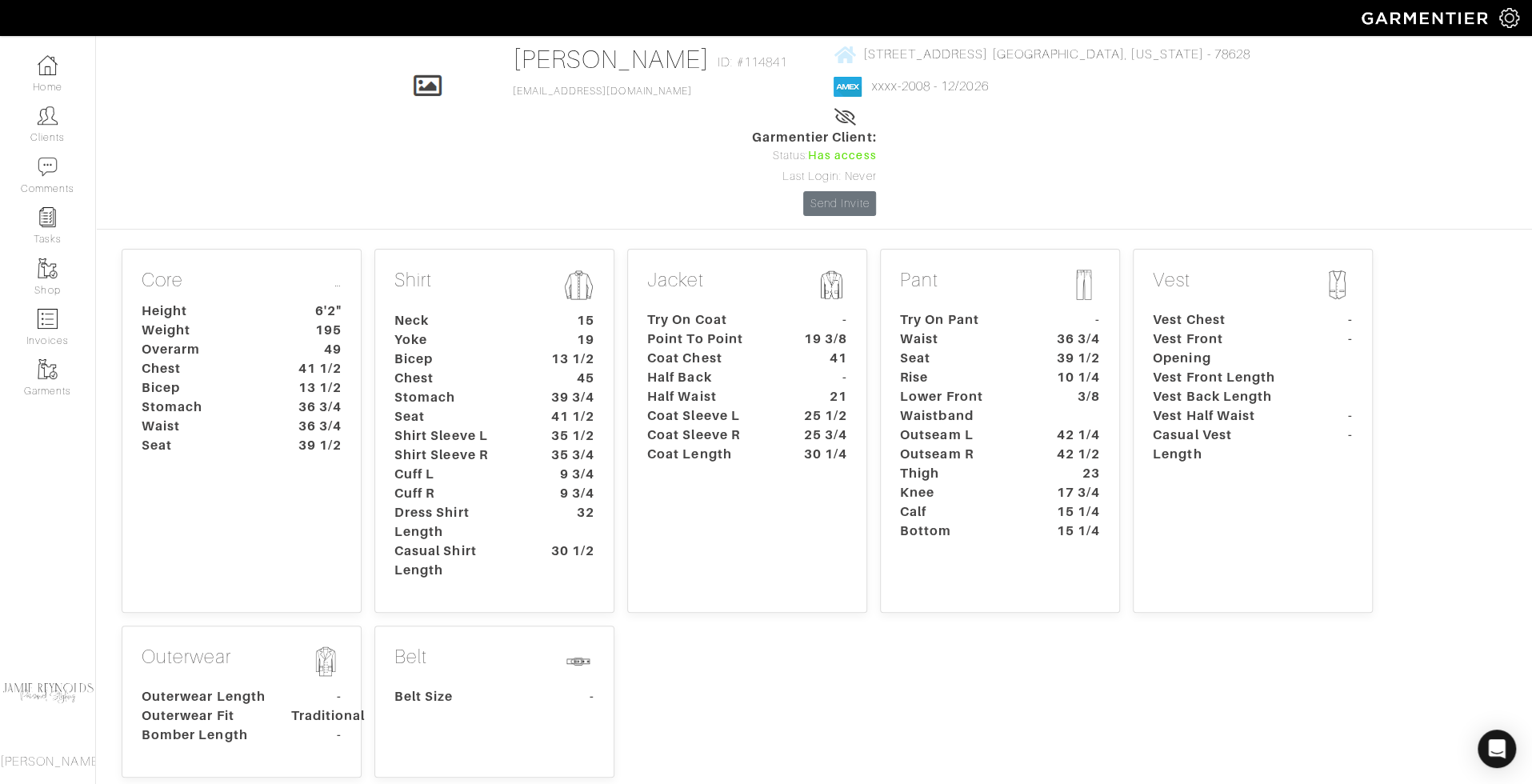
scroll to position [59, 0]
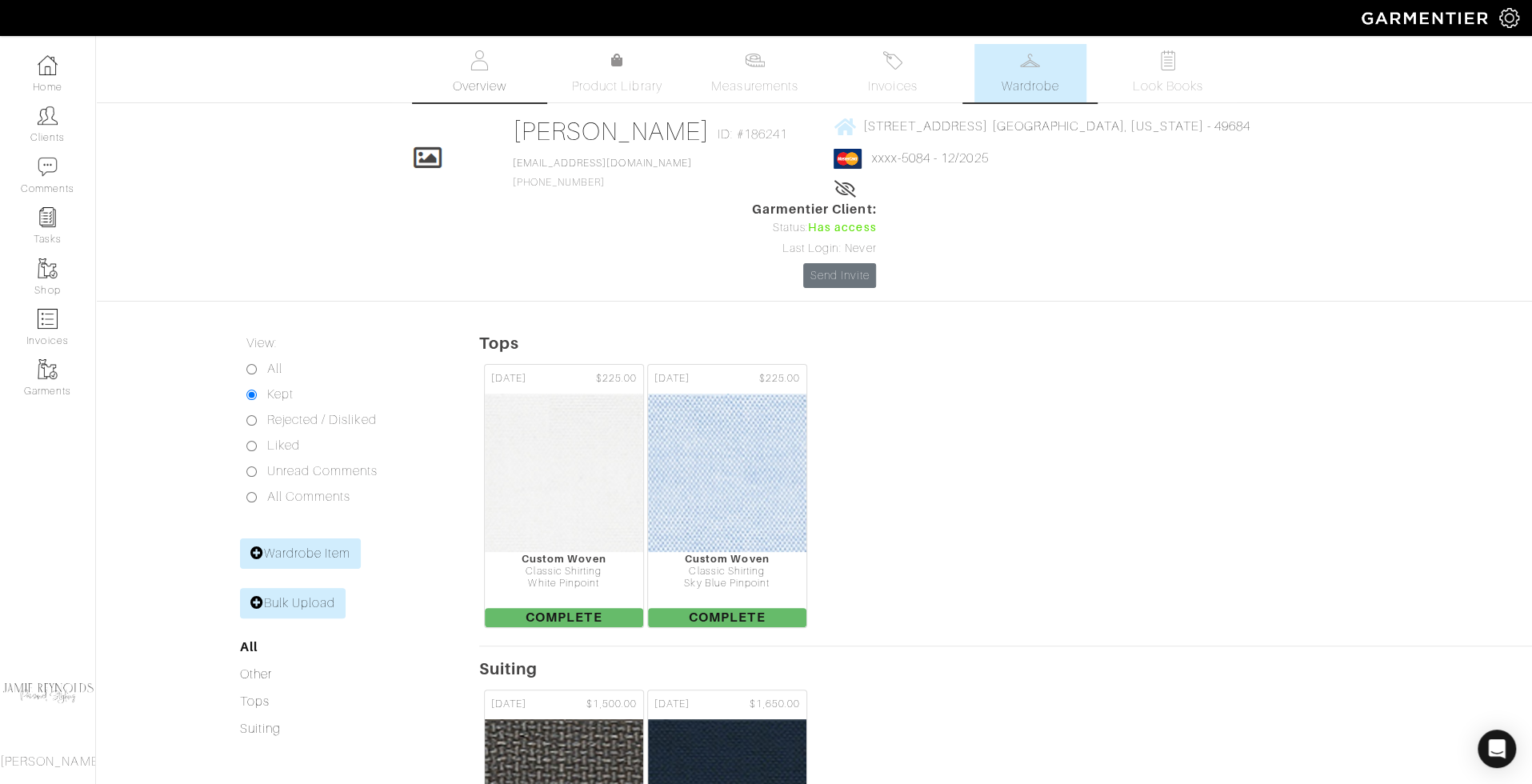
click at [469, 85] on span "Overview" at bounding box center [478, 86] width 53 height 19
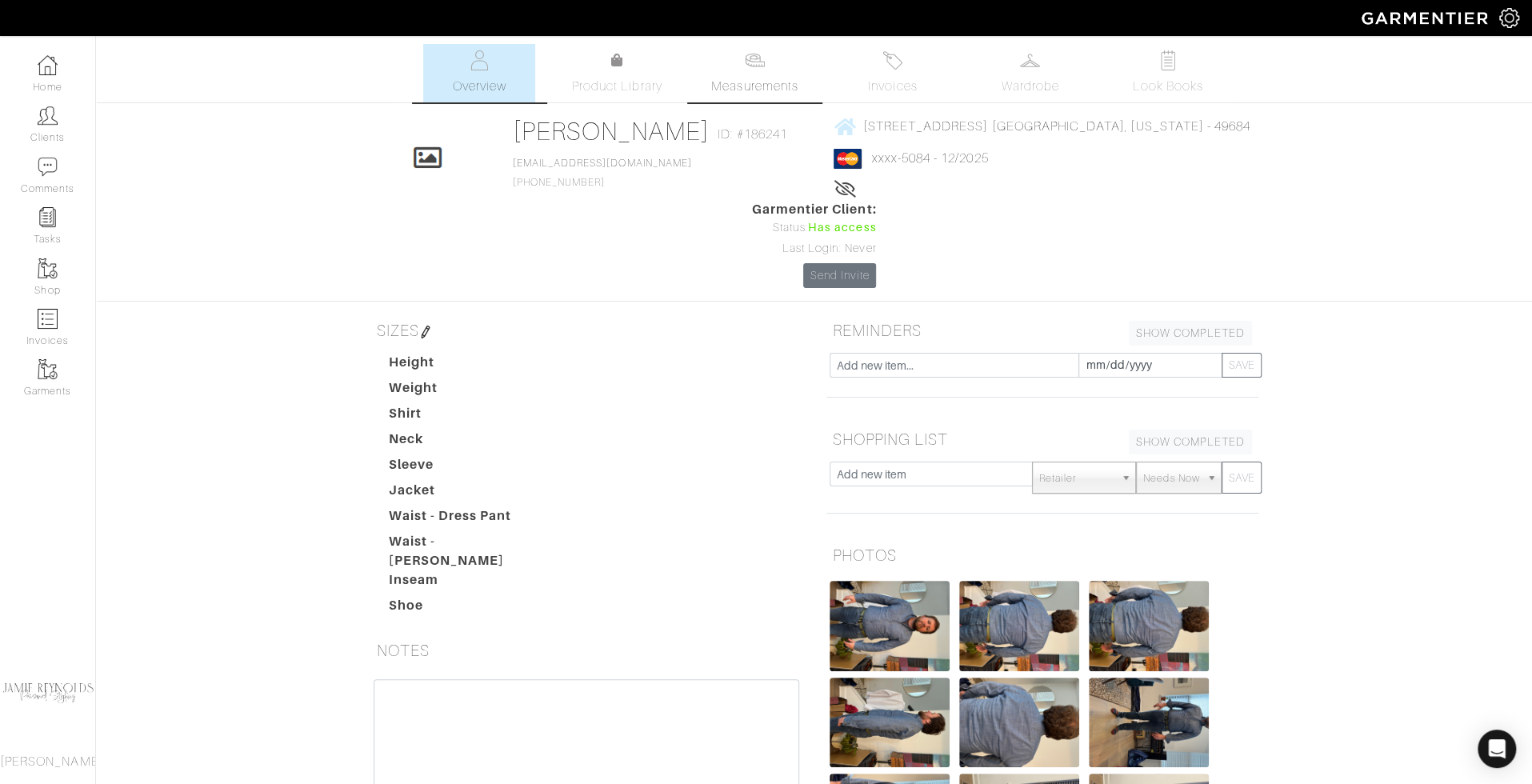
click at [743, 77] on span "Measurements" at bounding box center [755, 86] width 87 height 19
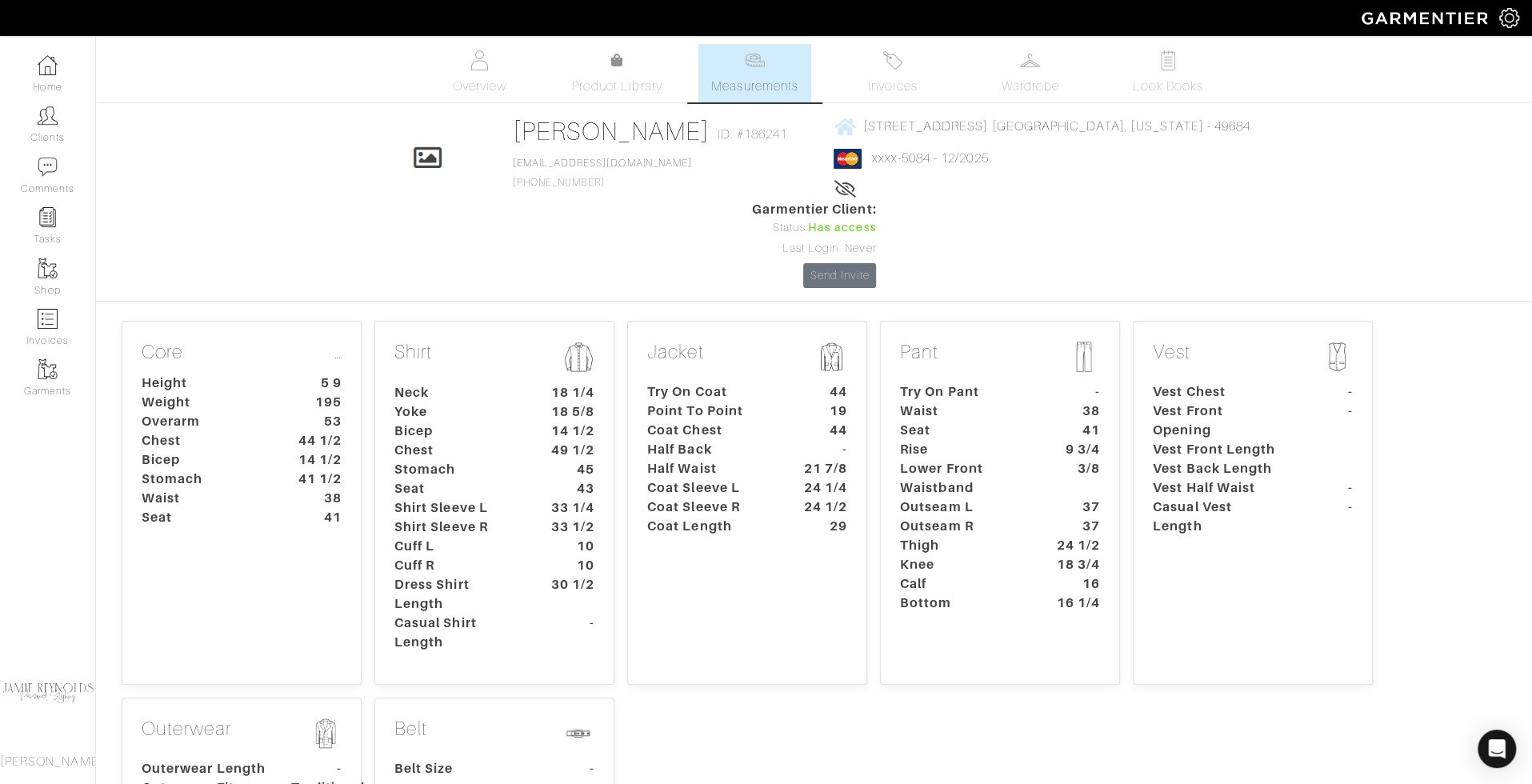
scroll to position [612, 0]
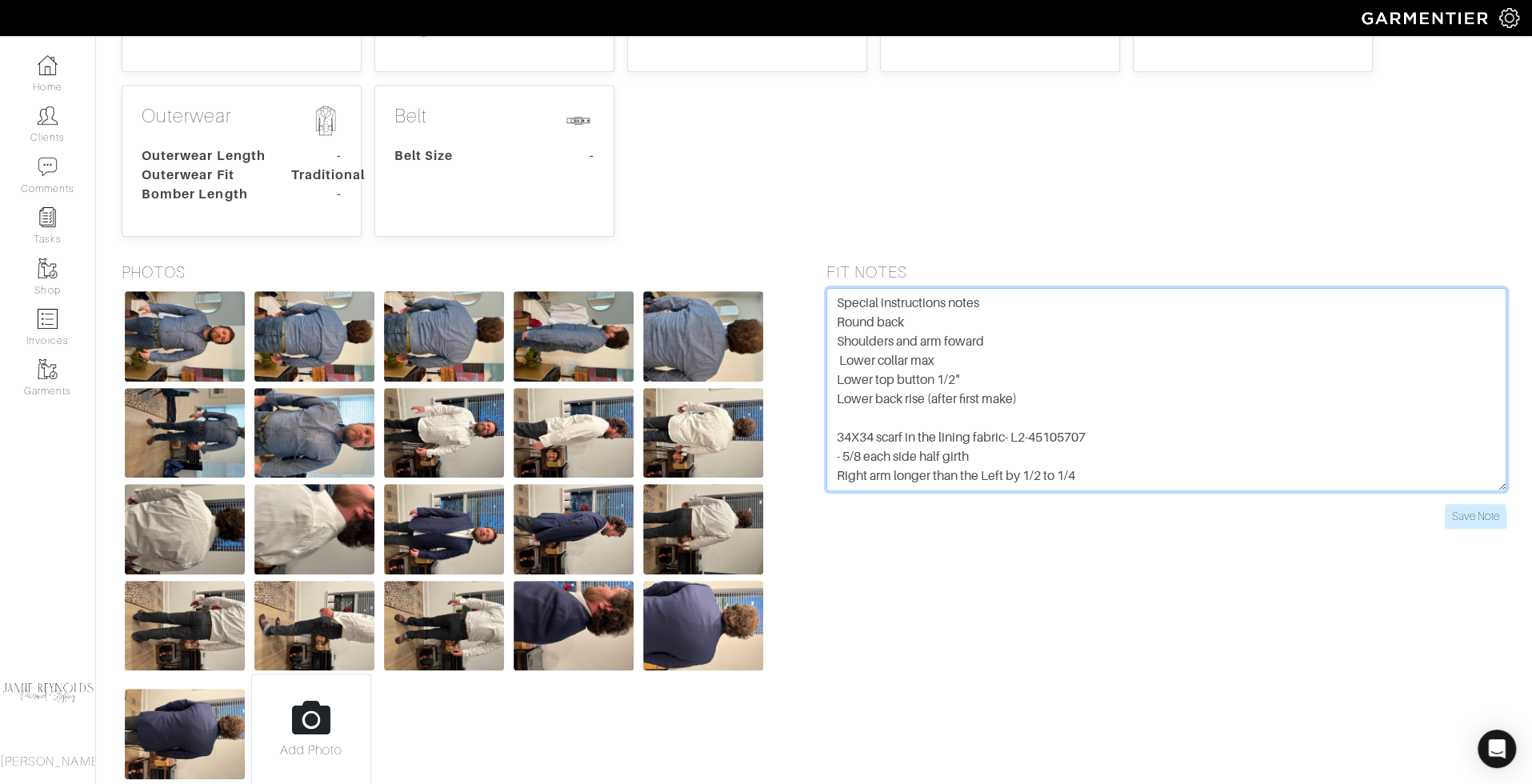
click at [1018, 299] on textarea "Special instructions notes Round back Shoulders and arm foward Lower collar max…" at bounding box center [1167, 389] width 681 height 203
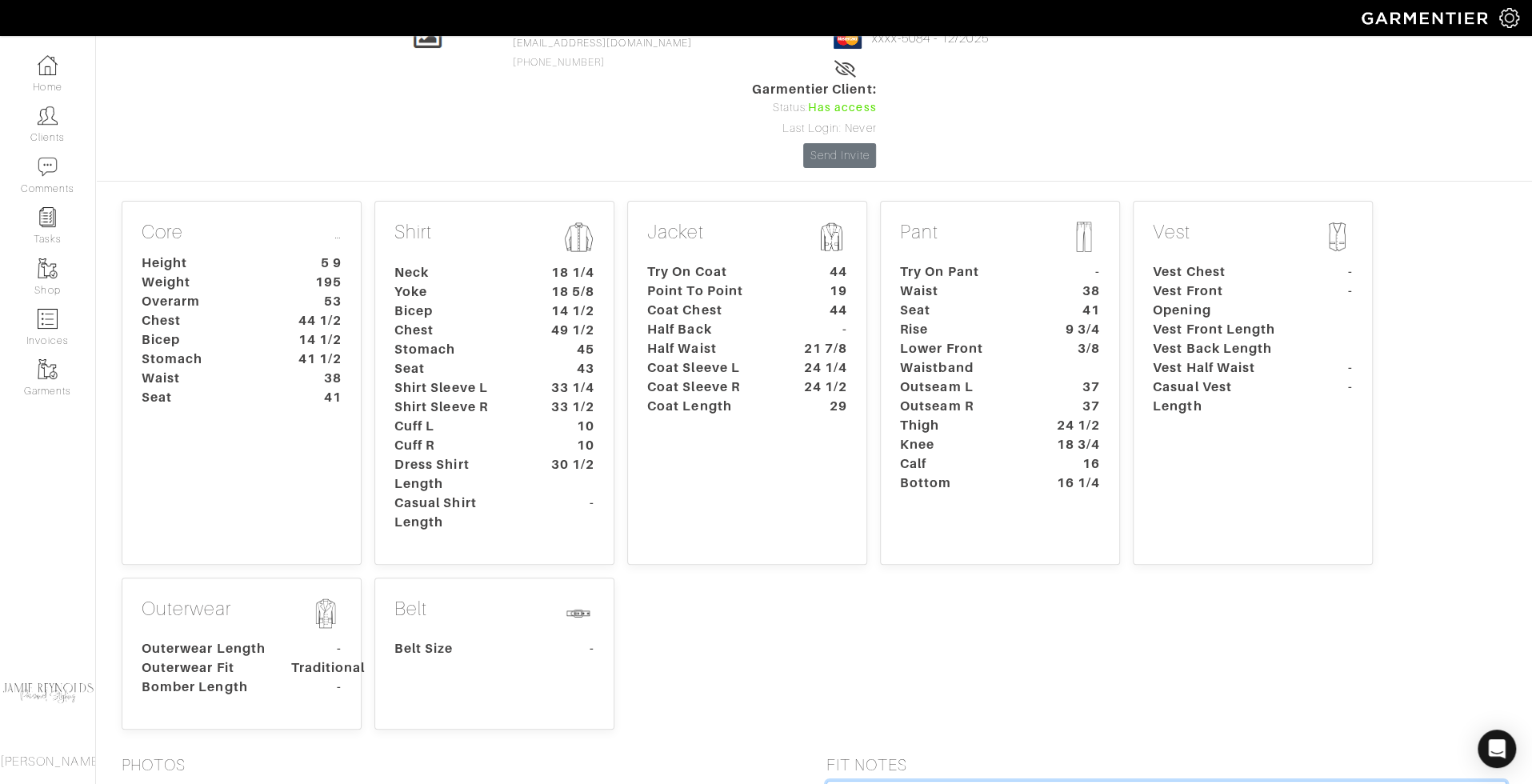
scroll to position [110, 0]
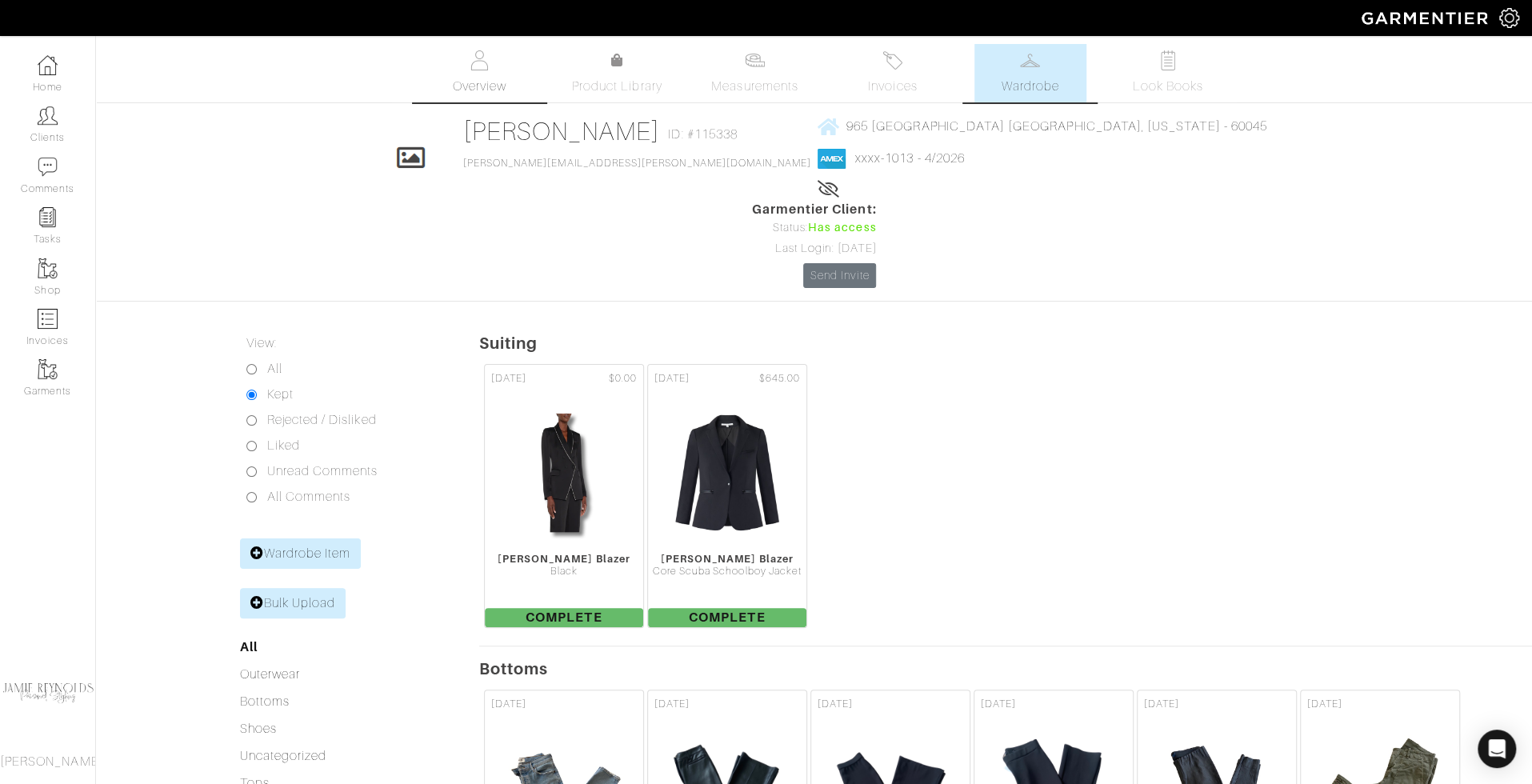
click at [466, 80] on span "Overview" at bounding box center [478, 86] width 53 height 19
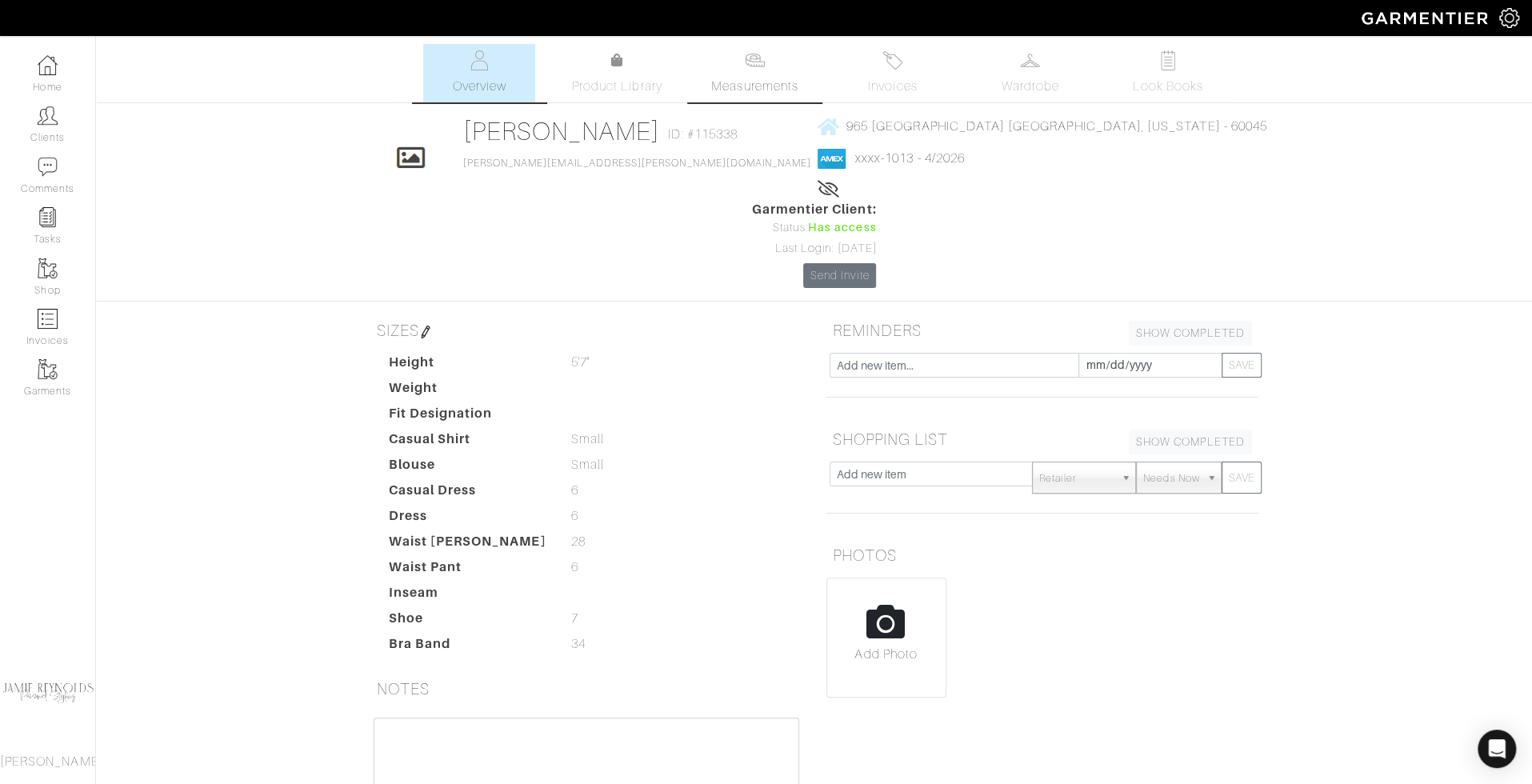
click at [754, 87] on span "Measurements" at bounding box center [755, 86] width 87 height 19
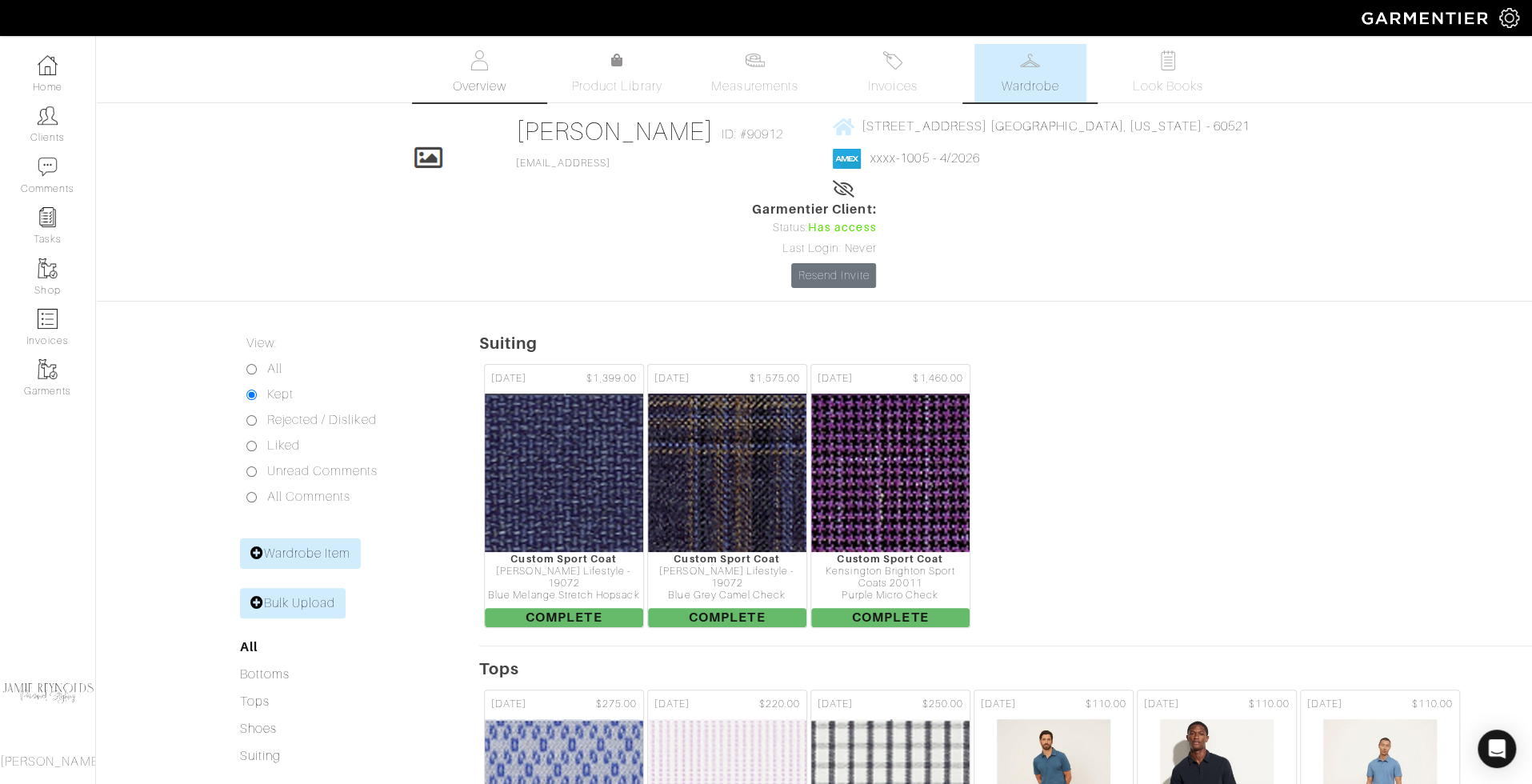
click at [464, 73] on link "Overview" at bounding box center [479, 73] width 112 height 58
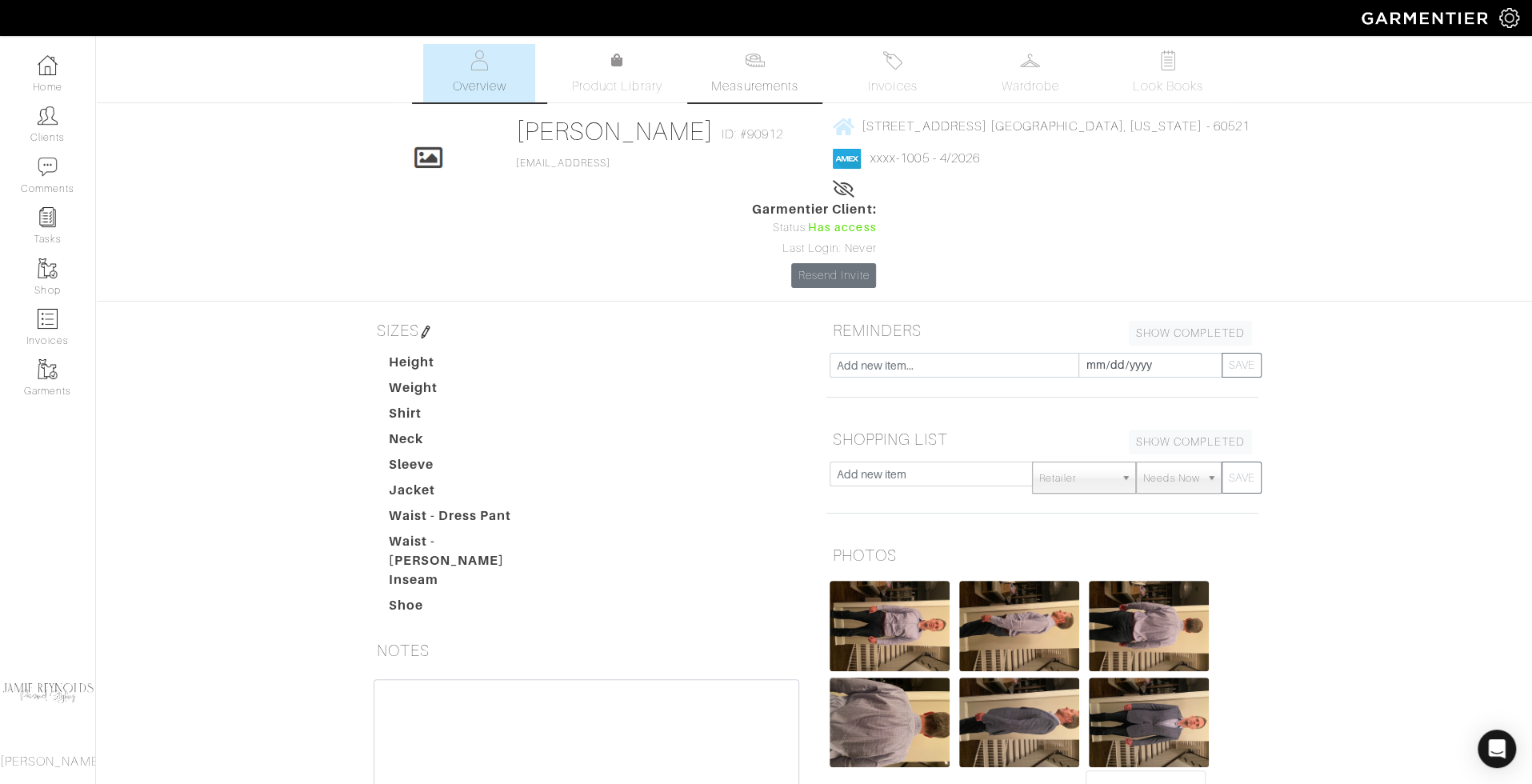
click at [745, 68] on img at bounding box center [755, 61] width 20 height 20
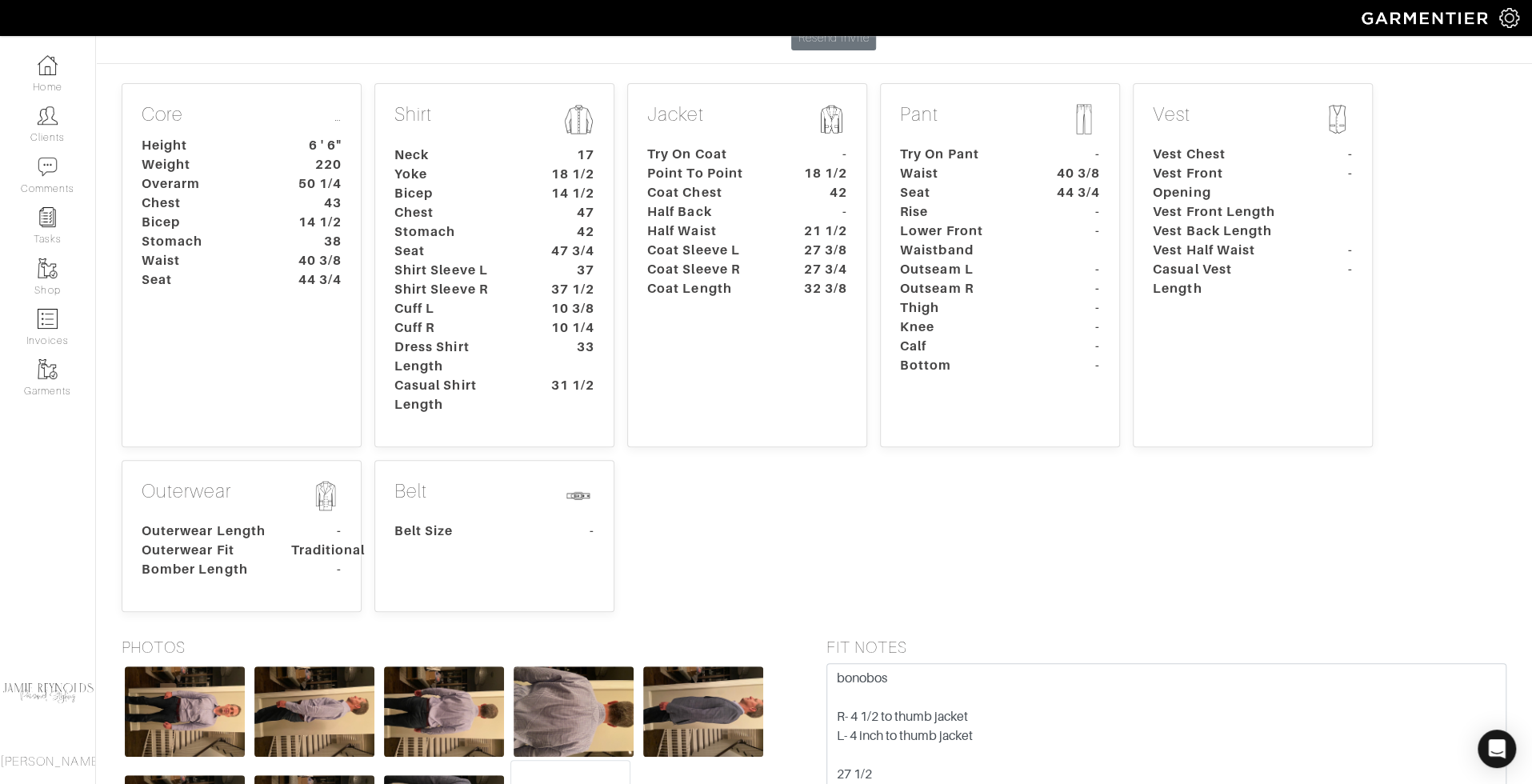
scroll to position [270, 0]
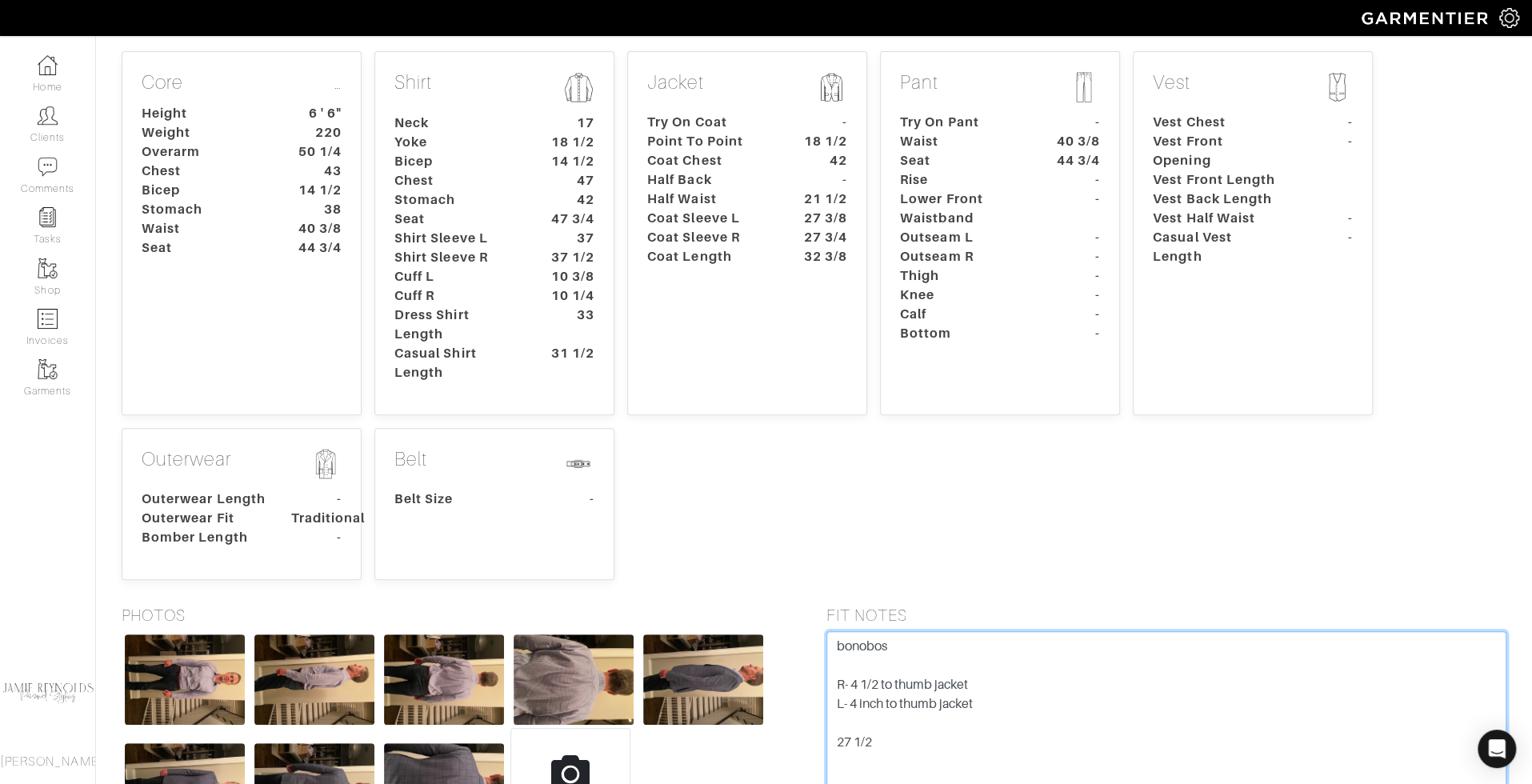
click at [949, 587] on textarea "bonobos R- 4 1/2 to thumb jacket L- 4 inch to thumb jacket 27 1/2" at bounding box center [1167, 732] width 681 height 203
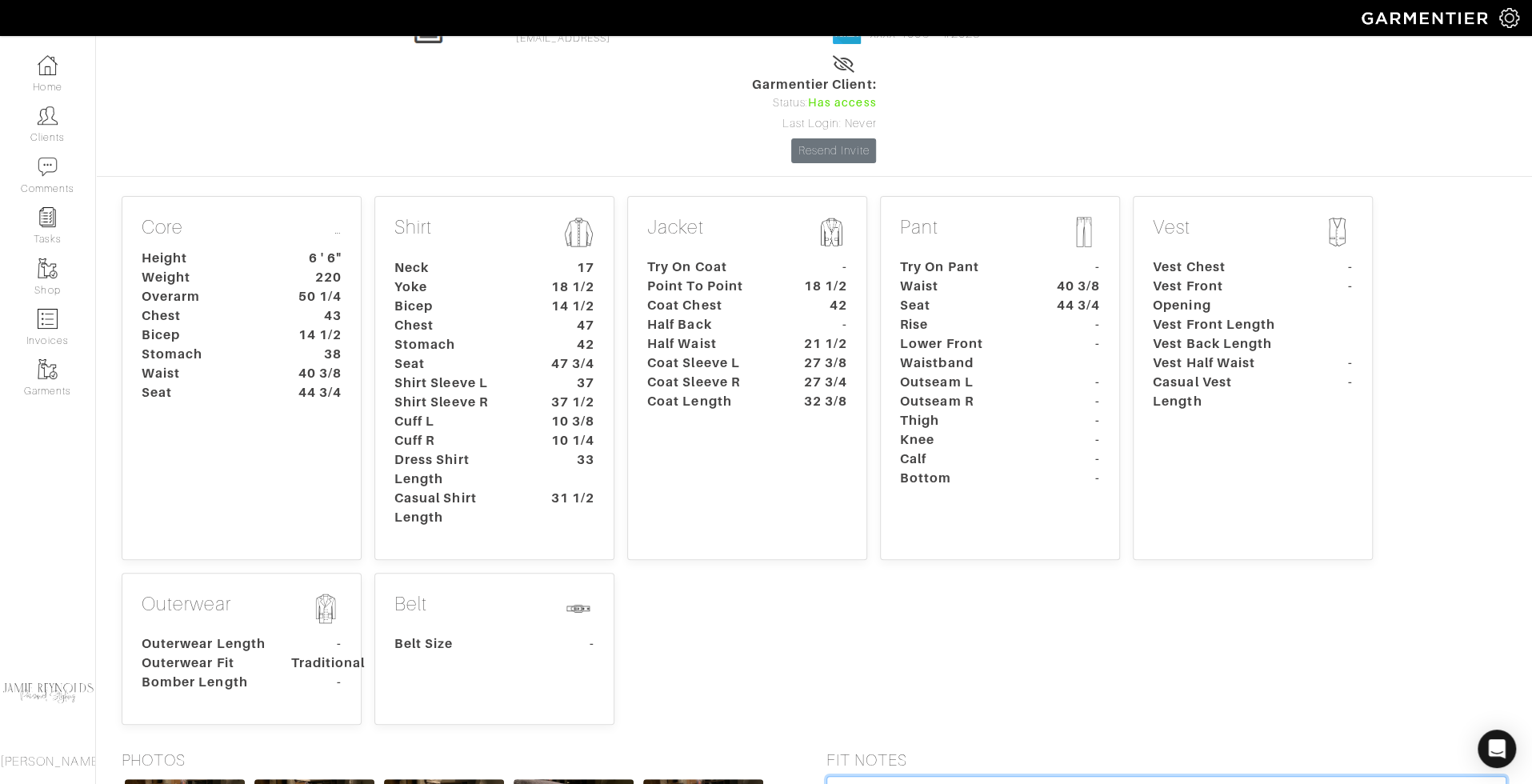
scroll to position [104, 0]
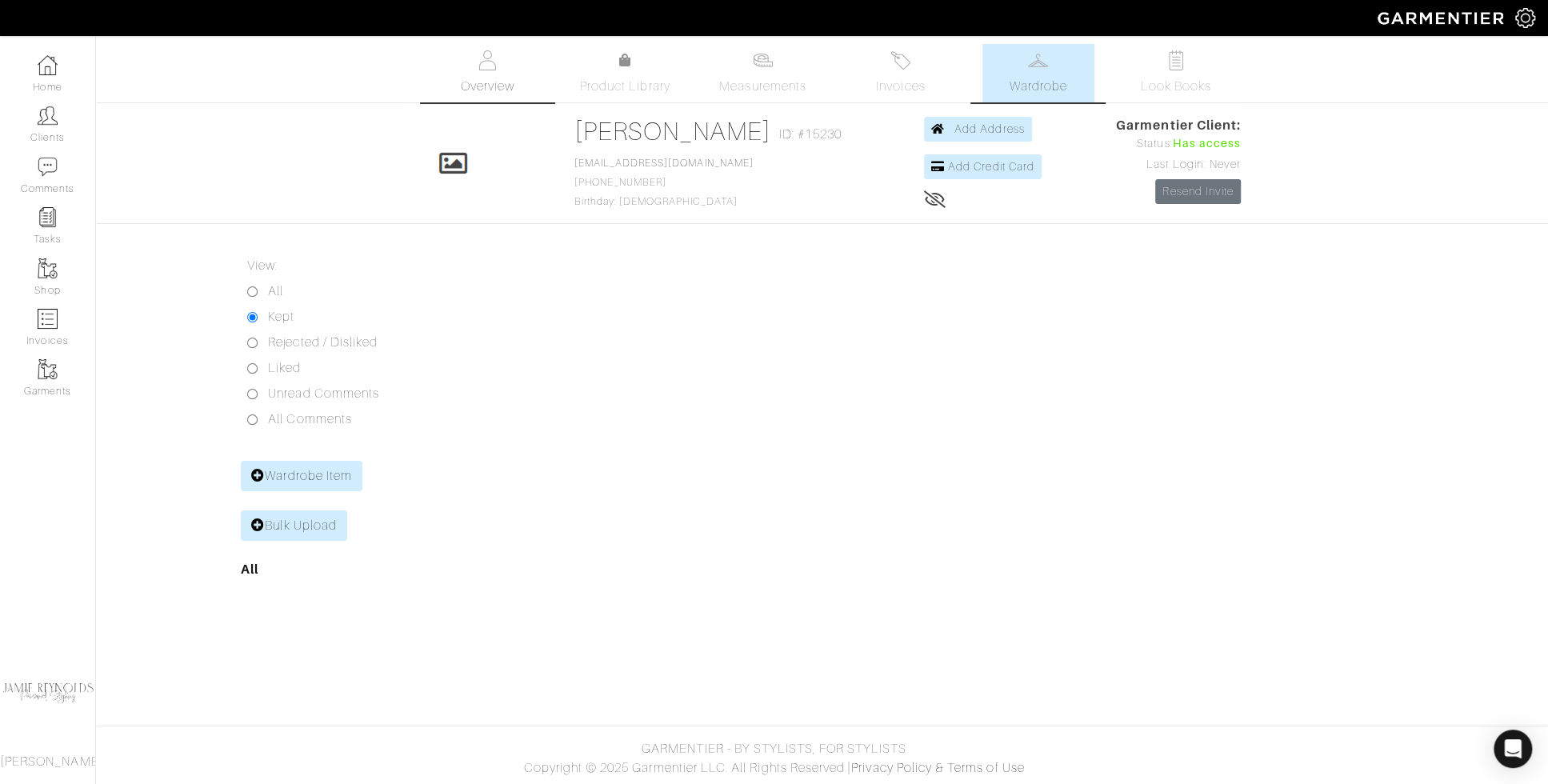
click at [501, 77] on span "Overview" at bounding box center [486, 86] width 53 height 19
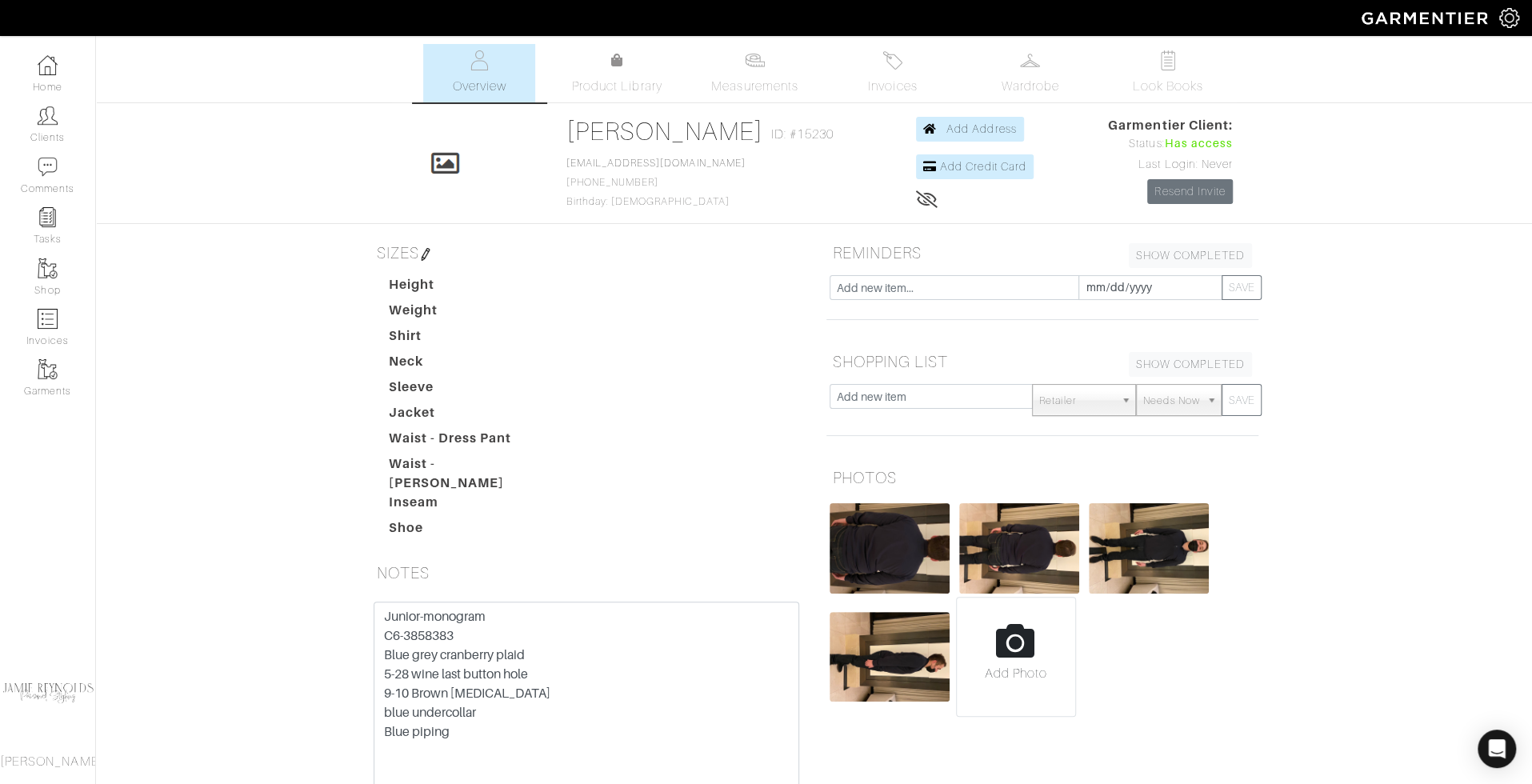
scroll to position [140, 0]
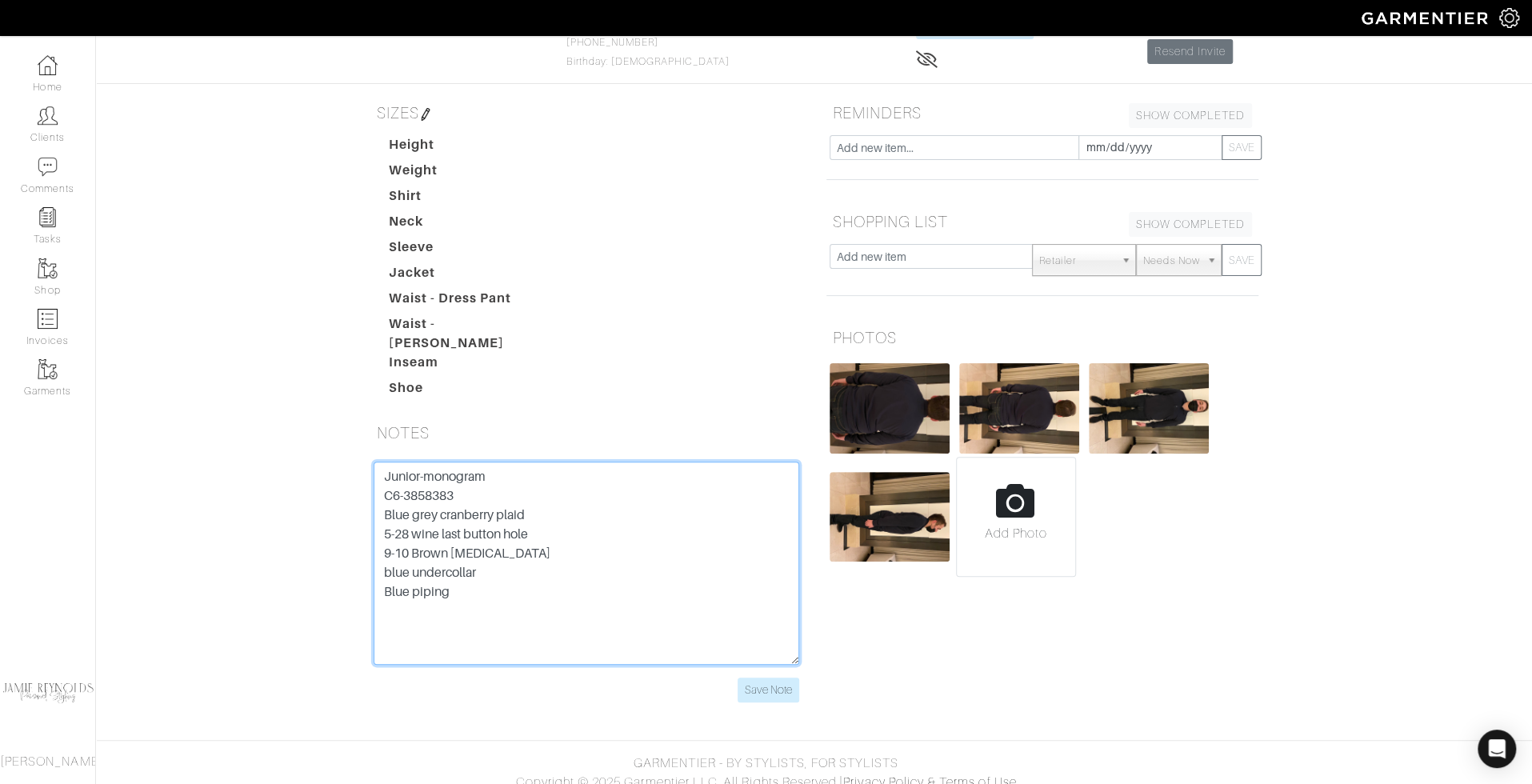
click at [614, 539] on textarea "Junior-monogram C6-3858383 Blue grey cranberry plaid 5-28 wine last button hole…" at bounding box center [586, 563] width 426 height 203
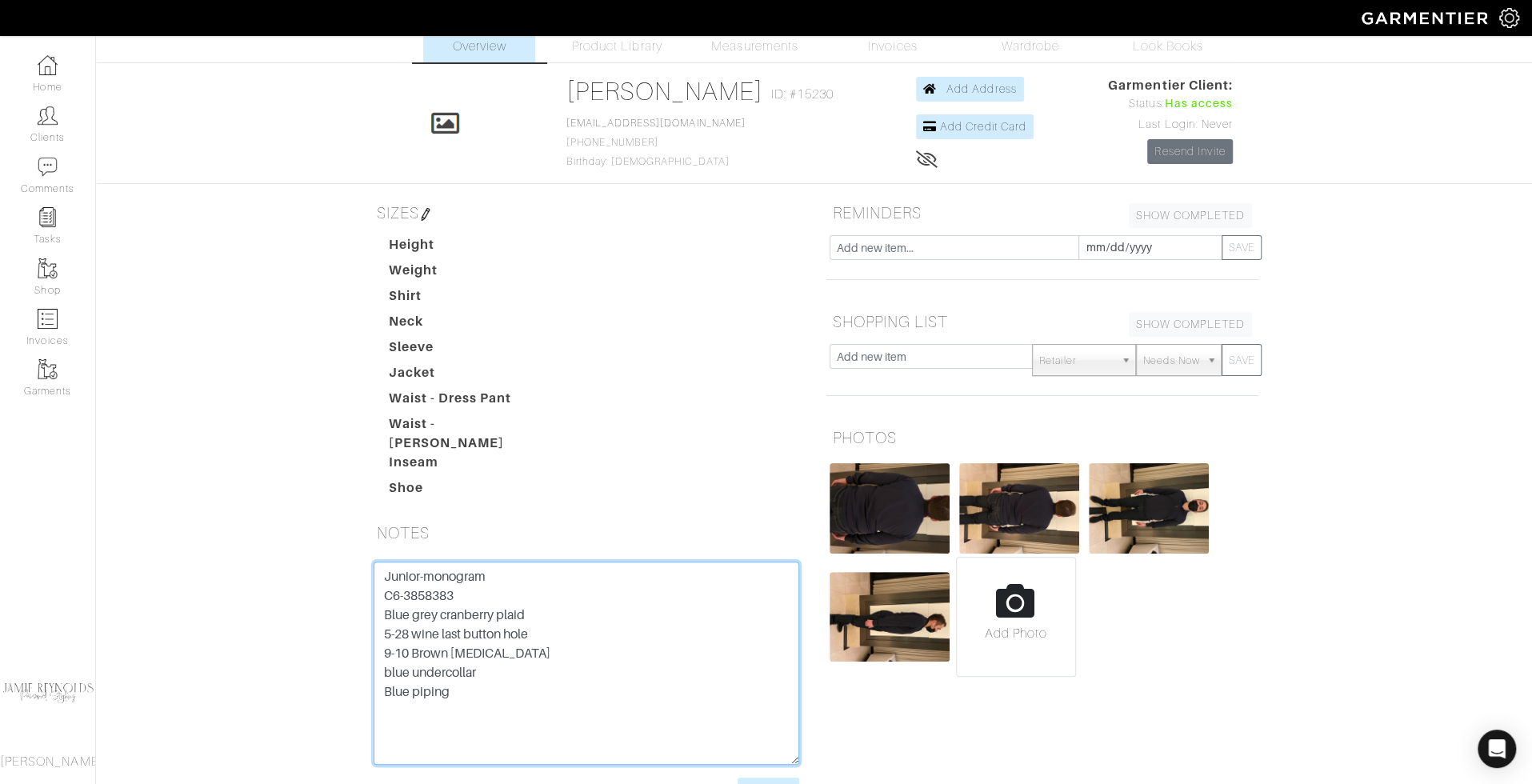
scroll to position [0, 0]
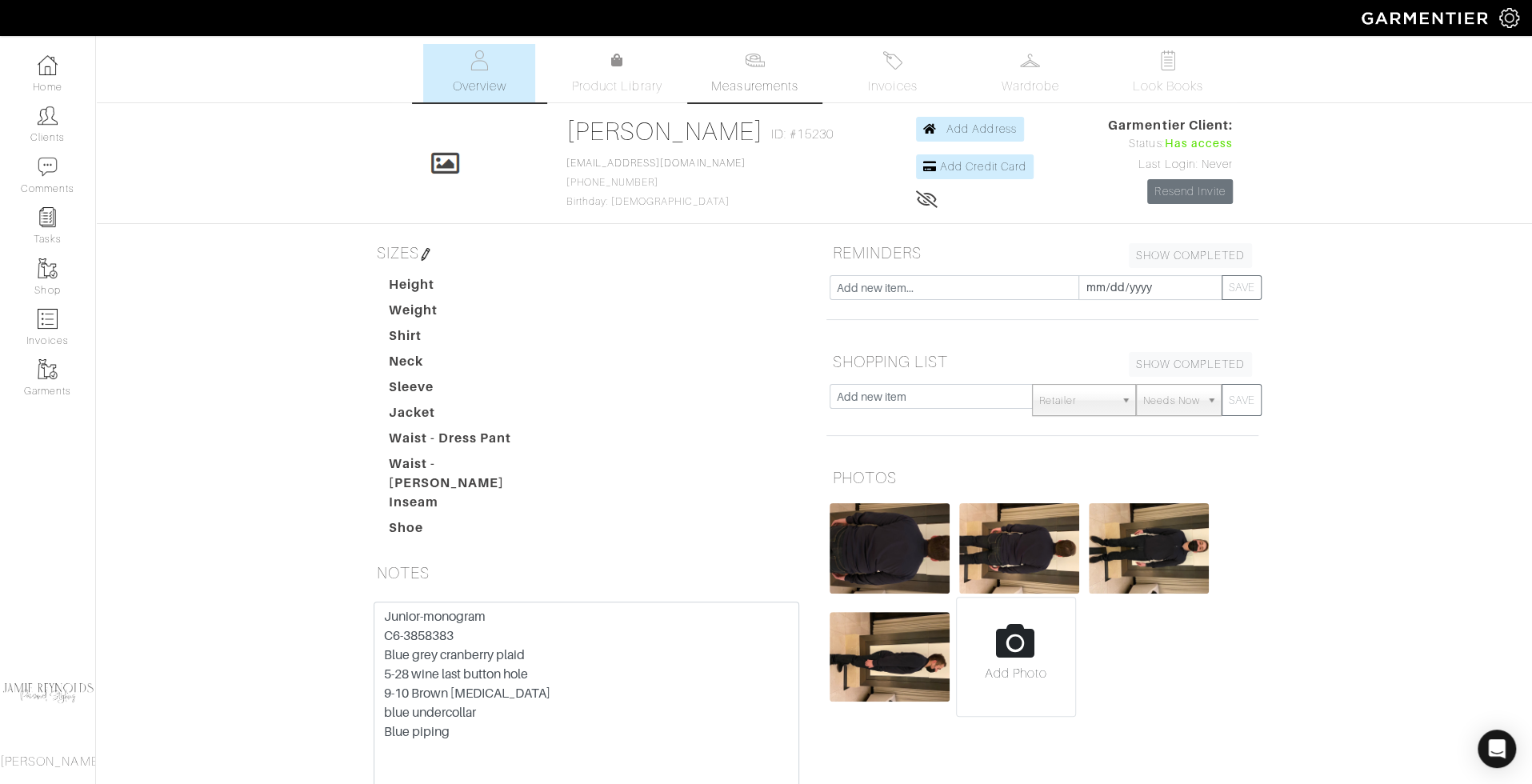
click at [738, 69] on link "Measurements" at bounding box center [755, 73] width 113 height 58
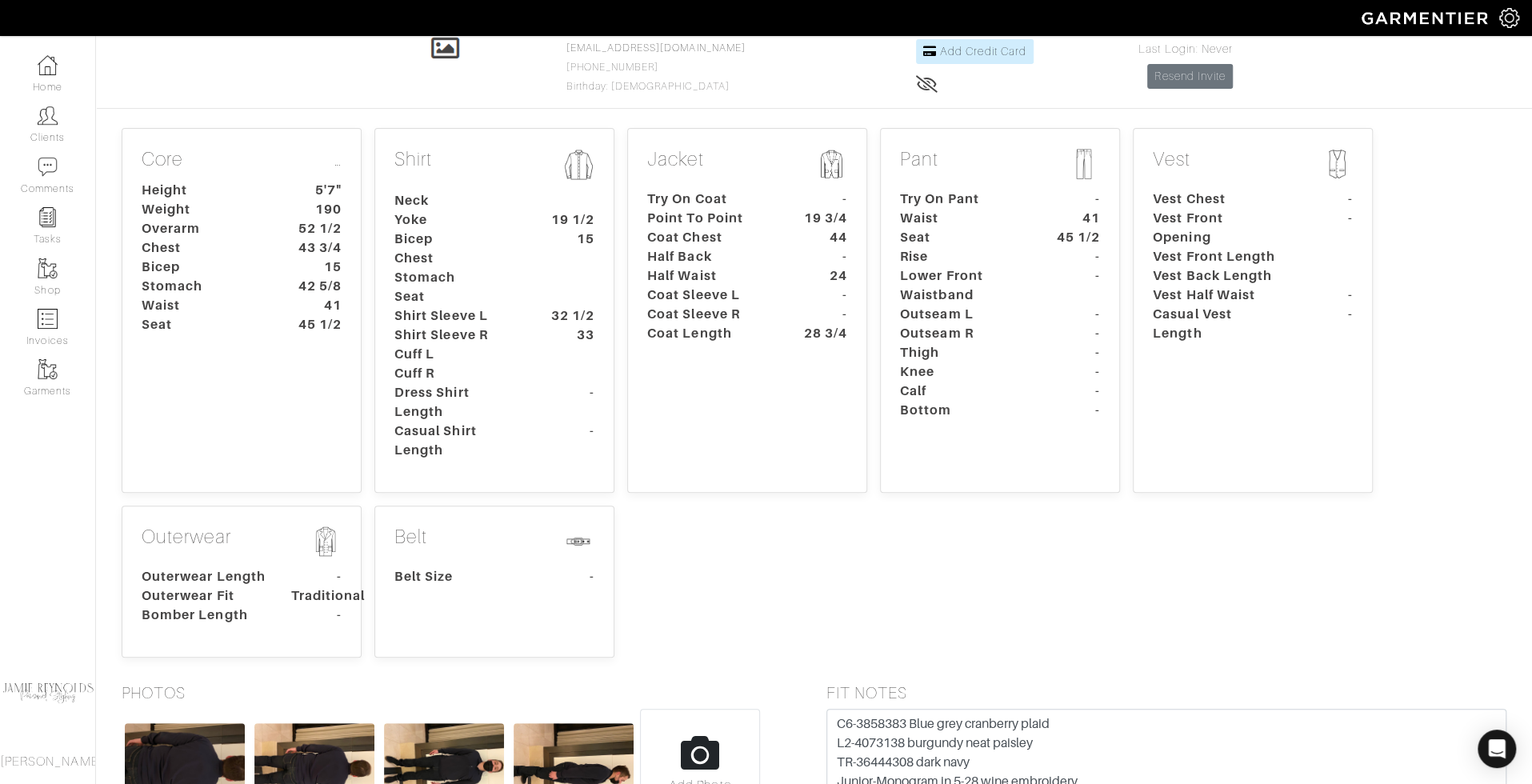
scroll to position [354, 0]
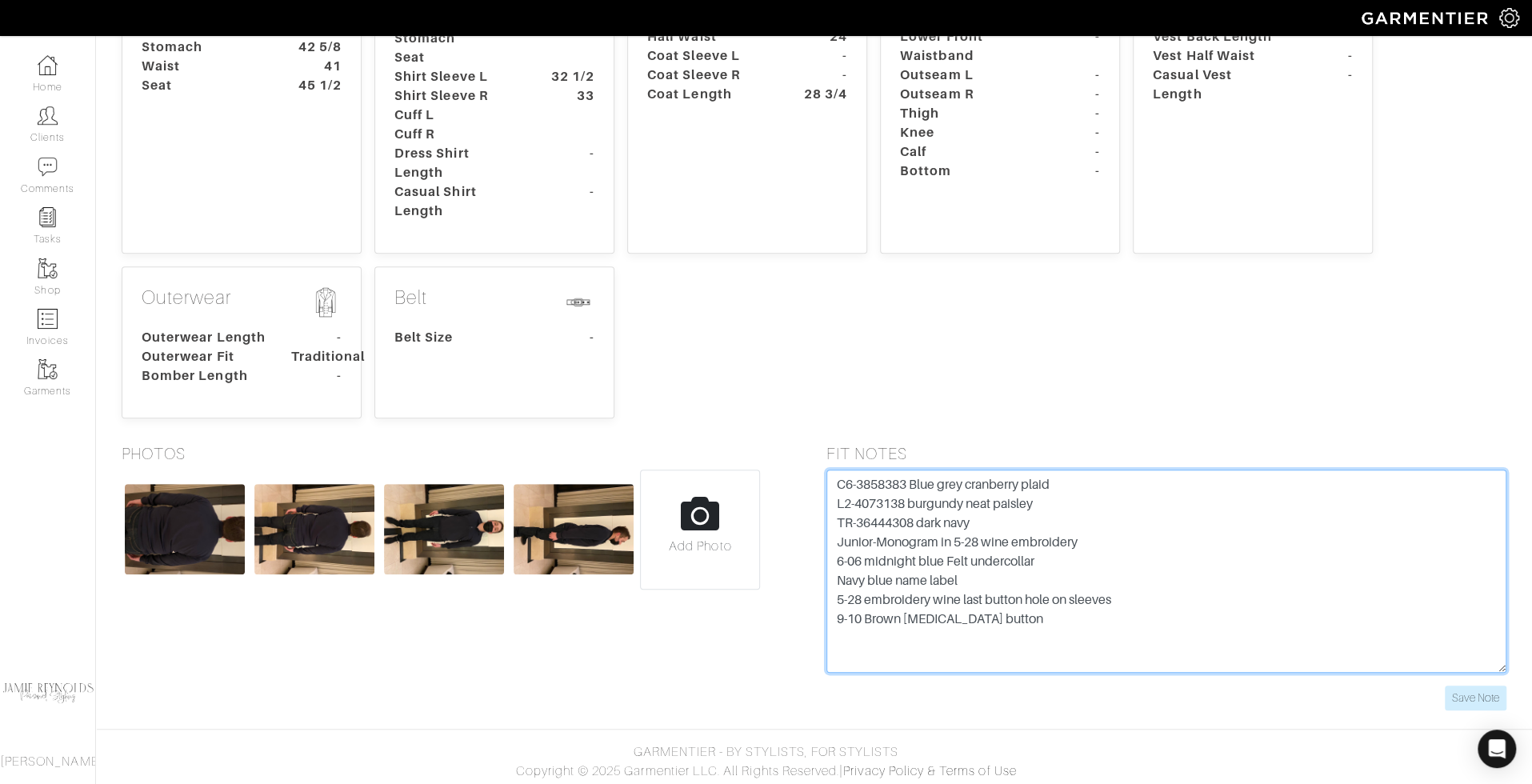
click at [1110, 559] on textarea "C6-3858383 Blue grey cranberry plaid L2-4073138 burgundy neat paisley TR-364443…" at bounding box center [1167, 571] width 681 height 203
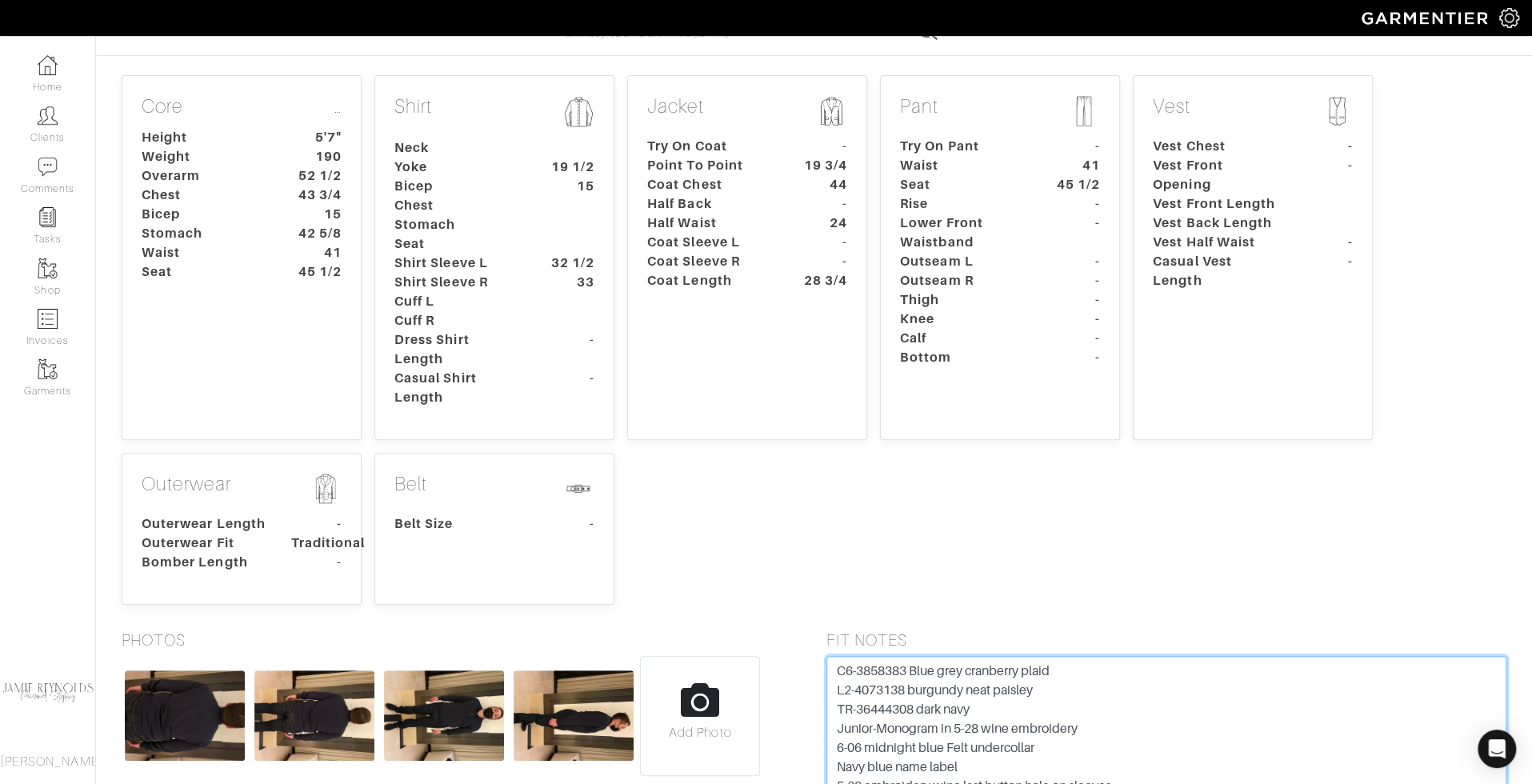
scroll to position [0, 0]
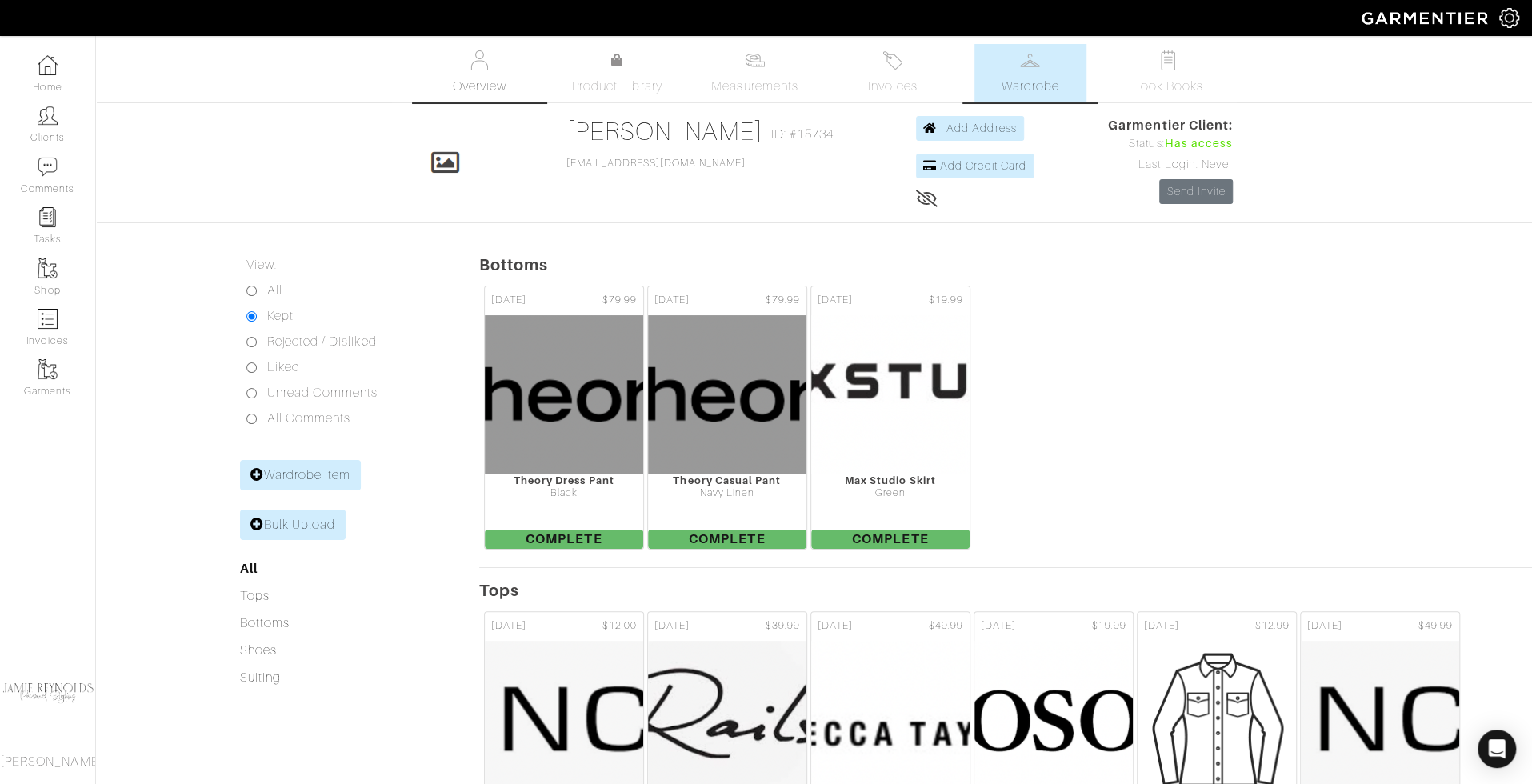
click at [470, 69] on img at bounding box center [480, 61] width 20 height 20
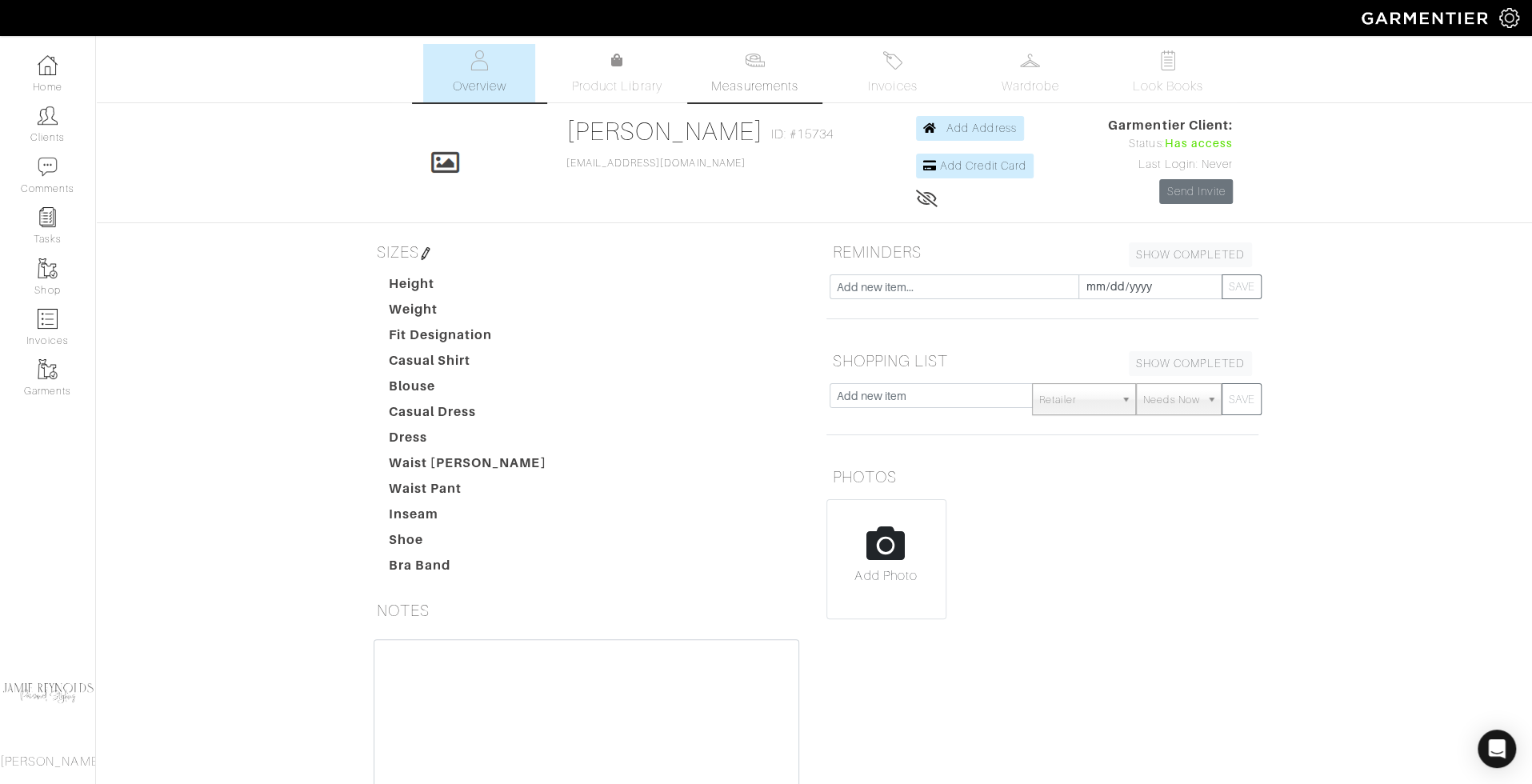
click at [745, 74] on link "Measurements" at bounding box center [755, 73] width 113 height 58
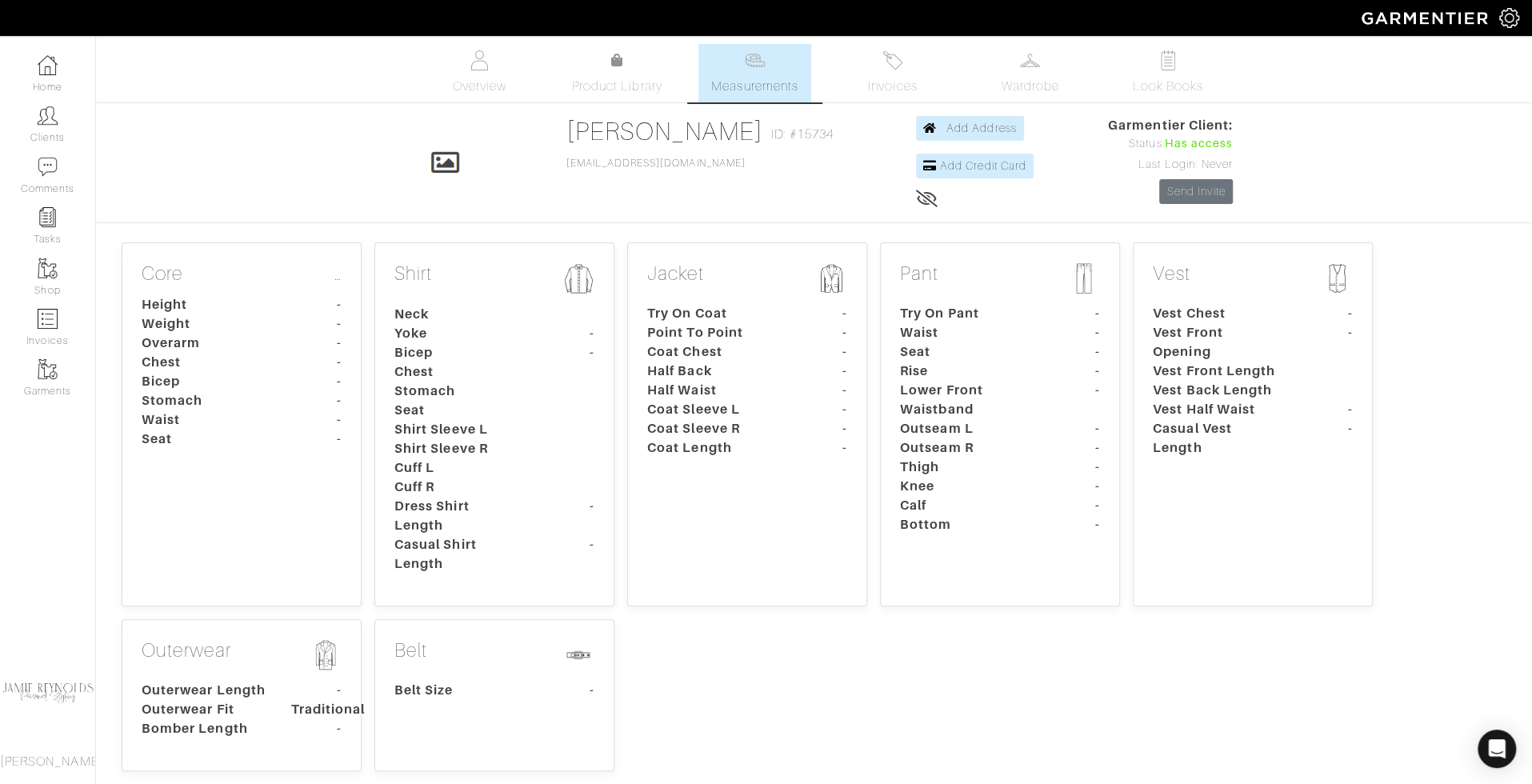
scroll to position [352, 0]
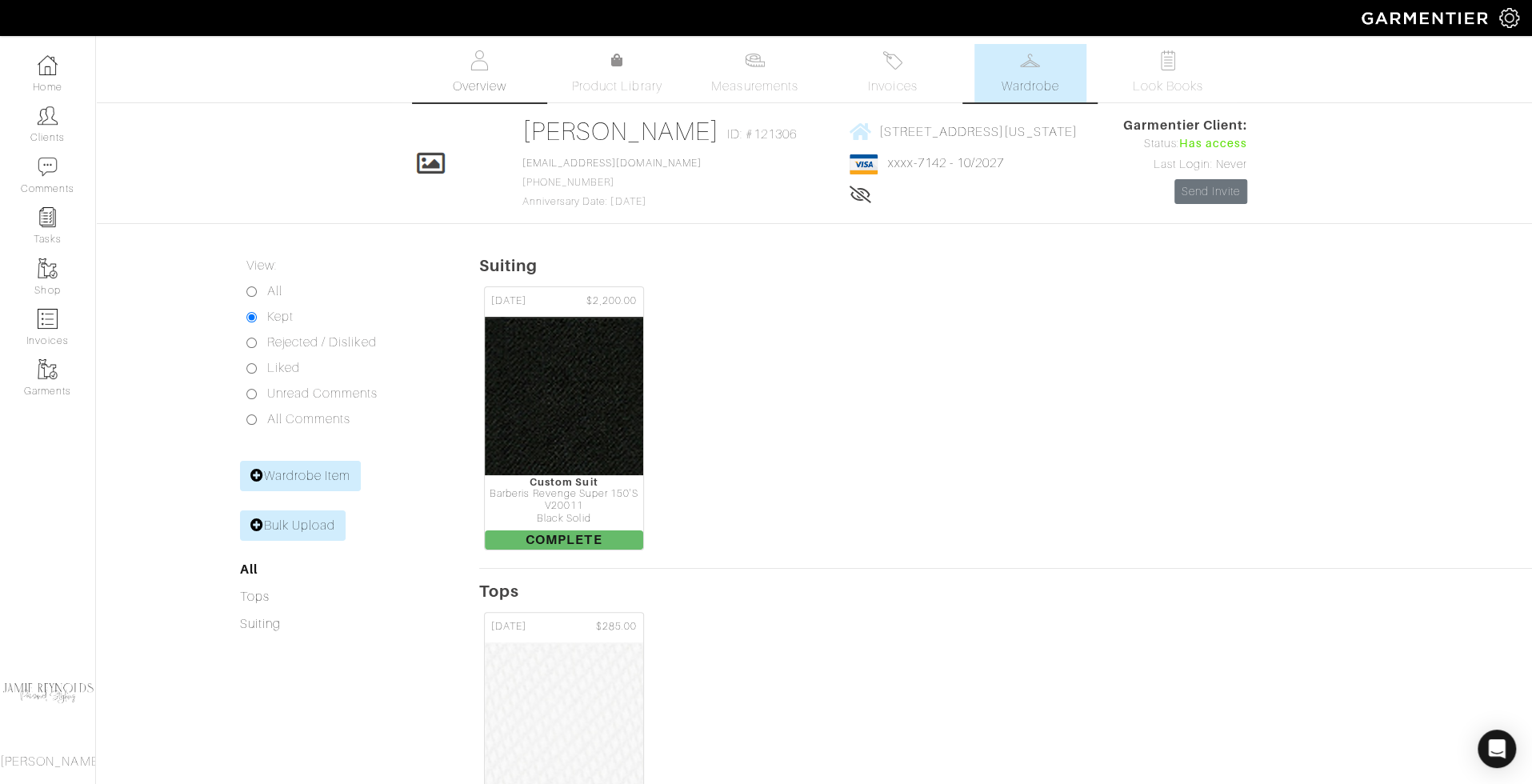
click at [475, 73] on link "Overview" at bounding box center [479, 73] width 112 height 58
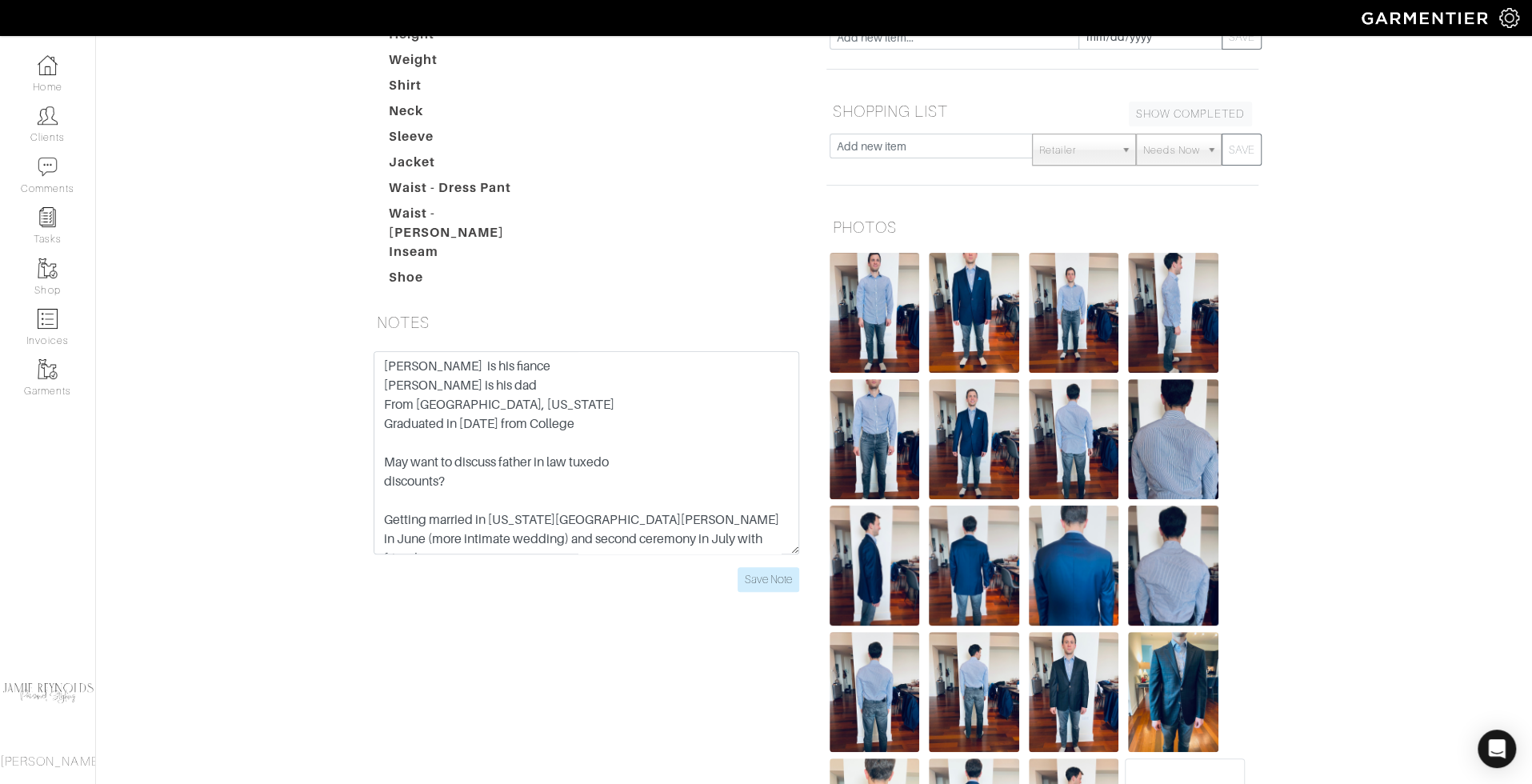
scroll to position [47, 0]
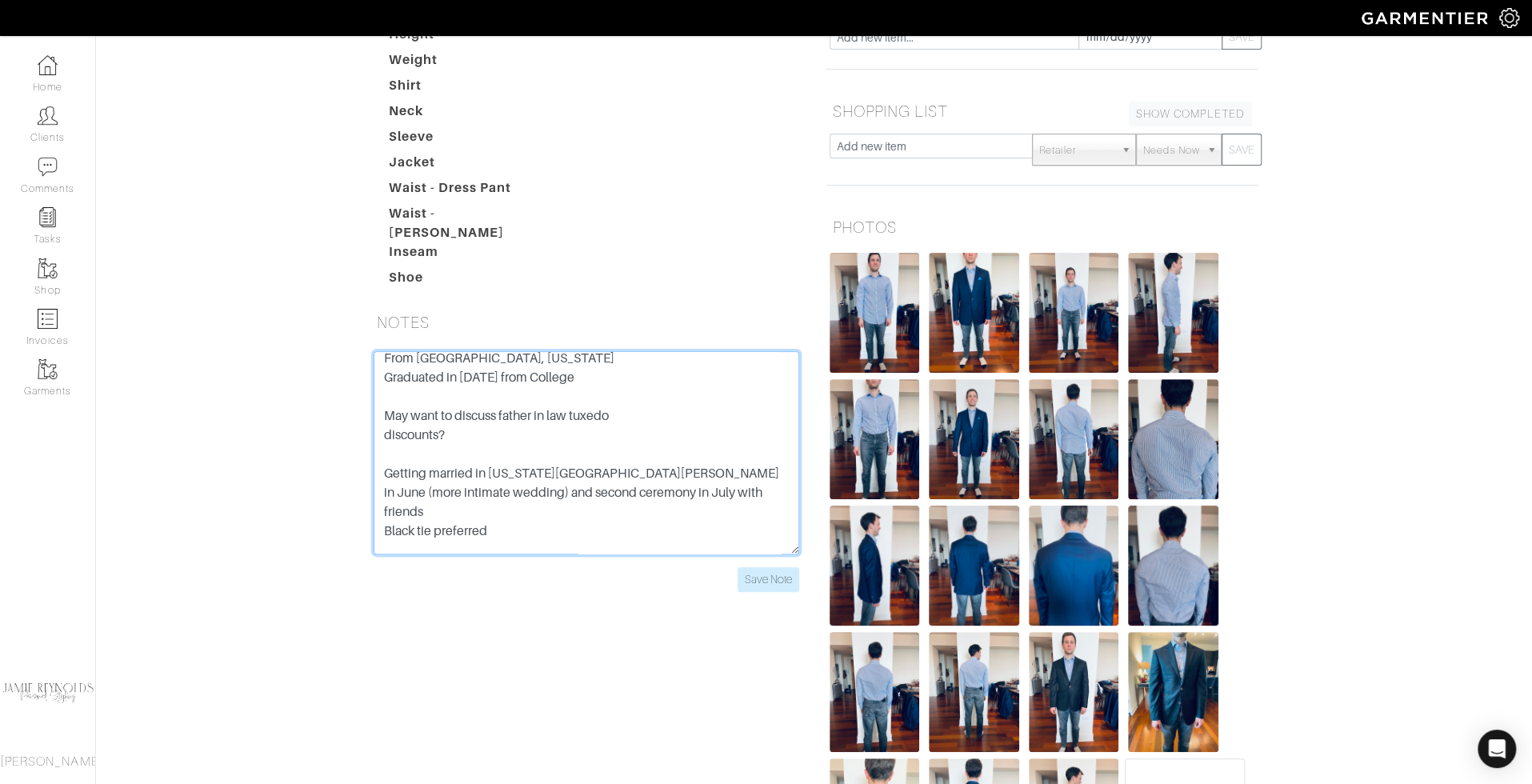
click at [613, 459] on textarea "Kathryn is his fiance Andrew is his dad From Memphis, Tennessee Graduated in 20…" at bounding box center [586, 452] width 426 height 203
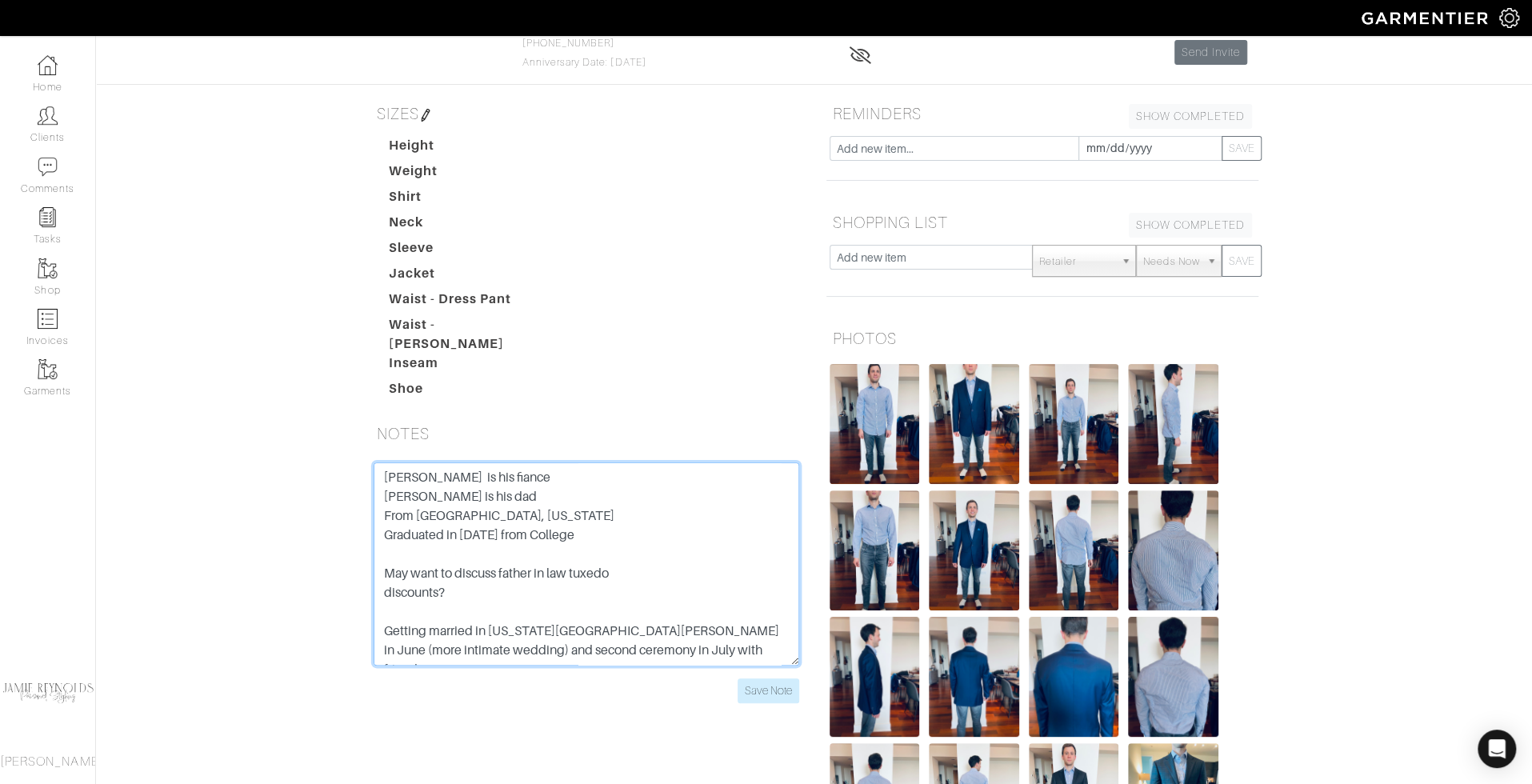
scroll to position [0, 0]
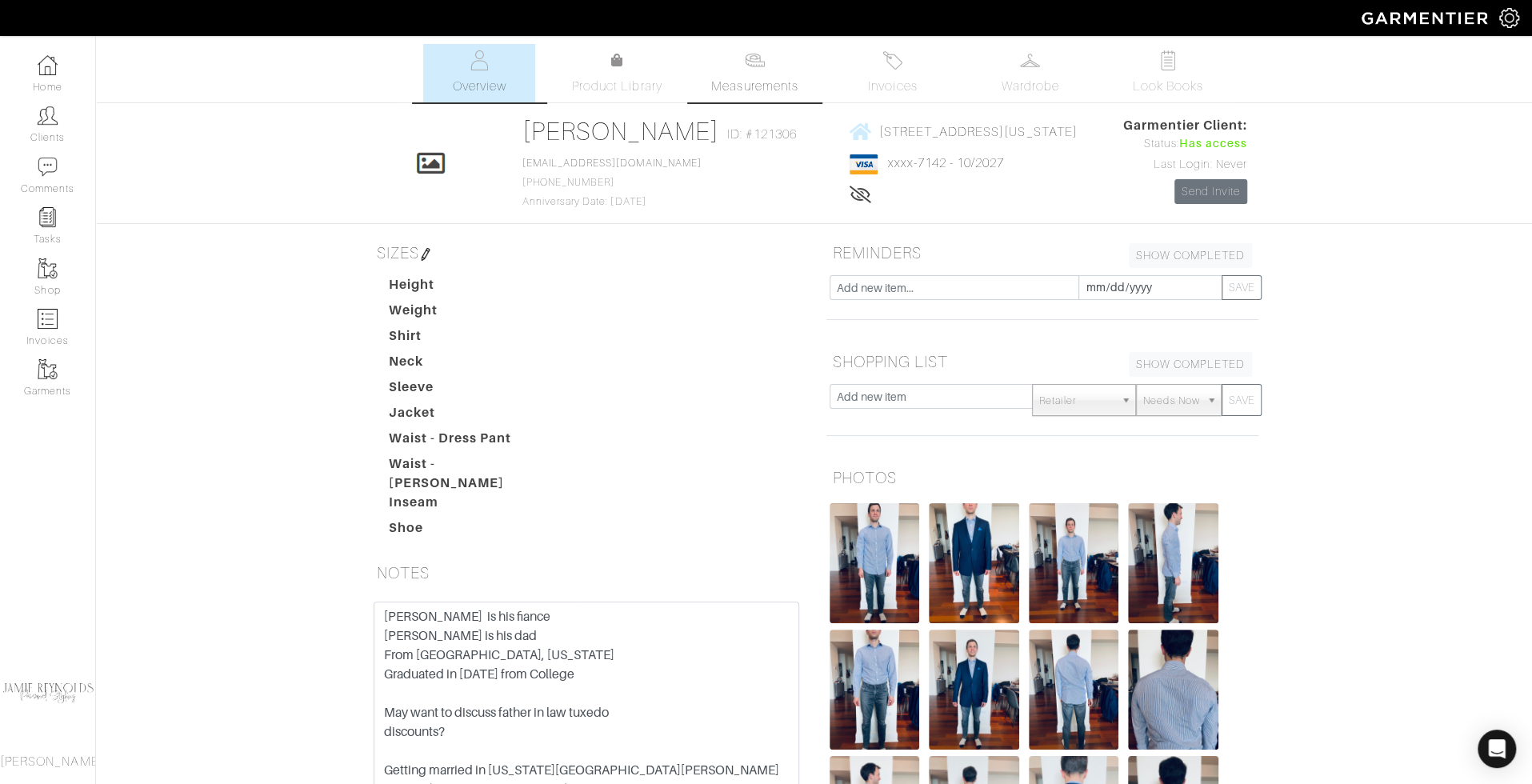
click at [761, 74] on link "Measurements" at bounding box center [755, 73] width 113 height 58
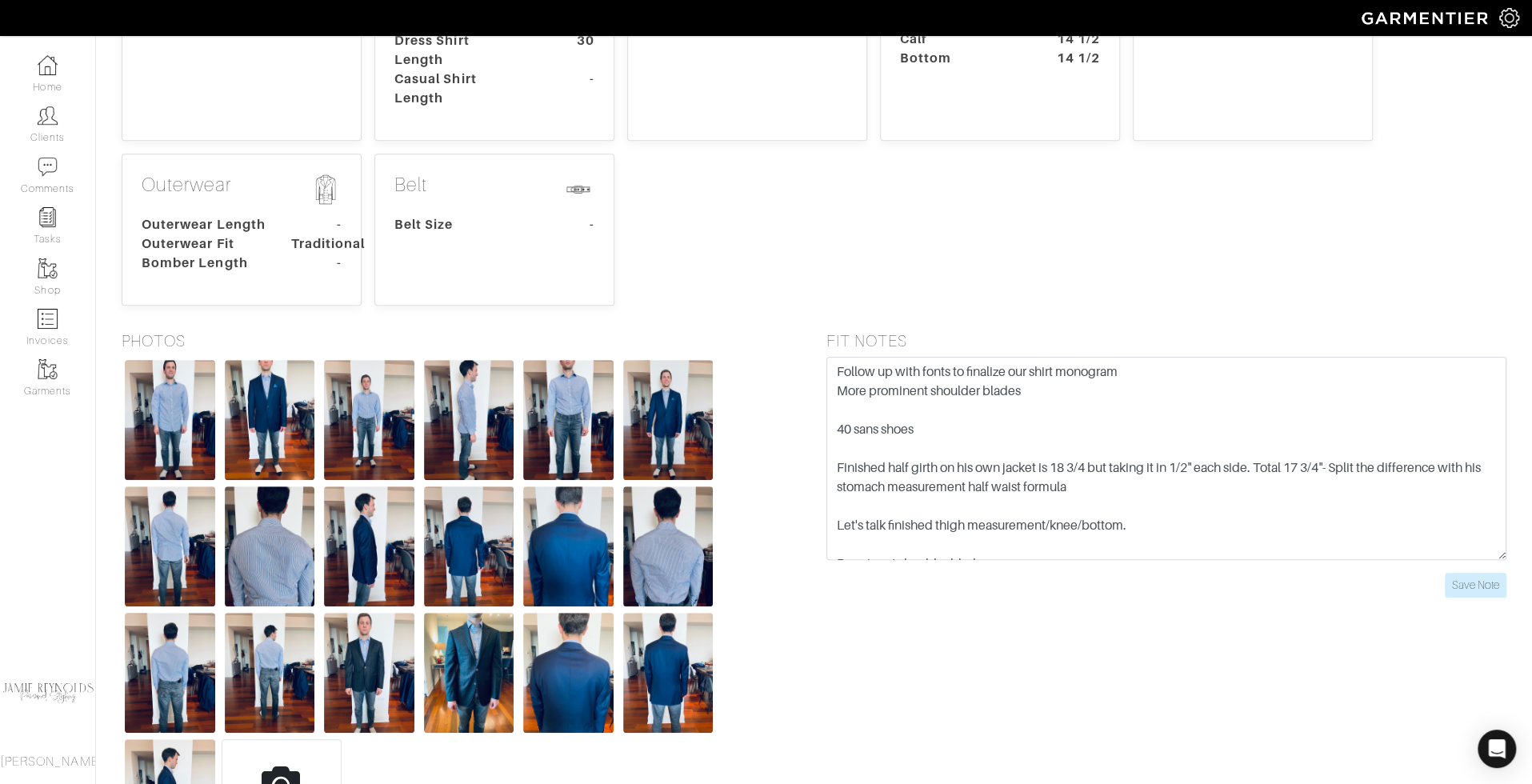
scroll to position [491, 0]
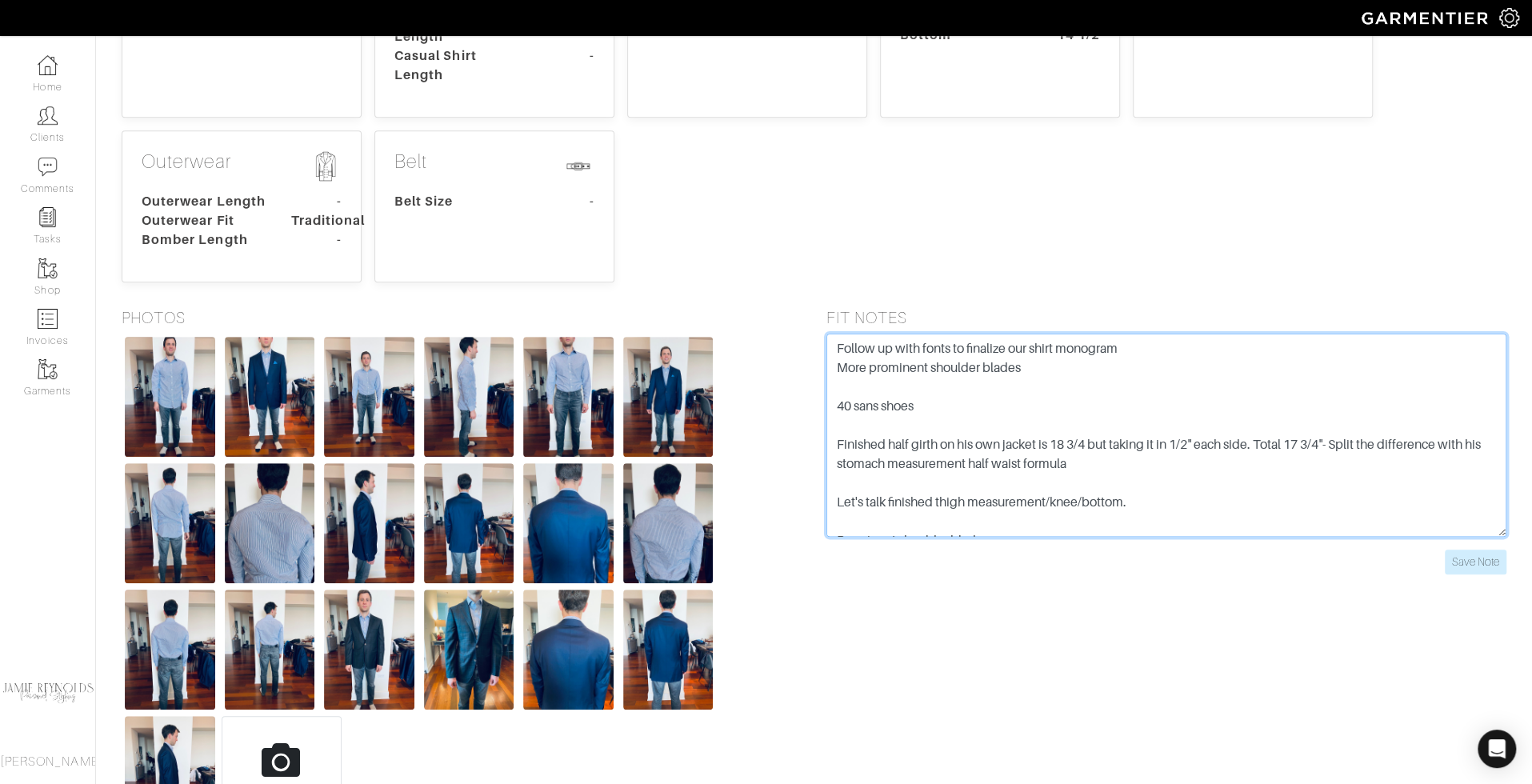
click at [1043, 454] on textarea "Follow up with fonts to finalize our shirt monogram More prominent shoulder bla…" at bounding box center [1167, 435] width 681 height 203
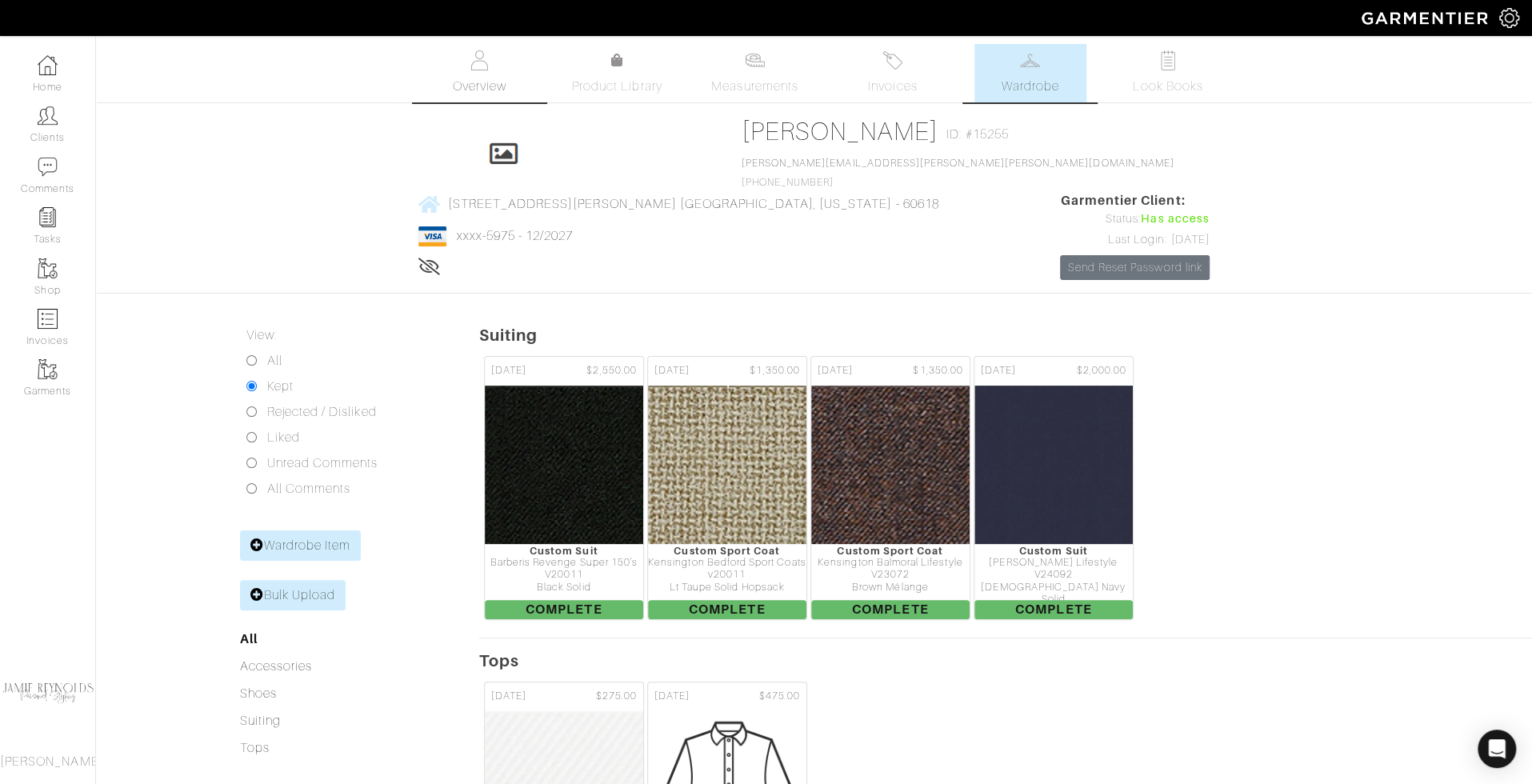
click at [501, 86] on span "Overview" at bounding box center [478, 86] width 53 height 19
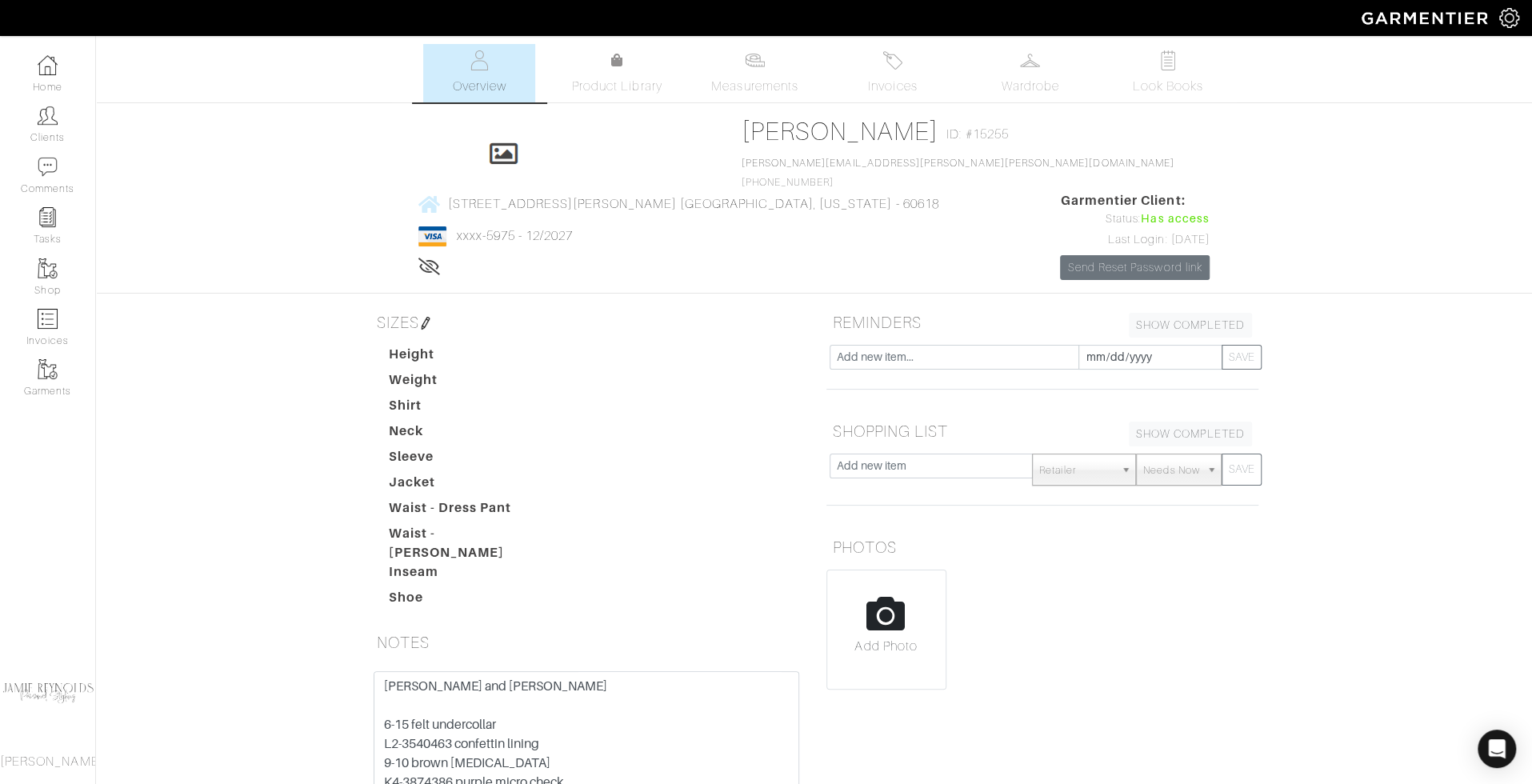
scroll to position [133, 0]
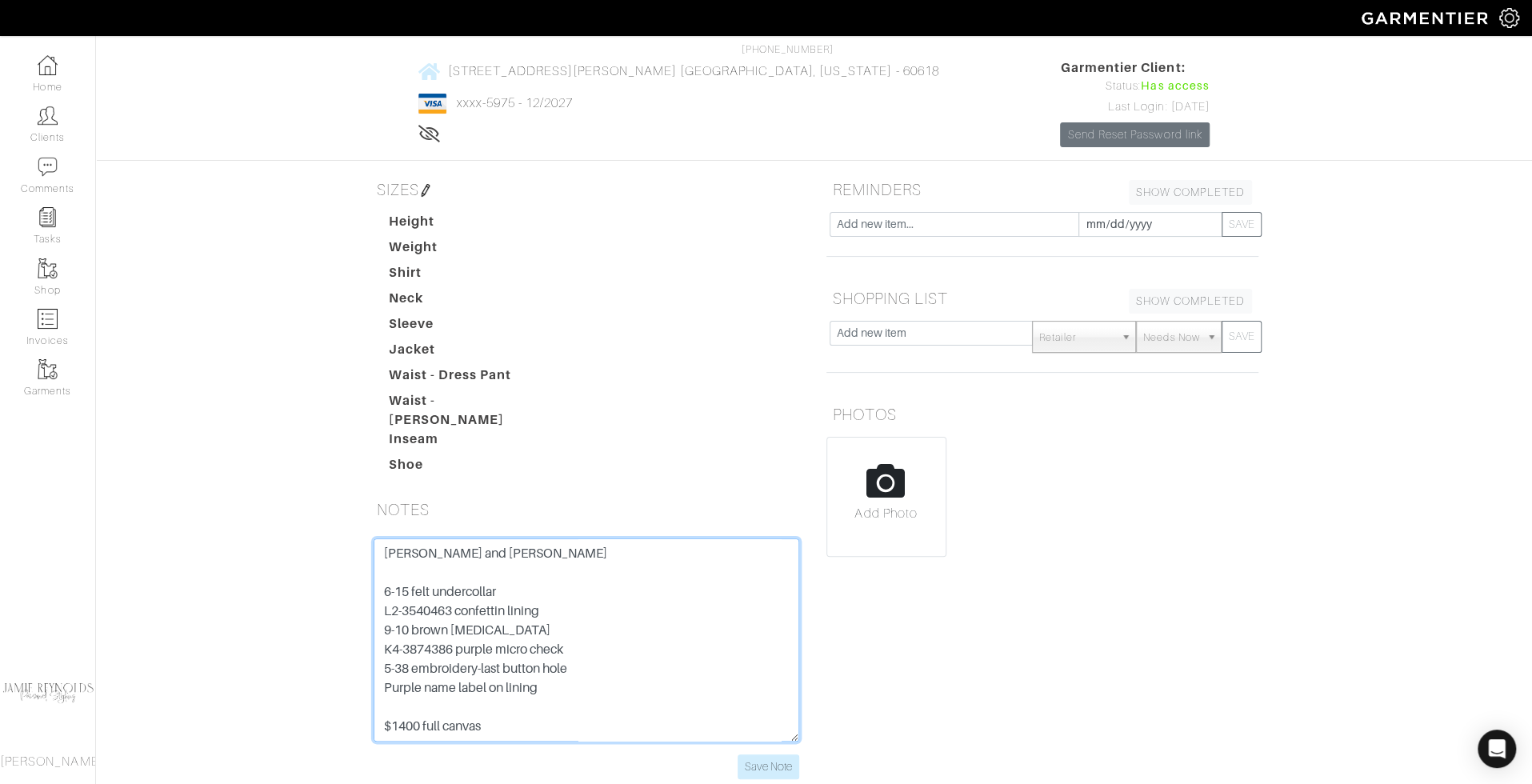
click at [602, 539] on textarea "[PERSON_NAME] and [PERSON_NAME] 6-15 felt undercollar L2-3540463 confettin lini…" at bounding box center [586, 640] width 426 height 203
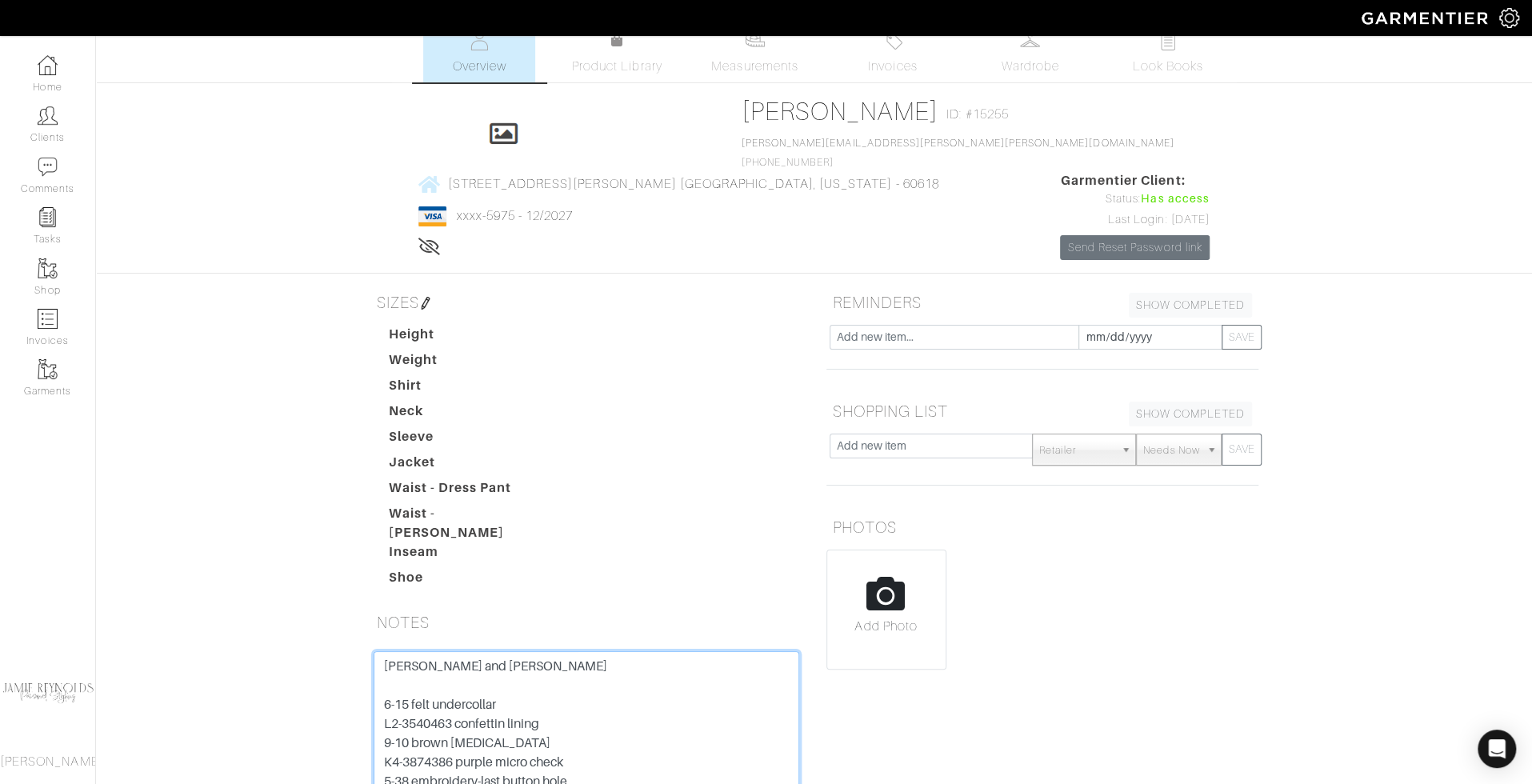
scroll to position [0, 0]
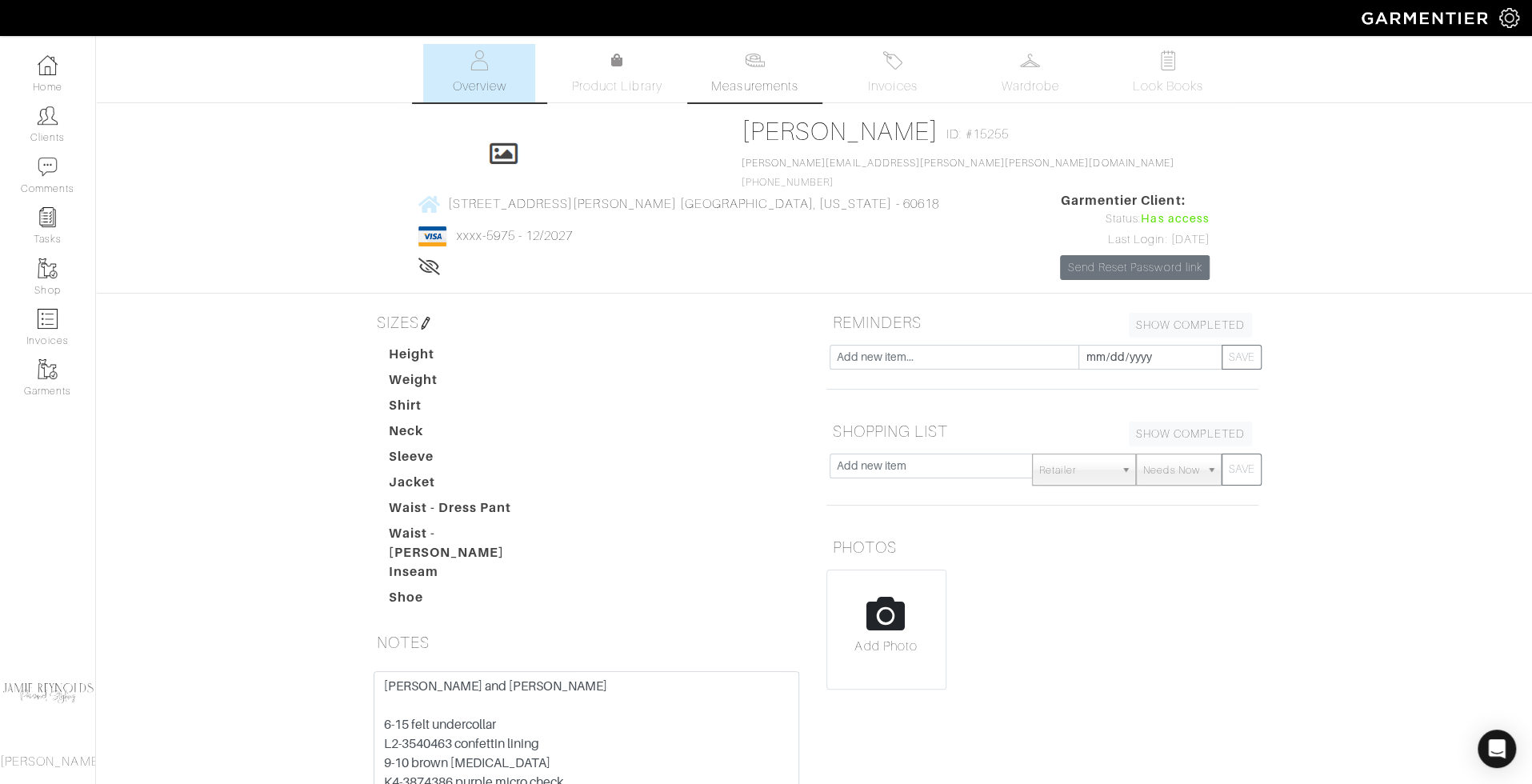
click at [781, 77] on span "Measurements" at bounding box center [755, 86] width 87 height 19
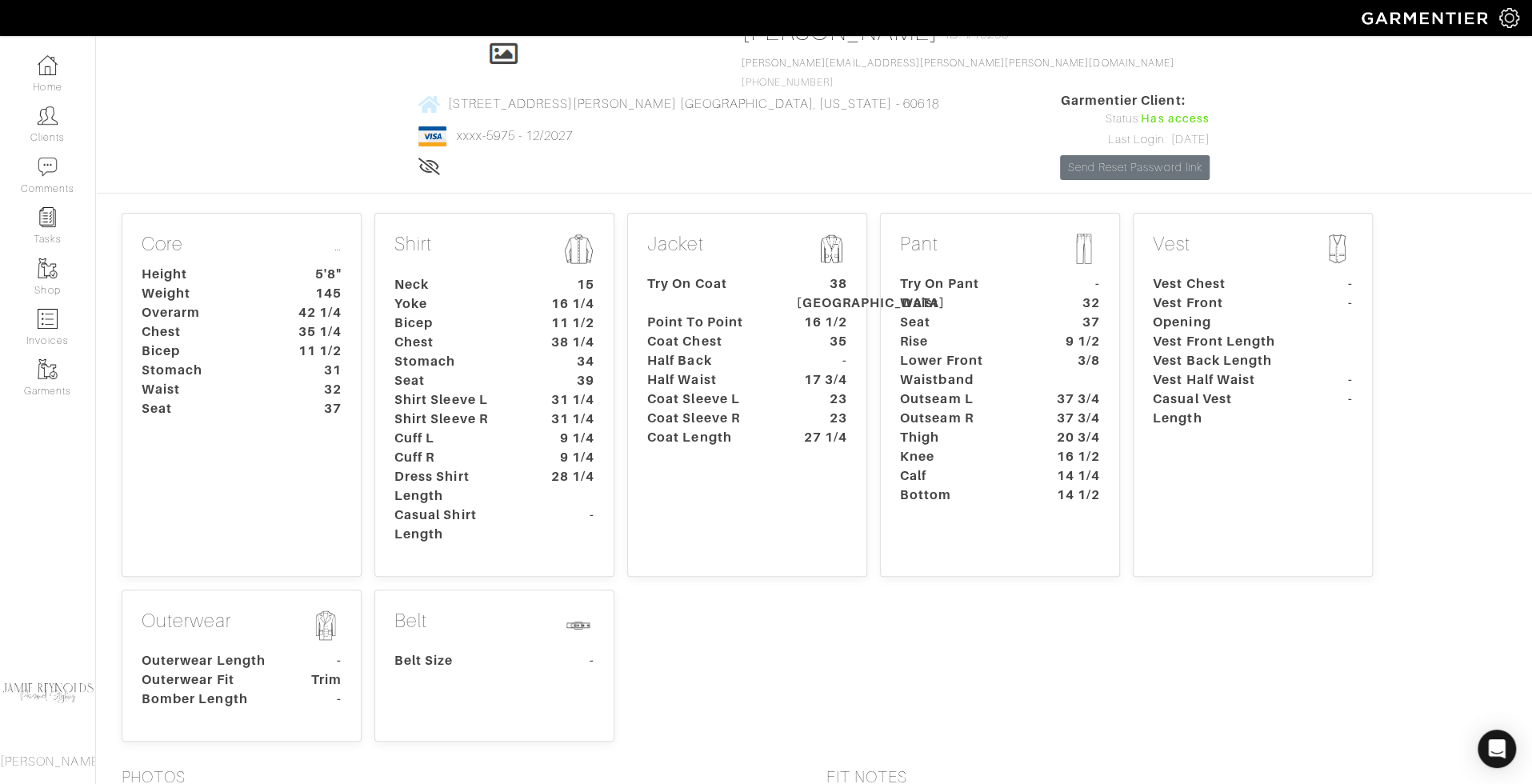
scroll to position [126, 0]
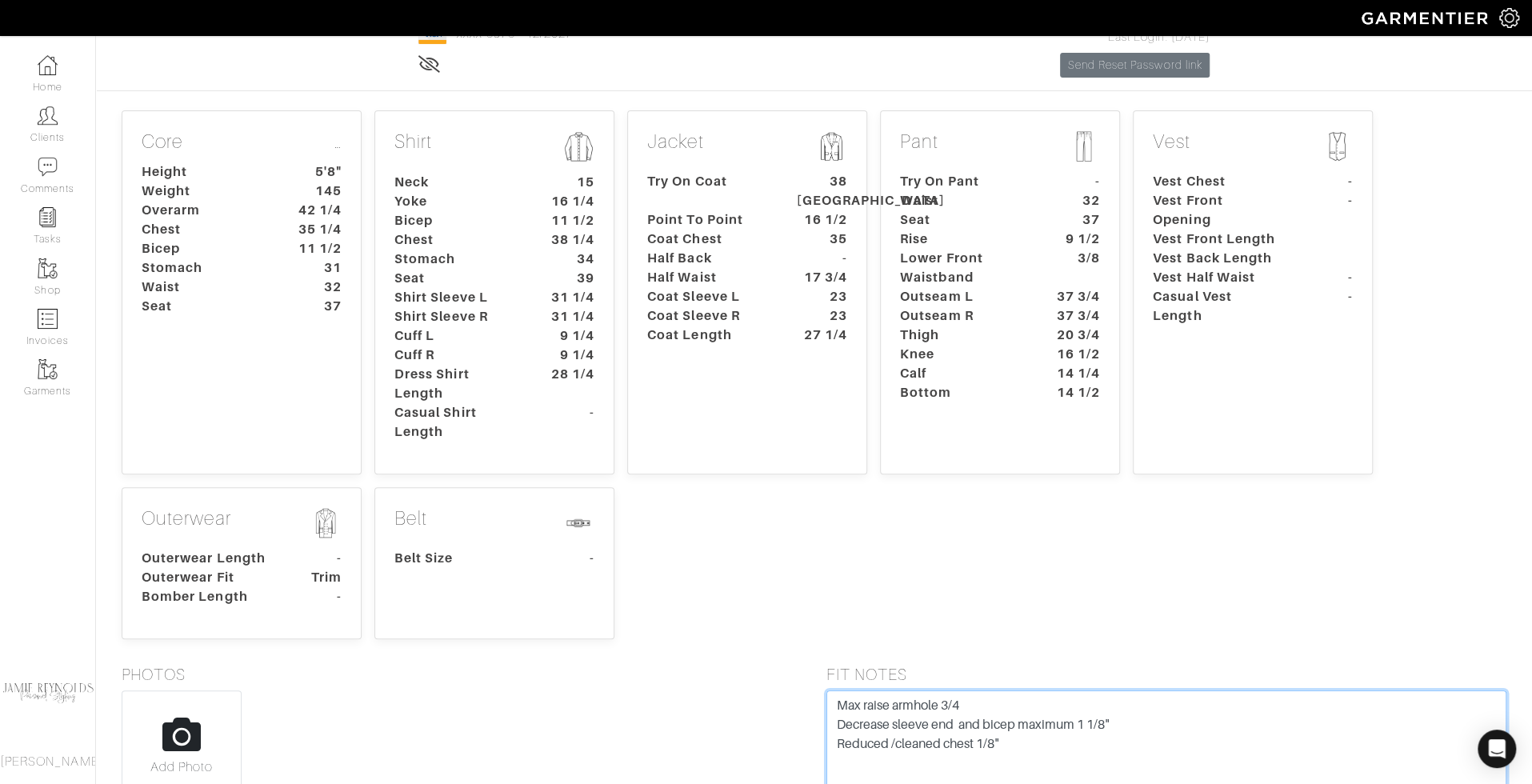
scroll to position [228, 0]
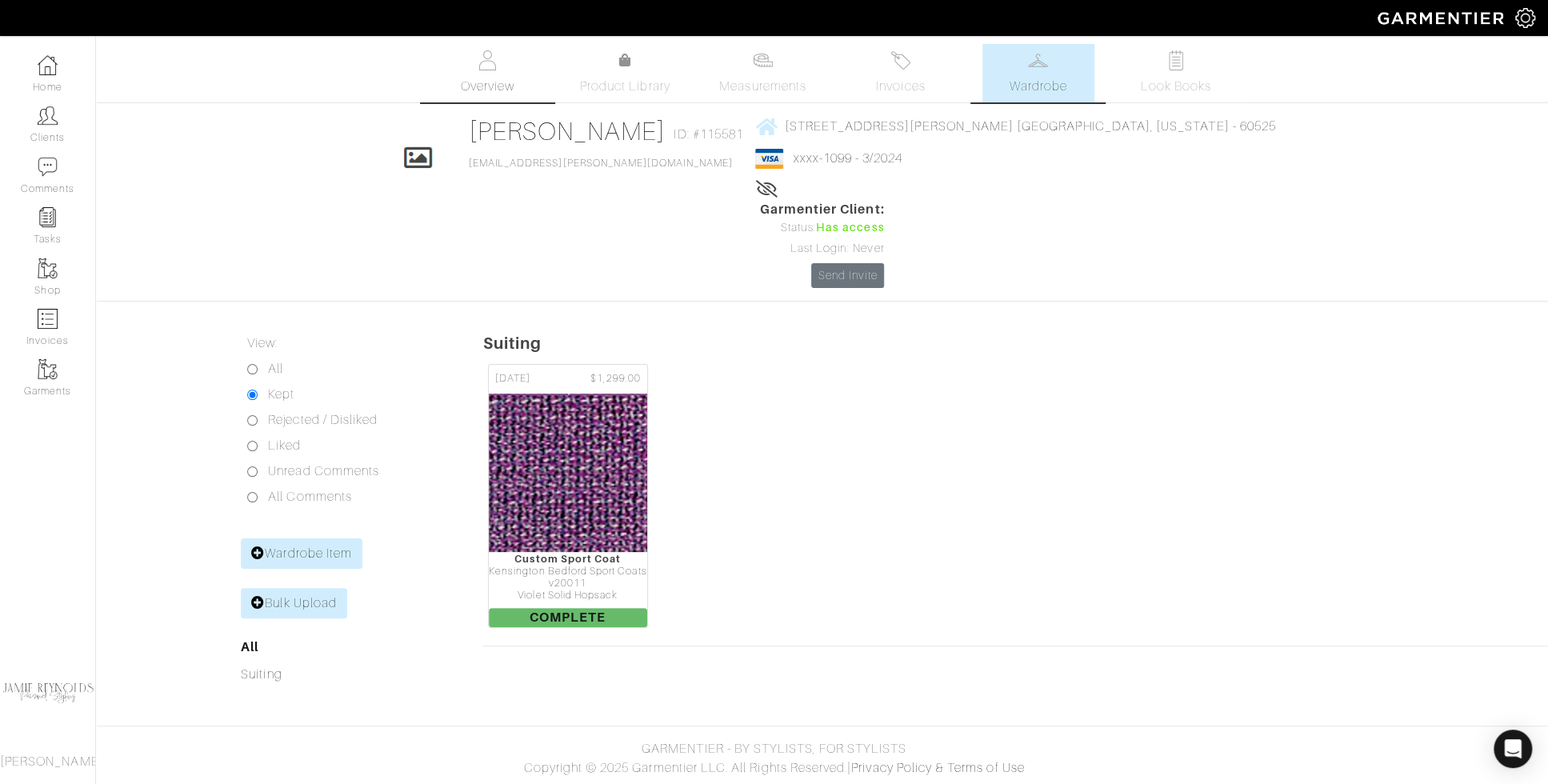
click at [484, 64] on img at bounding box center [488, 61] width 20 height 20
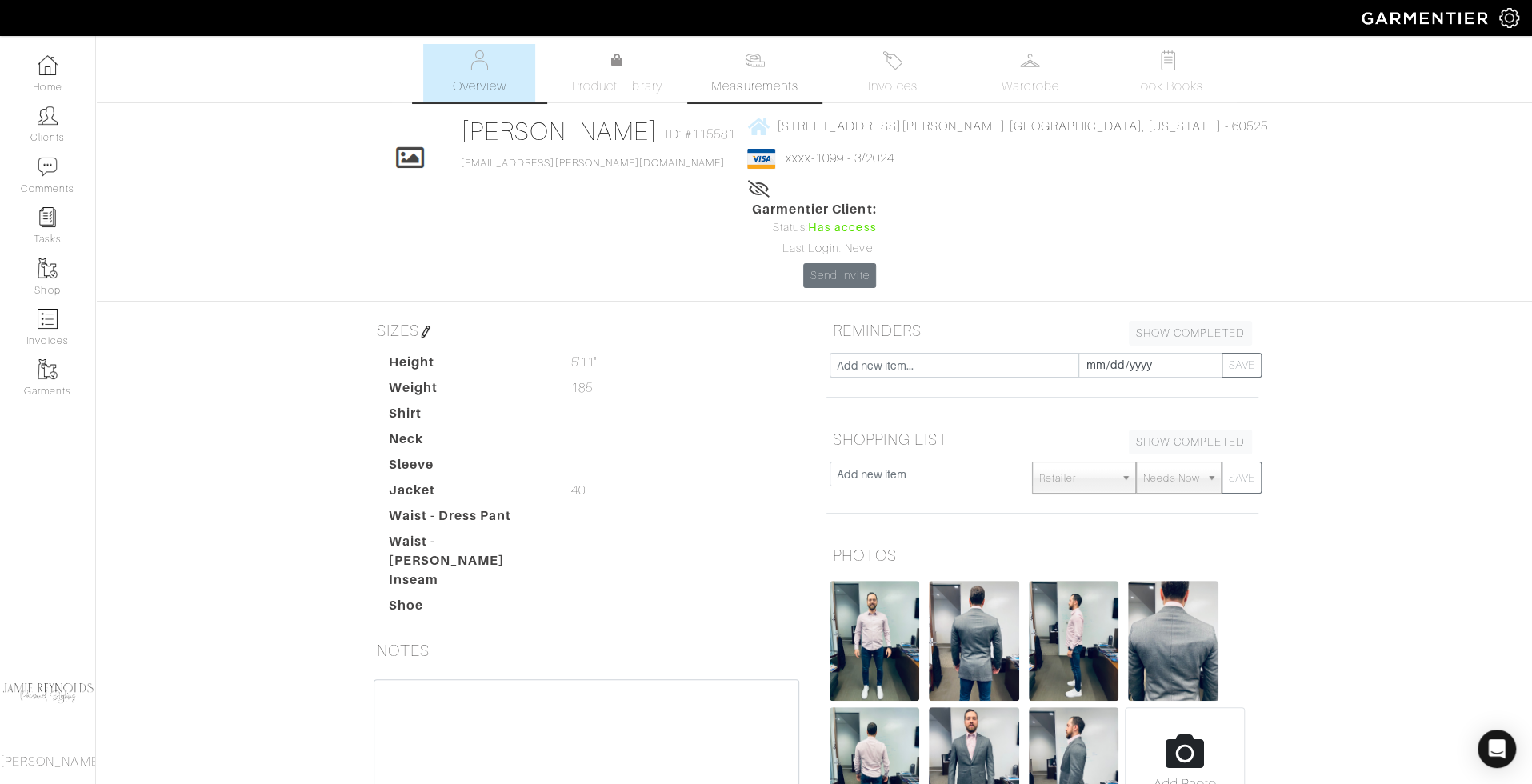
click at [743, 90] on span "Measurements" at bounding box center [755, 86] width 87 height 19
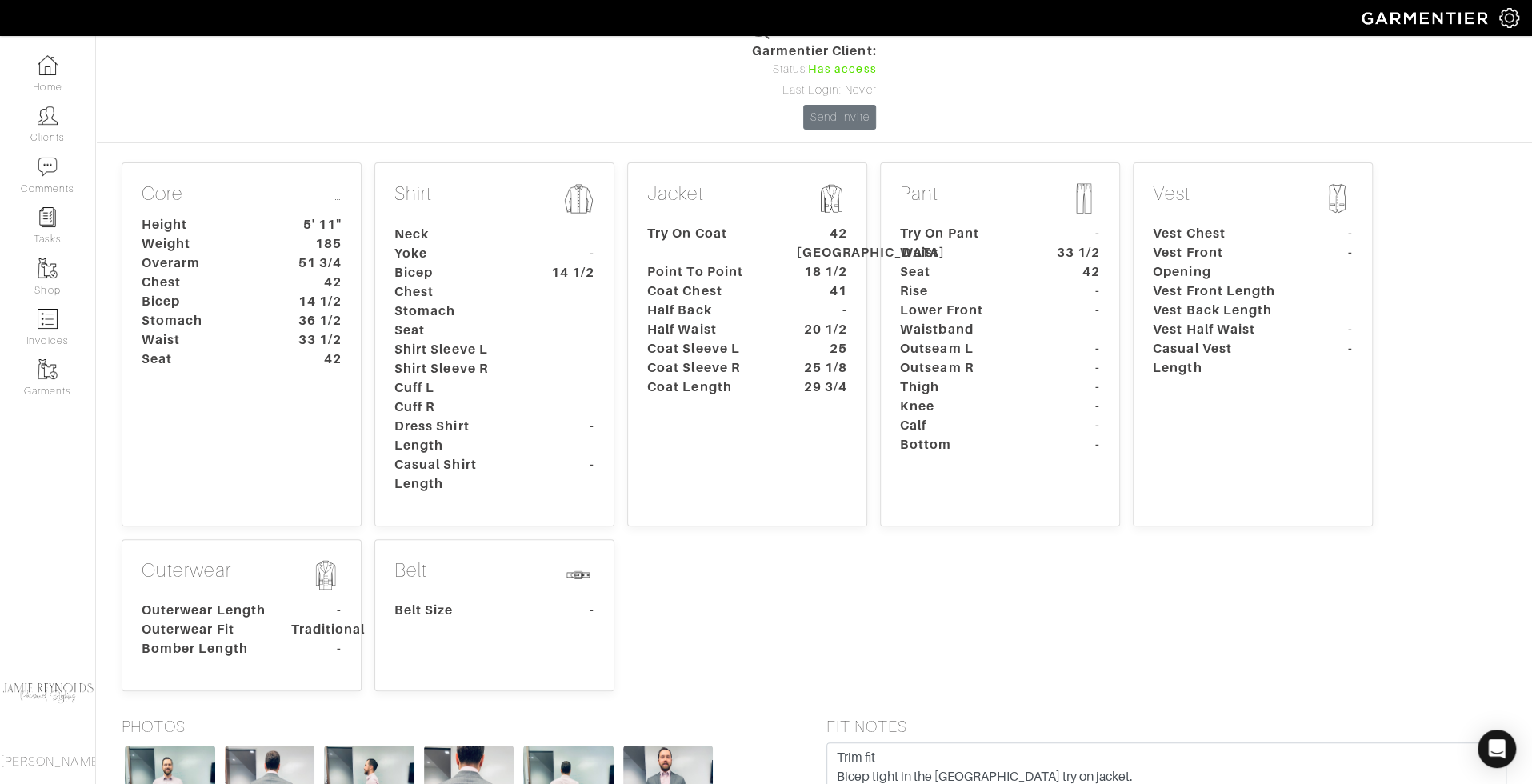
scroll to position [360, 0]
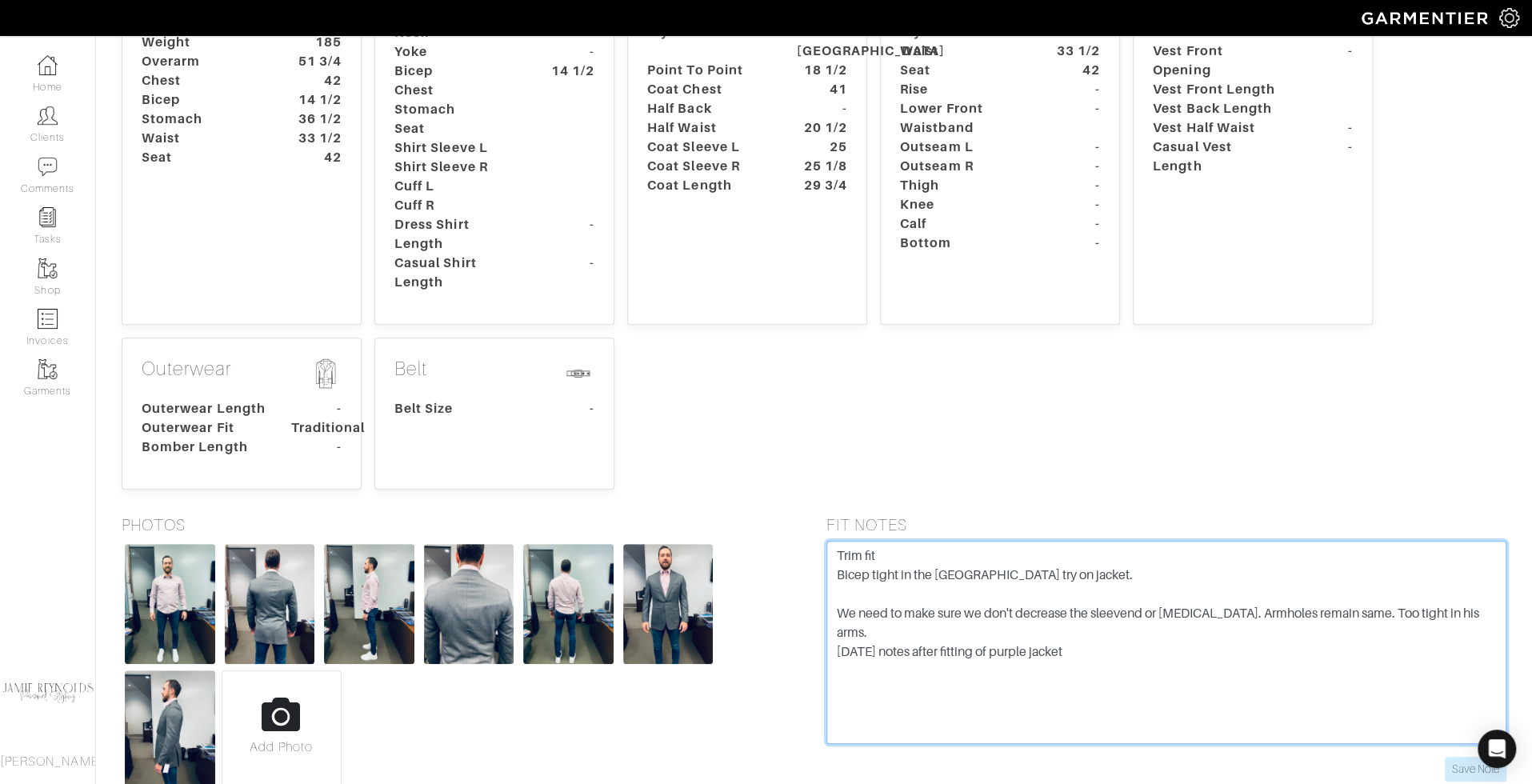
click at [956, 551] on textarea "Trim fit Bicep tight in the london try on jacket. We need to make sure we don't…" at bounding box center [1167, 642] width 681 height 203
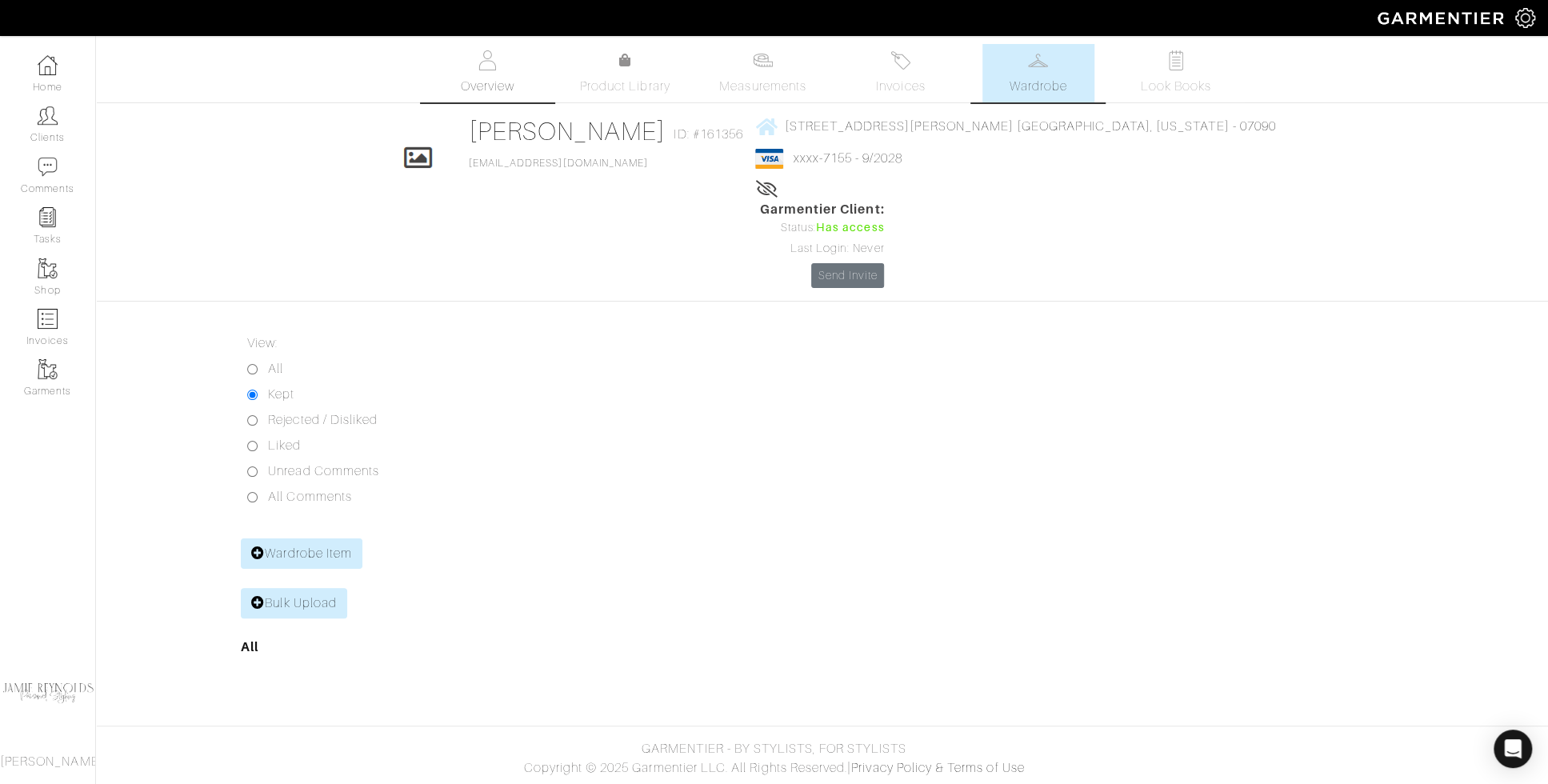
click at [513, 93] on span "Overview" at bounding box center [486, 86] width 53 height 19
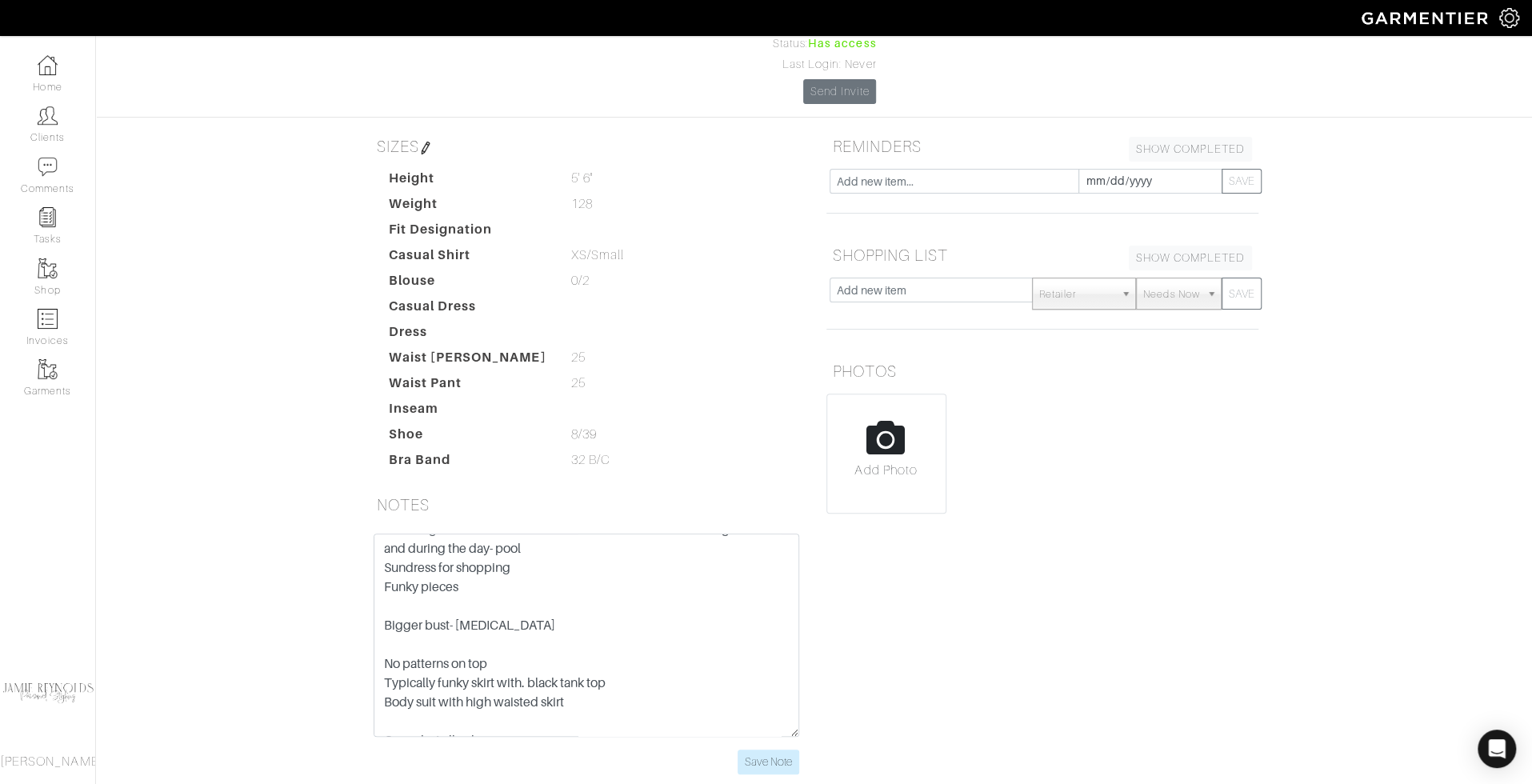
scroll to position [58, 0]
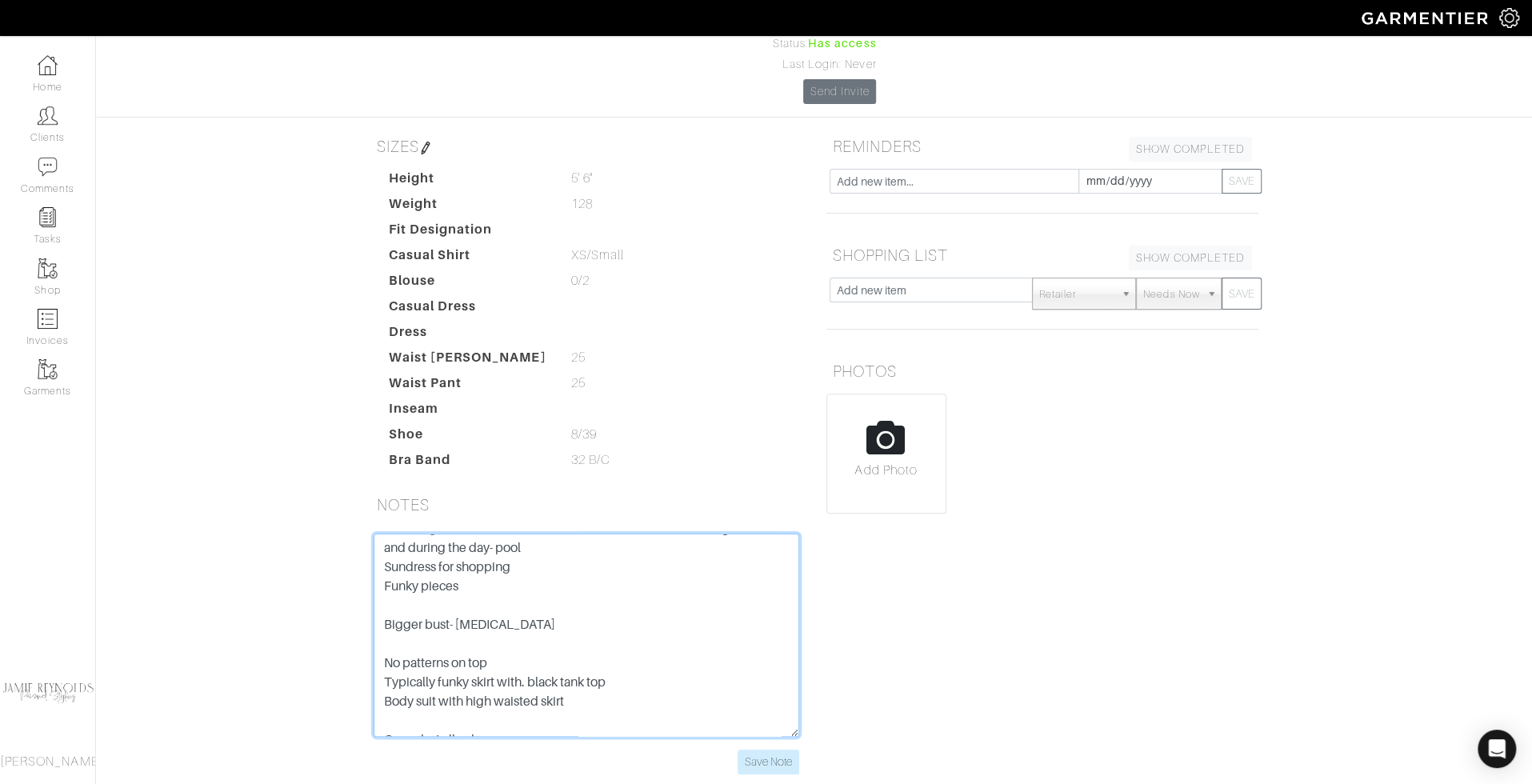
click at [679, 595] on textarea "Scott- husband Traveling with husband to Miami- 2-3 evening outfits and during …" at bounding box center [586, 635] width 426 height 203
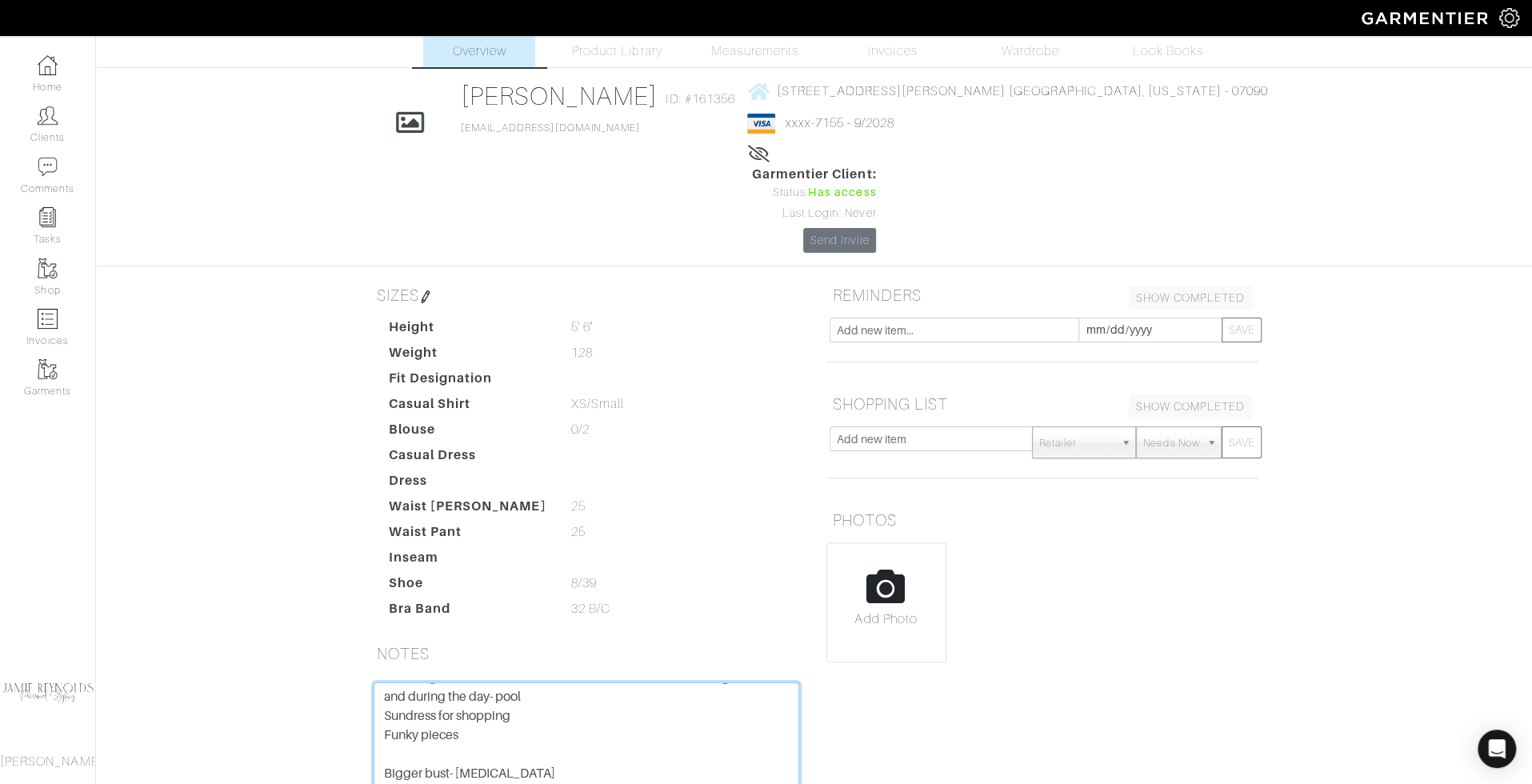
scroll to position [0, 0]
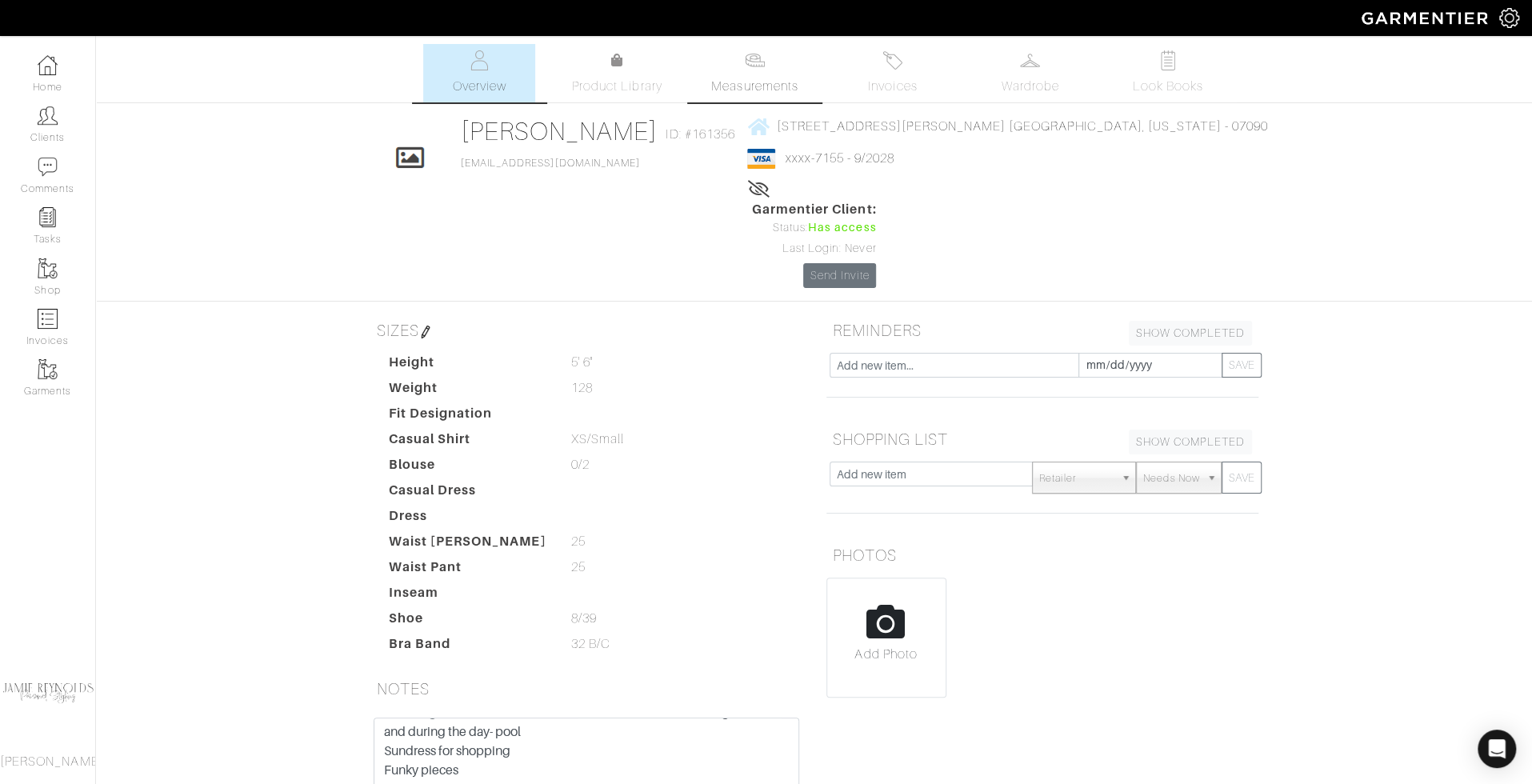
click at [757, 76] on link "Measurements" at bounding box center [755, 73] width 113 height 58
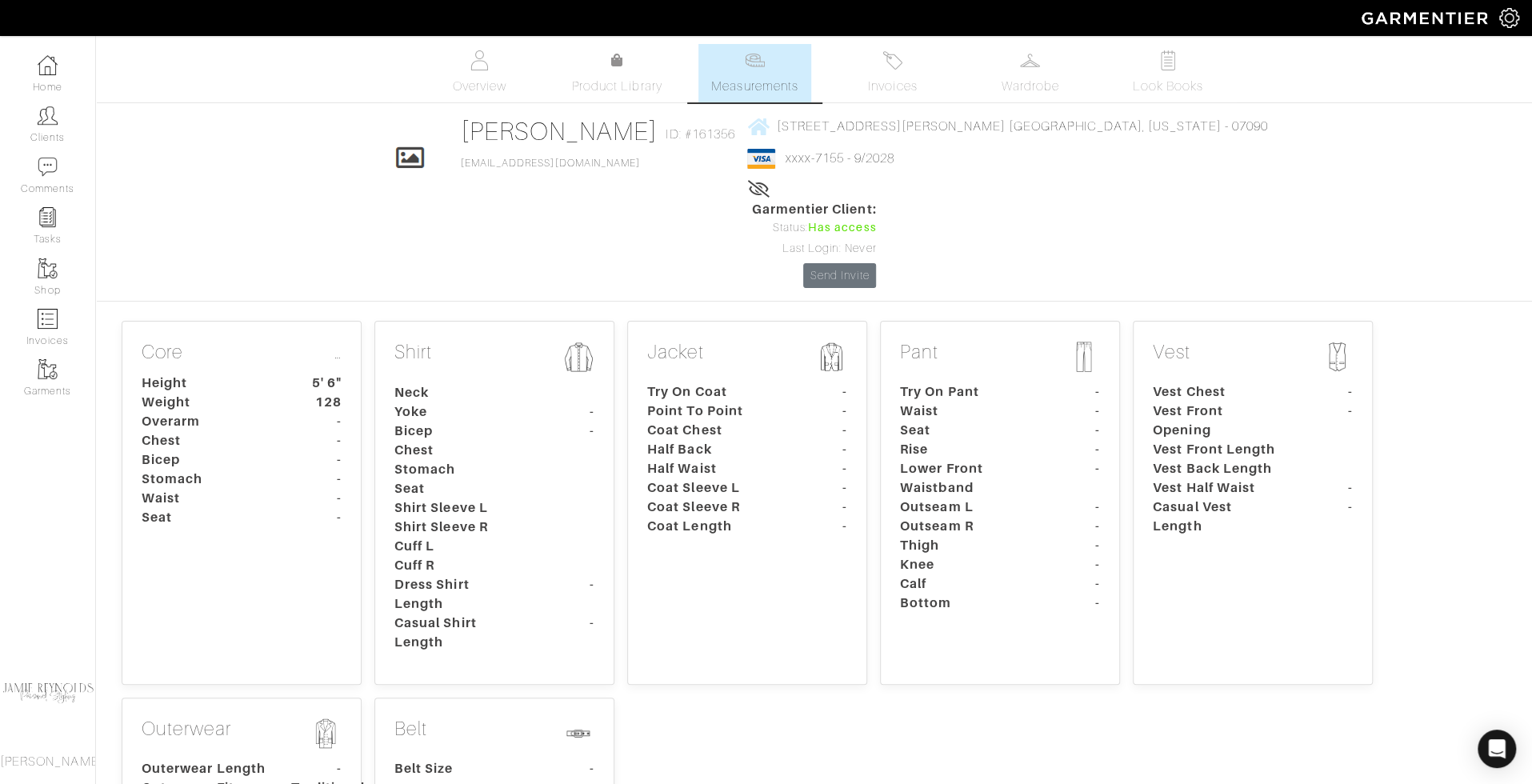
scroll to position [347, 0]
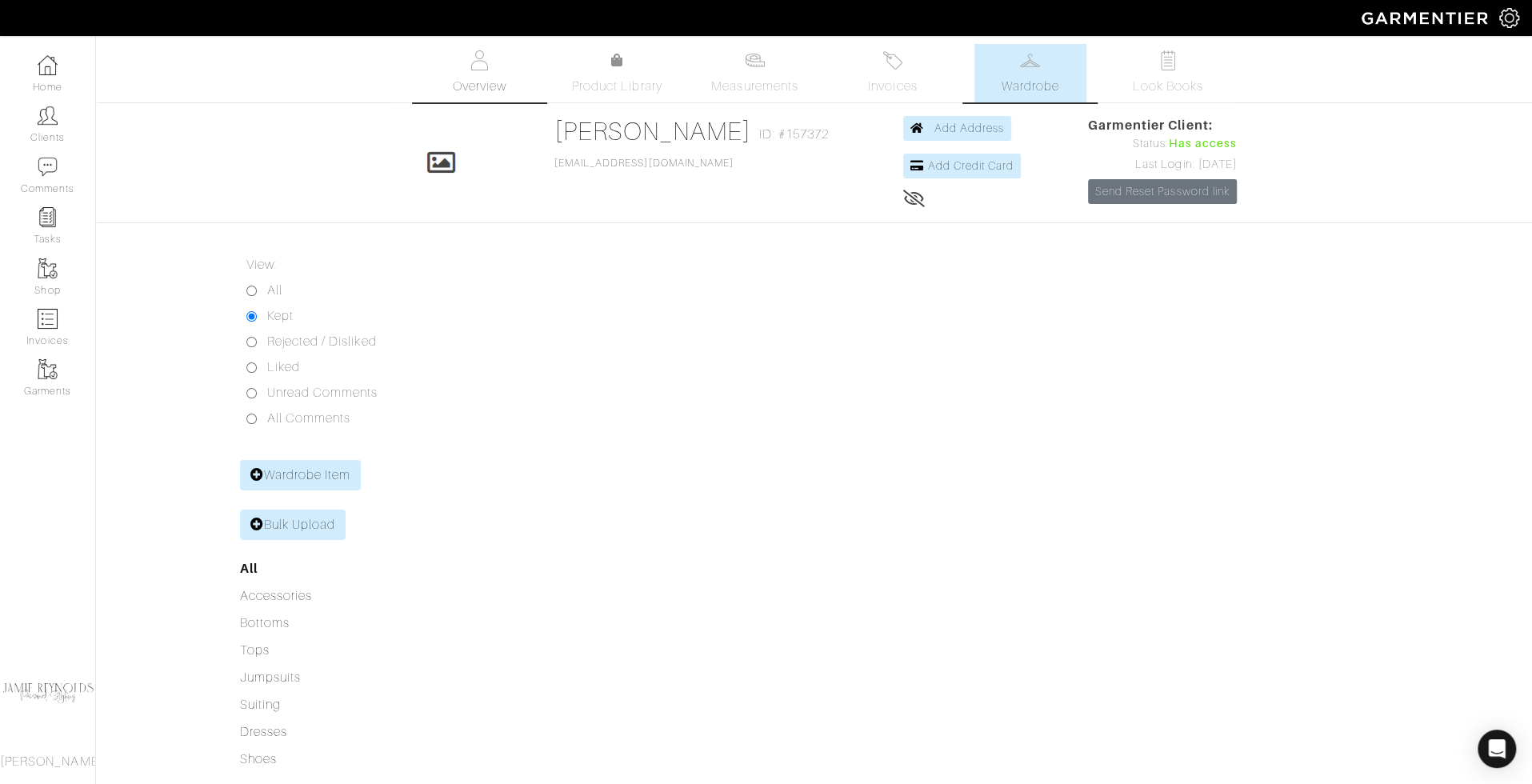
click at [487, 65] on img at bounding box center [480, 61] width 20 height 20
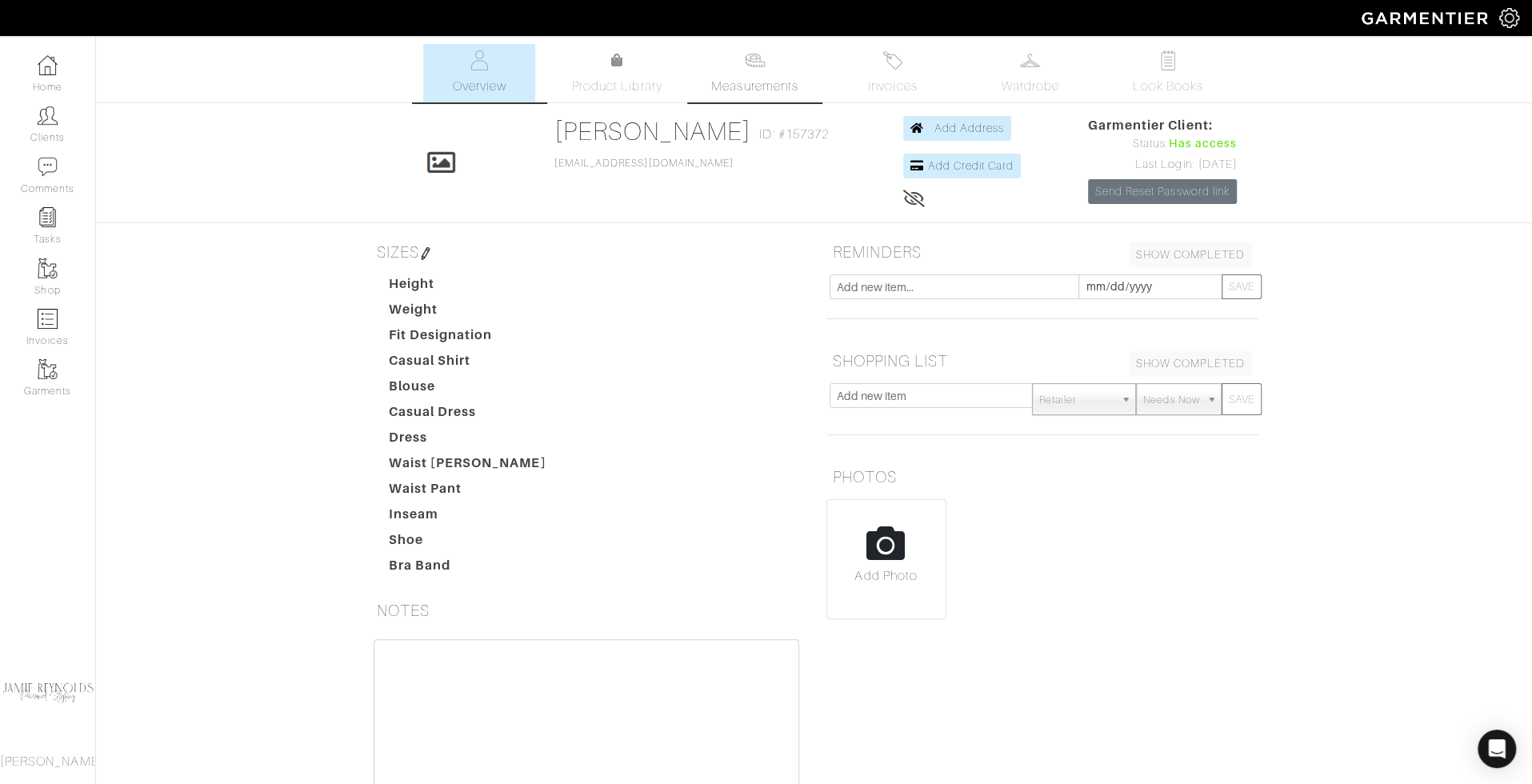
click at [747, 77] on span "Measurements" at bounding box center [755, 86] width 87 height 19
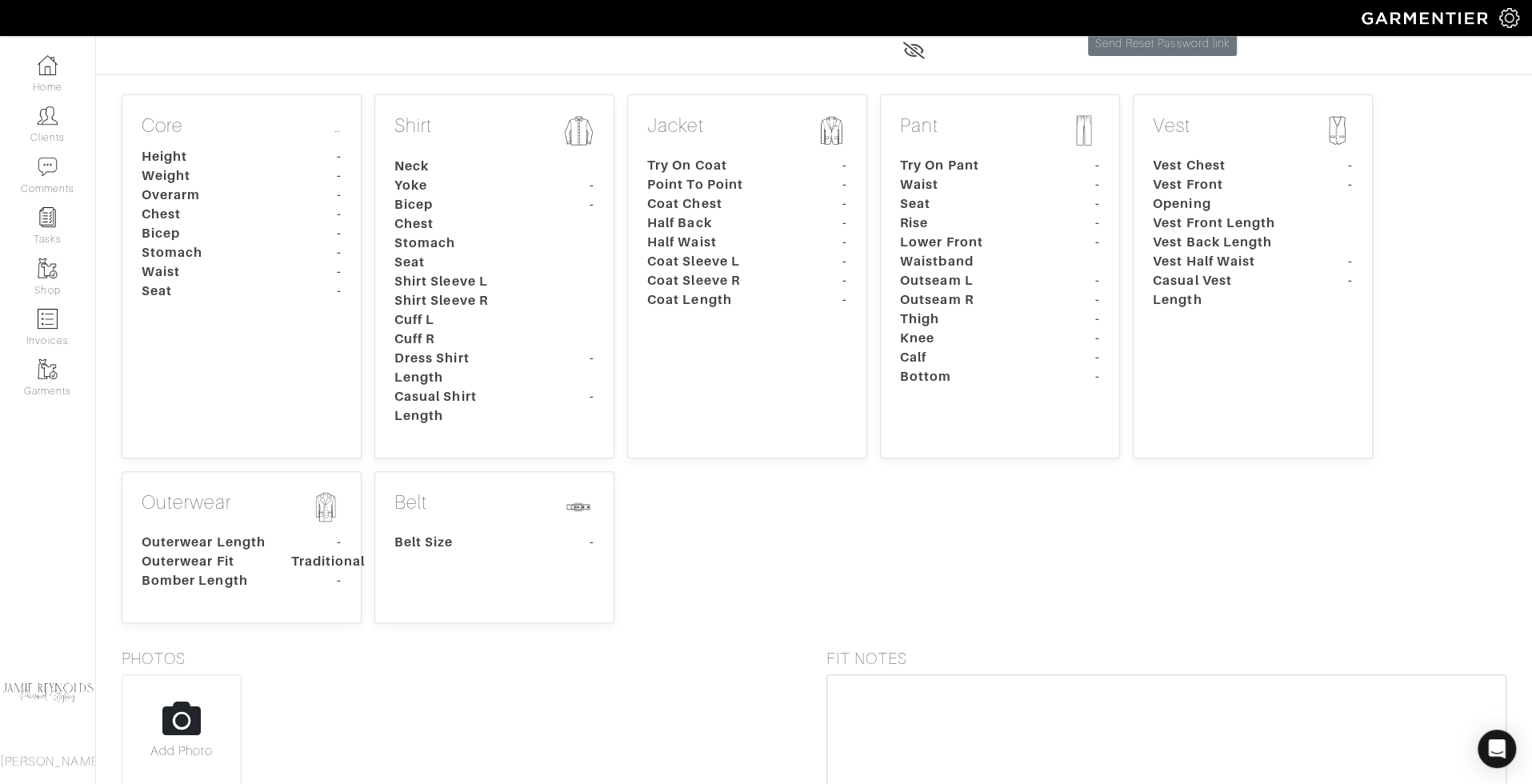
scroll to position [91, 0]
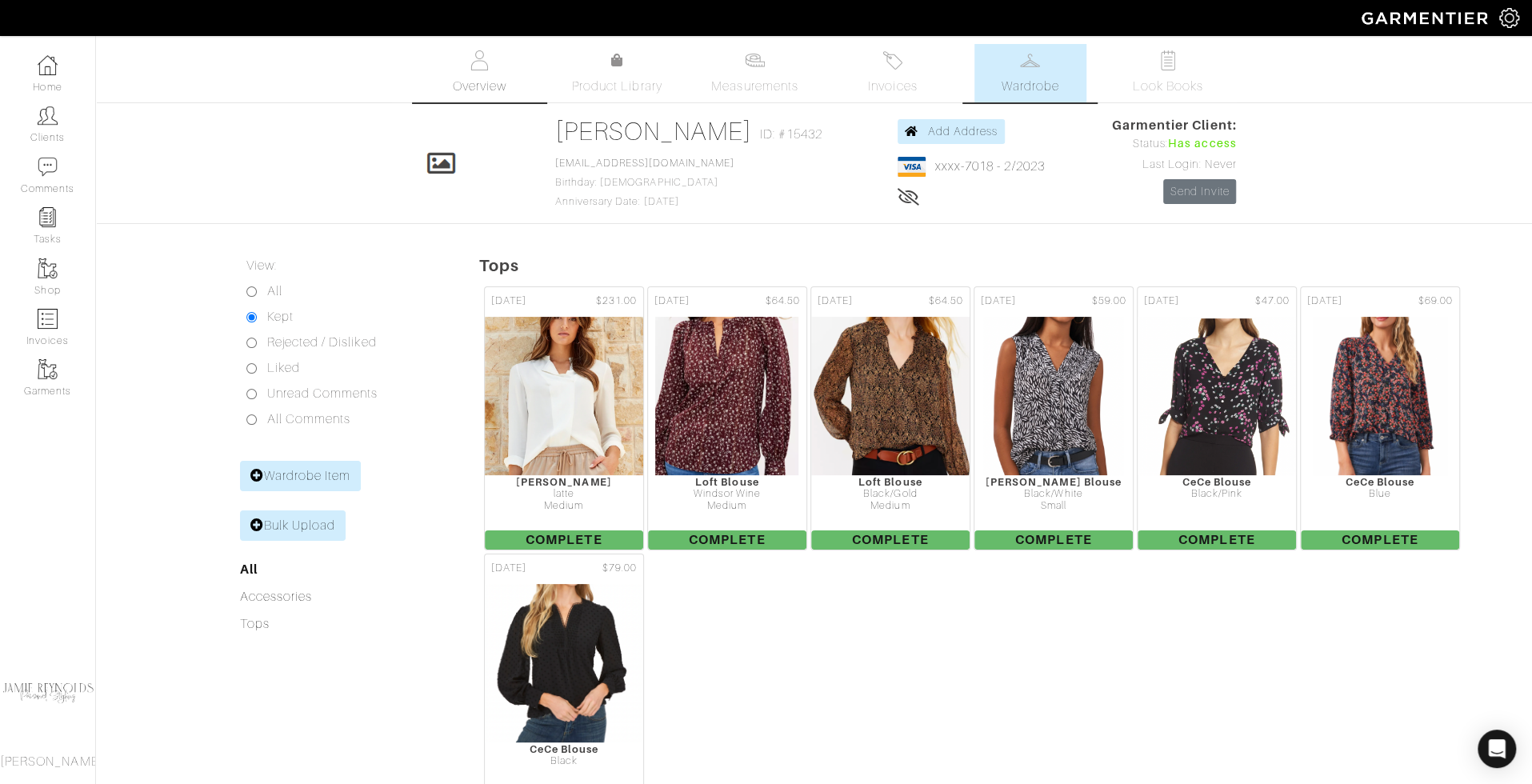
click at [476, 80] on span "Overview" at bounding box center [478, 86] width 53 height 19
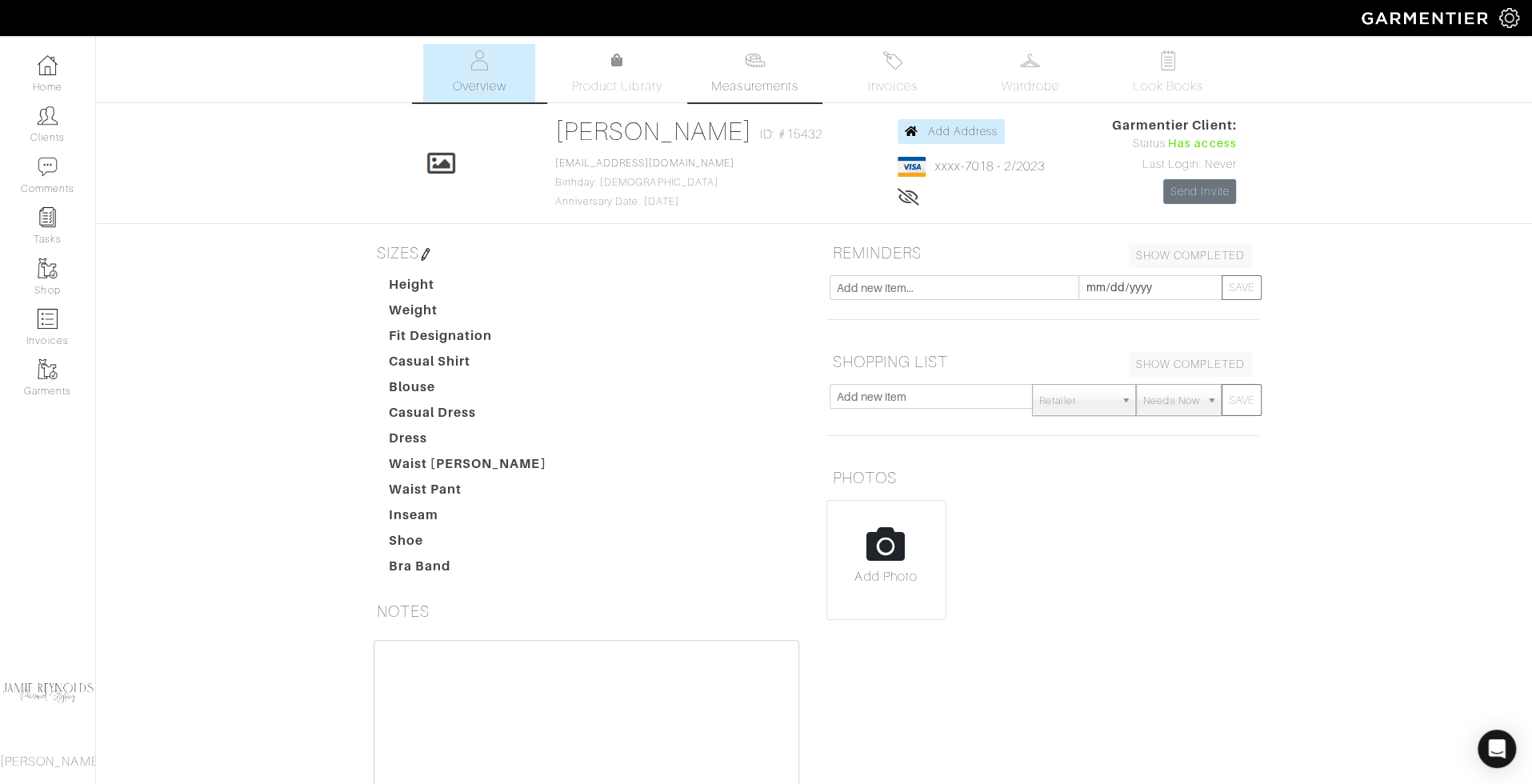
click at [774, 69] on link "Measurements" at bounding box center [755, 73] width 113 height 58
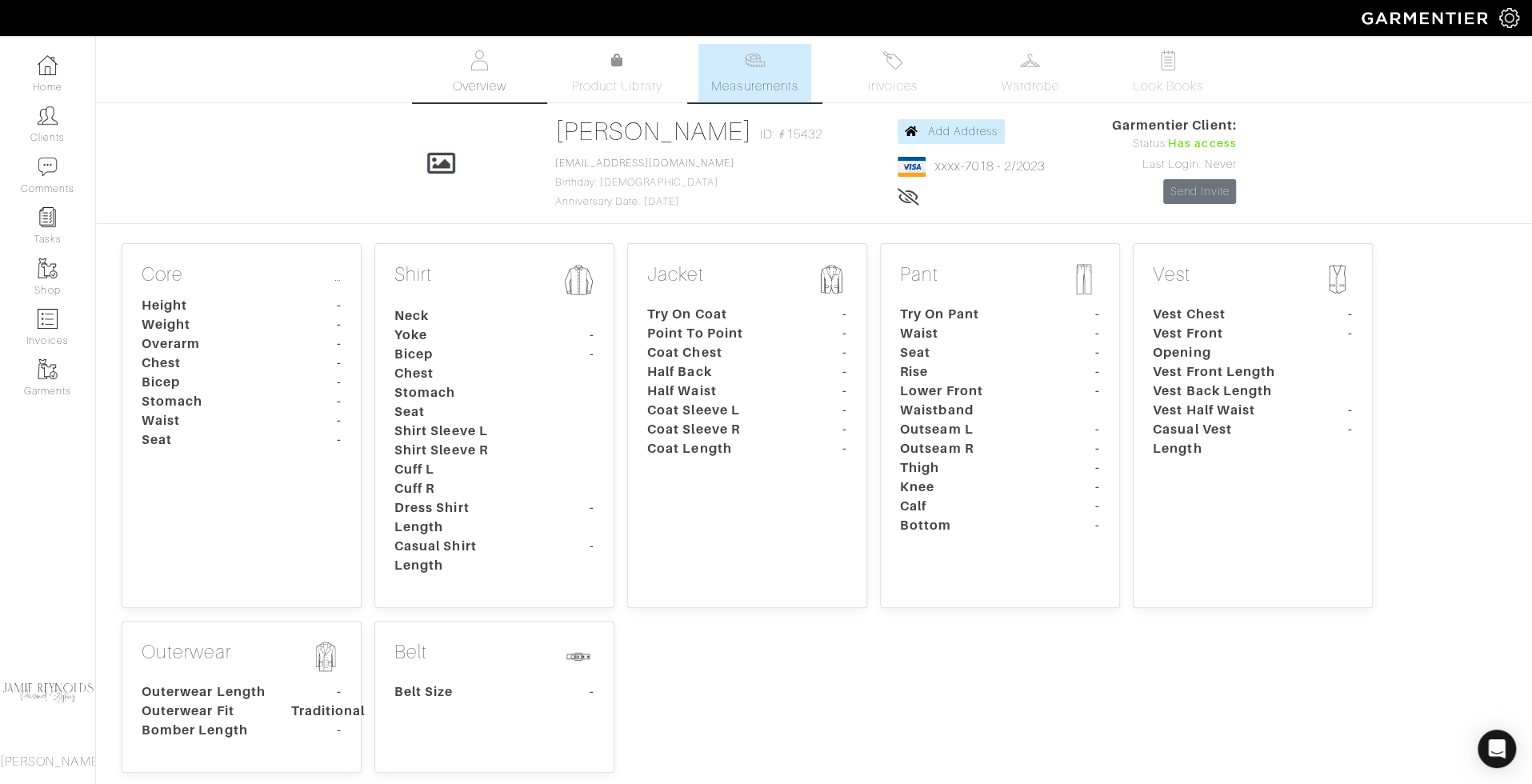
click at [495, 74] on link "Overview" at bounding box center [479, 73] width 112 height 58
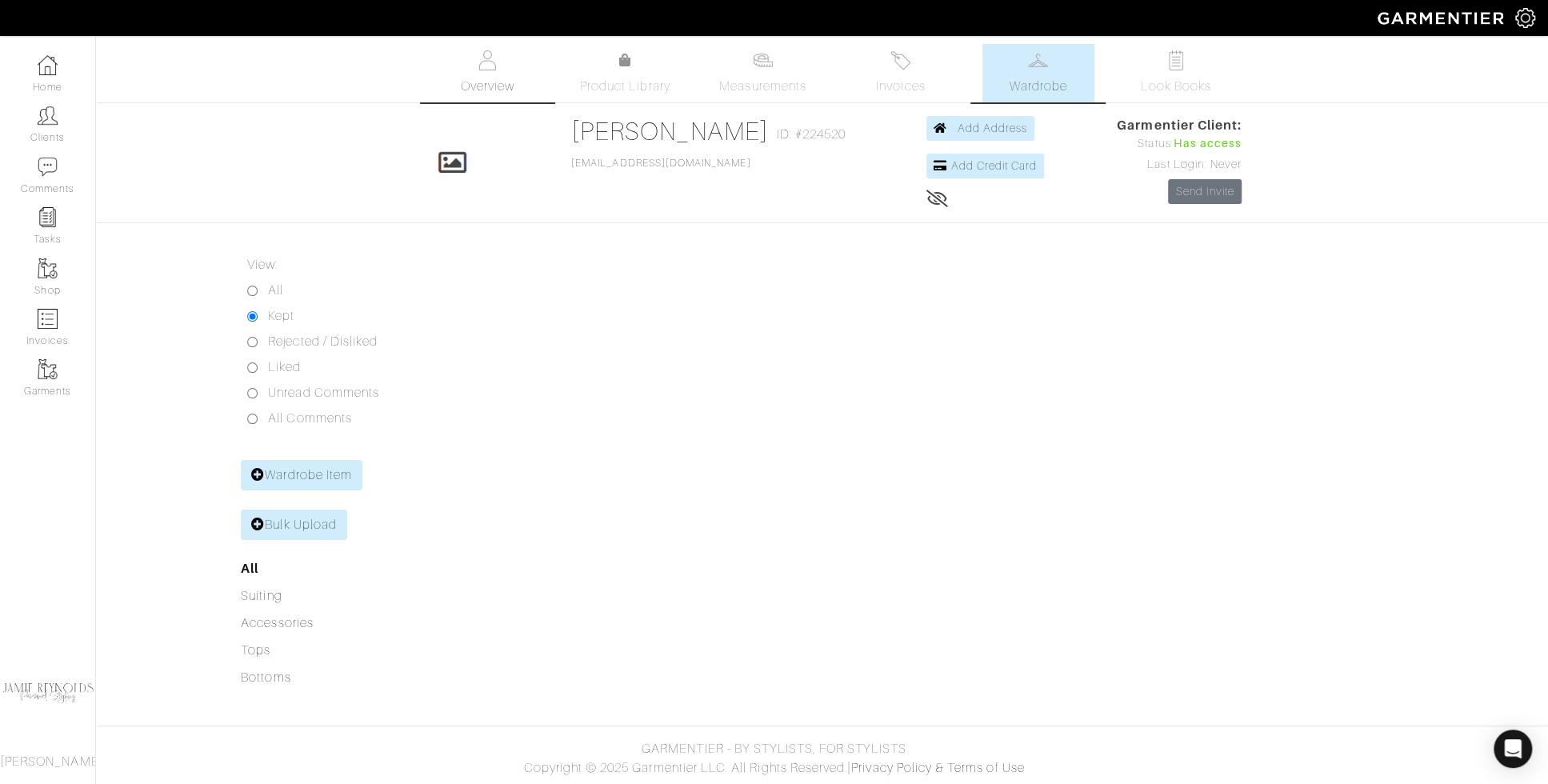
click at [440, 76] on link "Overview" at bounding box center [487, 73] width 112 height 58
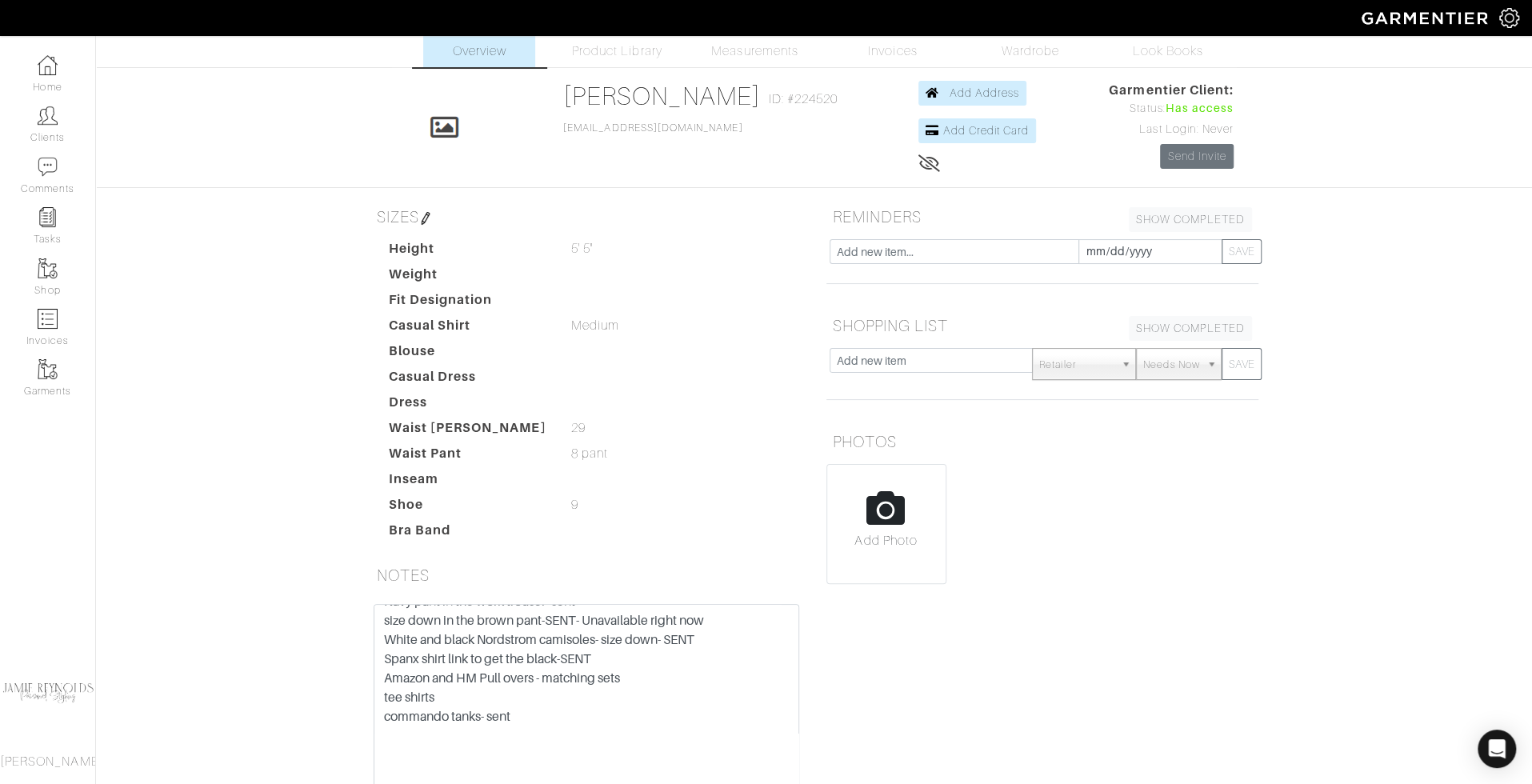
scroll to position [41, 0]
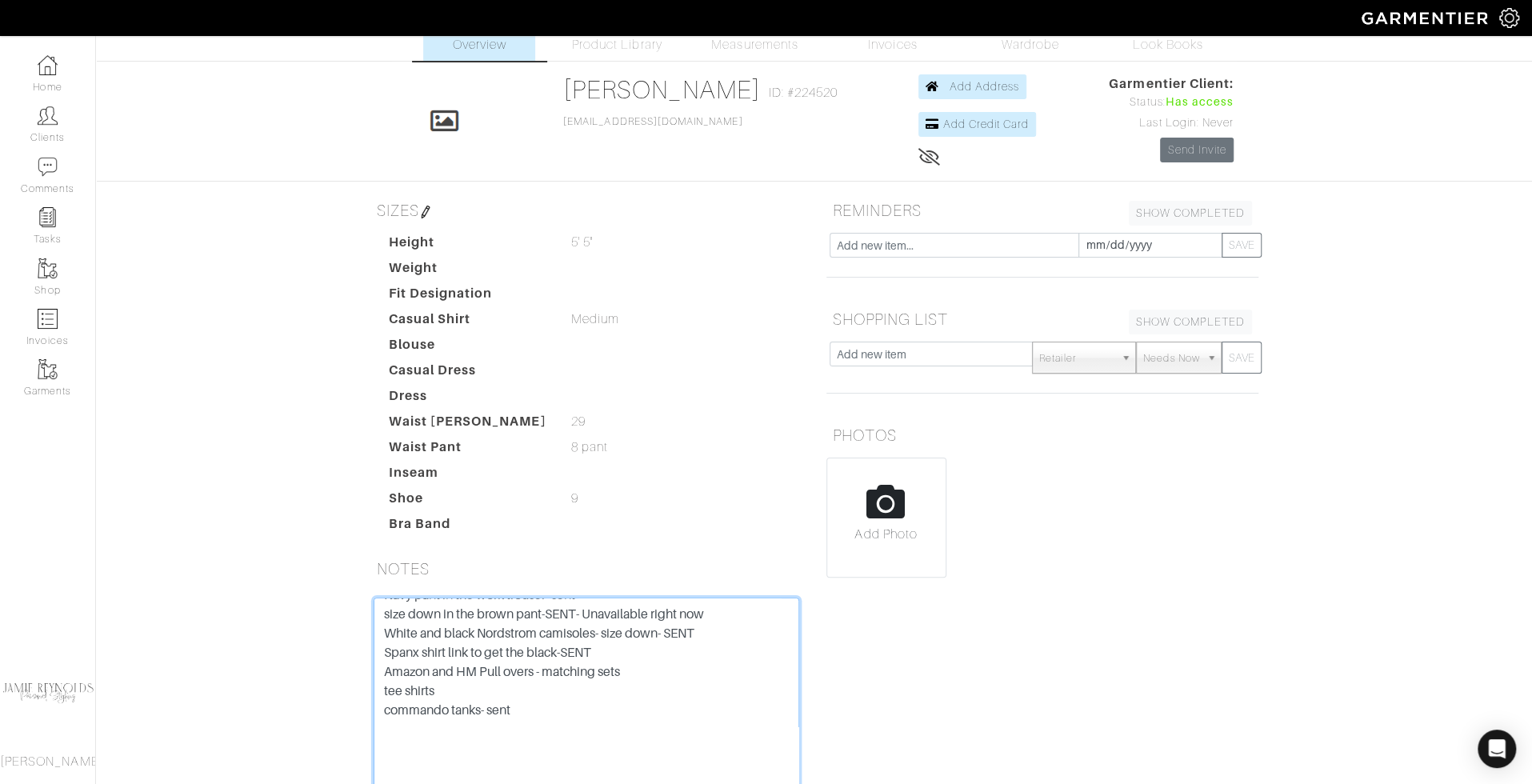
click at [683, 587] on textarea "Three pack from amazon-one size up-SENT Navy blazer Black blazer Navy pant in t…" at bounding box center [586, 699] width 426 height 203
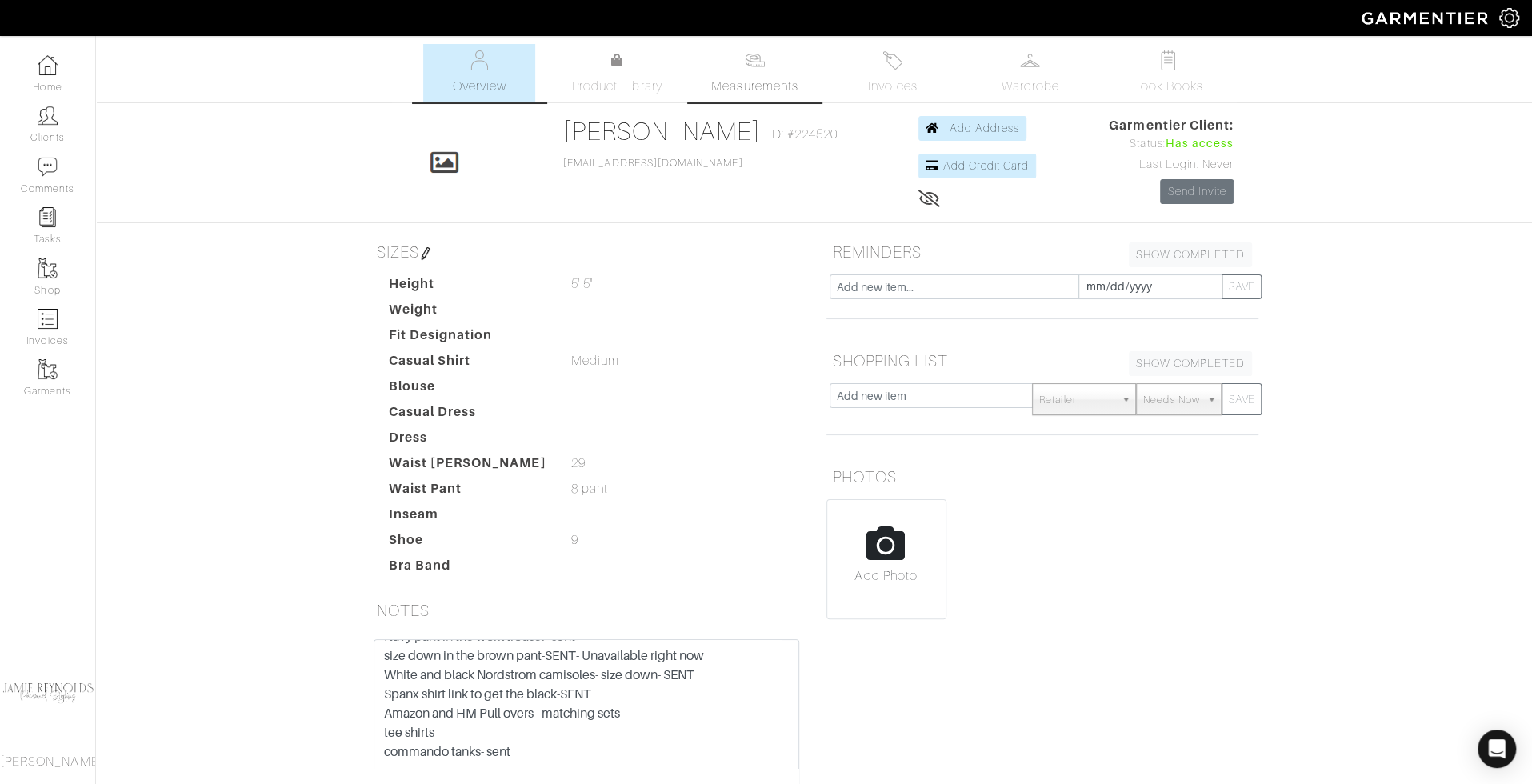
click at [739, 76] on link "Measurements" at bounding box center [755, 73] width 113 height 58
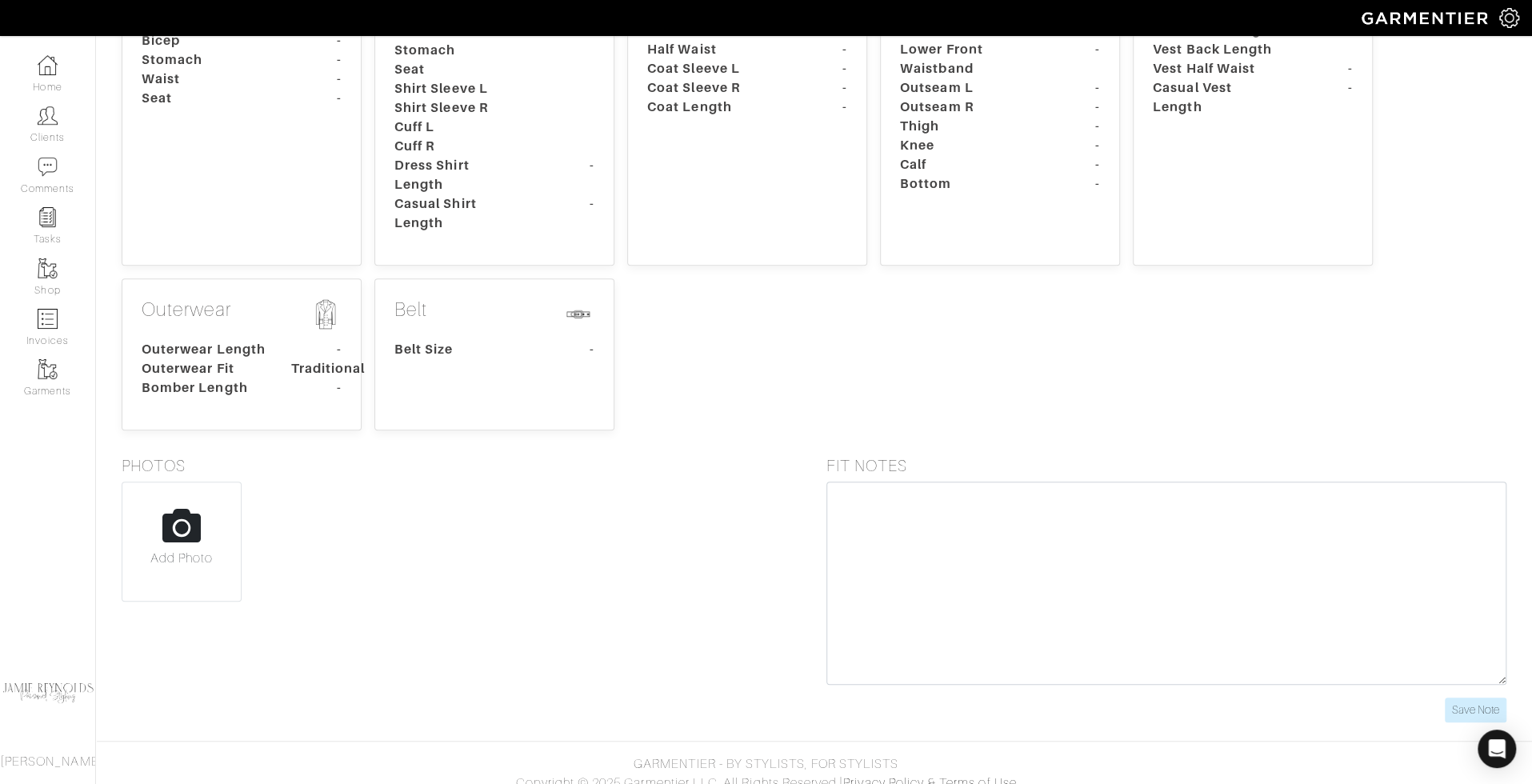
scroll to position [352, 0]
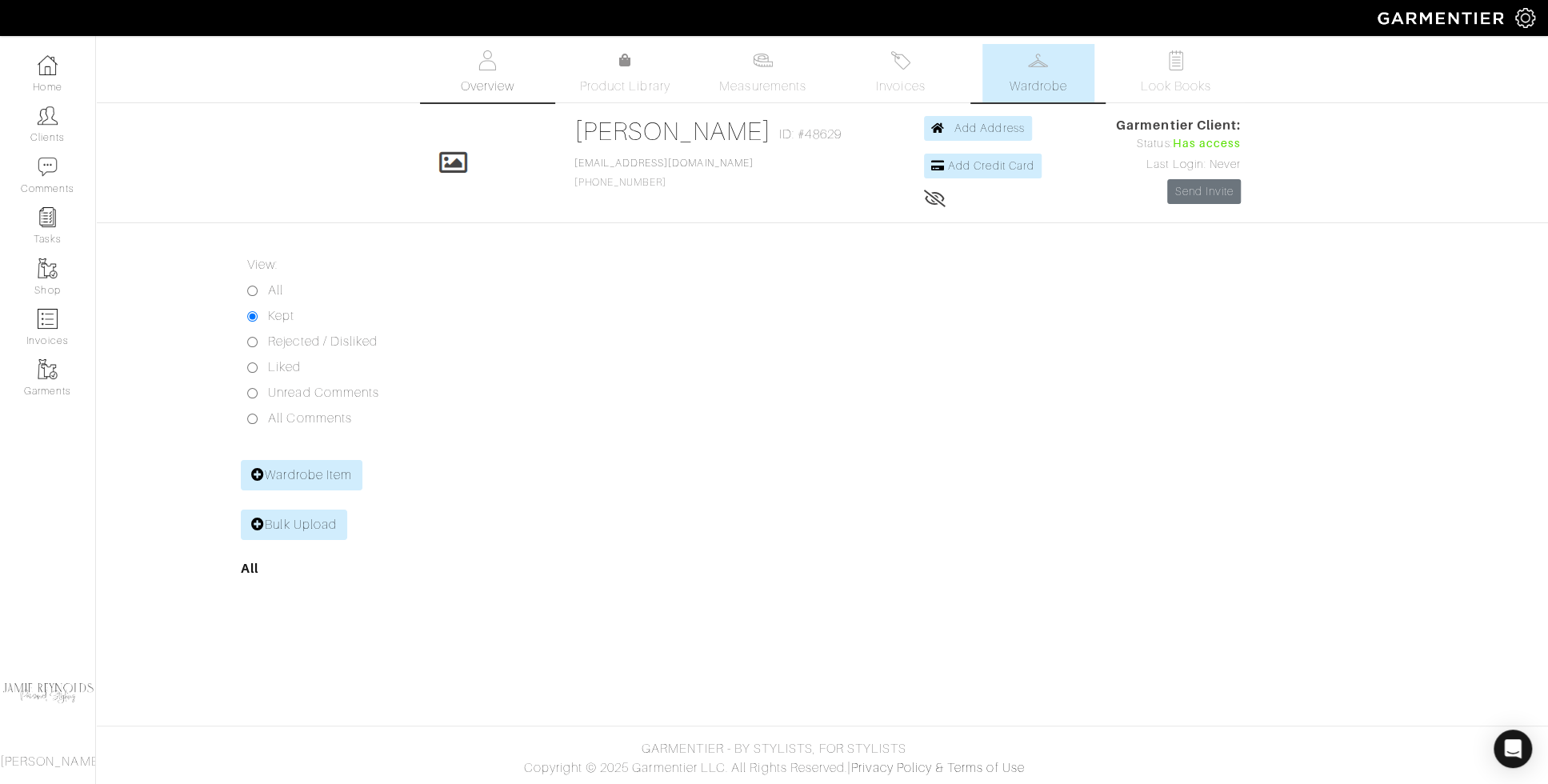
click at [479, 58] on img at bounding box center [488, 61] width 20 height 20
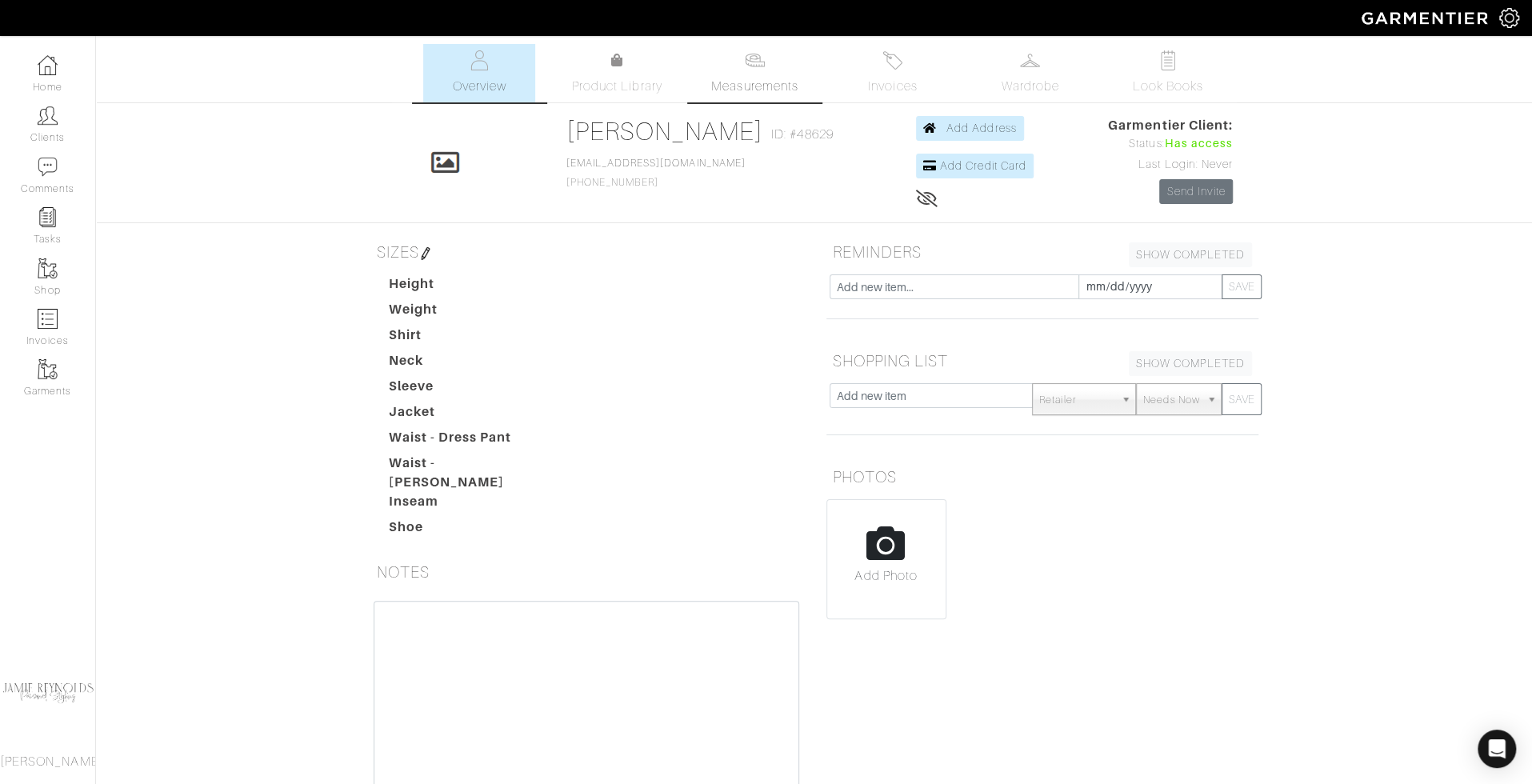
click at [761, 87] on span "Measurements" at bounding box center [755, 86] width 87 height 19
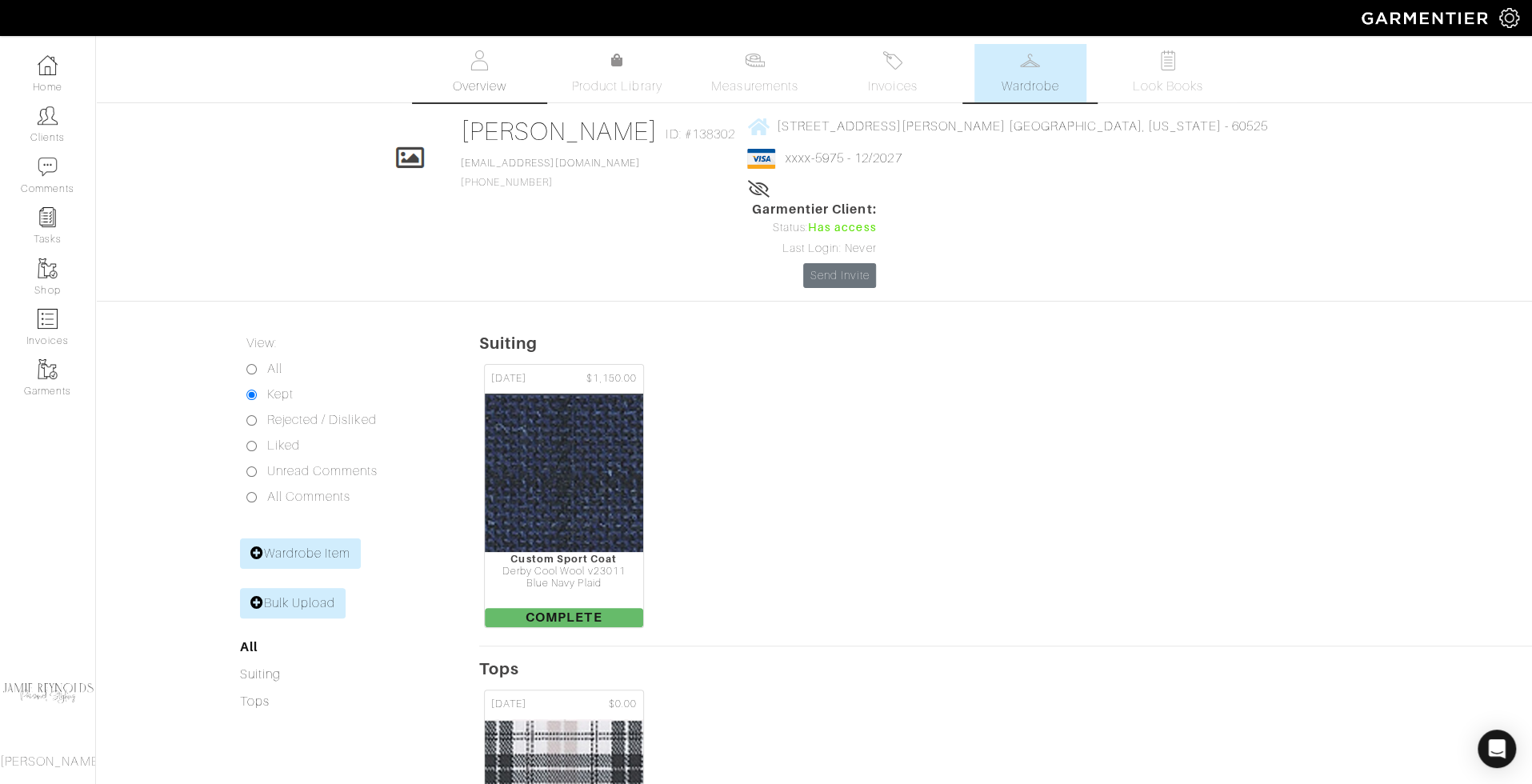
click at [486, 79] on span "Overview" at bounding box center [478, 86] width 53 height 19
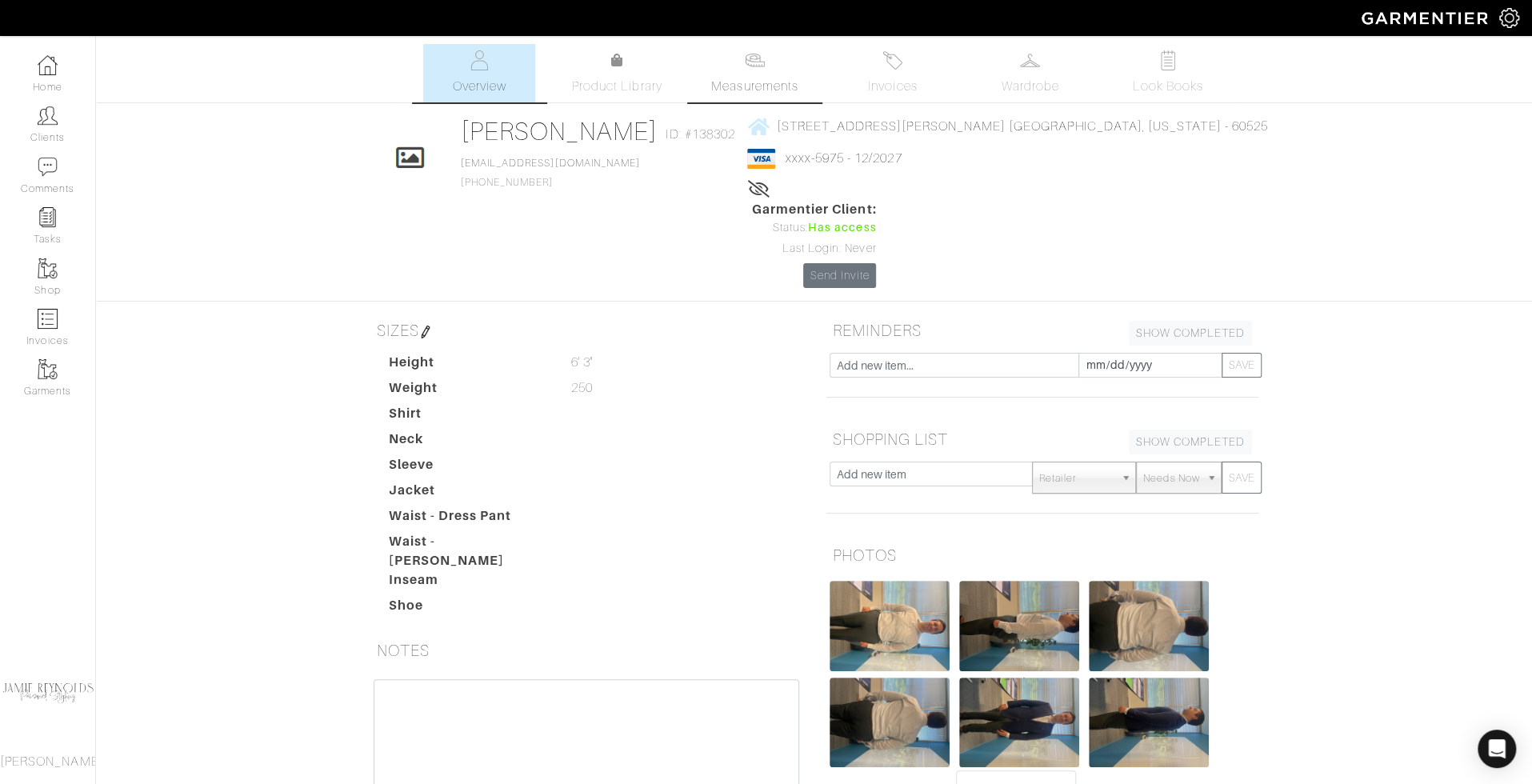
click at [755, 76] on link "Measurements" at bounding box center [755, 73] width 113 height 58
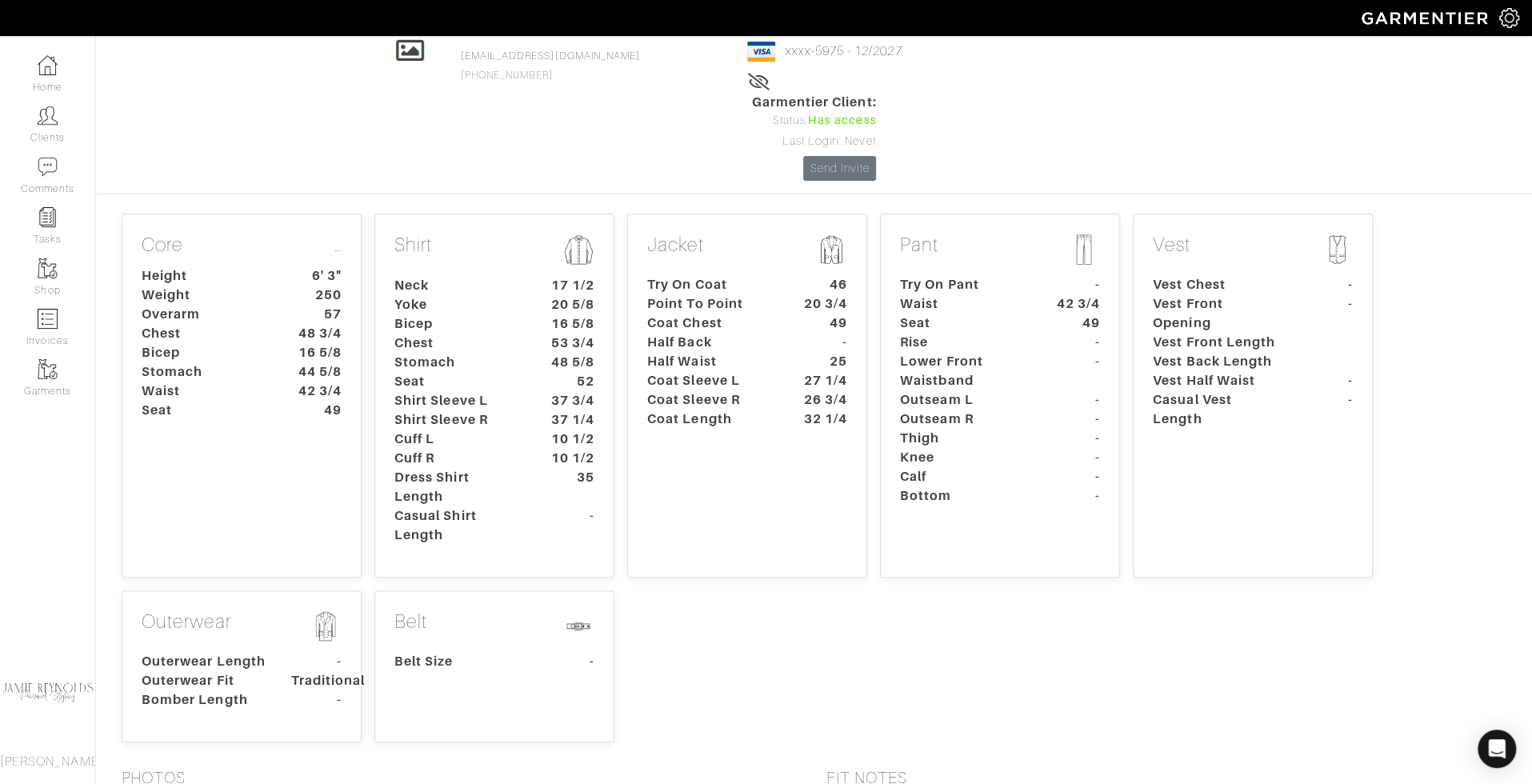
scroll to position [347, 0]
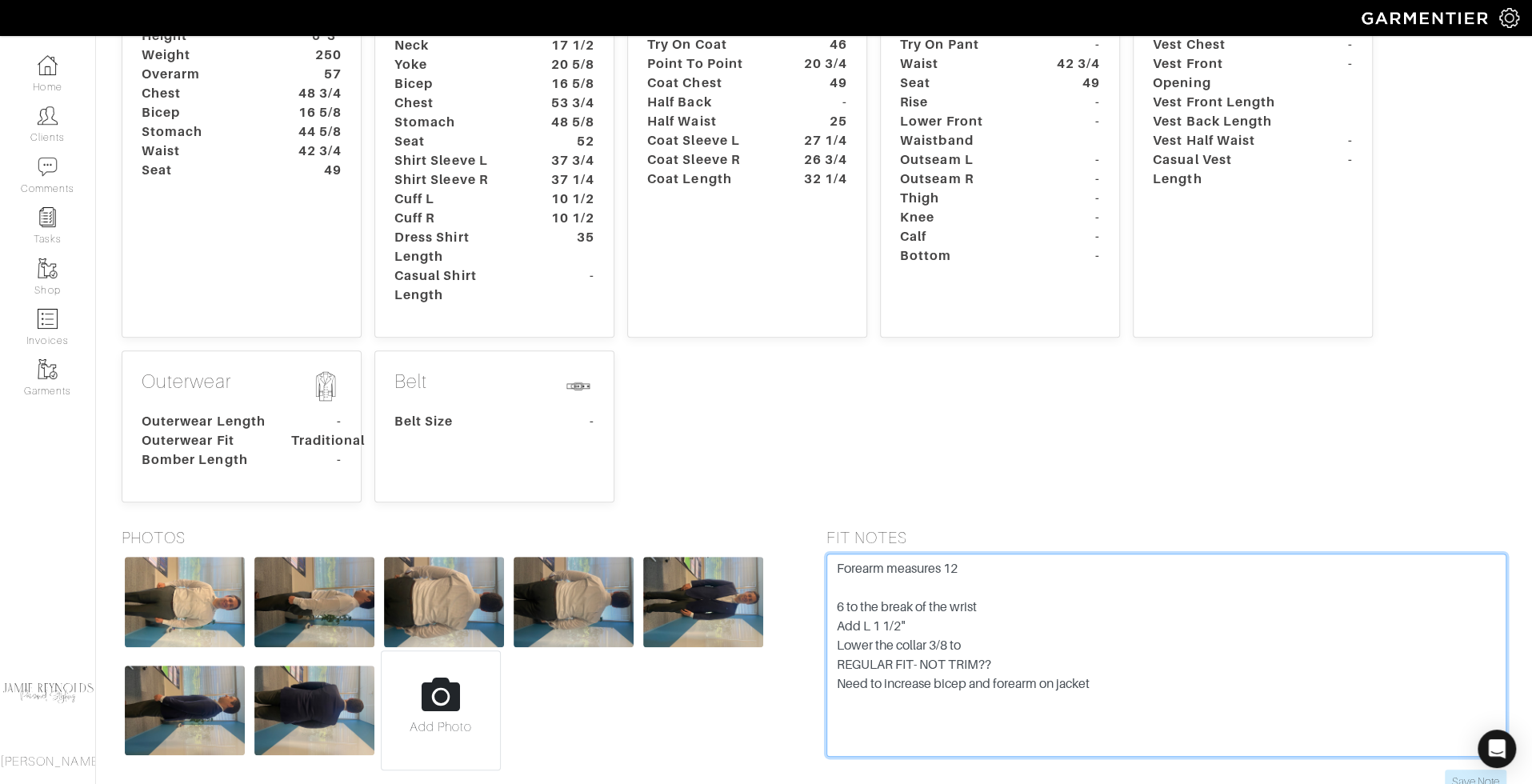
click at [1084, 553] on textarea "Forearm measures 12 6 to the break of the wrist Add L 1 1/2" Lower the collar 3…" at bounding box center [1167, 655] width 681 height 203
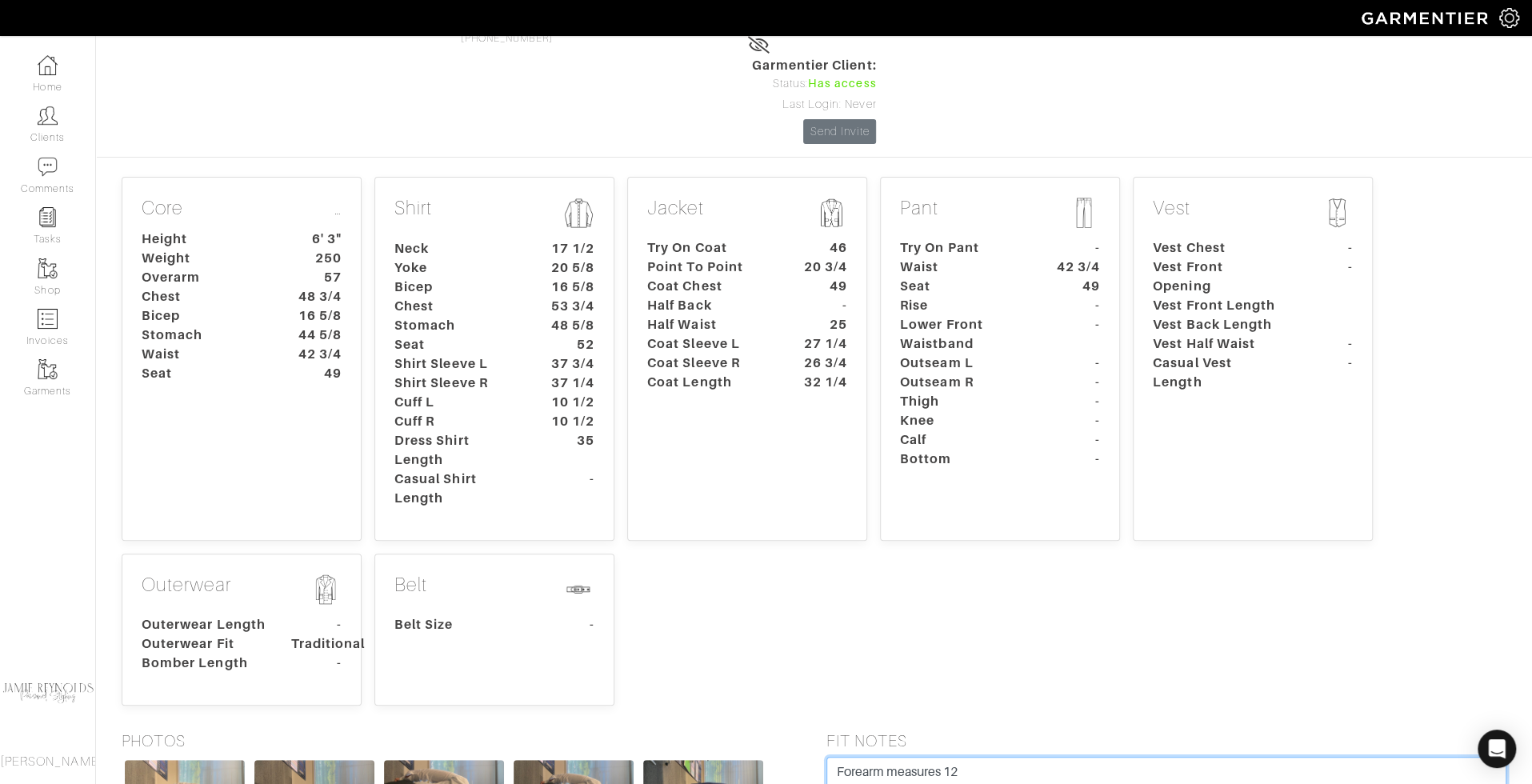
scroll to position [0, 0]
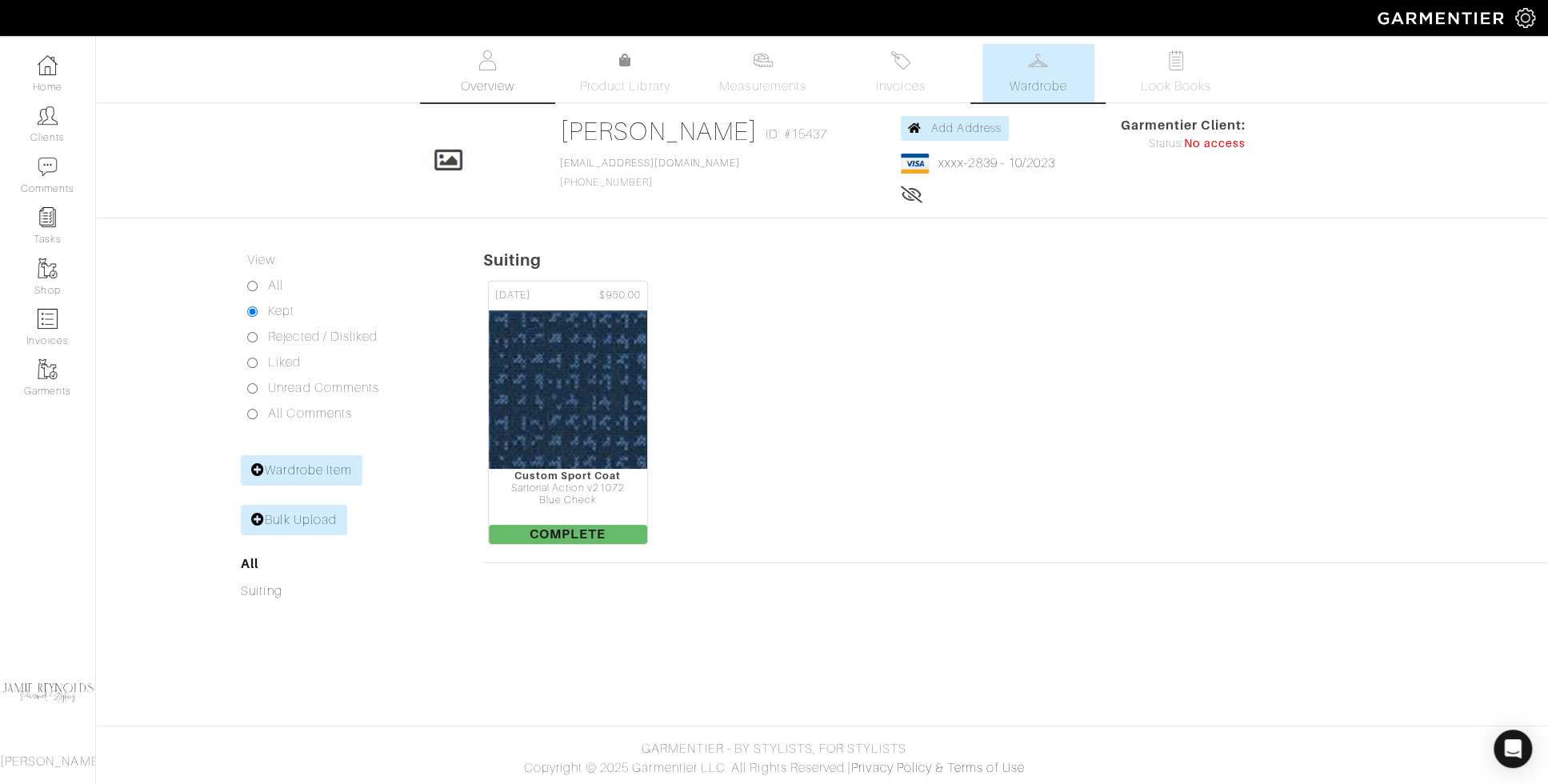
click at [468, 79] on span "Overview" at bounding box center [486, 86] width 53 height 19
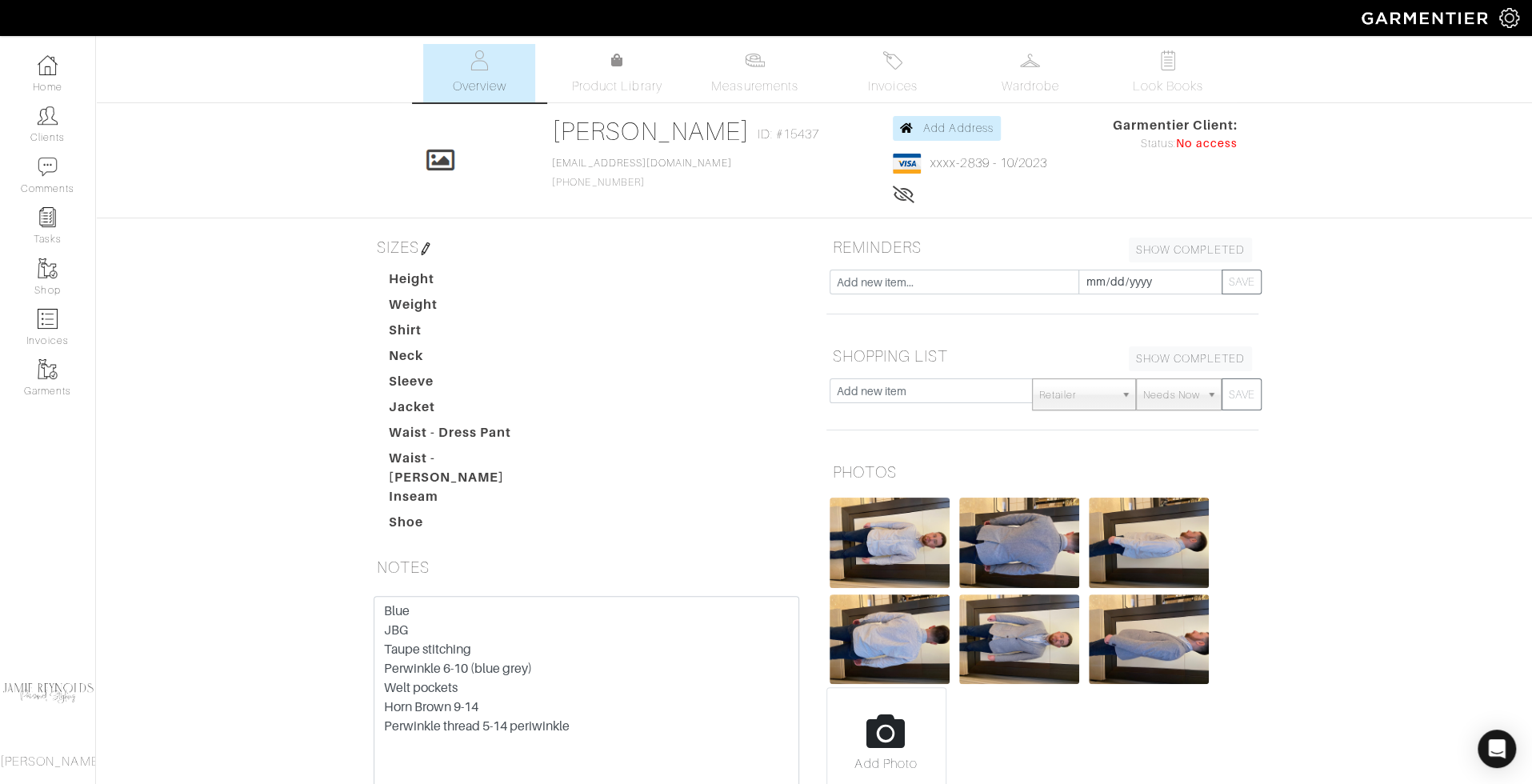
scroll to position [101, 0]
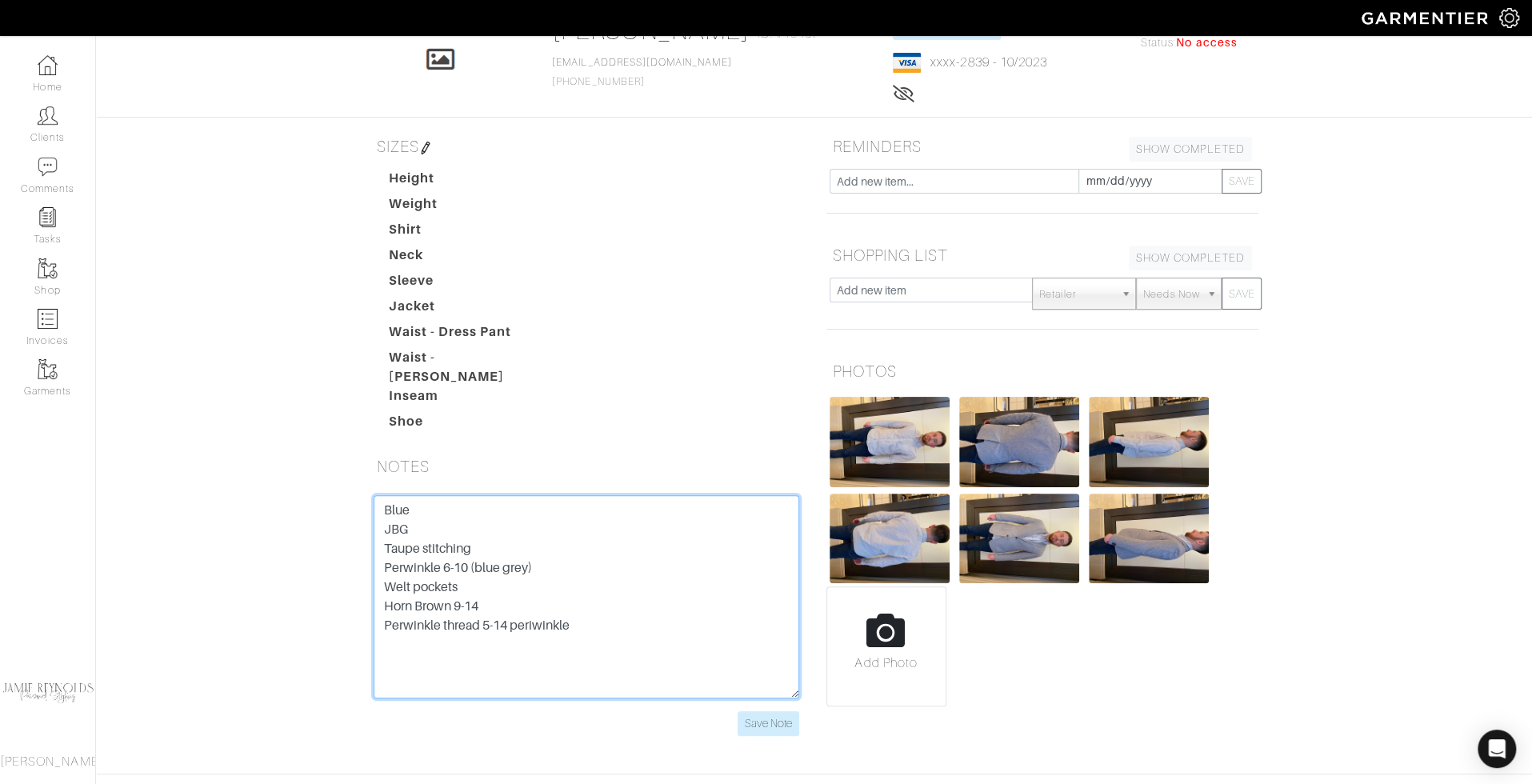
click at [568, 578] on textarea "Blue JBG Taupe stitching Perwinkle 6-10 (blue grey) Welt pockets Horn Brown 9-1…" at bounding box center [586, 596] width 426 height 203
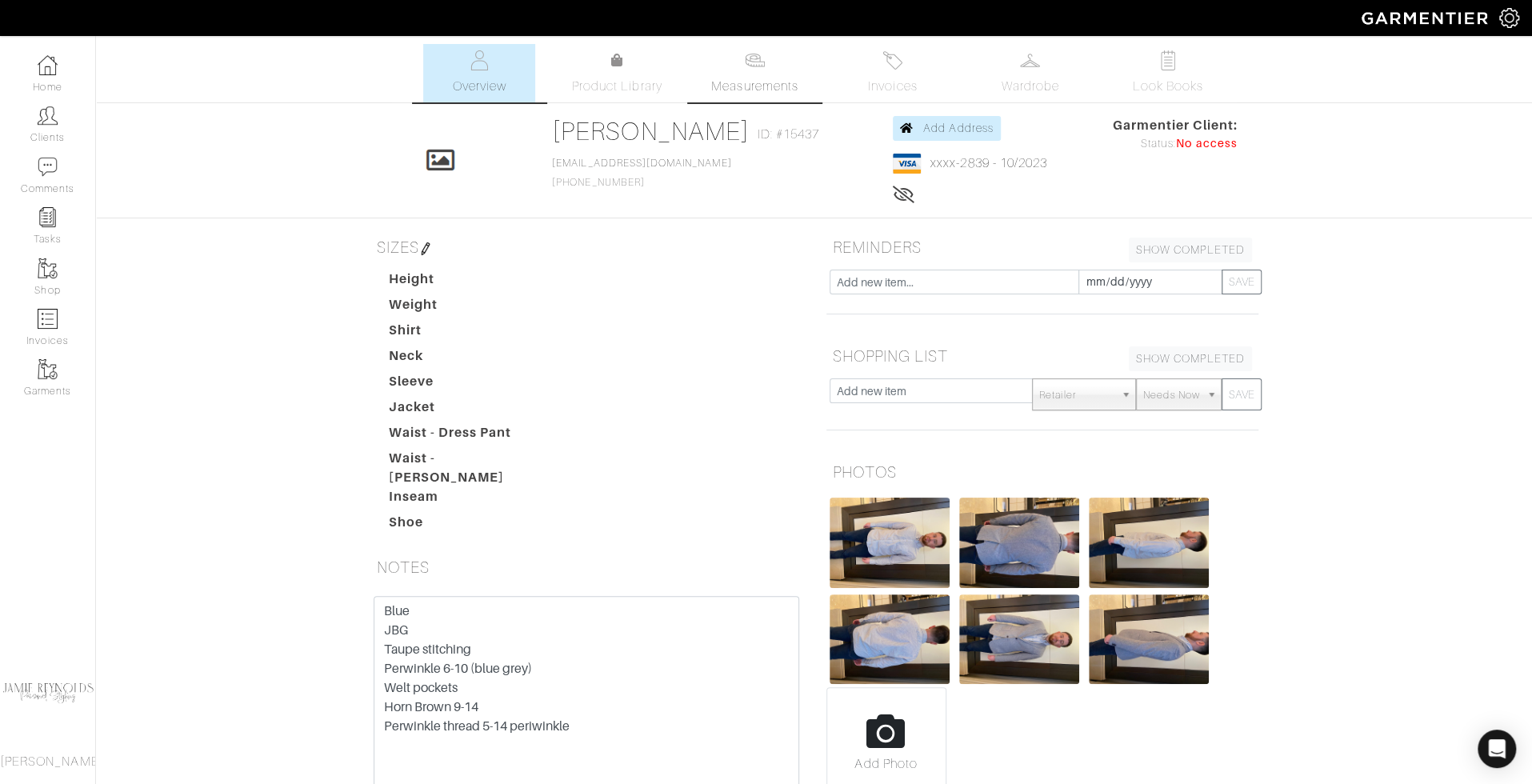
click at [749, 67] on img at bounding box center [755, 61] width 20 height 20
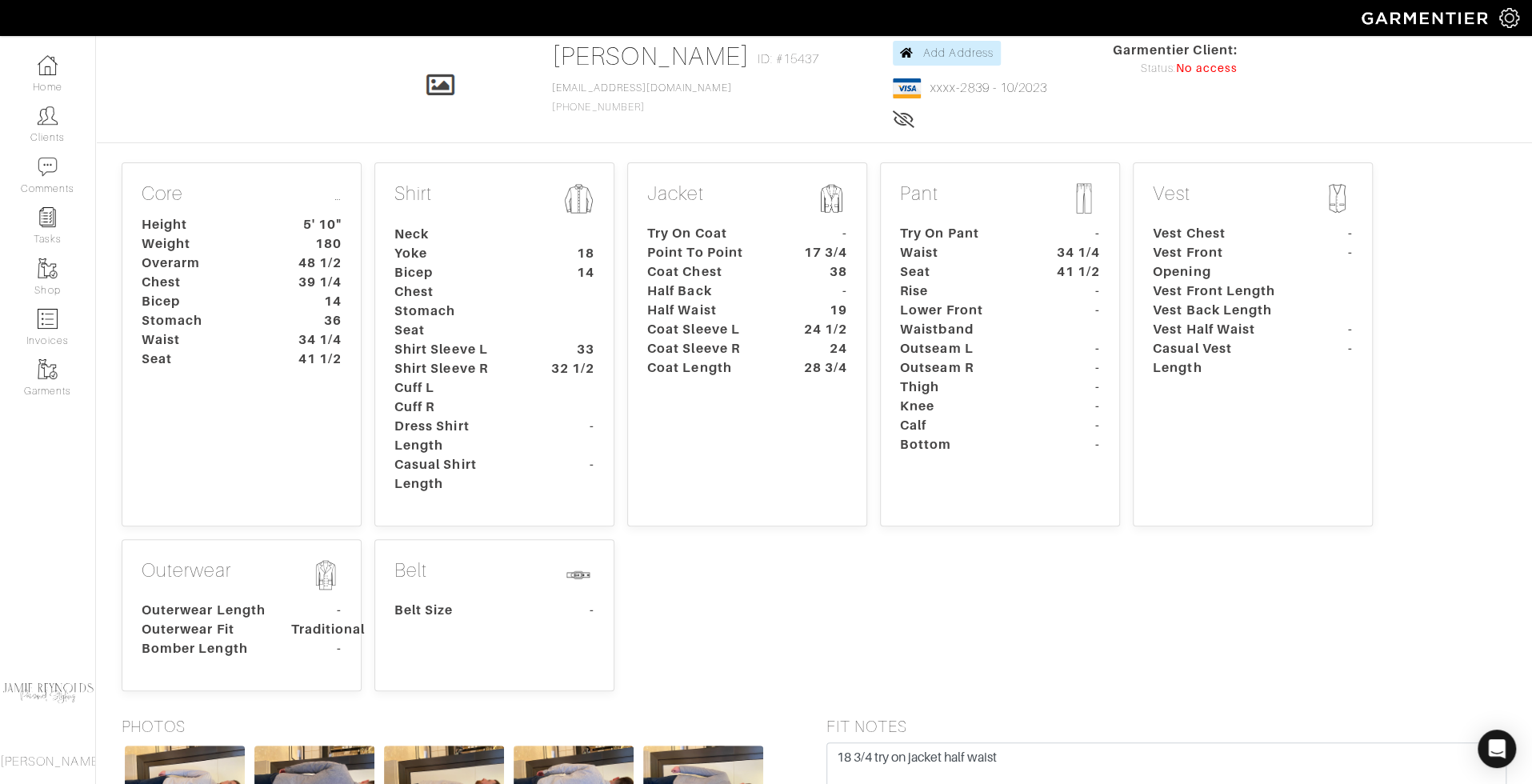
scroll to position [278, 0]
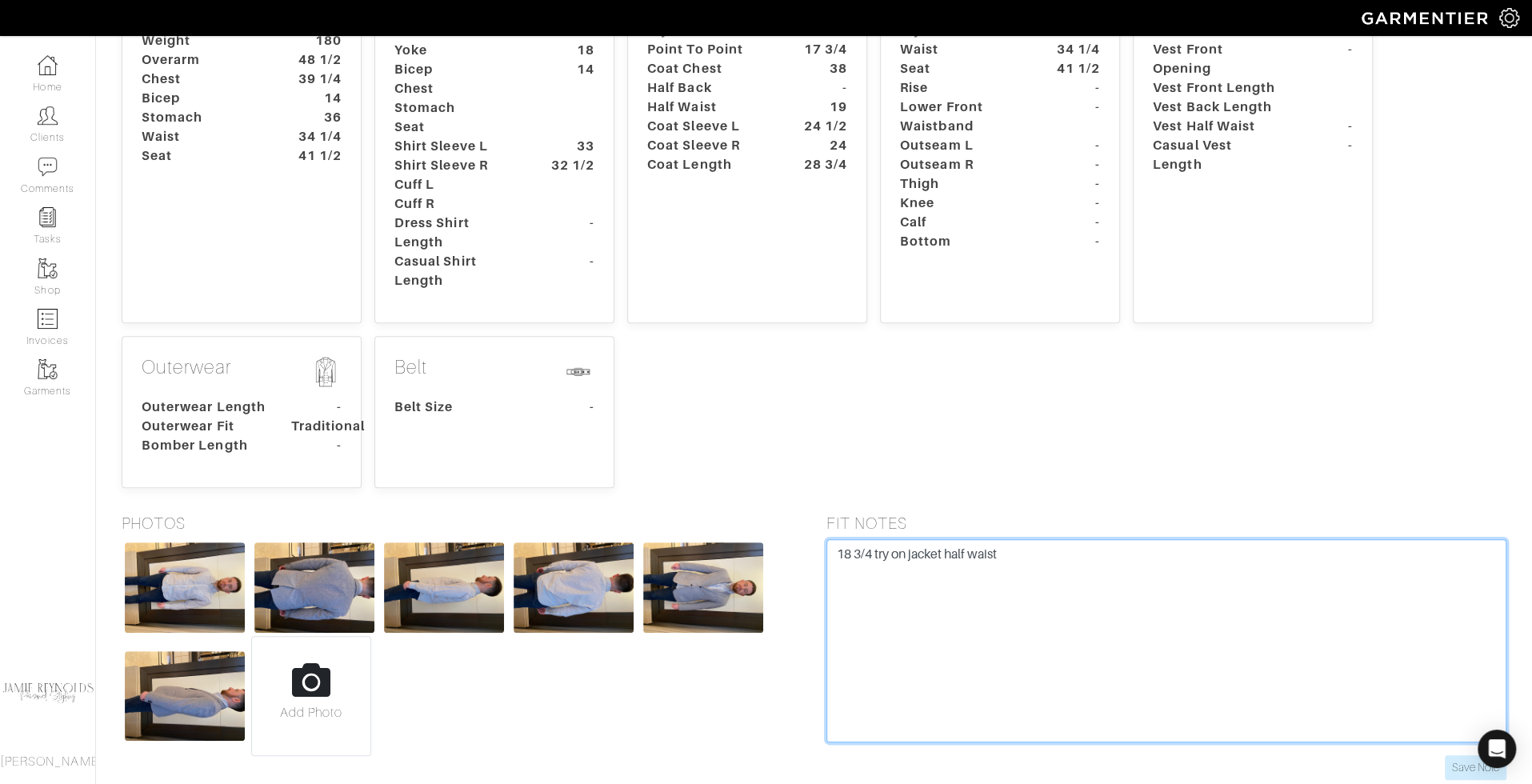
click at [933, 594] on textarea "18 3/4 try on jacket half waist" at bounding box center [1167, 640] width 681 height 203
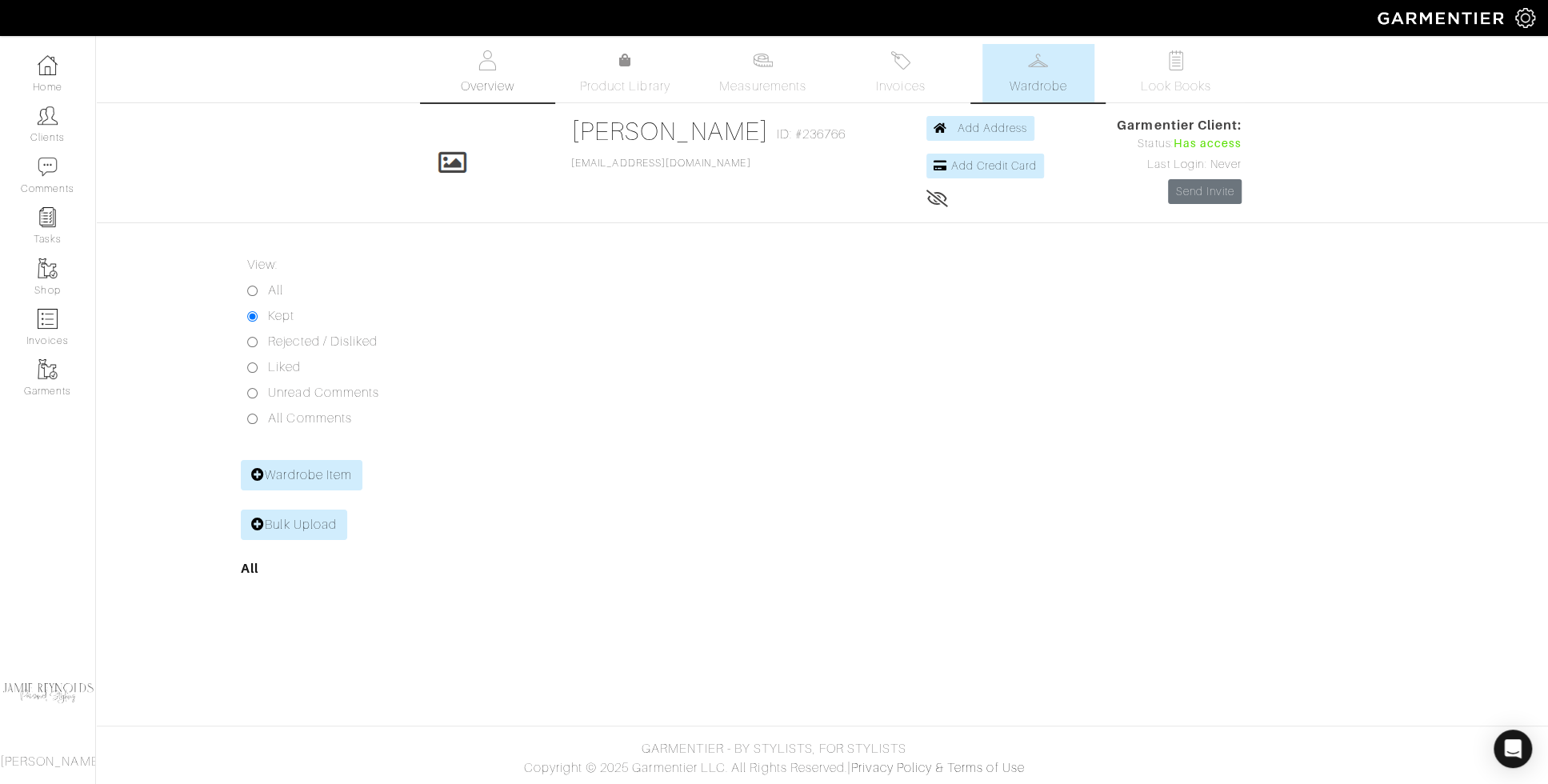
click at [467, 69] on link "Overview" at bounding box center [487, 73] width 112 height 58
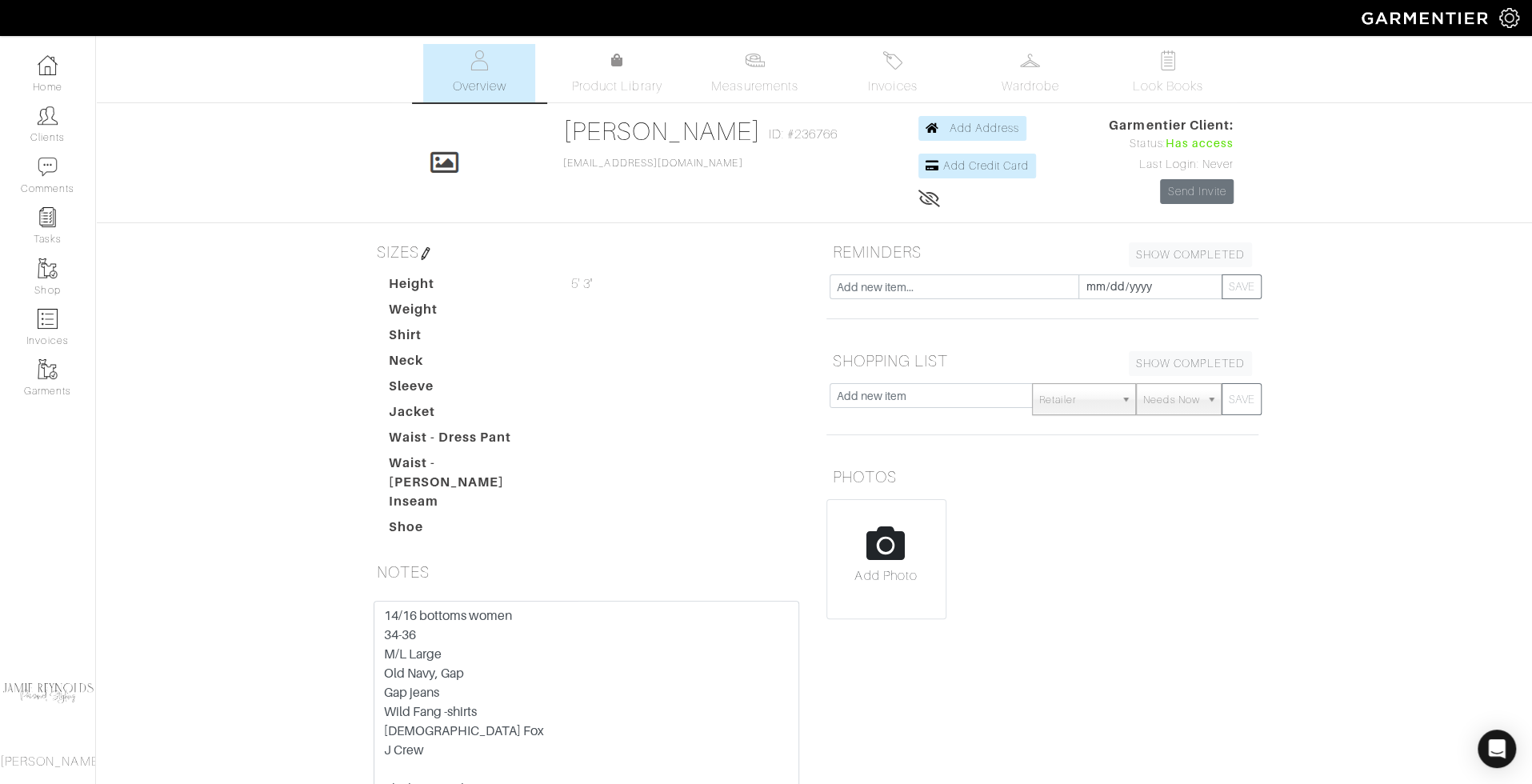
scroll to position [64, 0]
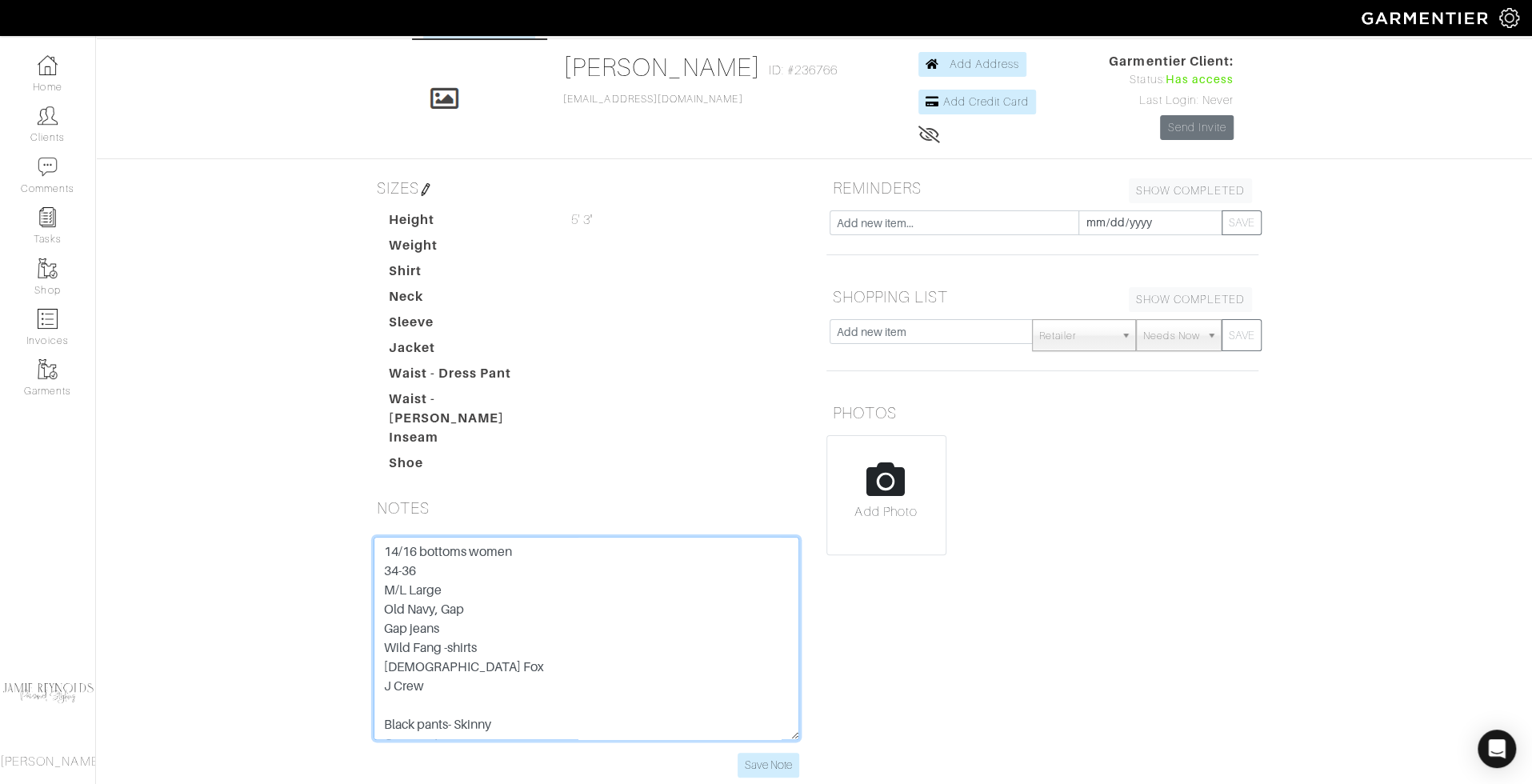
click at [586, 650] on textarea "14/16 bottoms women 34-36 M/L Large Old Navy, Gap Gap jeans Wild Fang -shirts A…" at bounding box center [586, 639] width 426 height 203
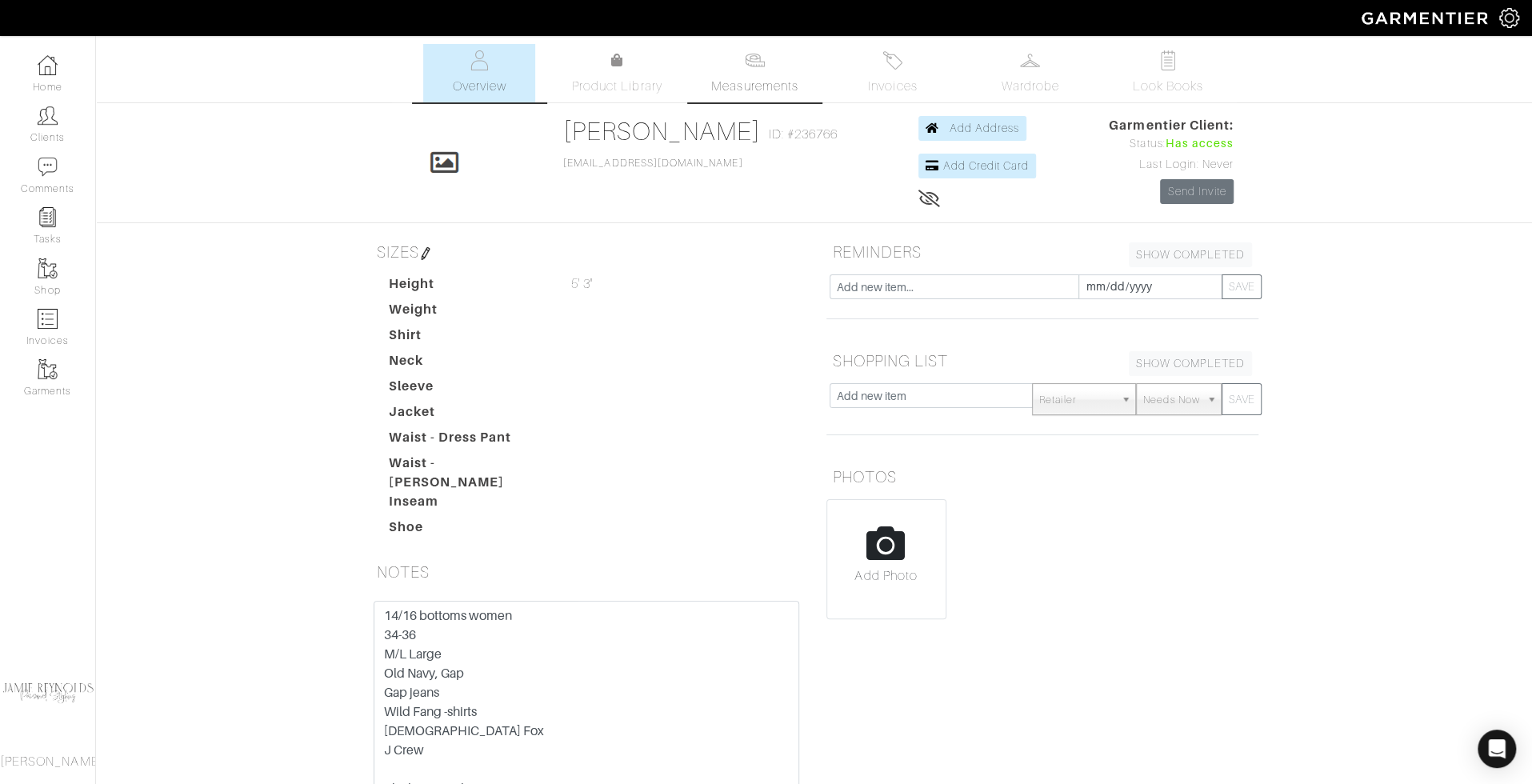
click at [751, 67] on img at bounding box center [755, 61] width 20 height 20
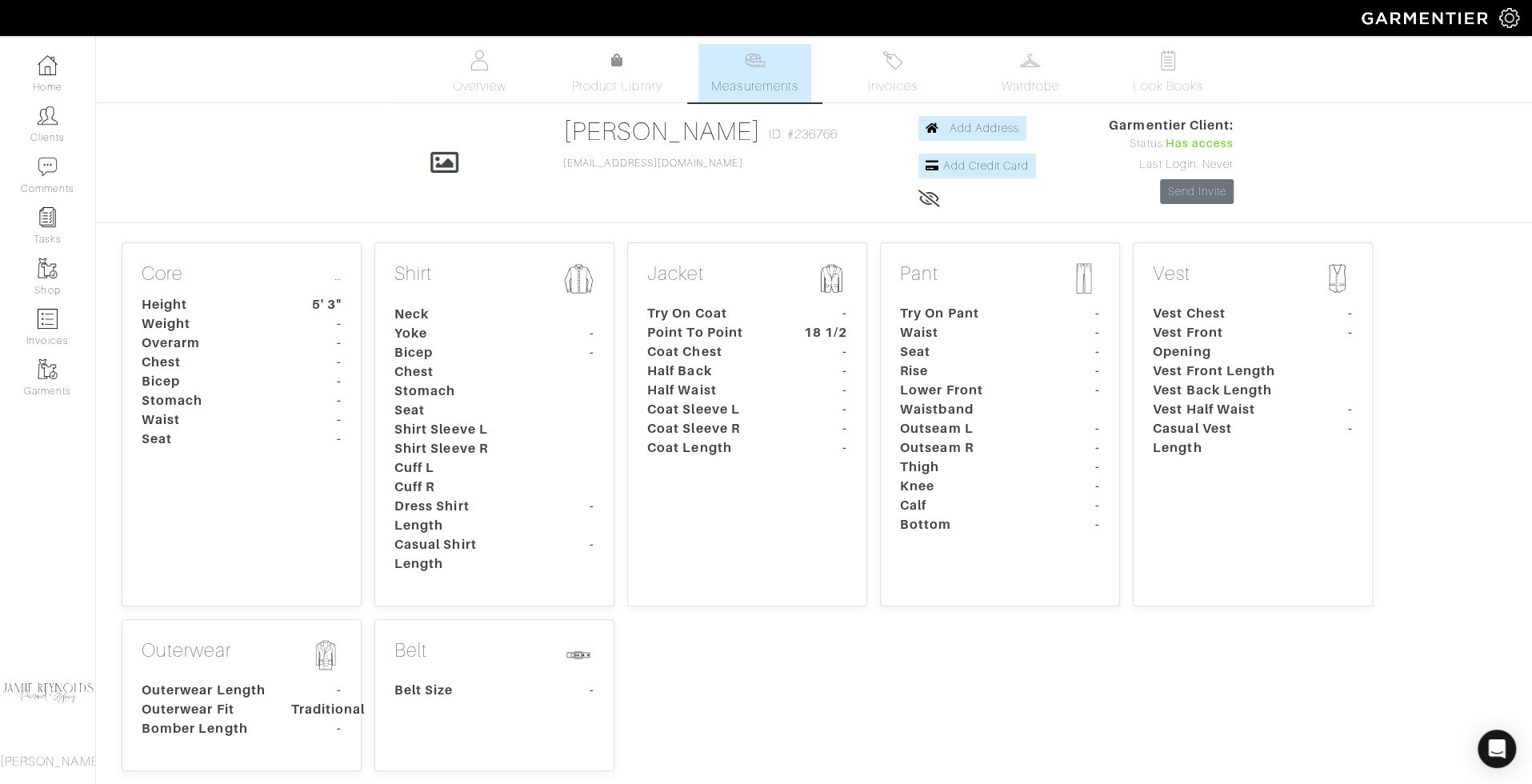
scroll to position [352, 0]
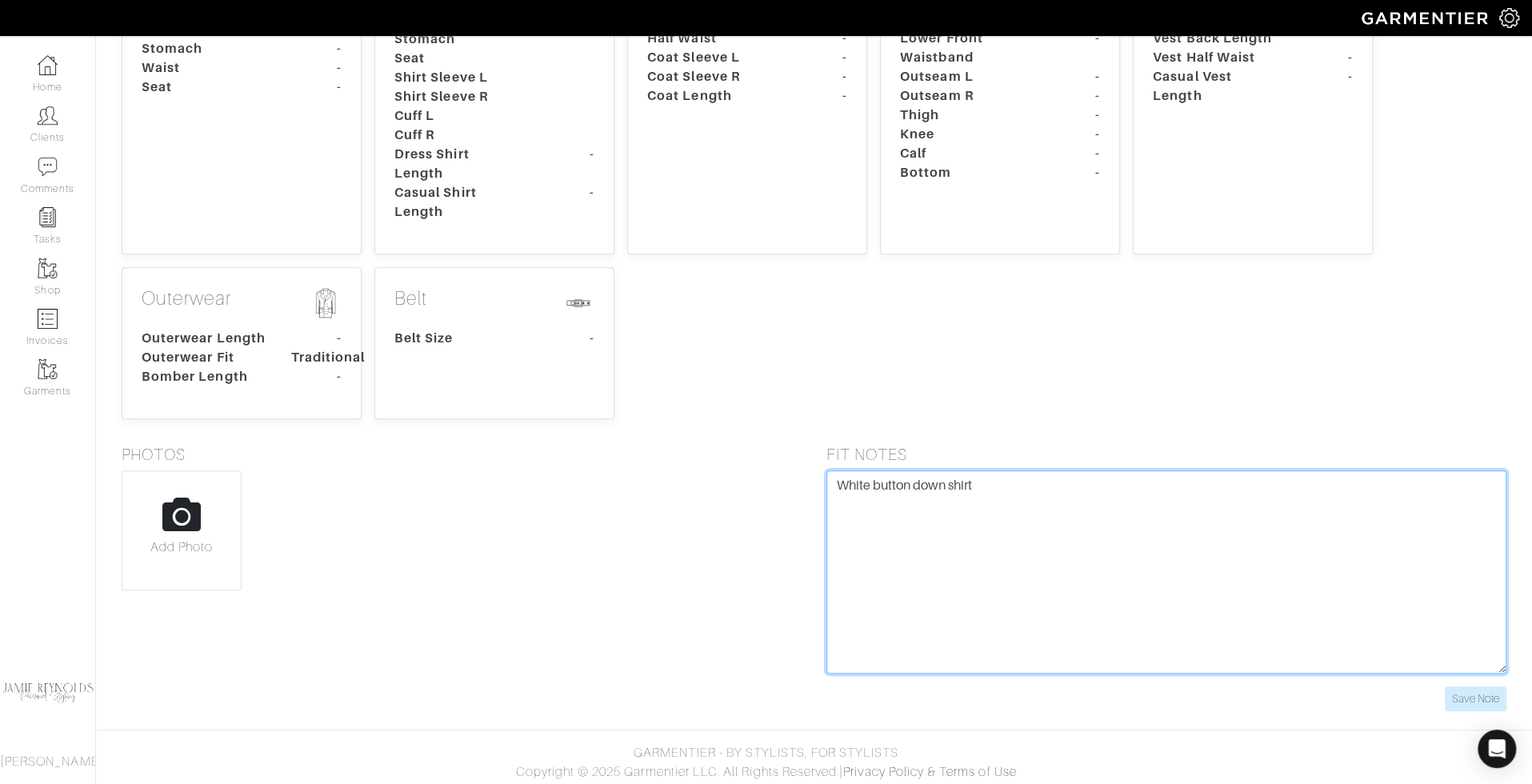
click at [982, 509] on textarea "White button down shirt" at bounding box center [1167, 572] width 681 height 203
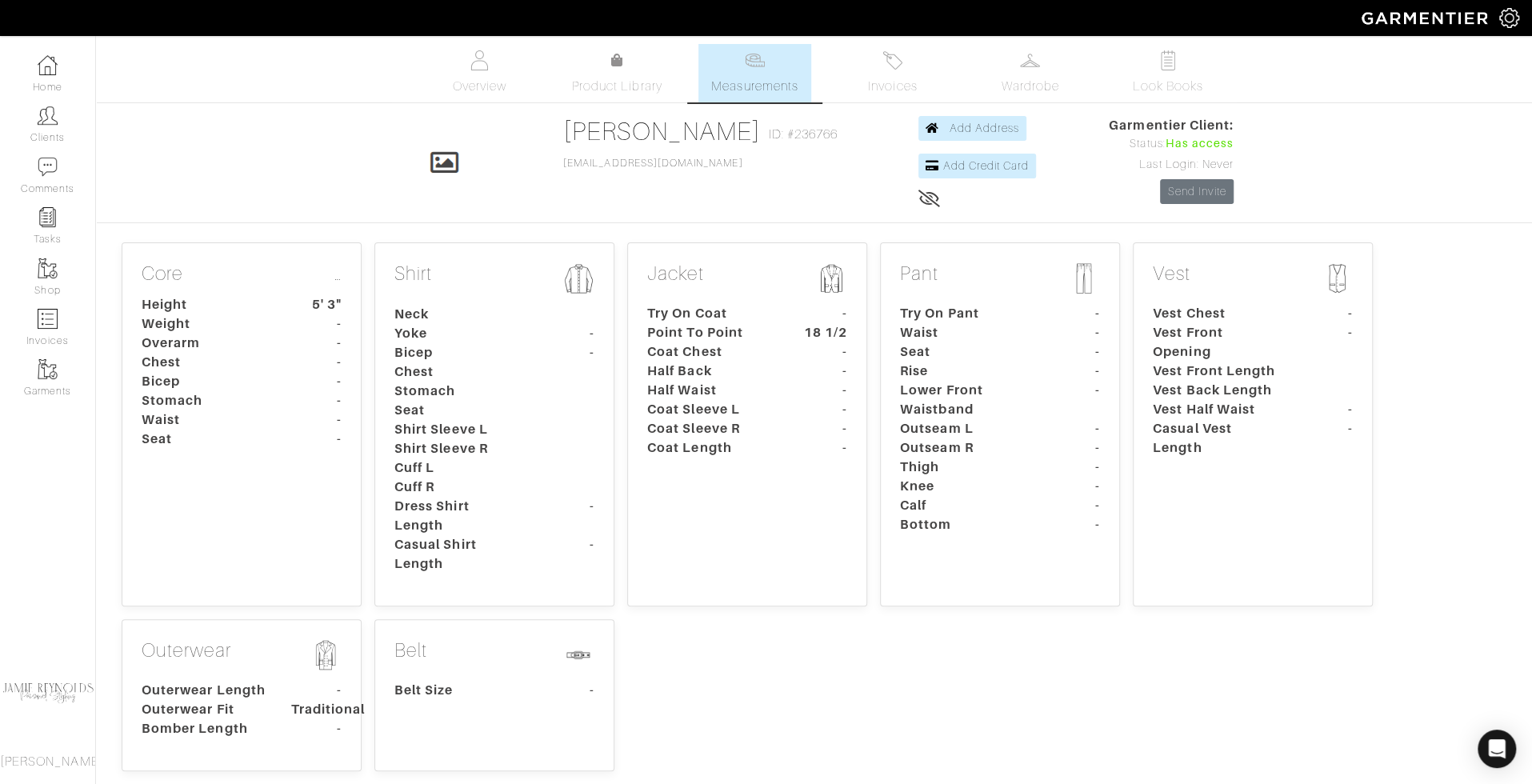
click at [1028, 41] on div "Company Settings Manage Subscription My Profile Stylists Sign Out Home Clients …" at bounding box center [766, 531] width 1532 height 1063
click at [1028, 82] on span "Wardrobe" at bounding box center [1030, 86] width 58 height 19
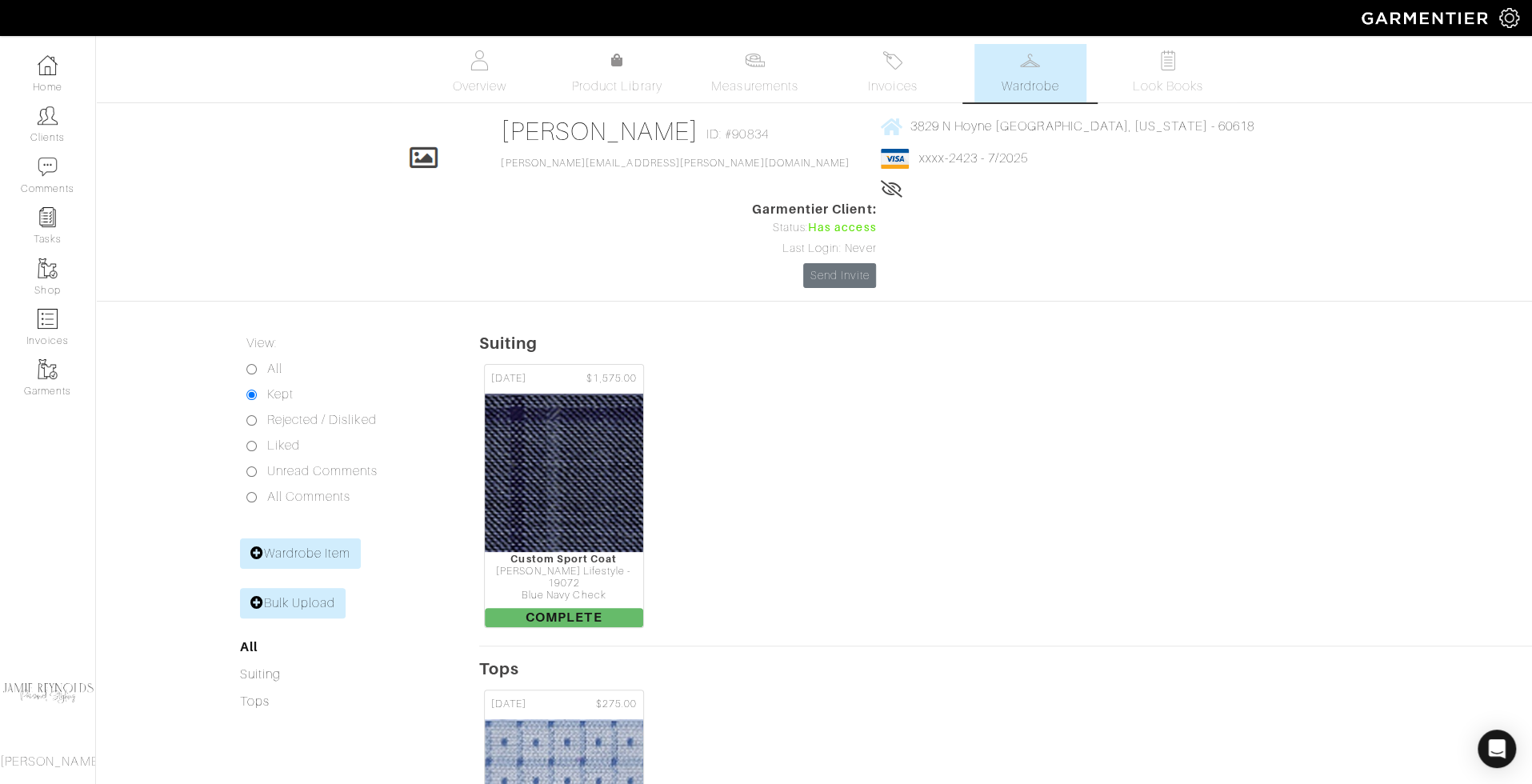
click at [471, 74] on link "Overview" at bounding box center [479, 73] width 112 height 58
click at [491, 74] on link "Overview" at bounding box center [479, 73] width 112 height 58
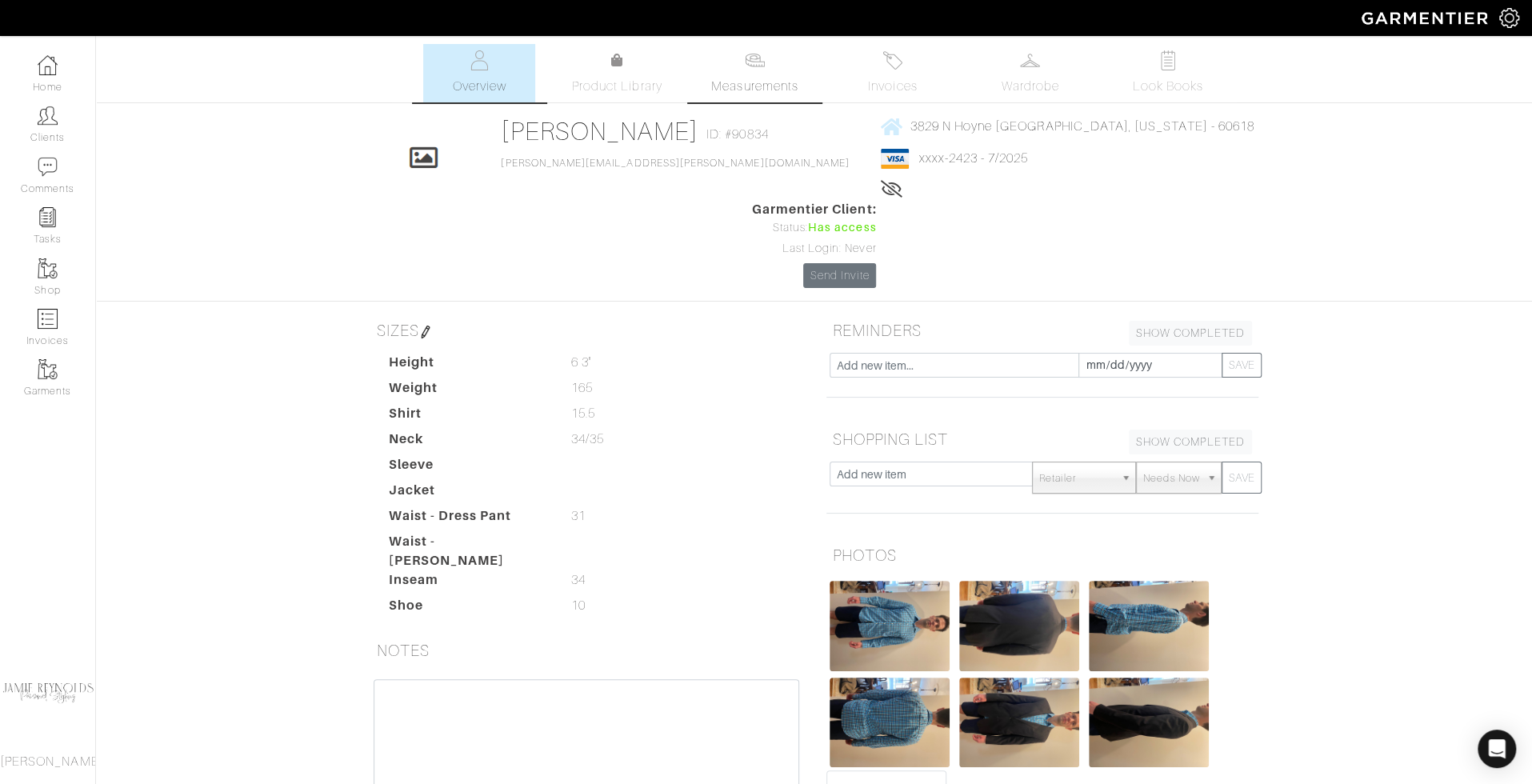
click at [750, 73] on link "Measurements" at bounding box center [755, 73] width 113 height 58
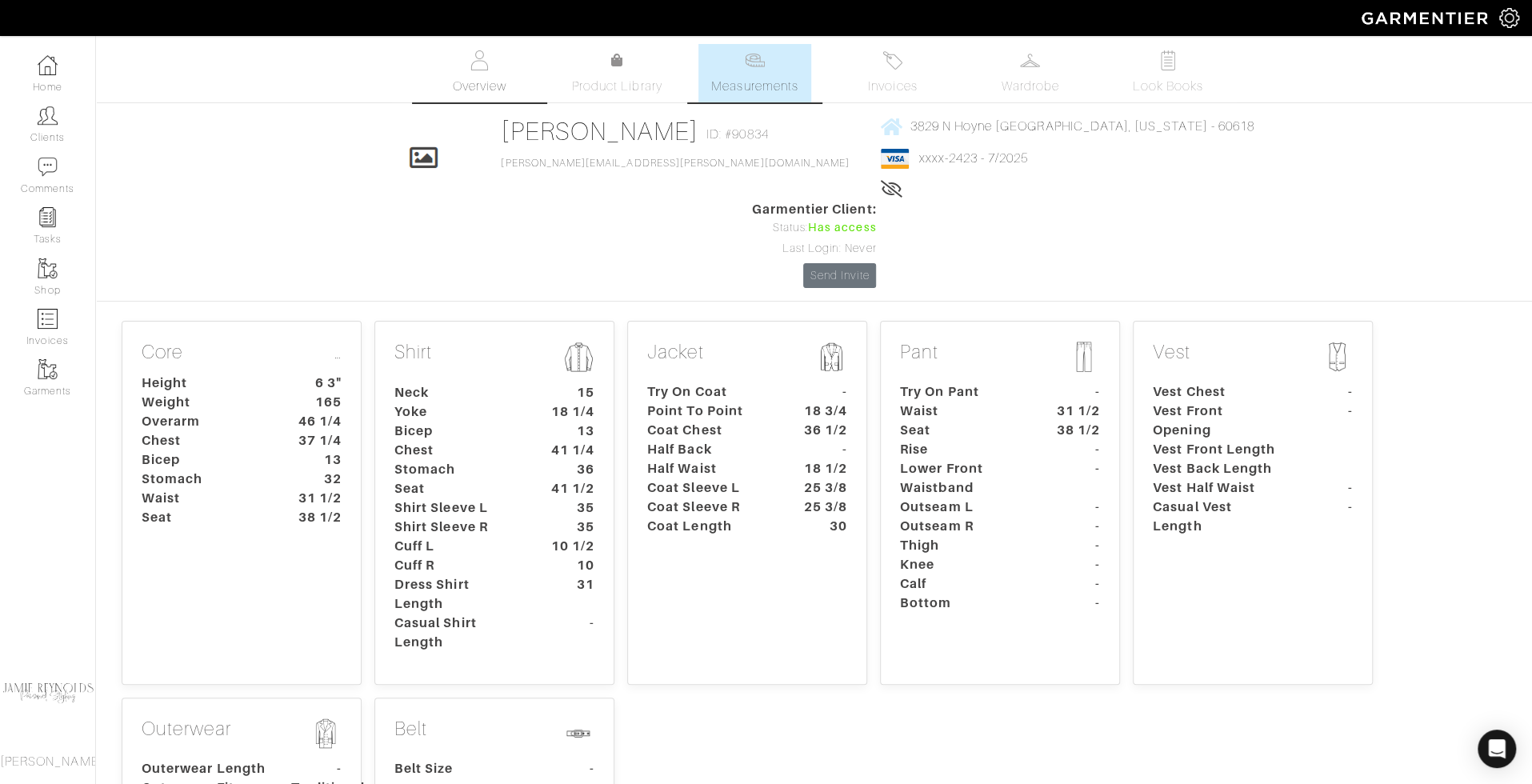
click at [477, 80] on span "Overview" at bounding box center [478, 86] width 53 height 19
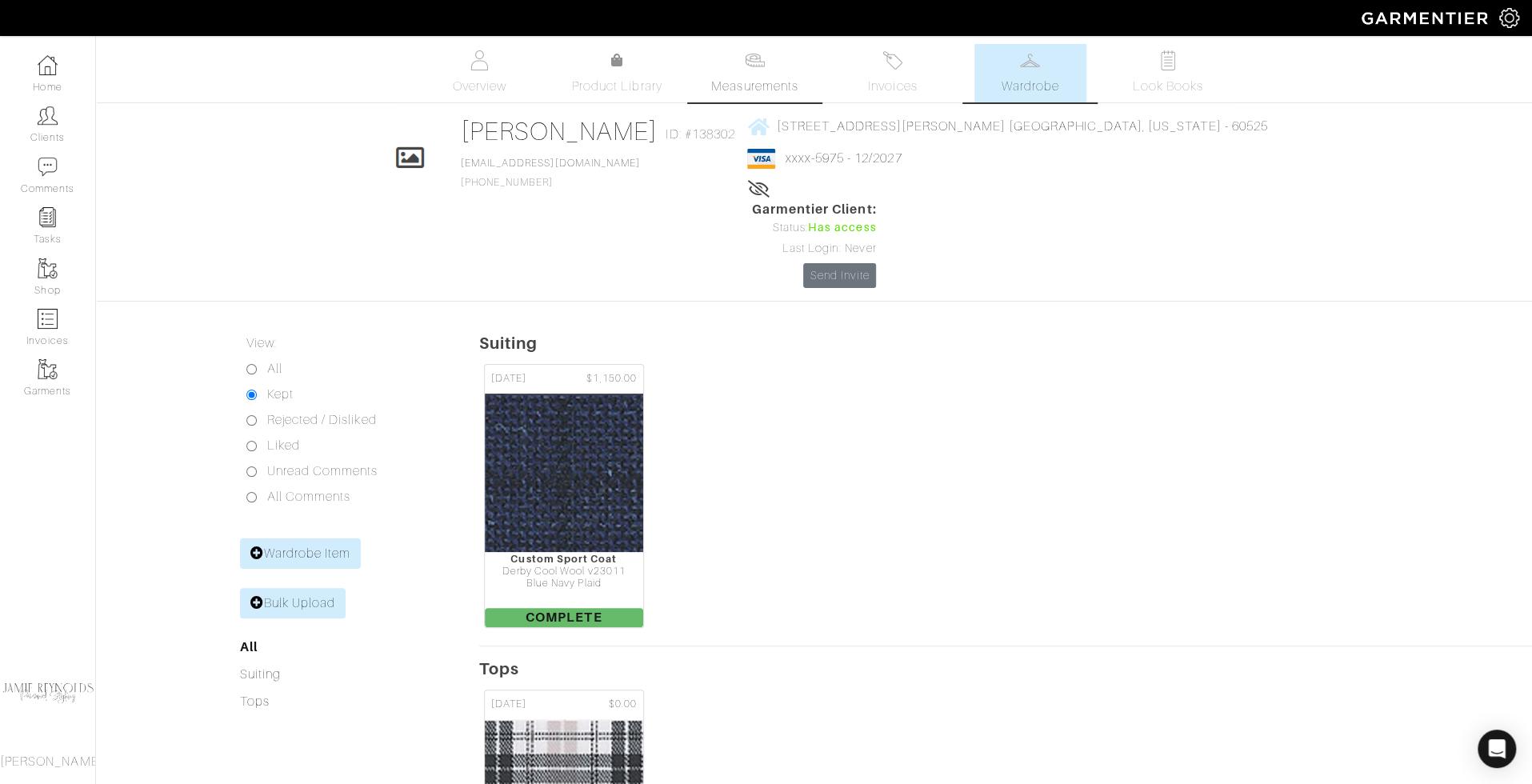
click at [748, 63] on img at bounding box center [755, 61] width 20 height 20
